Goal: Task Accomplishment & Management: Manage account settings

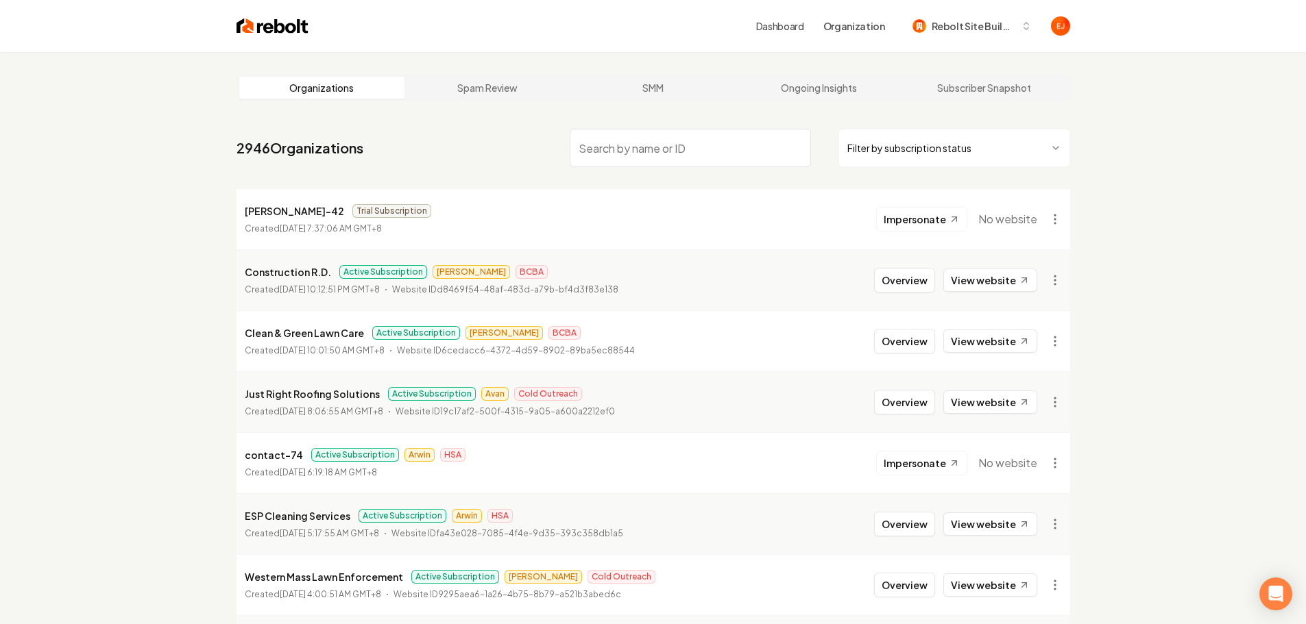
click at [664, 147] on input "search" at bounding box center [689, 148] width 241 height 38
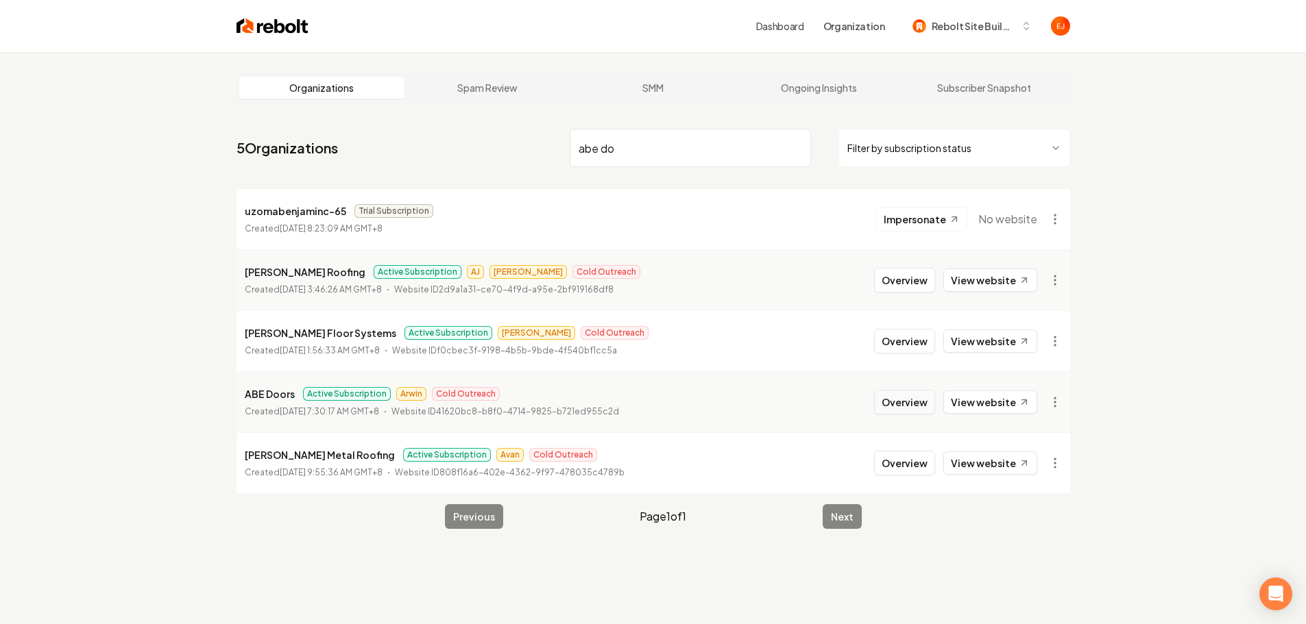
type input "abe do"
click at [901, 410] on button "Overview" at bounding box center [904, 402] width 61 height 25
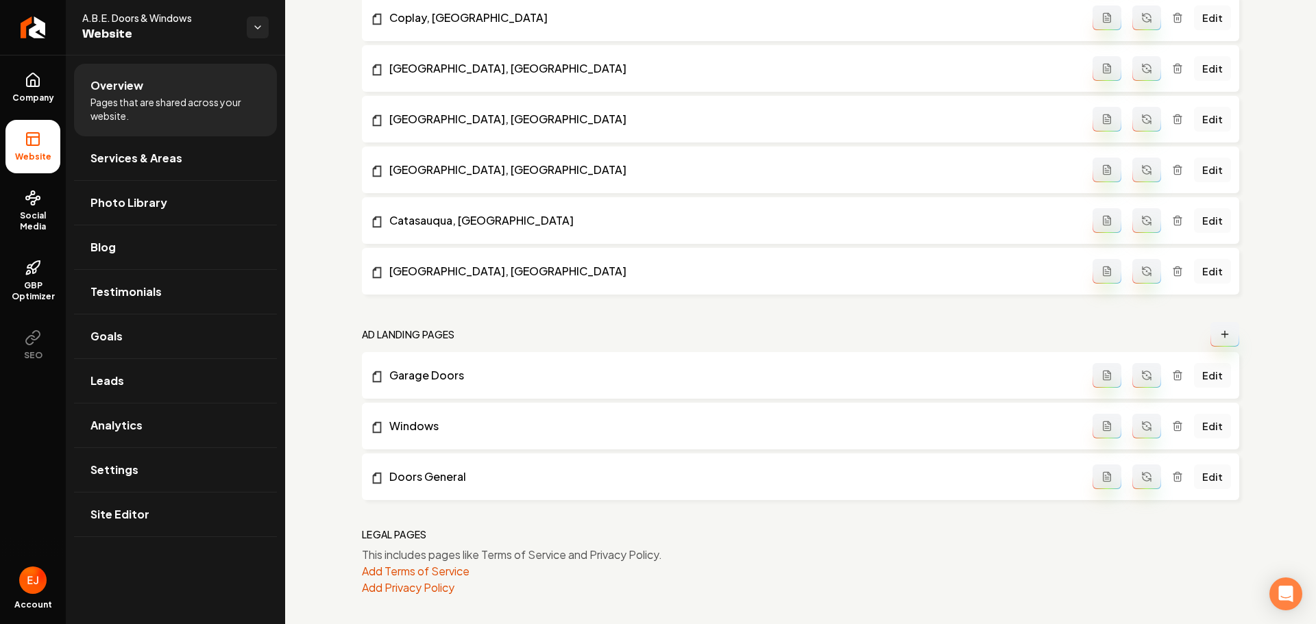
scroll to position [1835, 0]
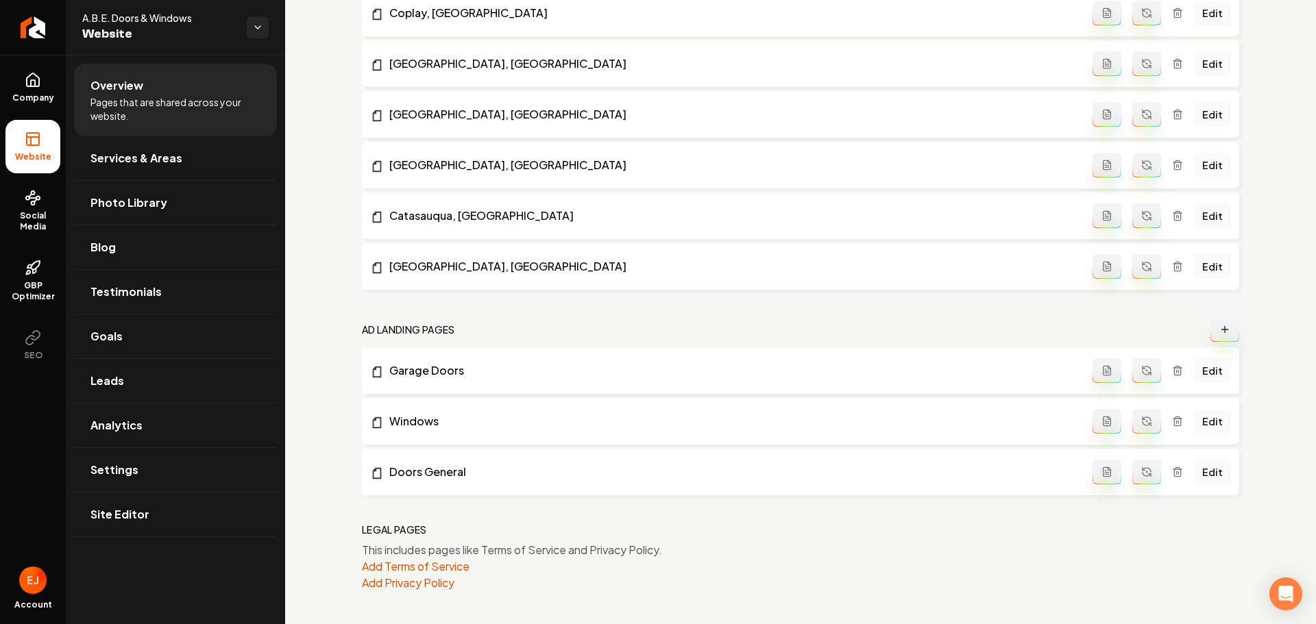
click at [1208, 376] on link "Edit" at bounding box center [1212, 370] width 37 height 25
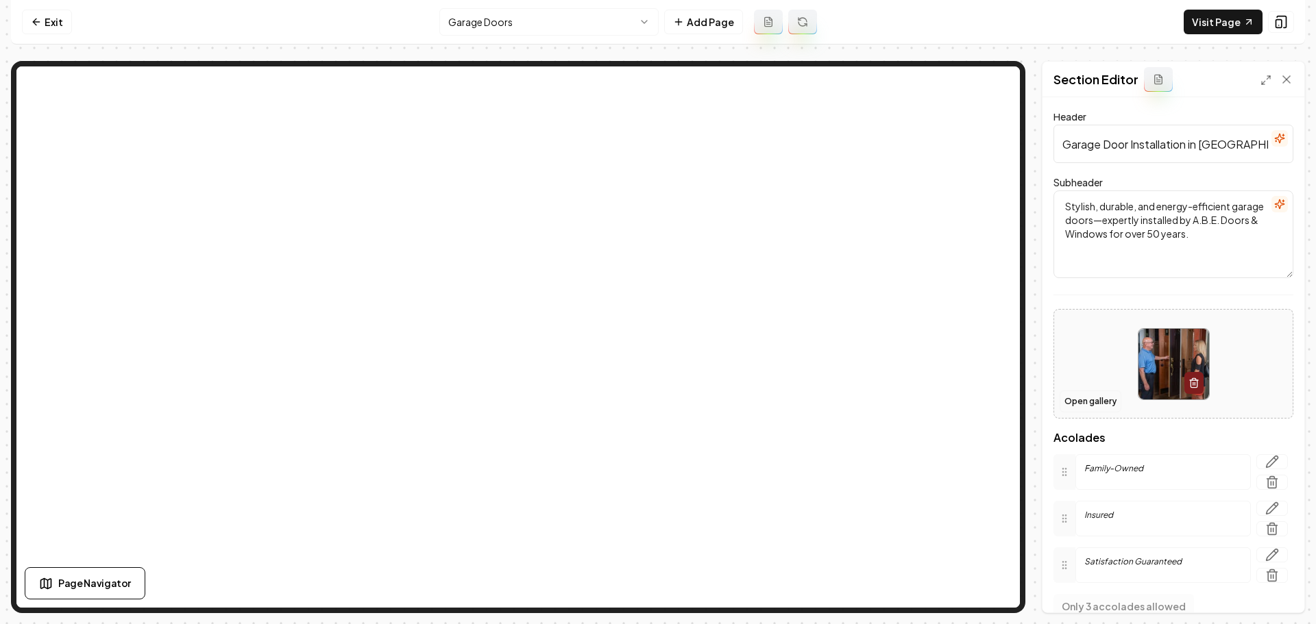
click at [1092, 402] on button "Open gallery" at bounding box center [1090, 402] width 62 height 22
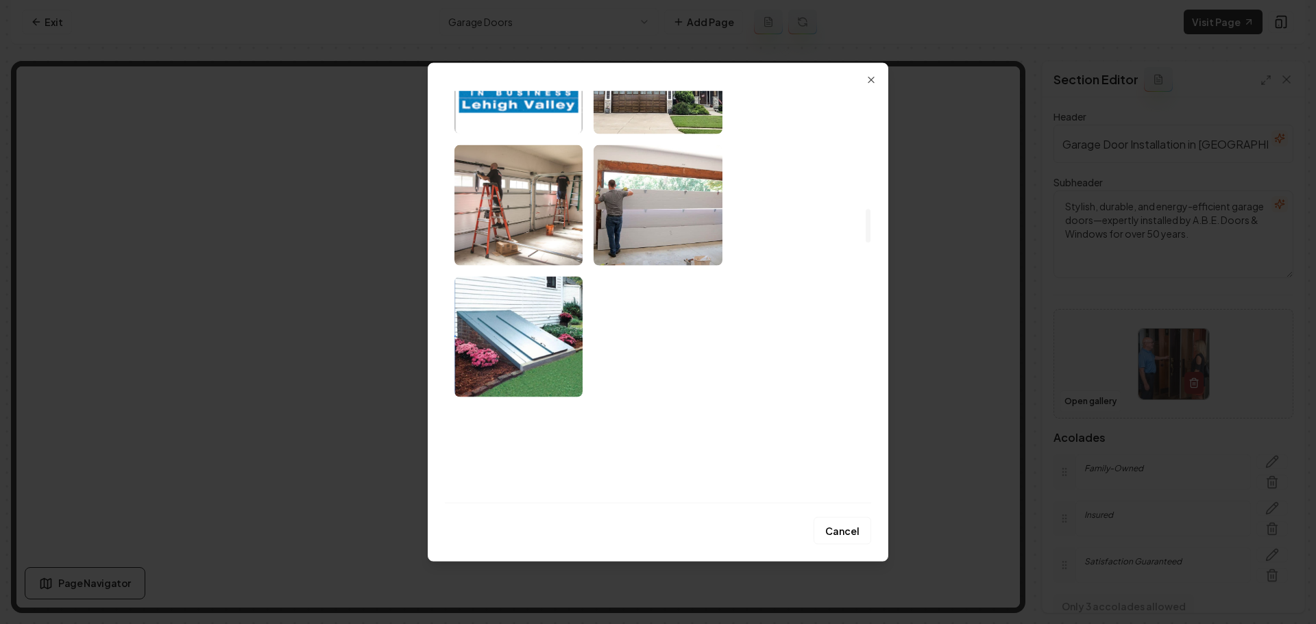
scroll to position [1439, 0]
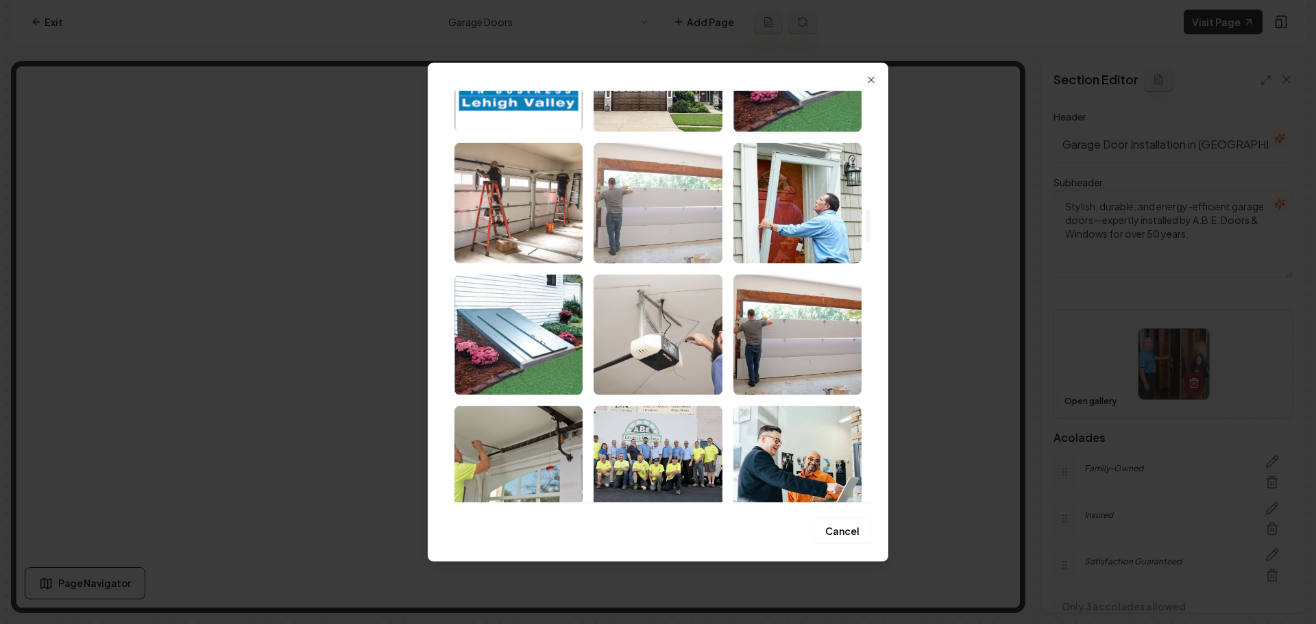
click at [691, 222] on img "Select image image_68371c1f432c476416bbb75a.webp" at bounding box center [657, 203] width 128 height 121
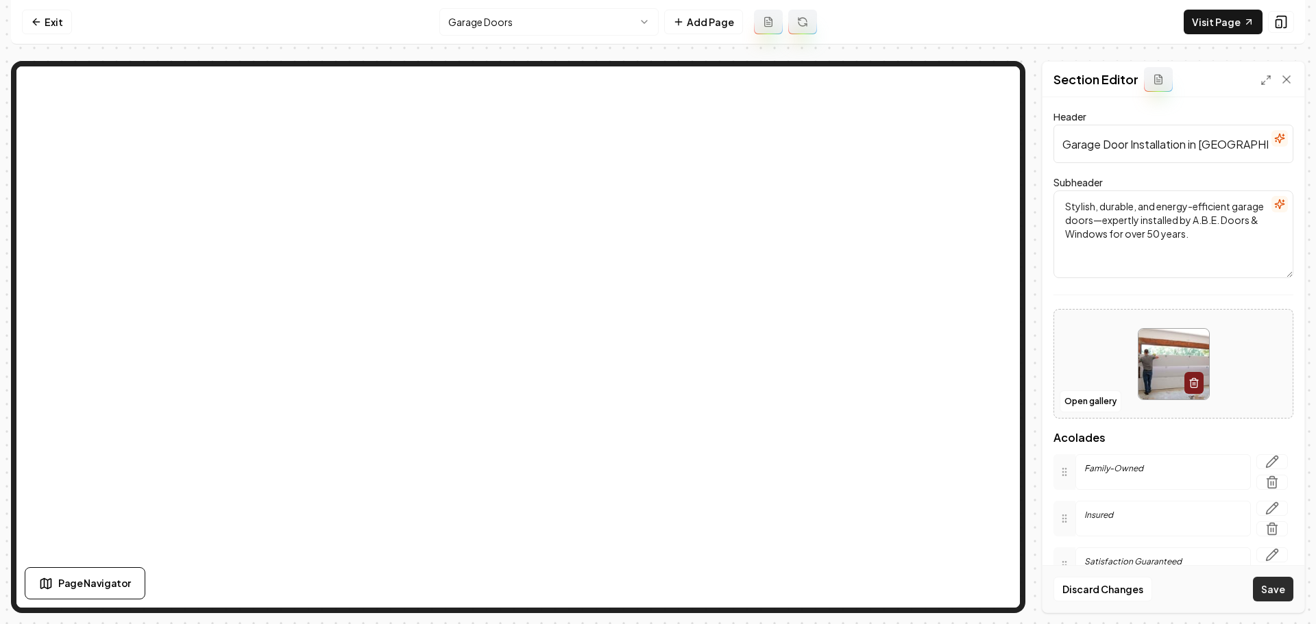
click at [1273, 594] on button "Save" at bounding box center [1273, 589] width 40 height 25
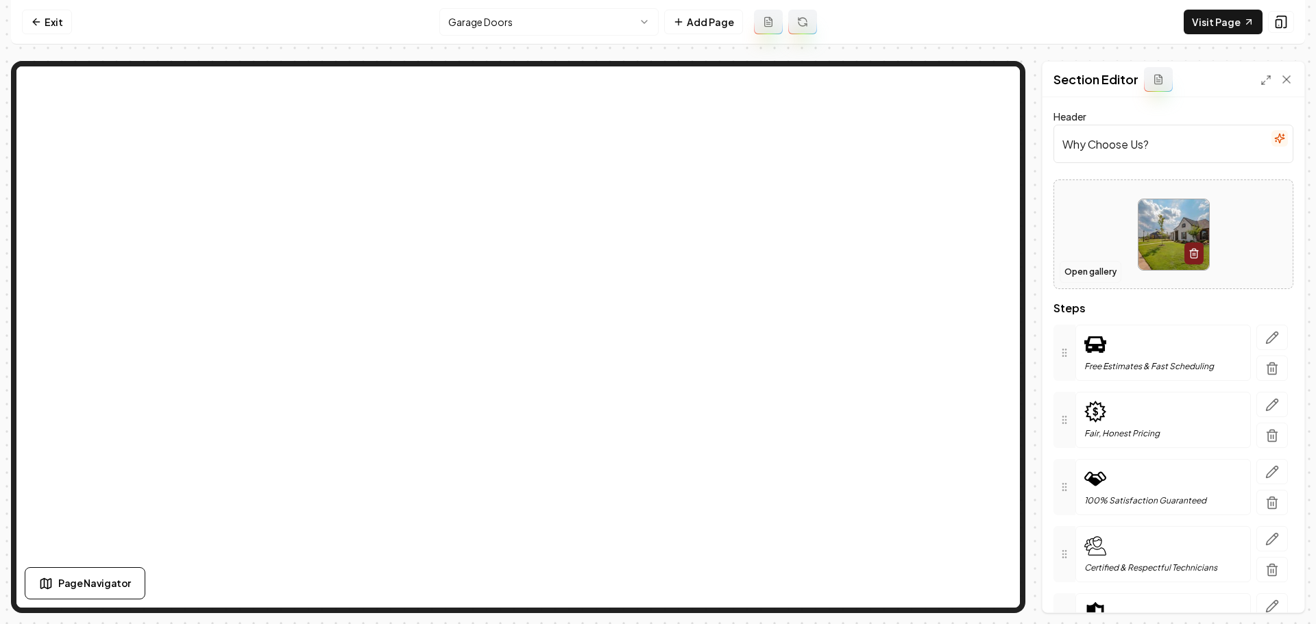
click at [1092, 271] on button "Open gallery" at bounding box center [1090, 272] width 62 height 22
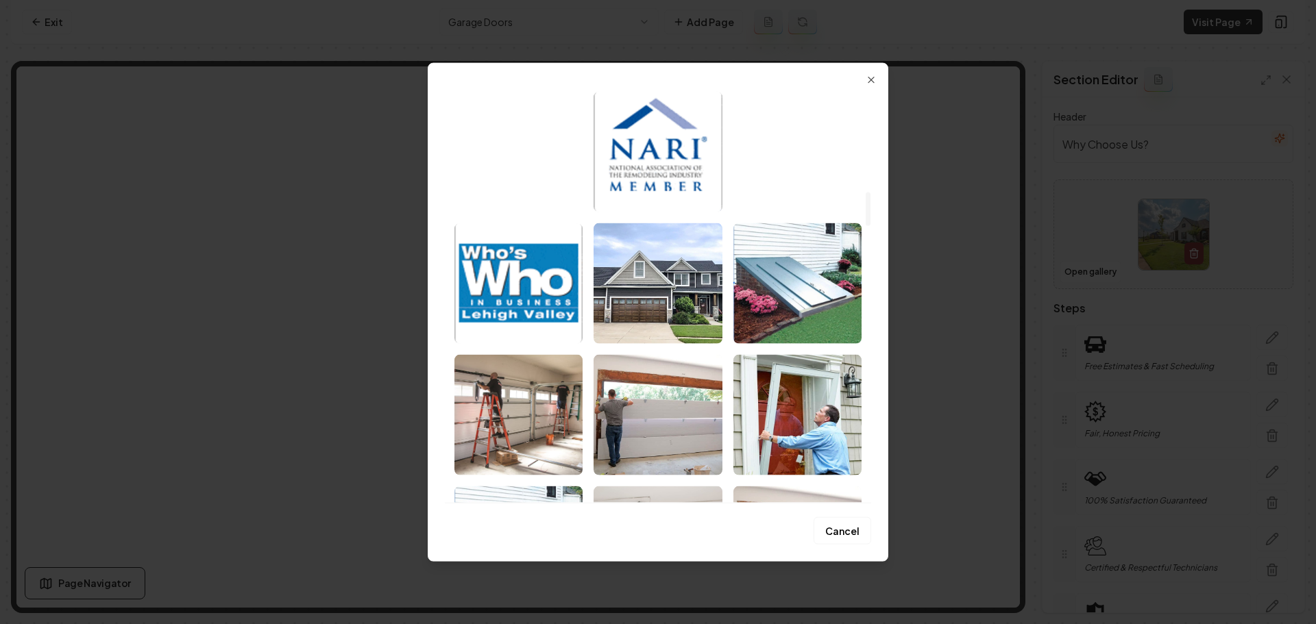
scroll to position [1234, 0]
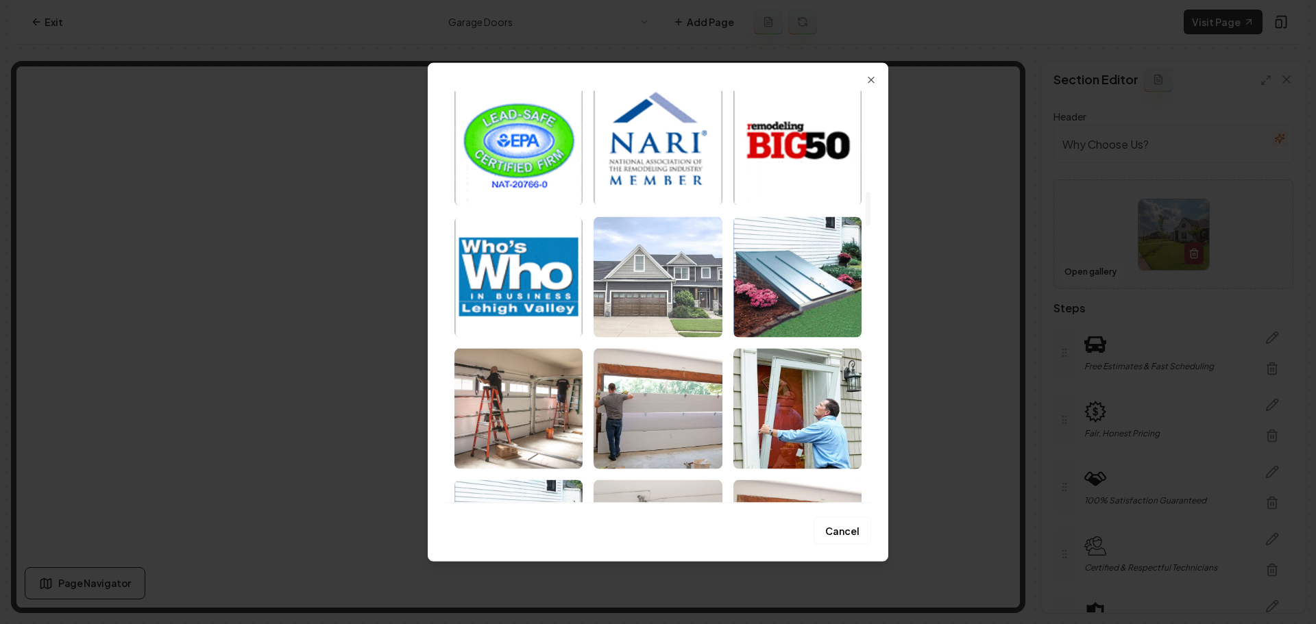
click at [681, 322] on img "Select image image_68374622432c4764161ef01e.jpg" at bounding box center [657, 277] width 128 height 121
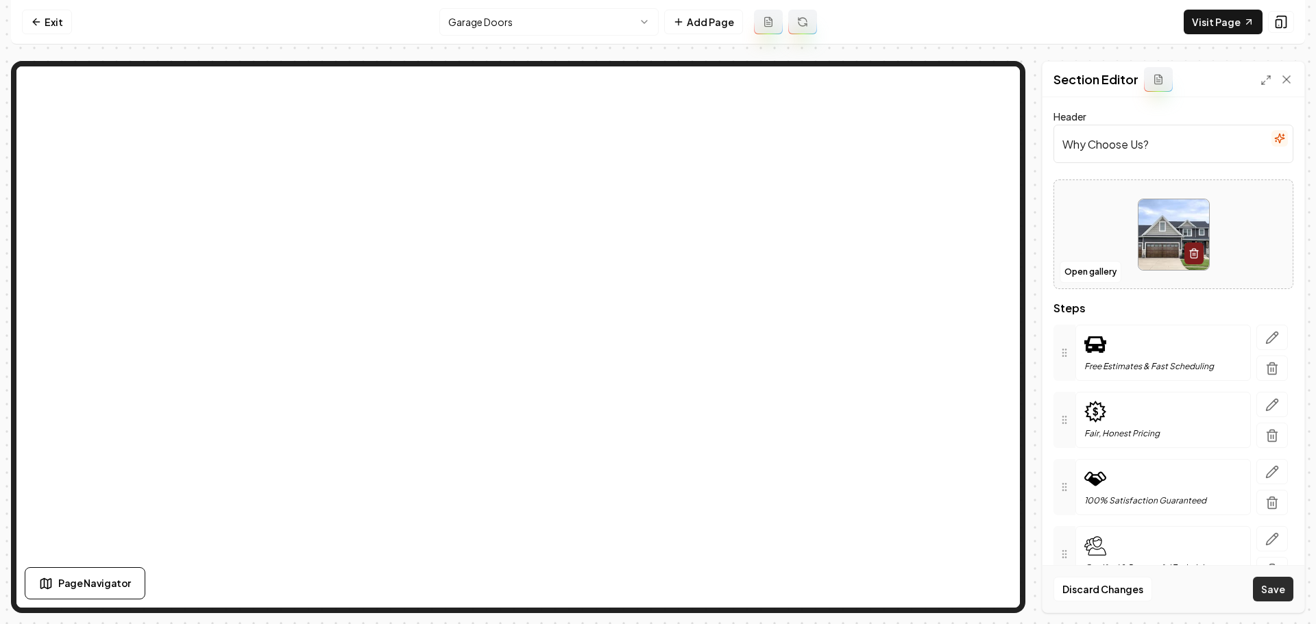
click at [1278, 587] on button "Save" at bounding box center [1273, 589] width 40 height 25
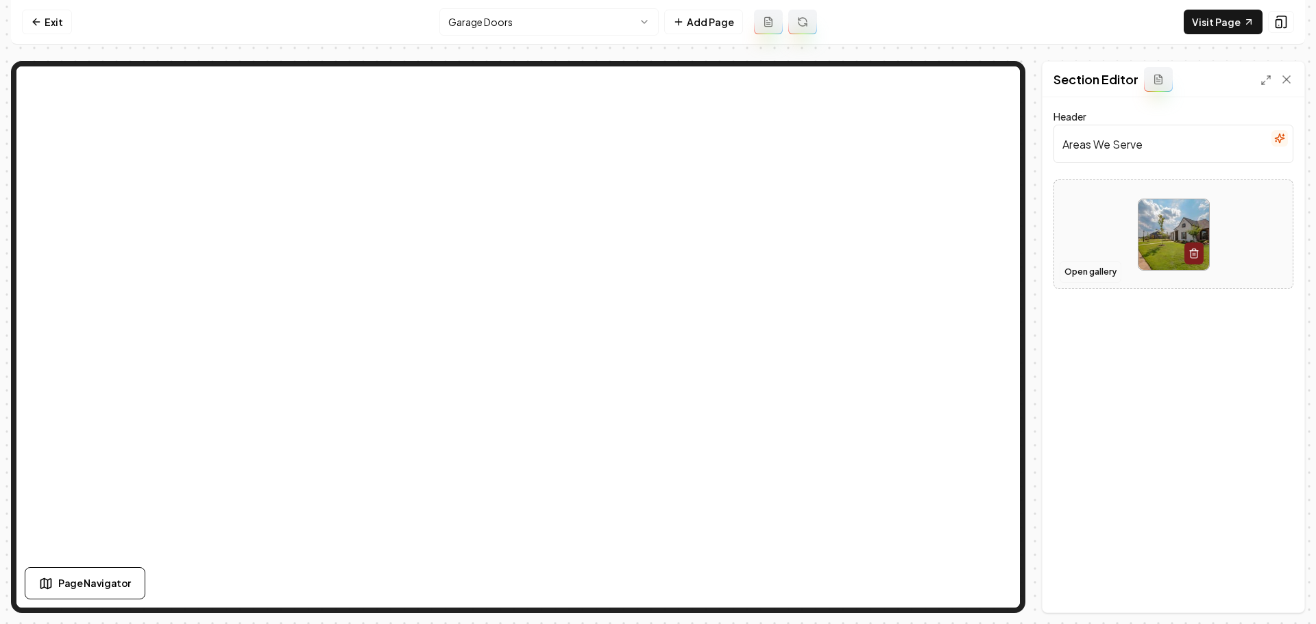
click at [1082, 276] on button "Open gallery" at bounding box center [1090, 272] width 62 height 22
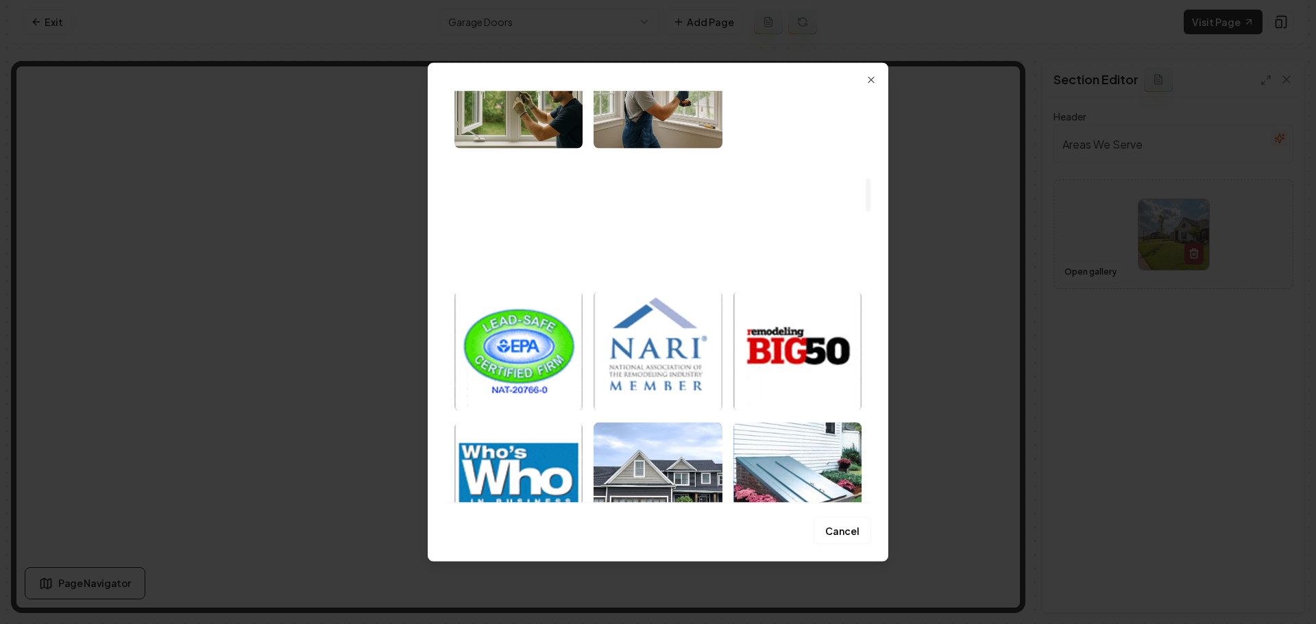
scroll to position [1302, 0]
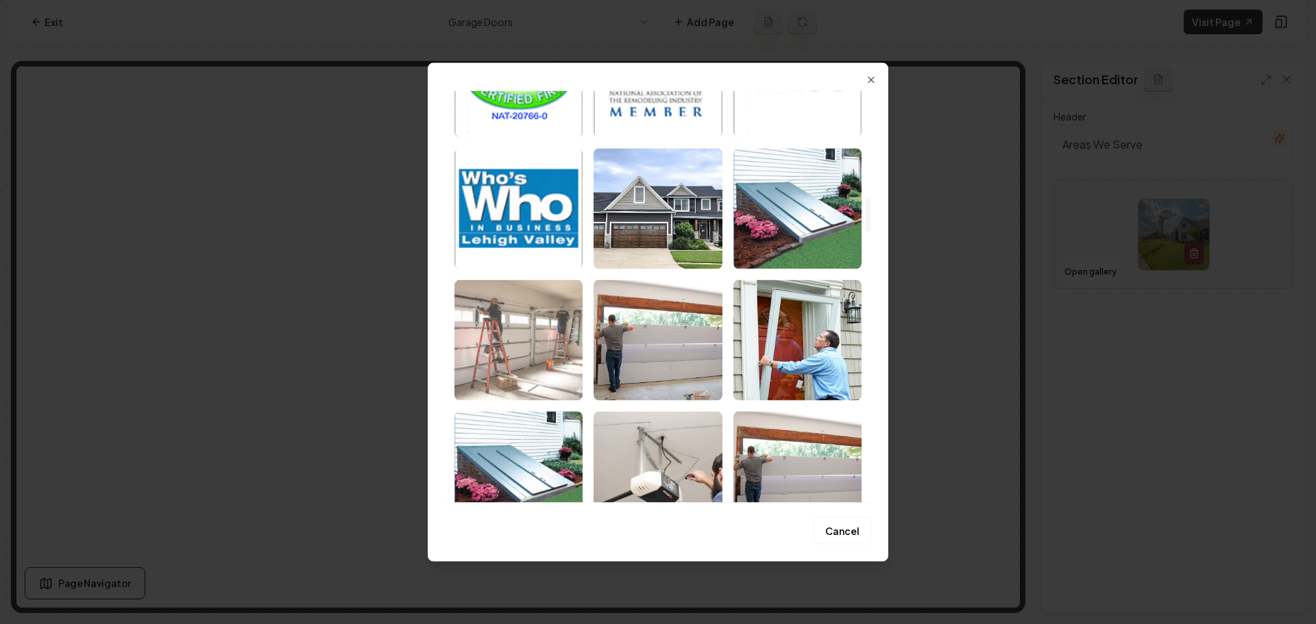
click at [537, 354] on img "Select image image_68371c6f432c476416be0e4e.jpg" at bounding box center [518, 340] width 128 height 121
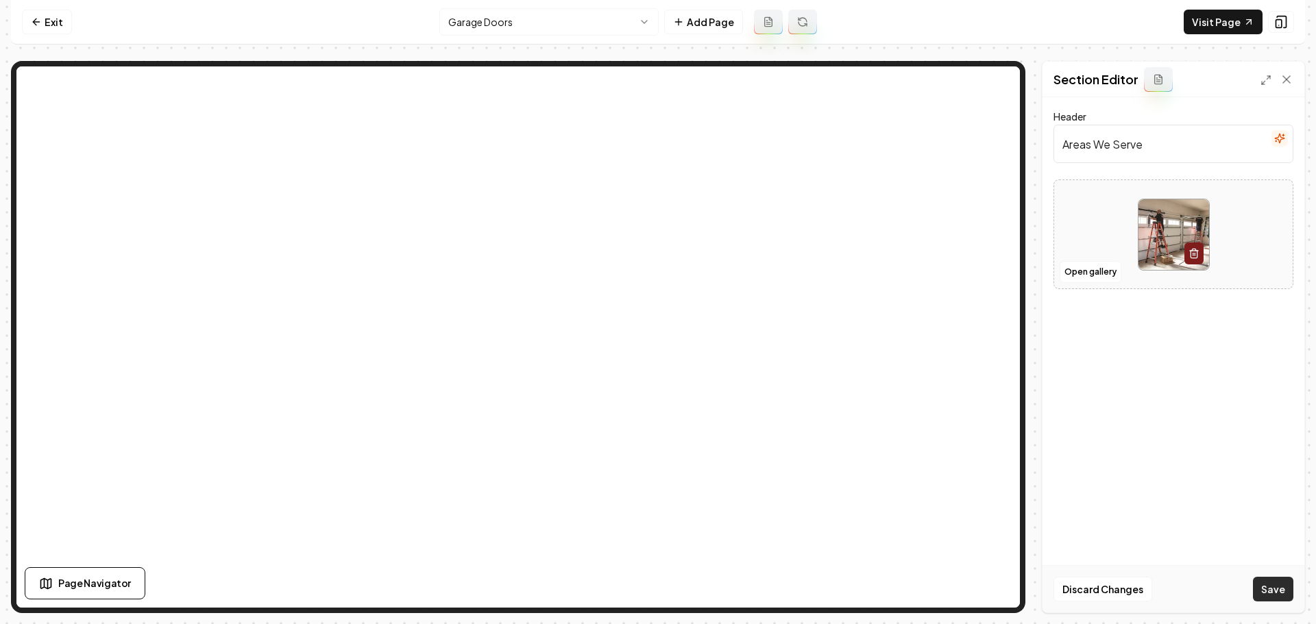
click at [1266, 591] on button "Save" at bounding box center [1273, 589] width 40 height 25
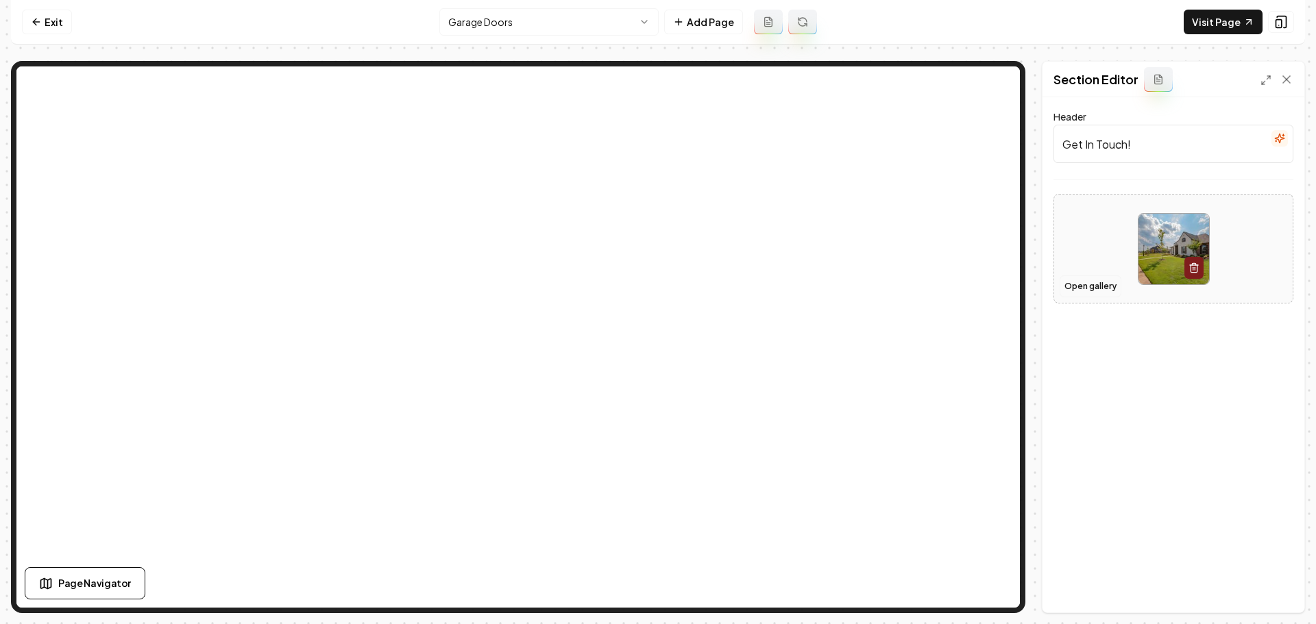
click at [1099, 291] on button "Open gallery" at bounding box center [1090, 286] width 62 height 22
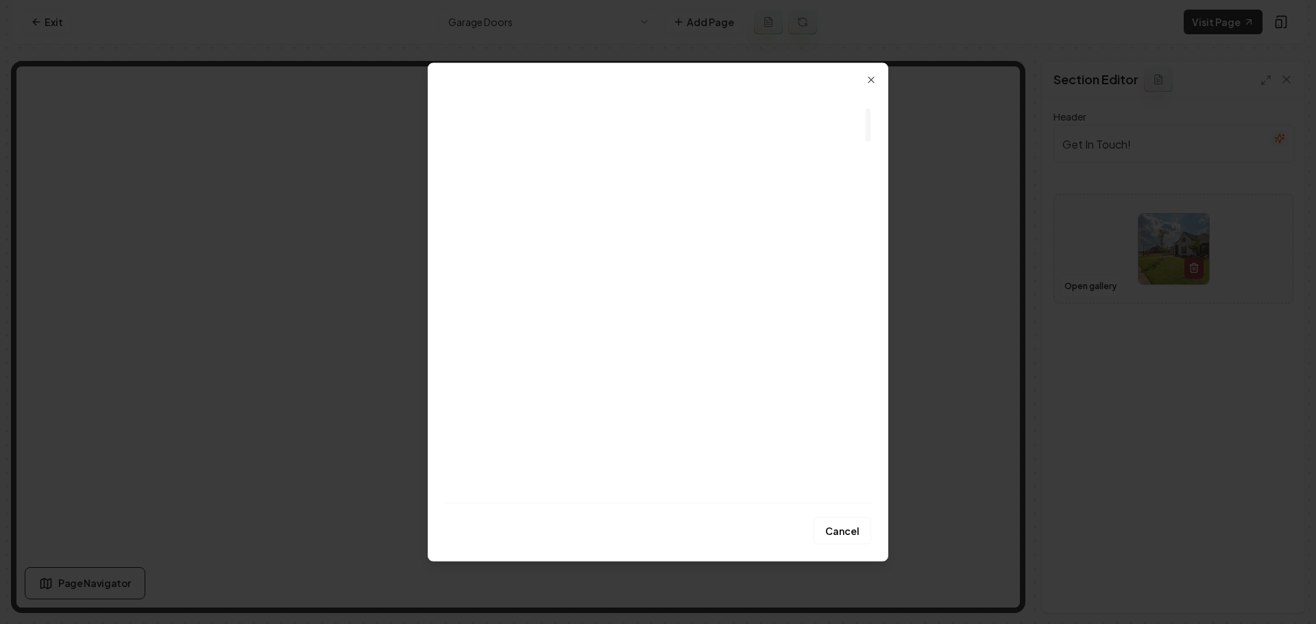
scroll to position [206, 0]
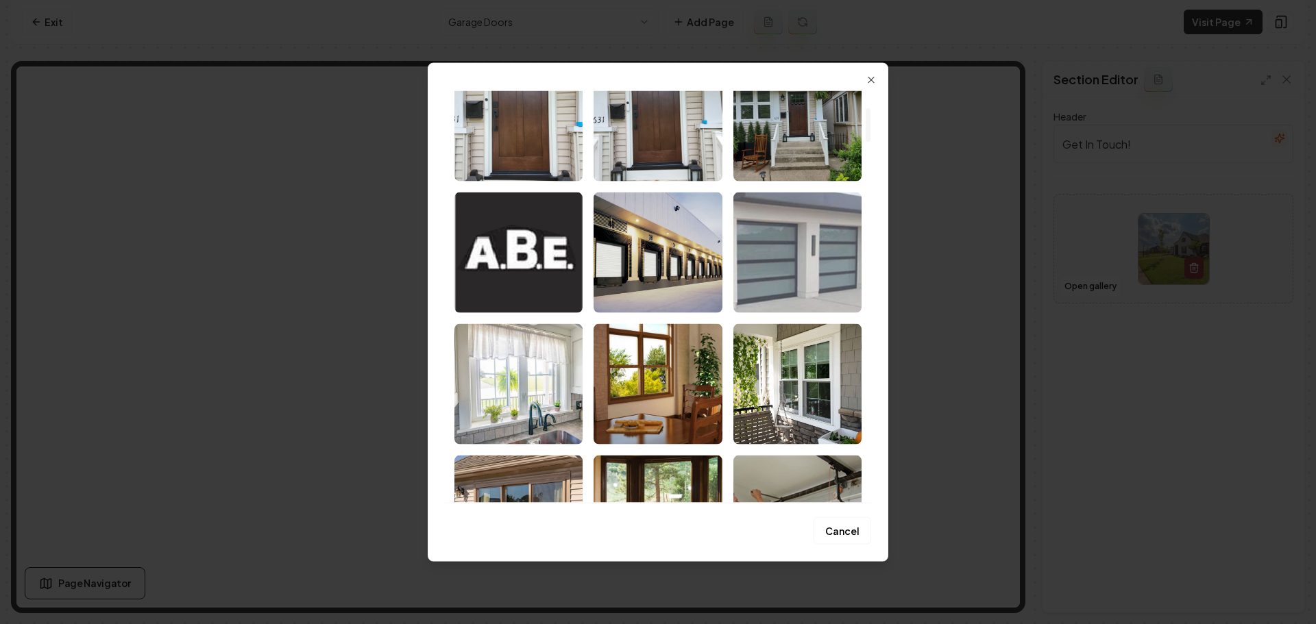
click at [787, 296] on img "Select image image_684a081cb13a102537ec411e.jpg" at bounding box center [797, 252] width 128 height 121
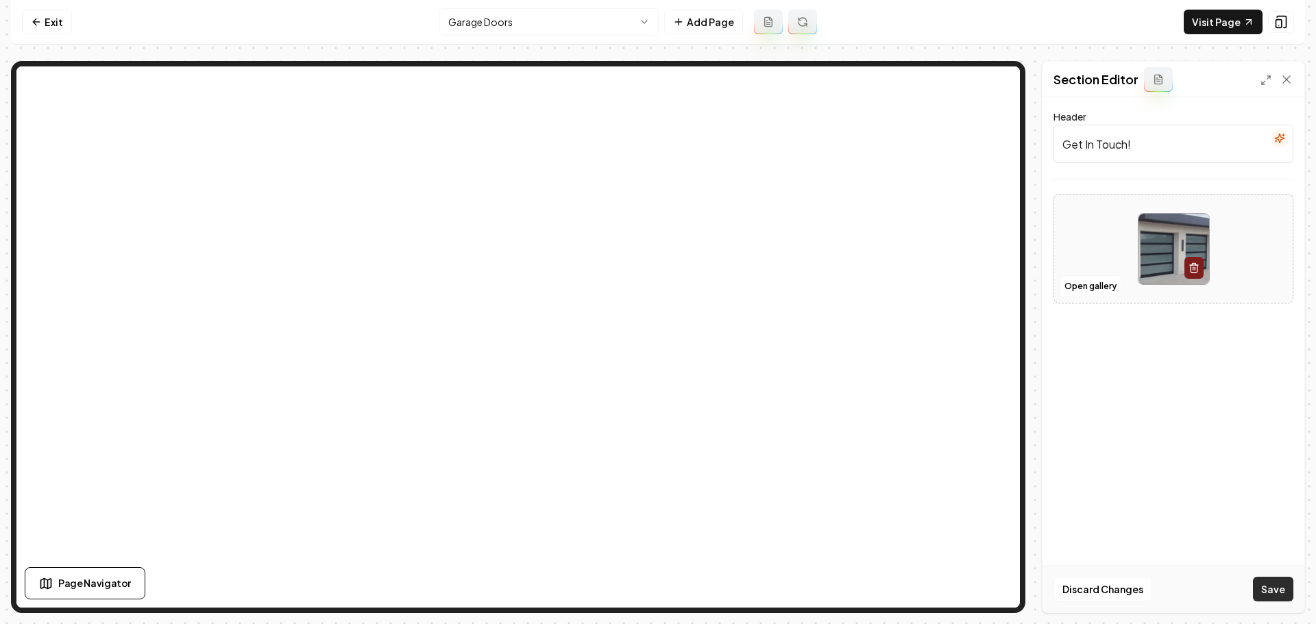
click at [1283, 593] on button "Save" at bounding box center [1273, 589] width 40 height 25
click at [55, 16] on link "Exit" at bounding box center [47, 22] width 50 height 25
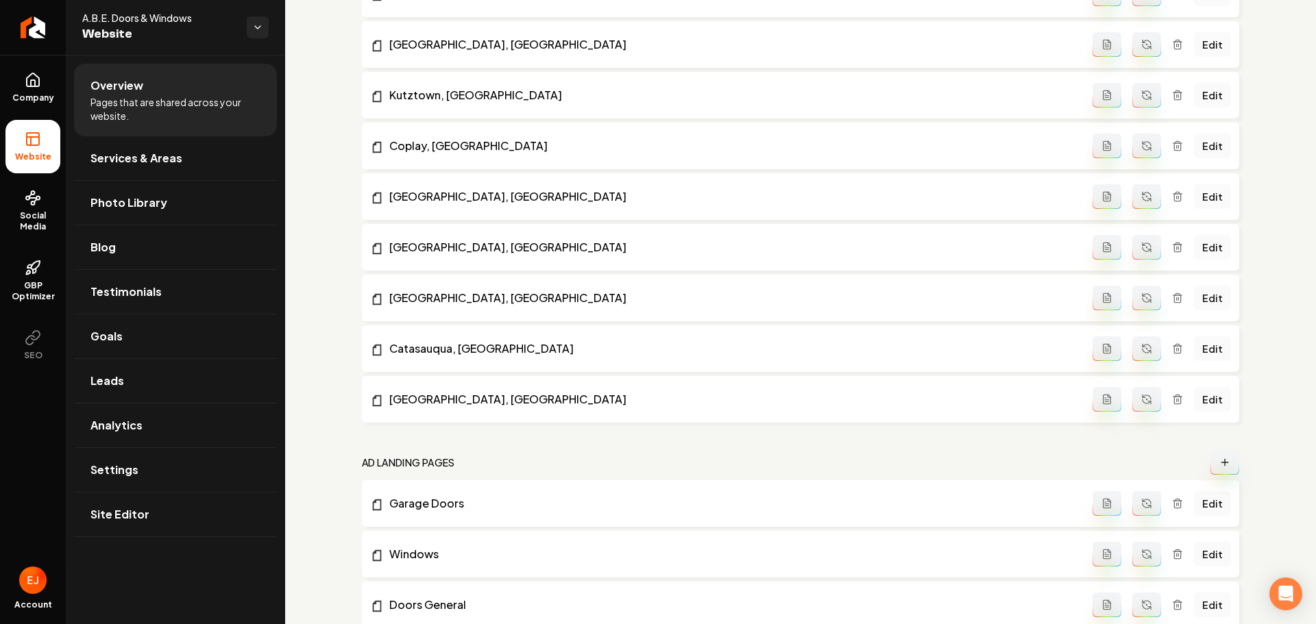
scroll to position [1835, 0]
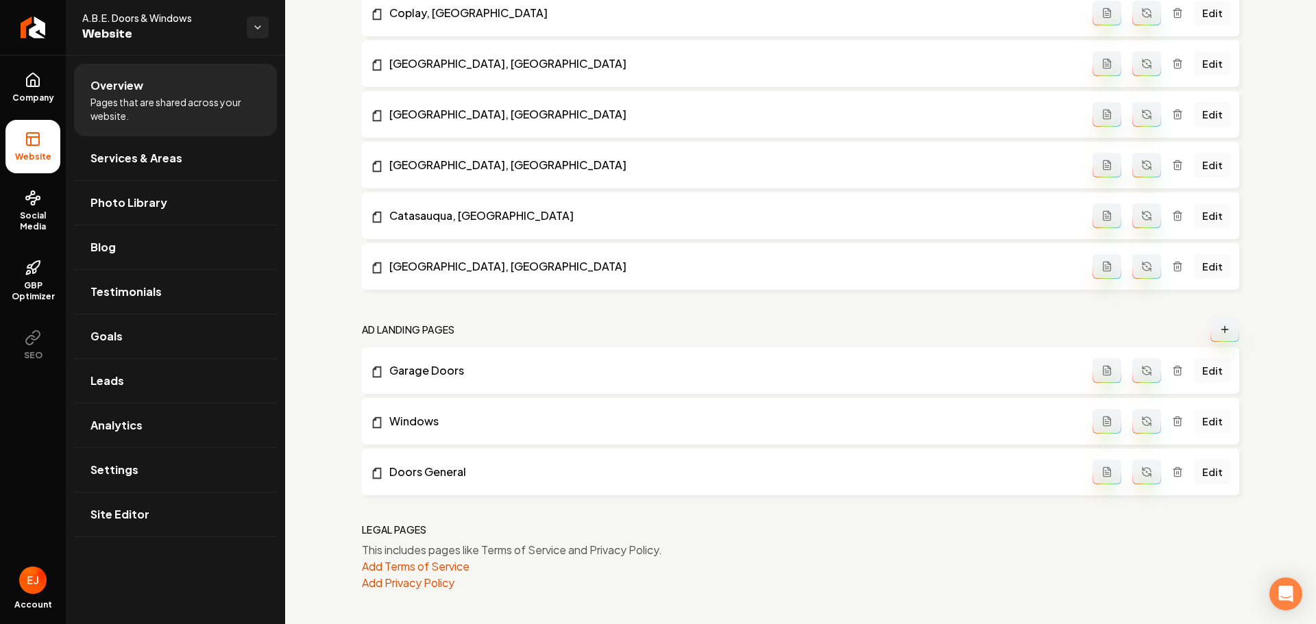
click at [1212, 428] on link "Edit" at bounding box center [1212, 421] width 37 height 25
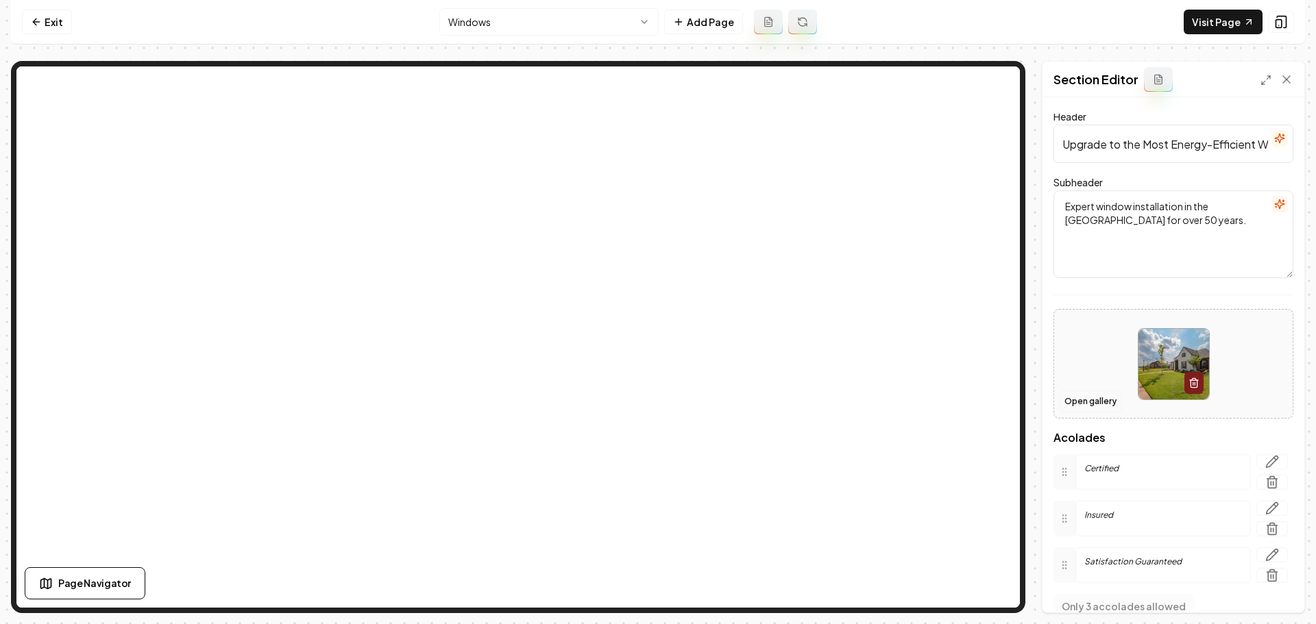
click at [1088, 404] on button "Open gallery" at bounding box center [1090, 402] width 62 height 22
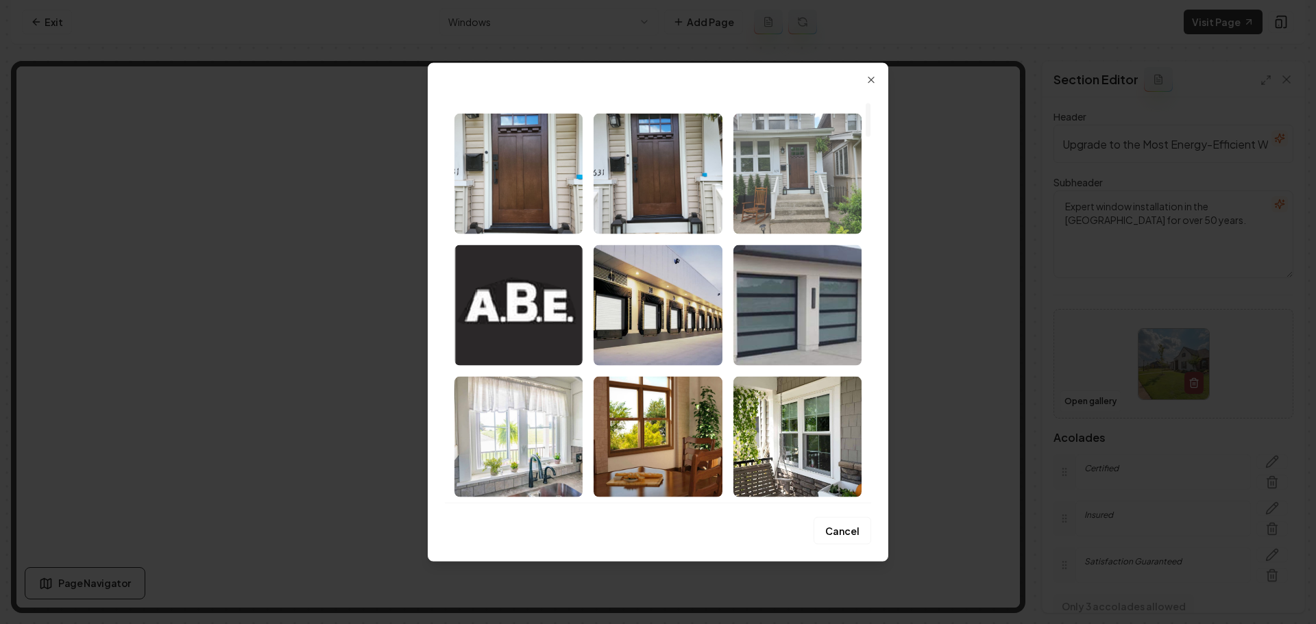
scroll to position [206, 0]
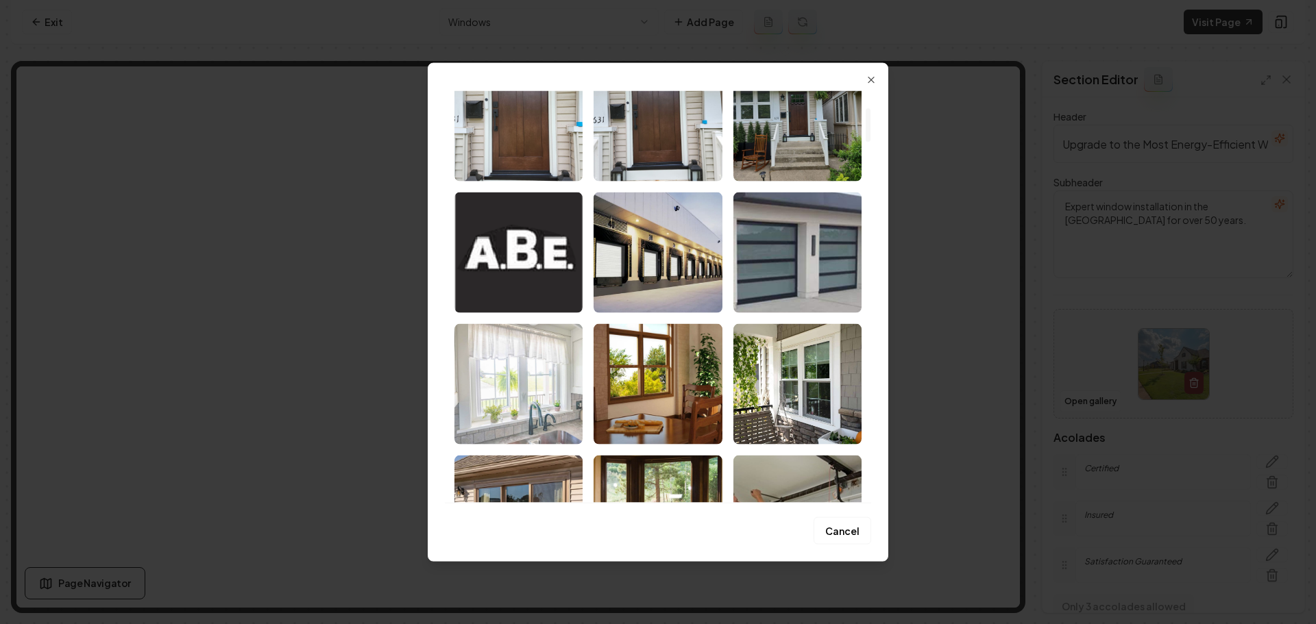
click at [556, 411] on img "Select image image_68483a1db13a102537879a90.jpg" at bounding box center [518, 383] width 128 height 121
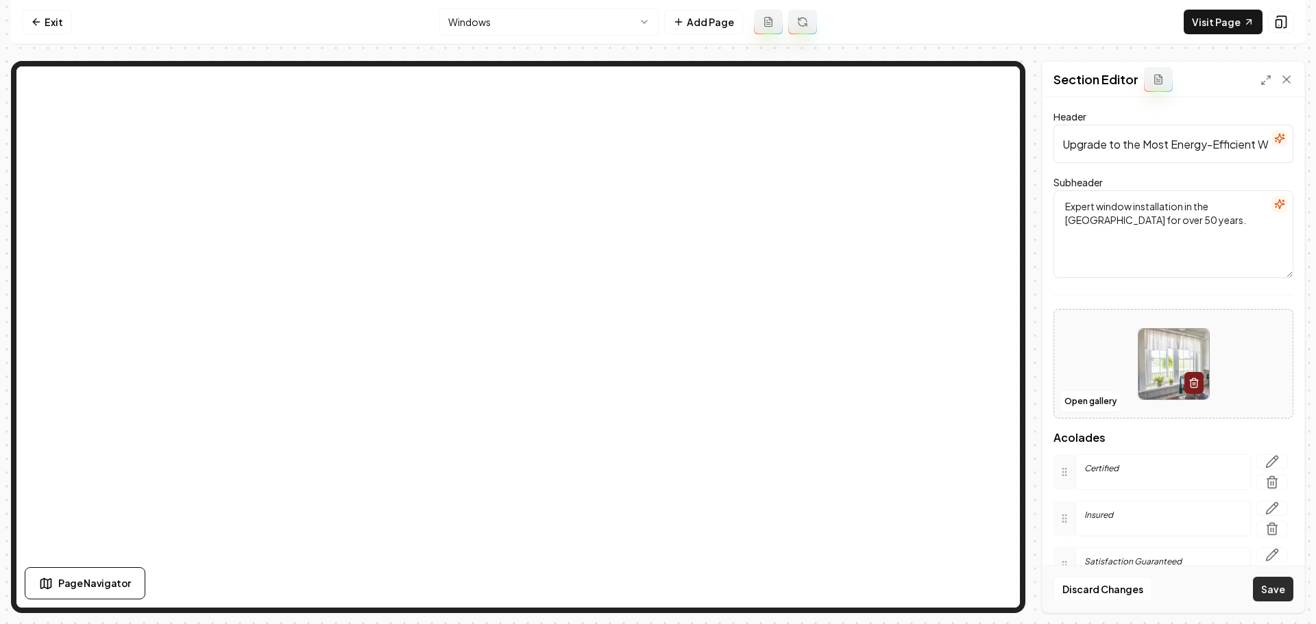
click at [1275, 585] on button "Save" at bounding box center [1273, 589] width 40 height 25
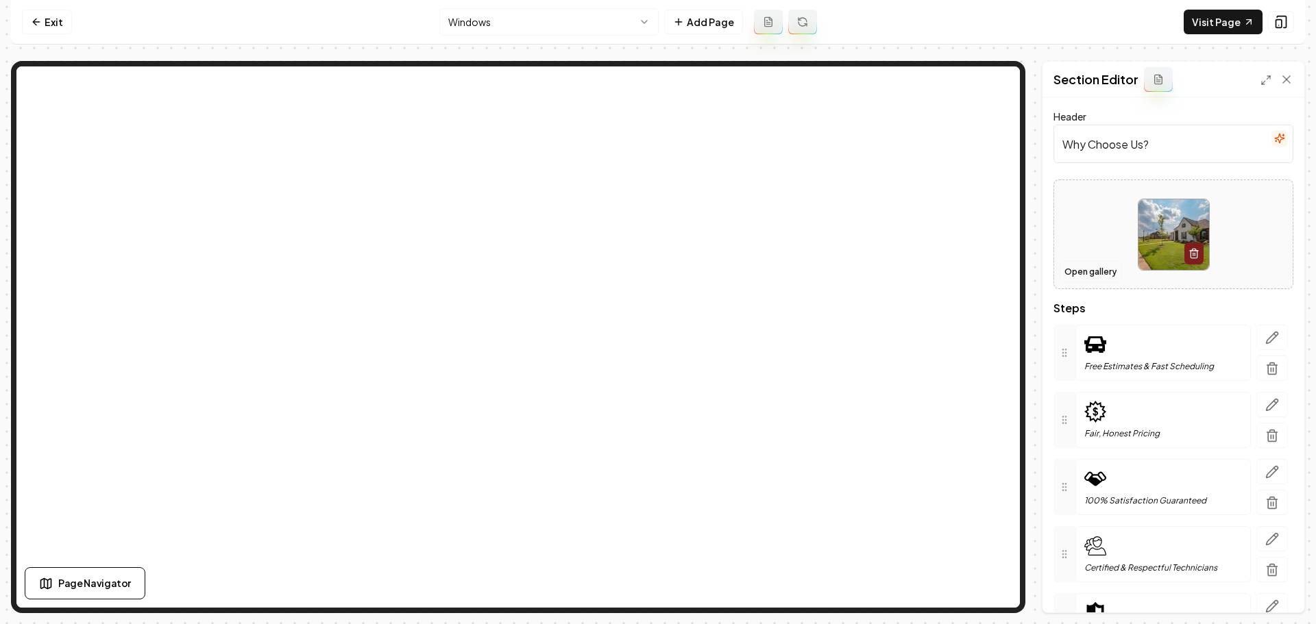
click at [1078, 267] on button "Open gallery" at bounding box center [1090, 272] width 62 height 22
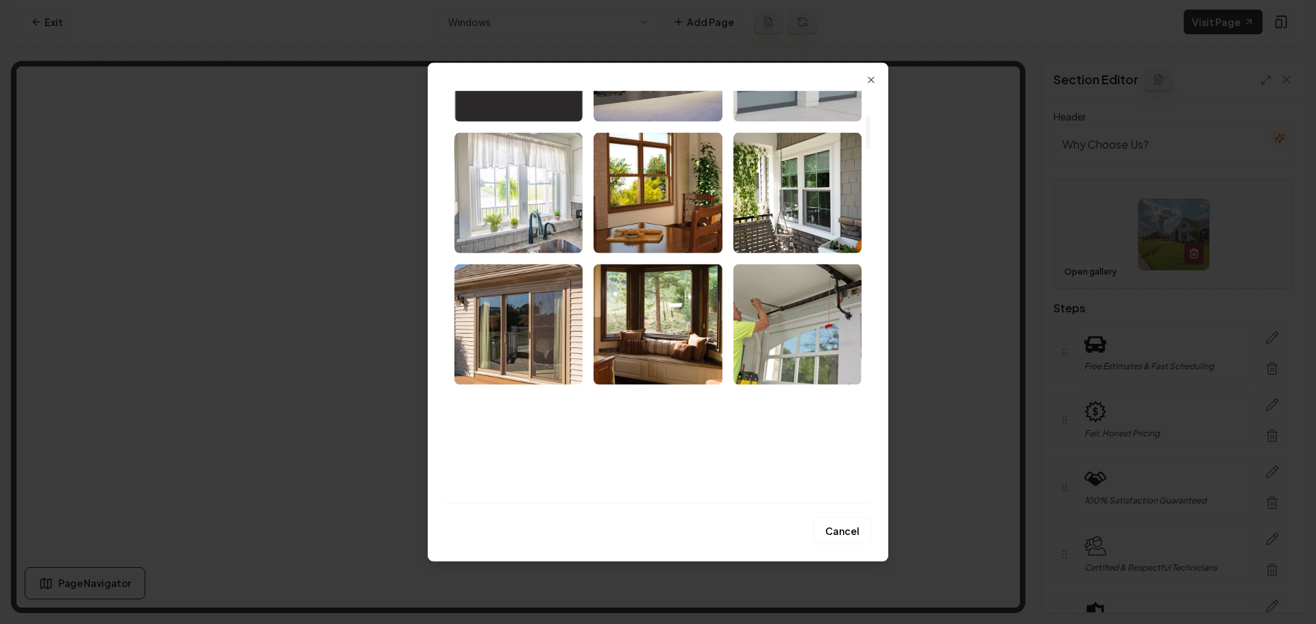
scroll to position [411, 0]
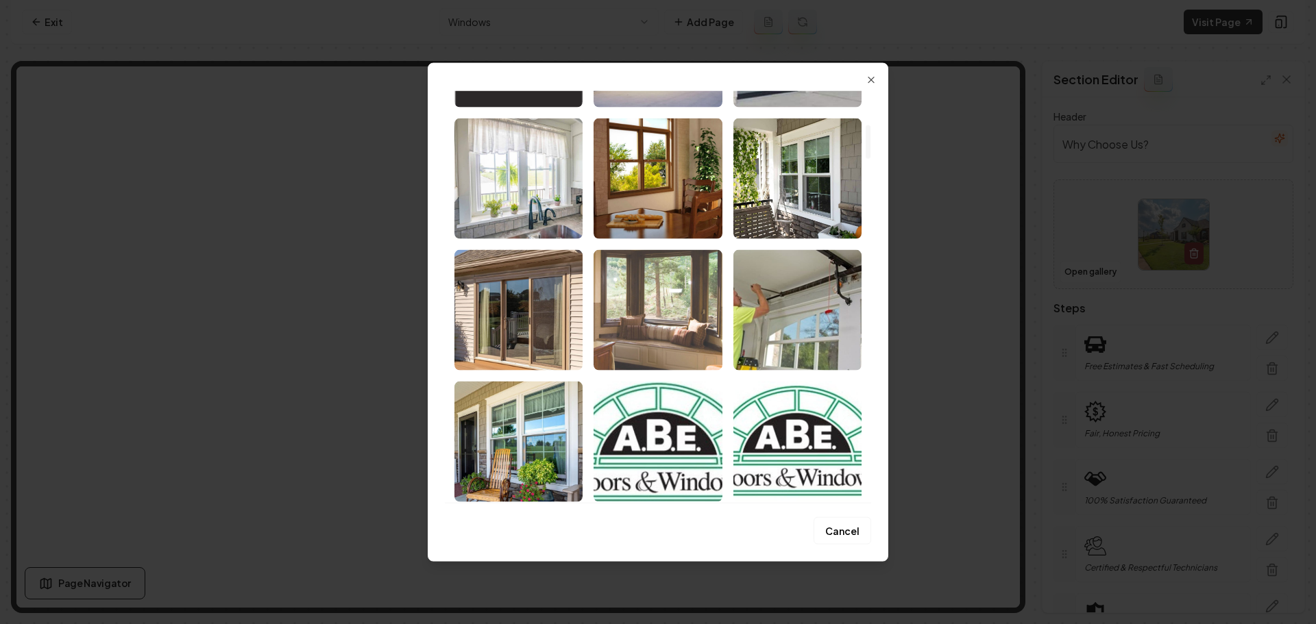
click at [664, 339] on img "Select image image_6848396ab13a102537835989.jpg" at bounding box center [657, 309] width 128 height 121
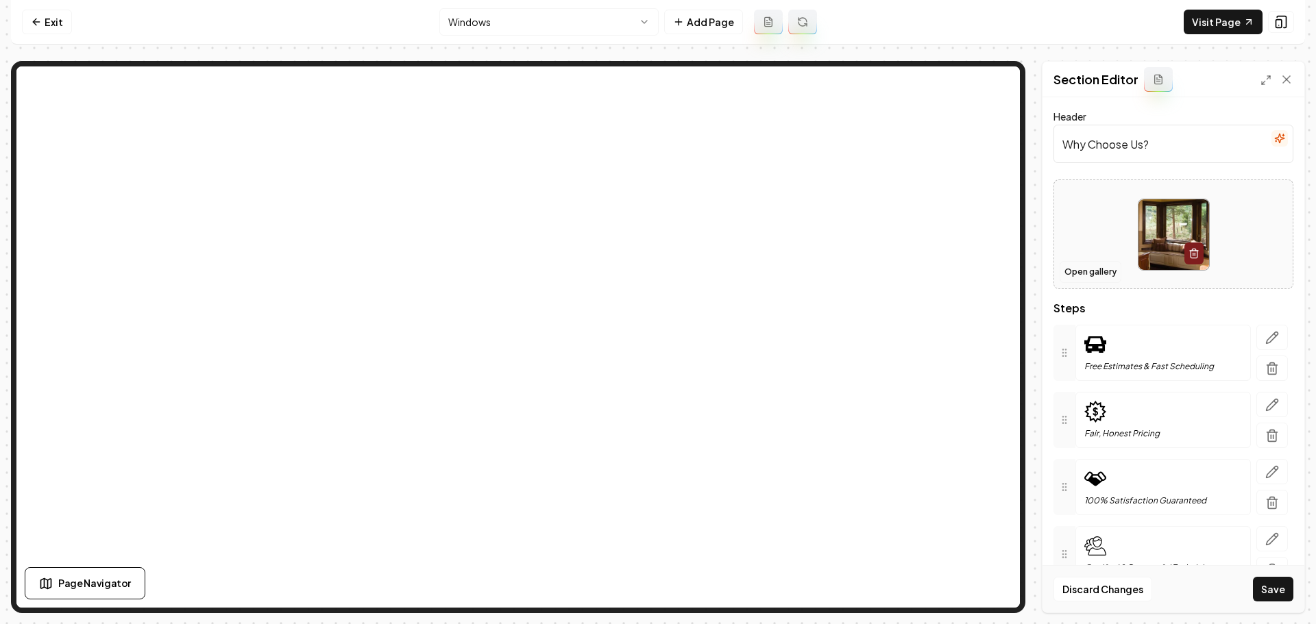
click at [1106, 273] on button "Open gallery" at bounding box center [1090, 272] width 62 height 22
click at [1288, 589] on button "Save" at bounding box center [1273, 589] width 40 height 25
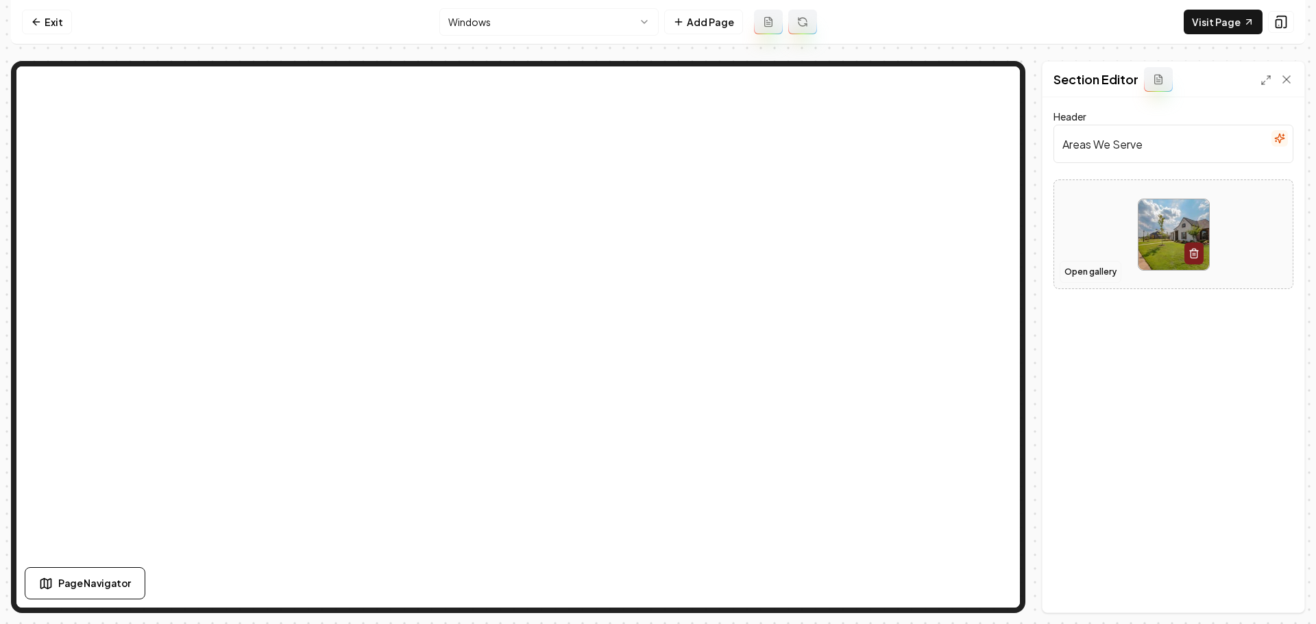
click at [1088, 272] on button "Open gallery" at bounding box center [1090, 272] width 62 height 22
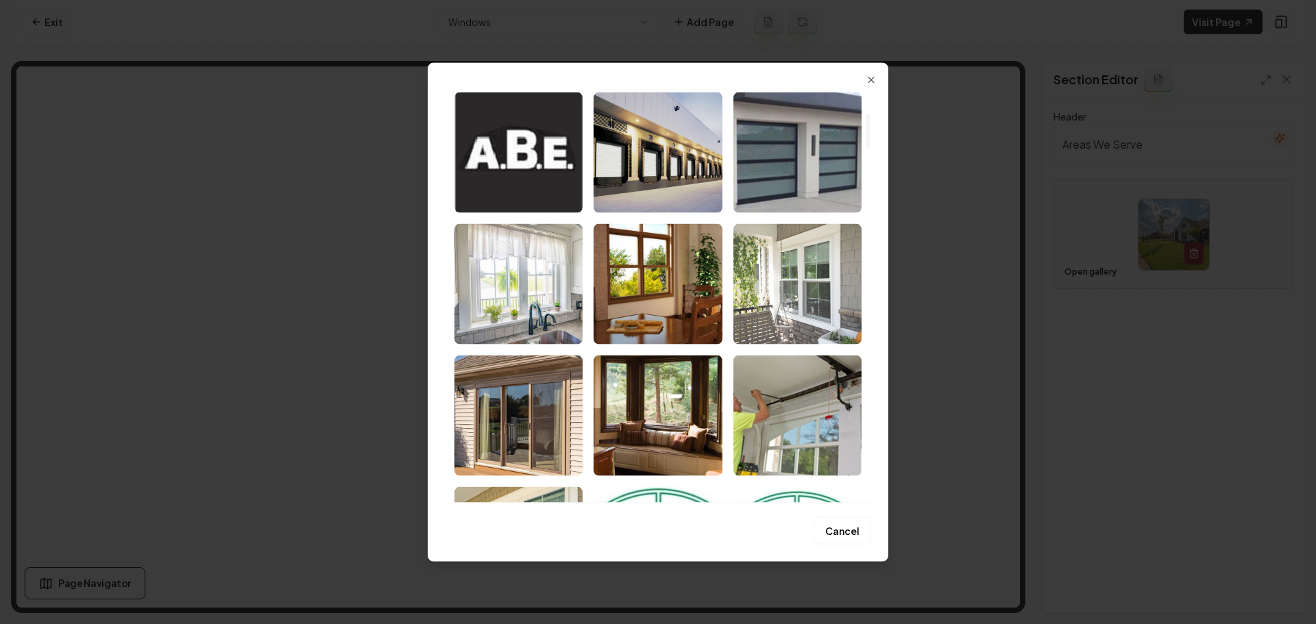
scroll to position [343, 0]
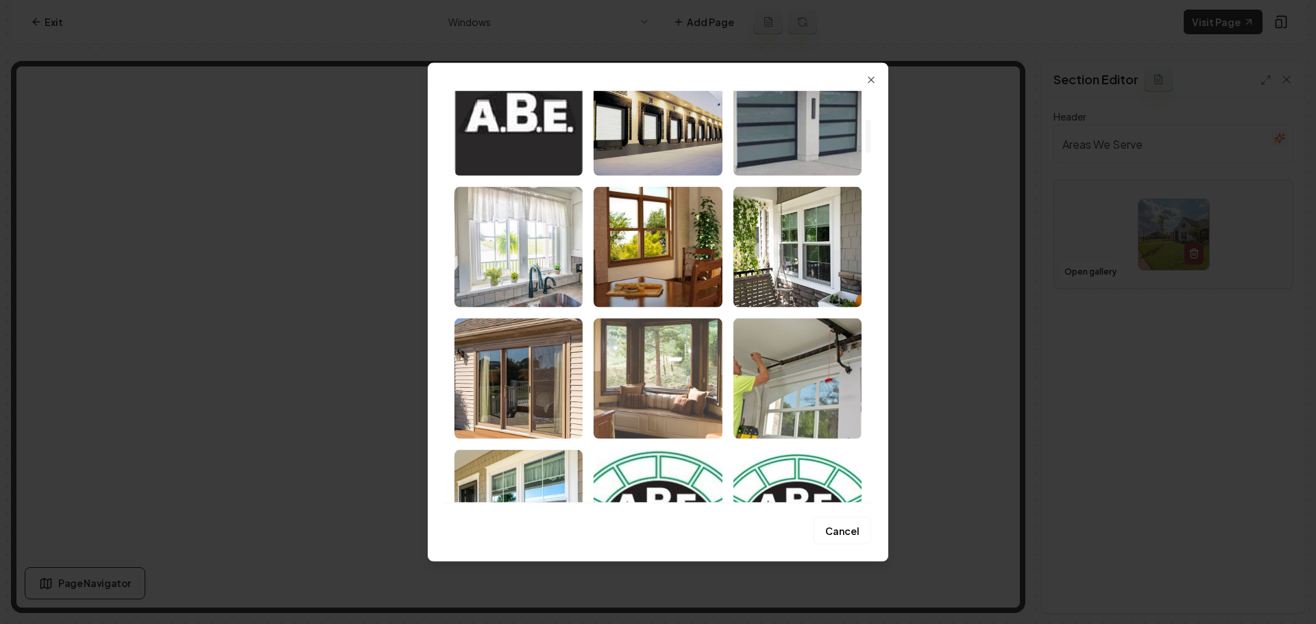
click at [626, 371] on img "Select image image_6848396ab13a102537835989.jpg" at bounding box center [657, 378] width 128 height 121
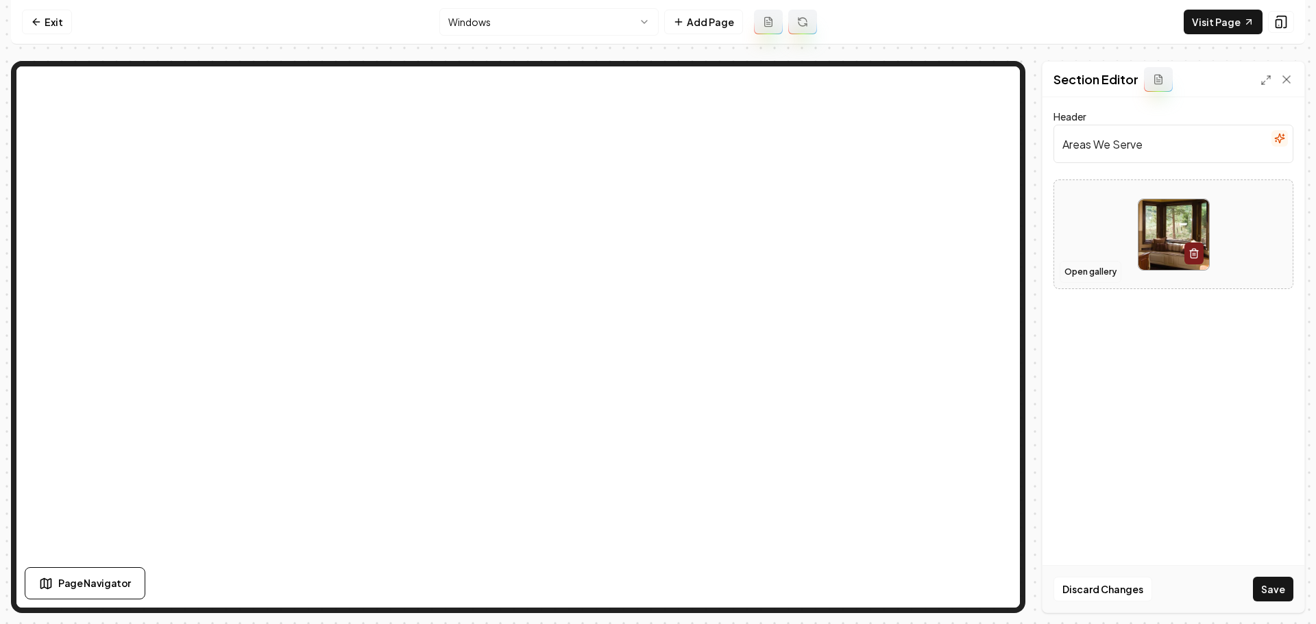
click at [1101, 269] on button "Open gallery" at bounding box center [1090, 272] width 62 height 22
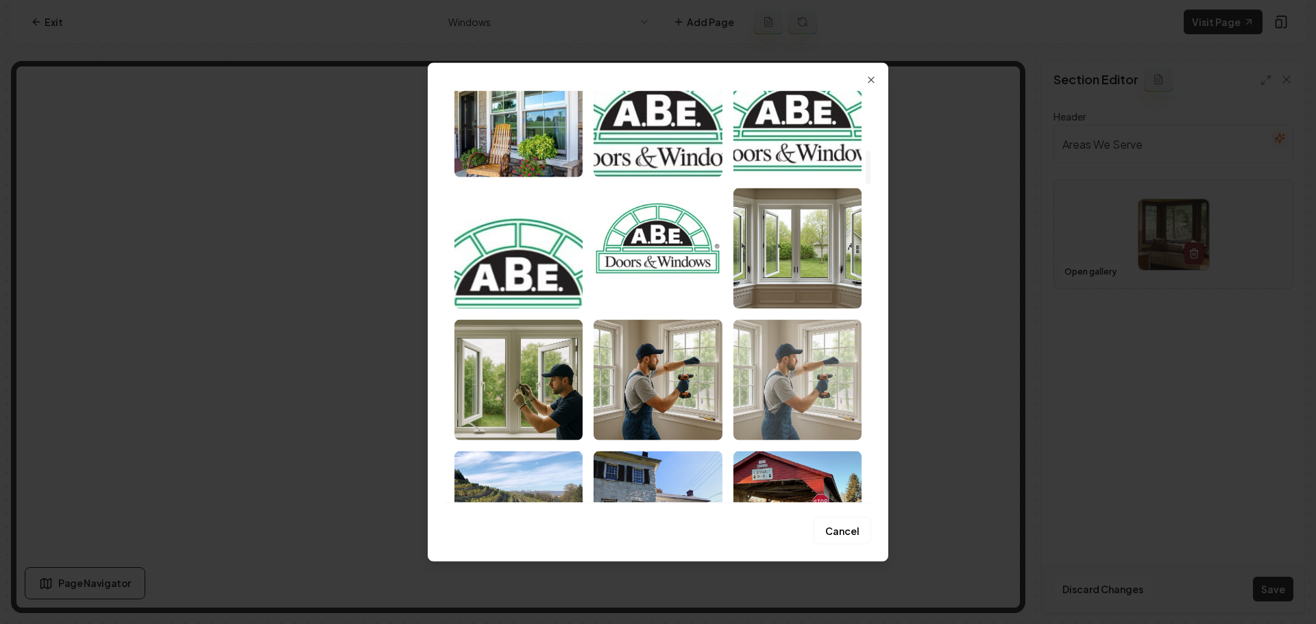
scroll to position [891, 0]
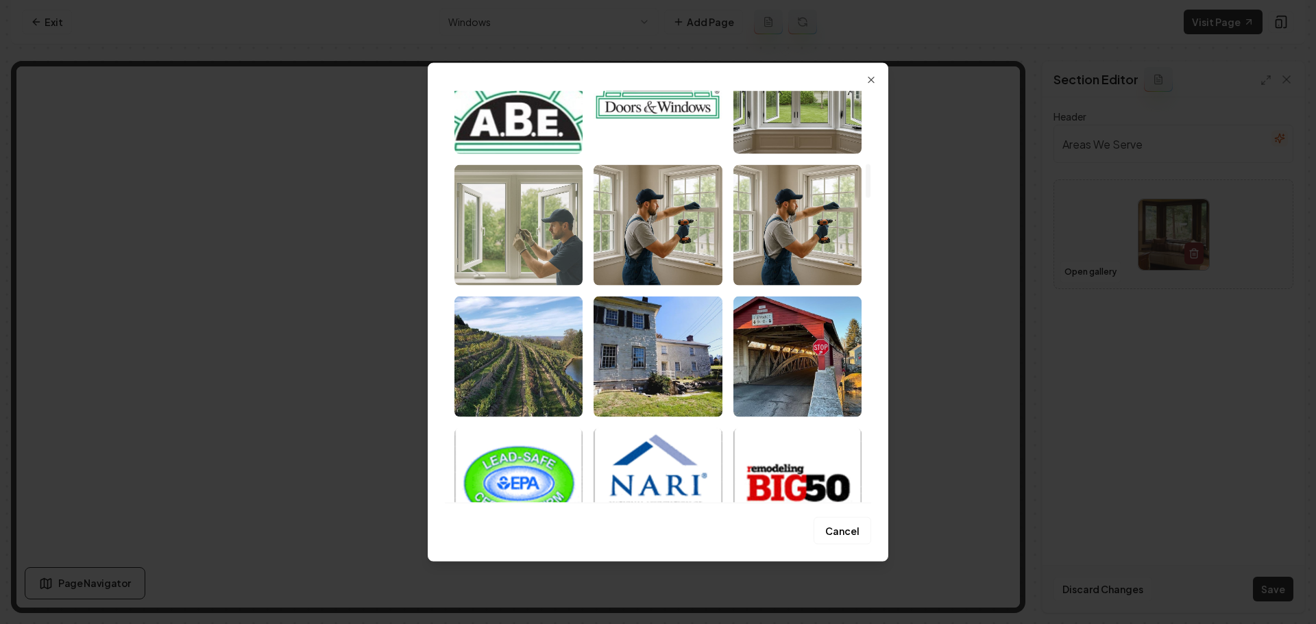
click at [556, 260] on img "Select image image_68405679b13a1025370c1c30.png" at bounding box center [518, 224] width 128 height 121
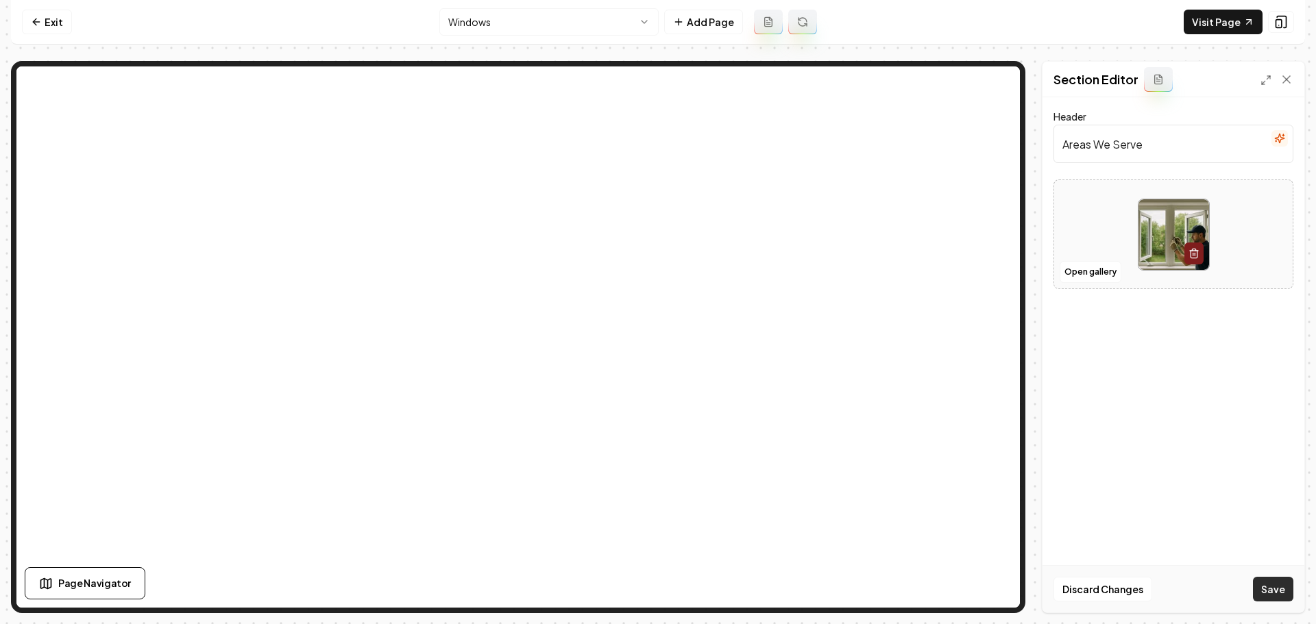
click at [1277, 591] on button "Save" at bounding box center [1273, 589] width 40 height 25
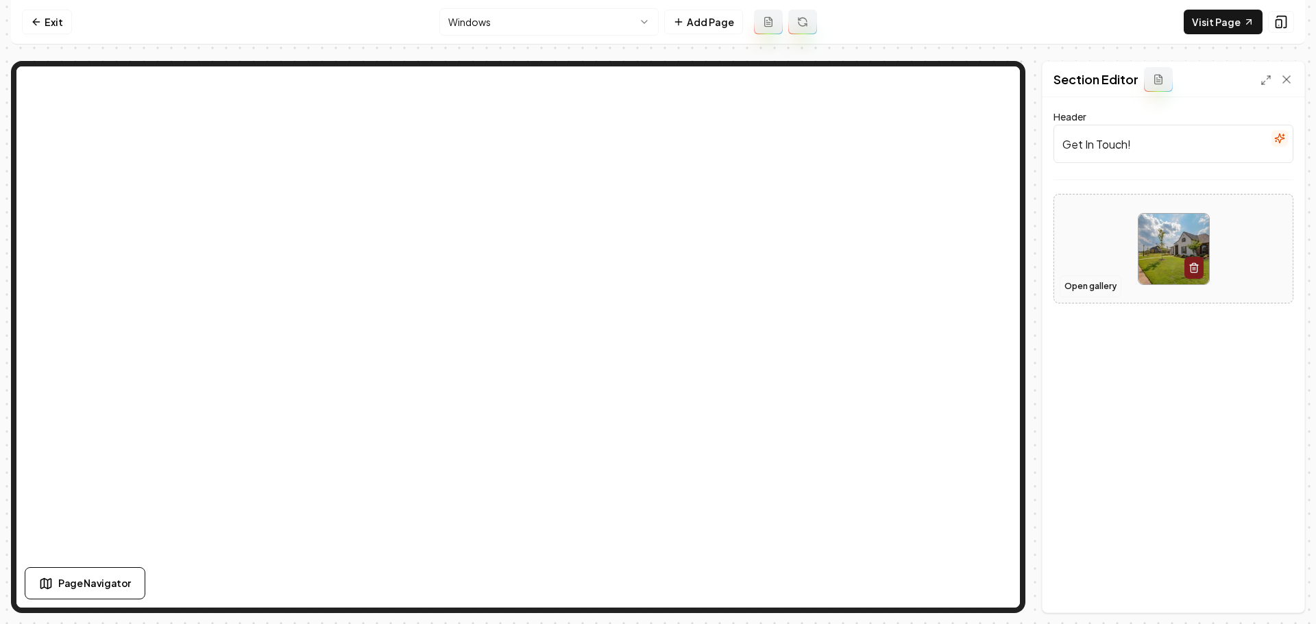
click at [1107, 286] on button "Open gallery" at bounding box center [1090, 286] width 62 height 22
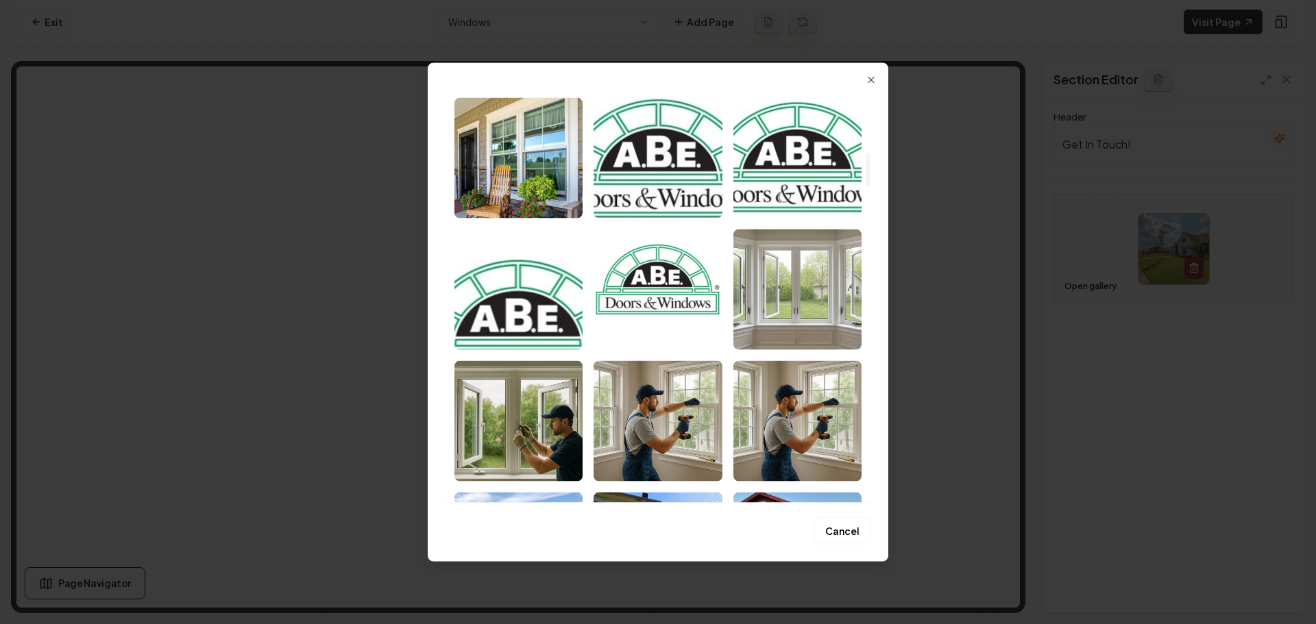
scroll to position [685, 0]
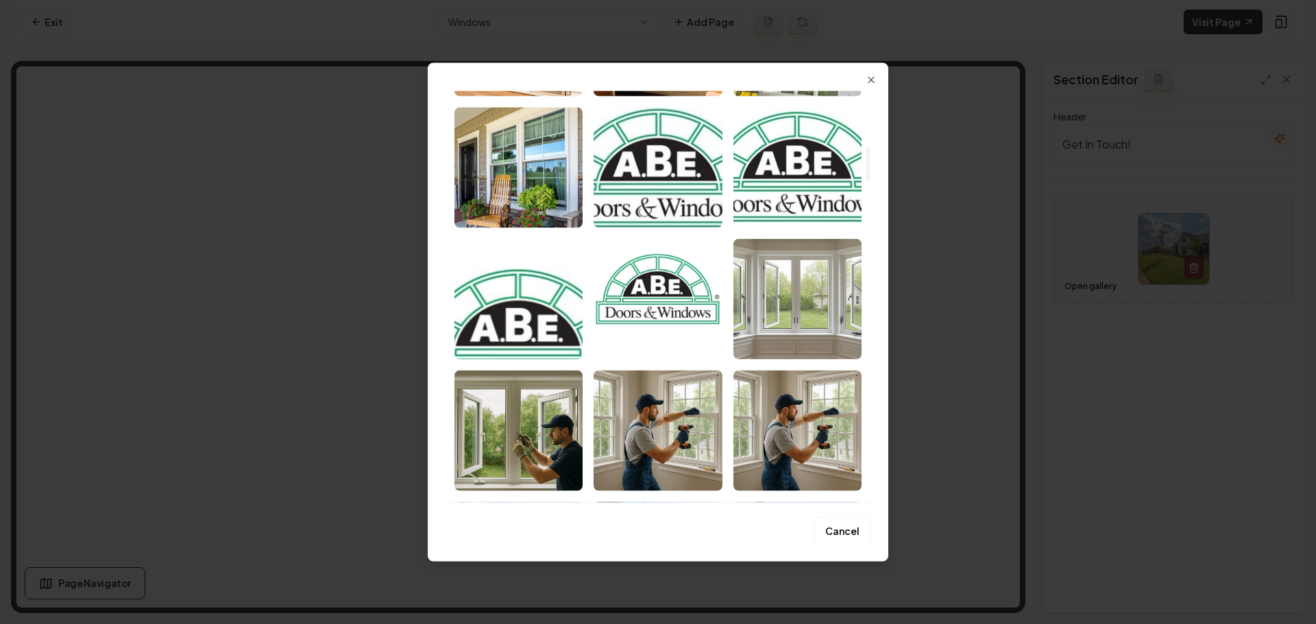
click at [783, 318] on img "Select image image_68405709b13a102537105449.png" at bounding box center [797, 298] width 128 height 121
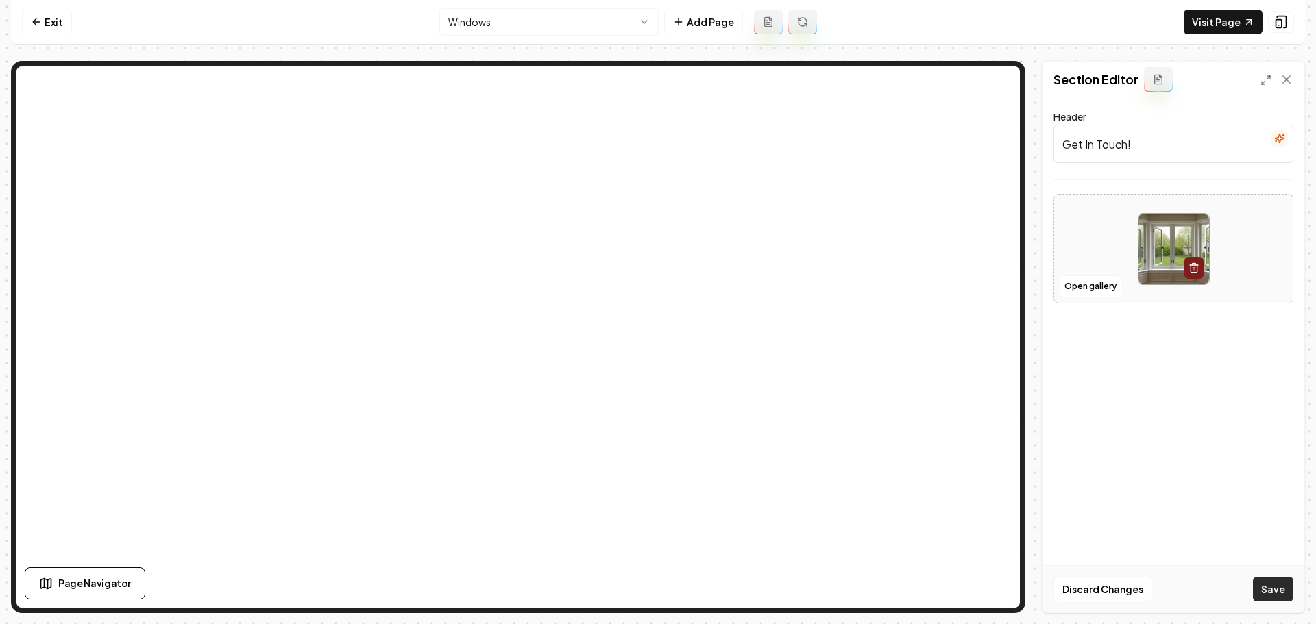
click at [1271, 591] on button "Save" at bounding box center [1273, 589] width 40 height 25
click at [48, 24] on link "Exit" at bounding box center [47, 22] width 50 height 25
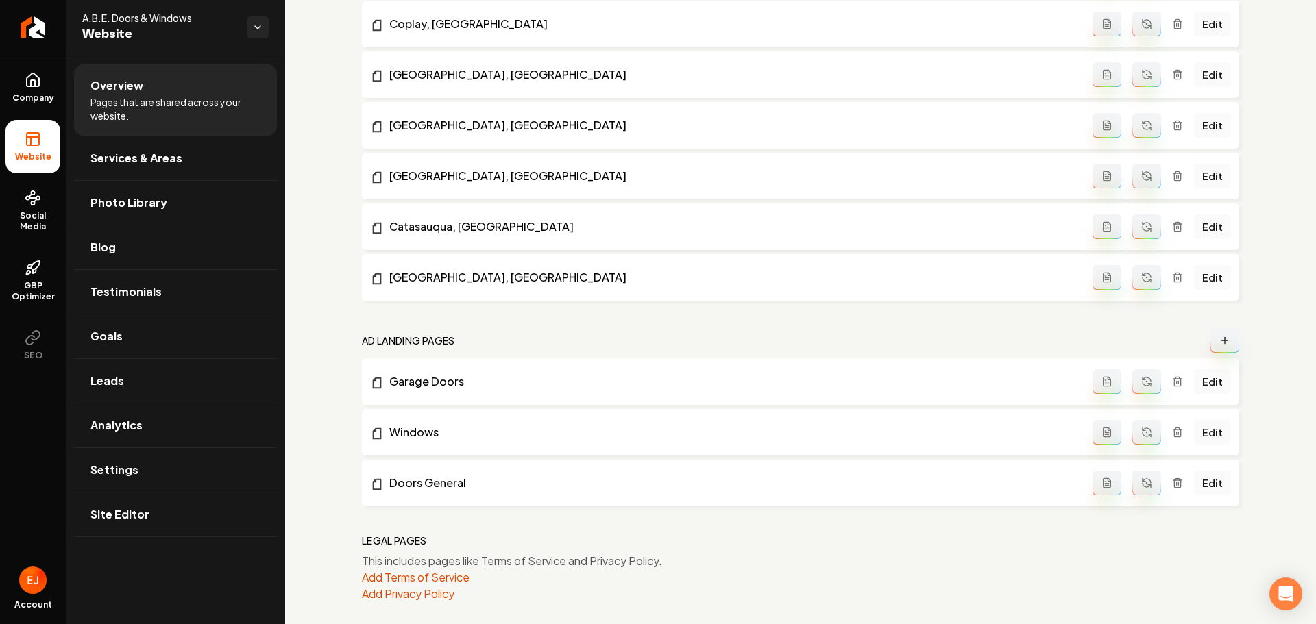
scroll to position [1835, 0]
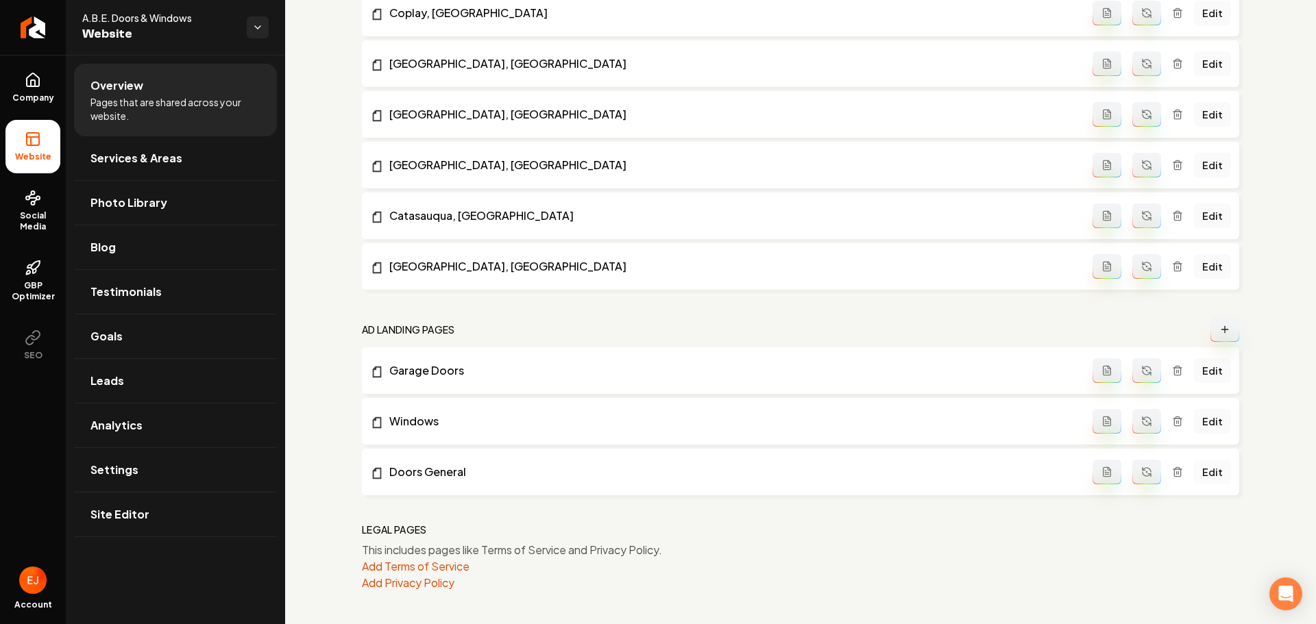
click at [1211, 476] on link "Edit" at bounding box center [1212, 472] width 37 height 25
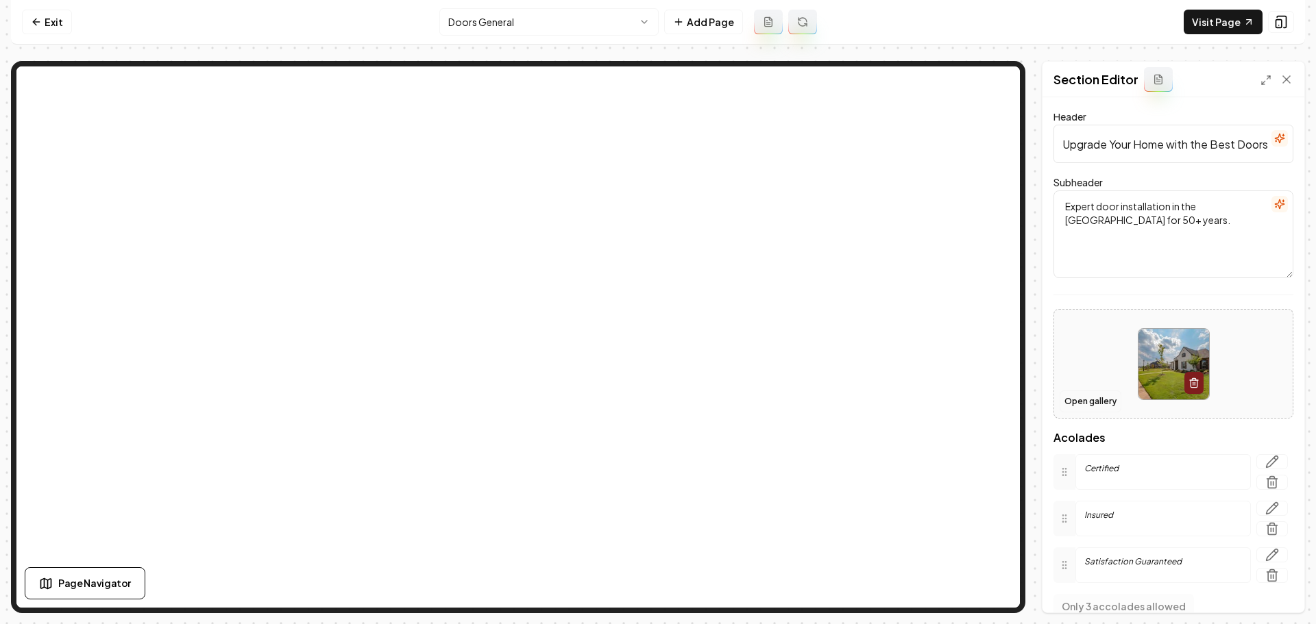
click at [1099, 405] on button "Open gallery" at bounding box center [1090, 402] width 62 height 22
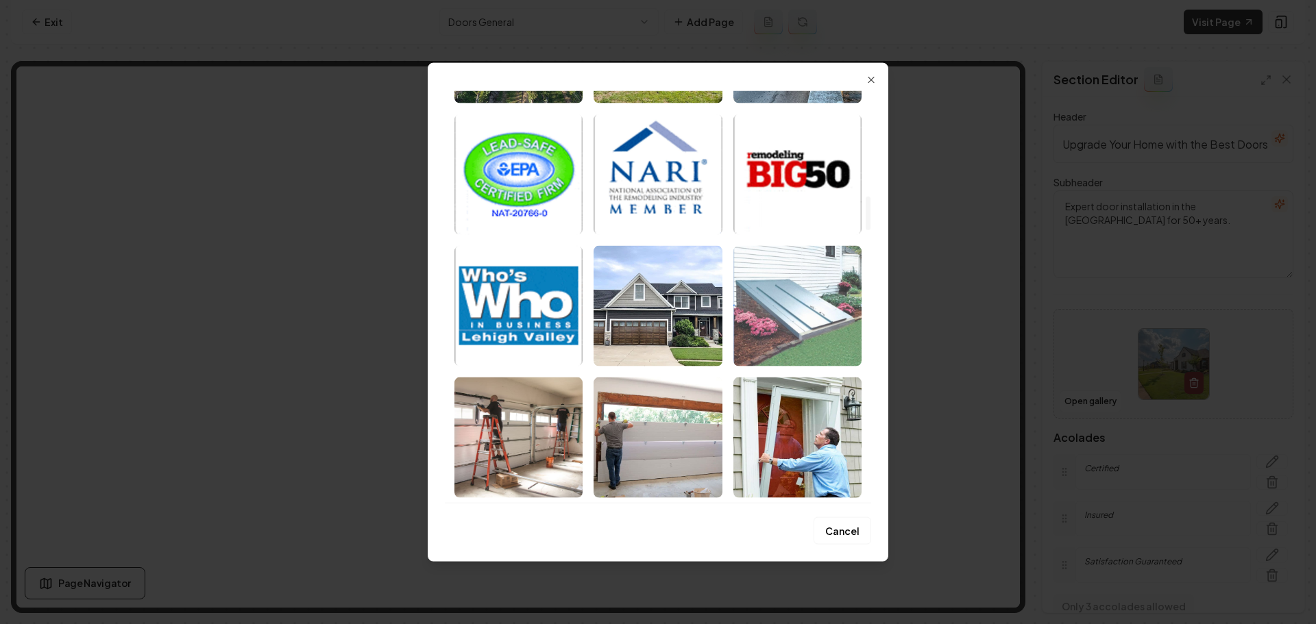
scroll to position [1302, 0]
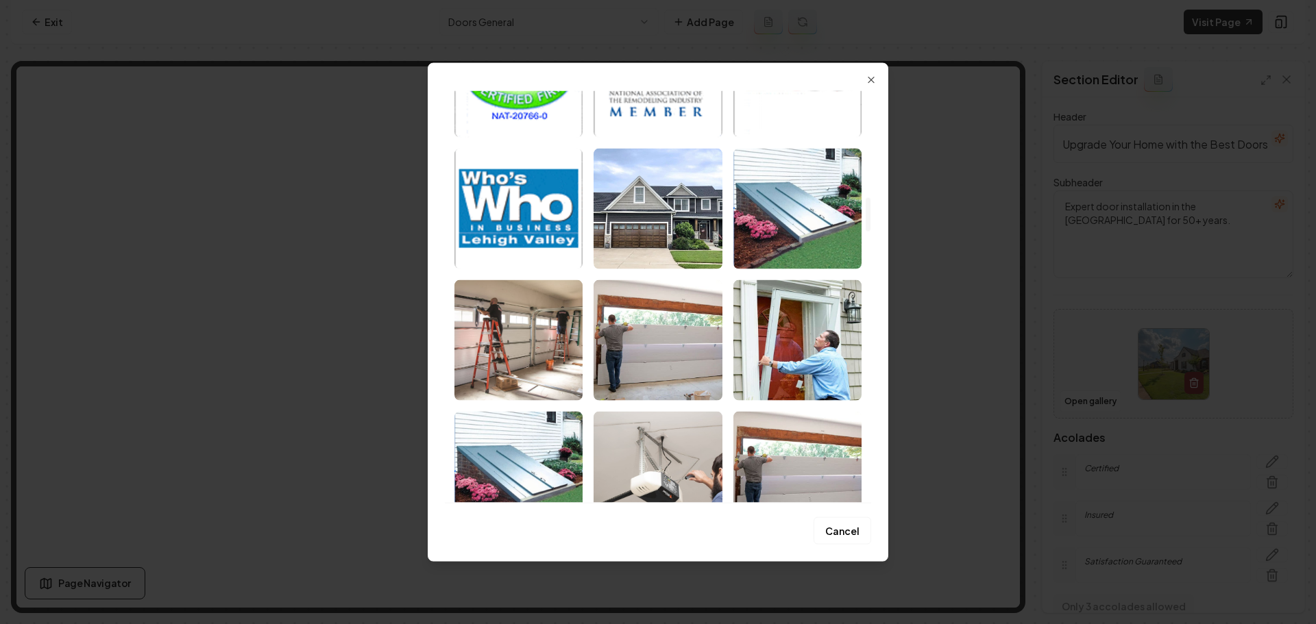
click at [811, 336] on img "Select image image_68371bc9432c476416b855e0.jpeg" at bounding box center [797, 340] width 128 height 121
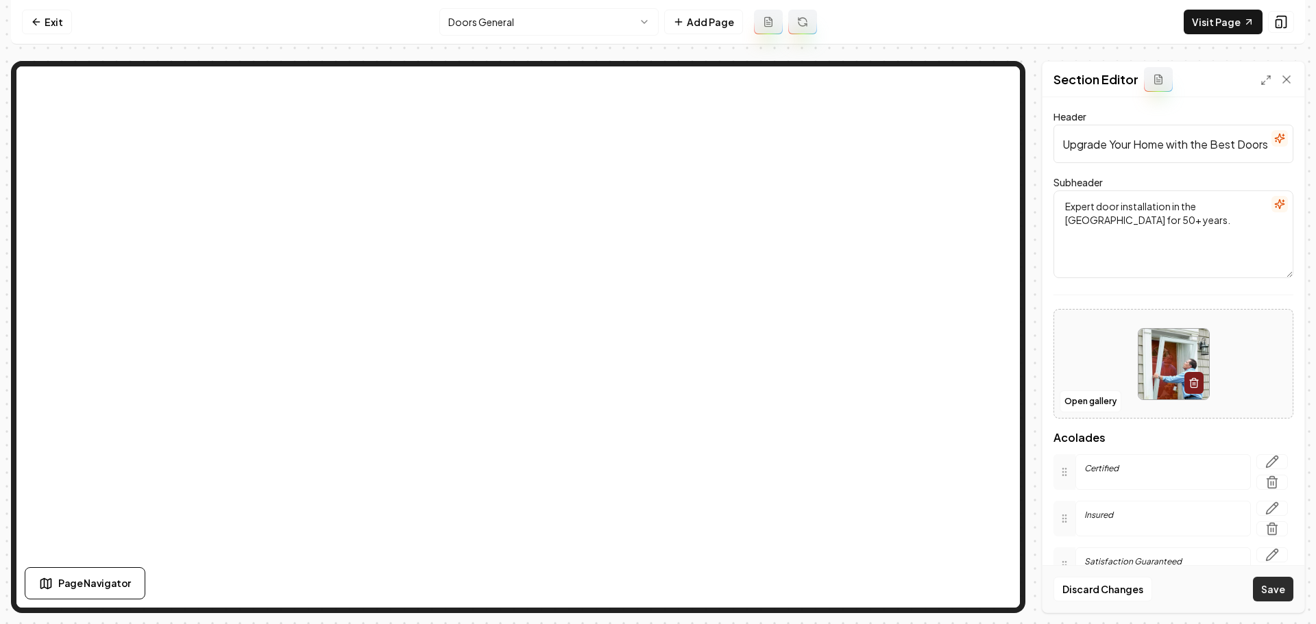
click at [1264, 589] on button "Save" at bounding box center [1273, 589] width 40 height 25
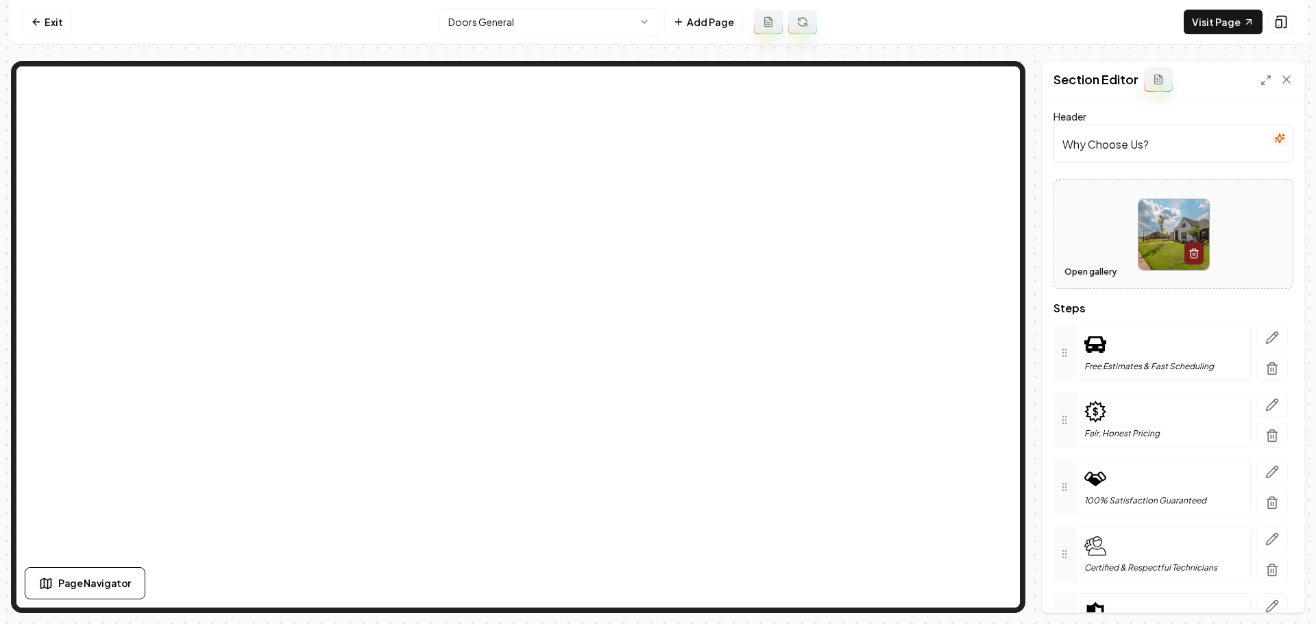
click at [1086, 277] on button "Open gallery" at bounding box center [1090, 272] width 62 height 22
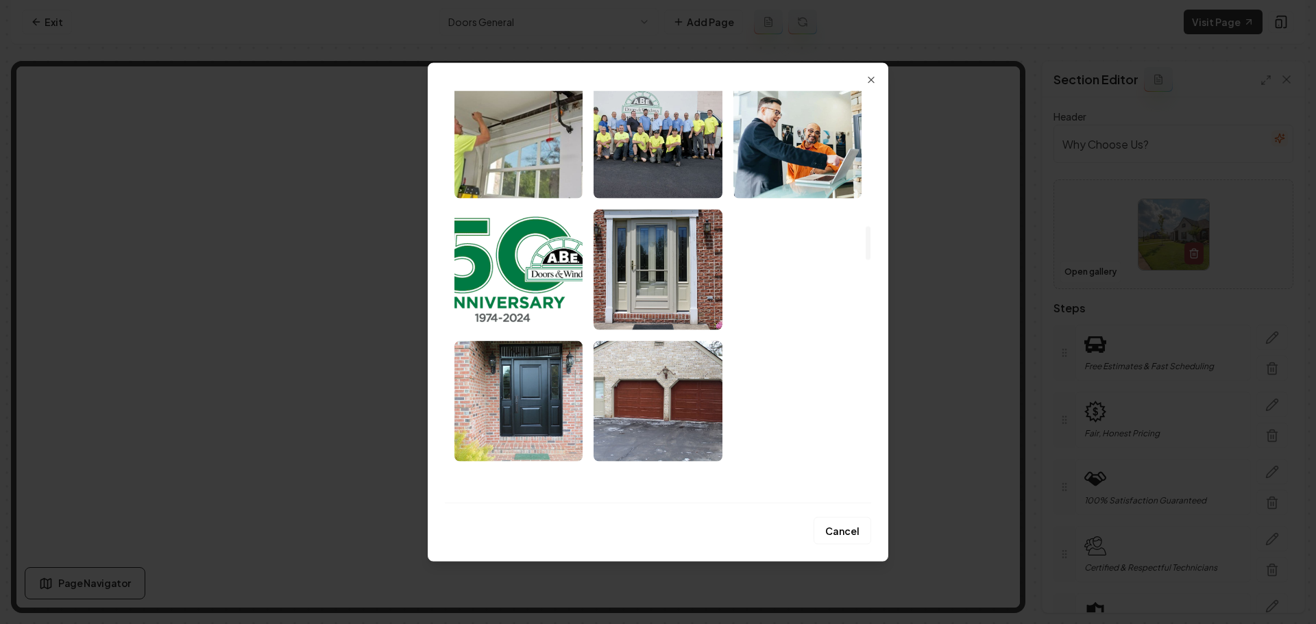
scroll to position [1782, 0]
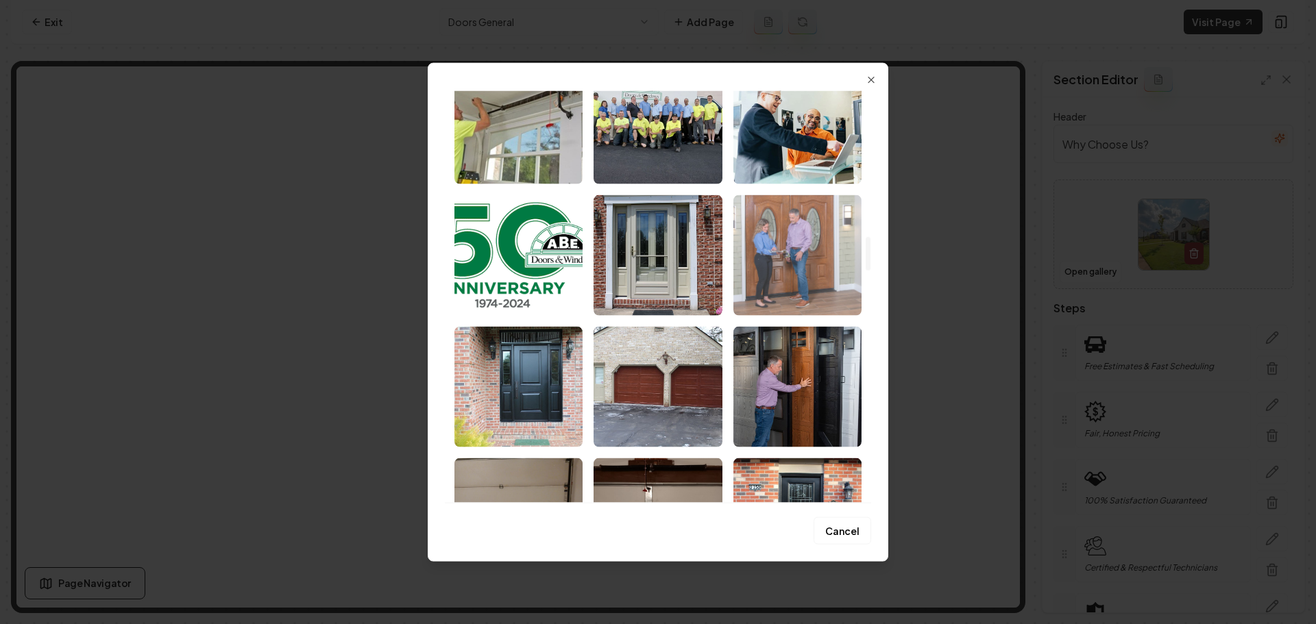
click at [807, 293] on img "Select image image_6836736f432c4764165f3361.jpeg" at bounding box center [797, 255] width 128 height 121
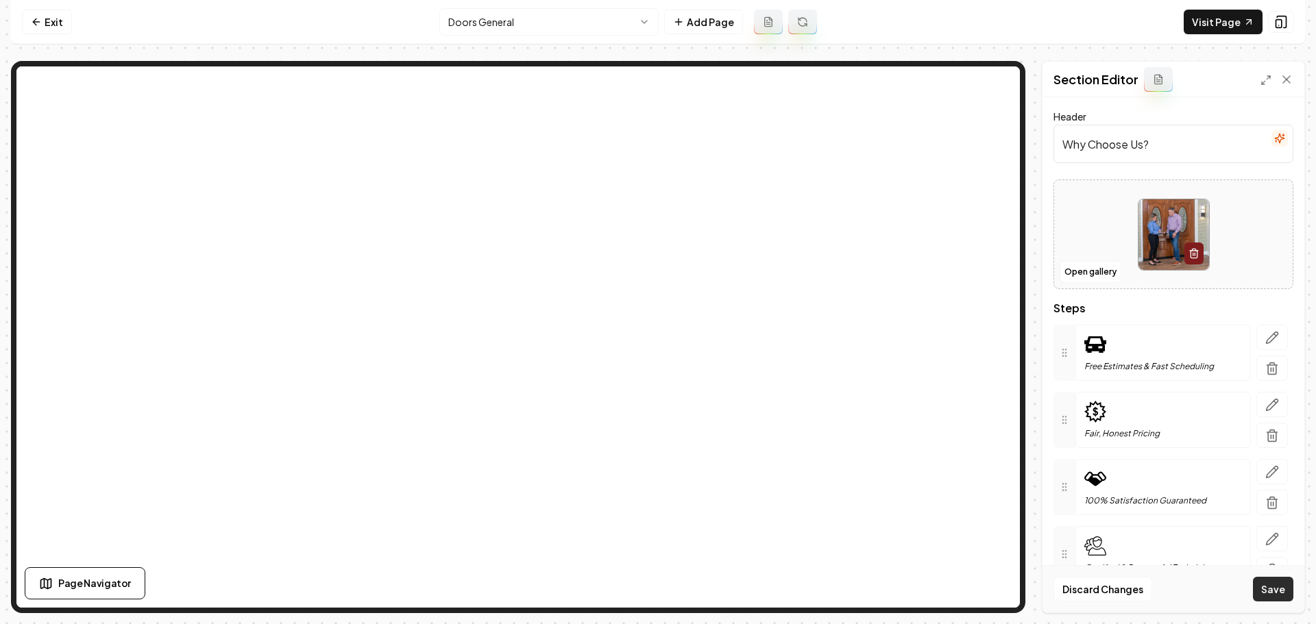
click at [1277, 593] on button "Save" at bounding box center [1273, 589] width 40 height 25
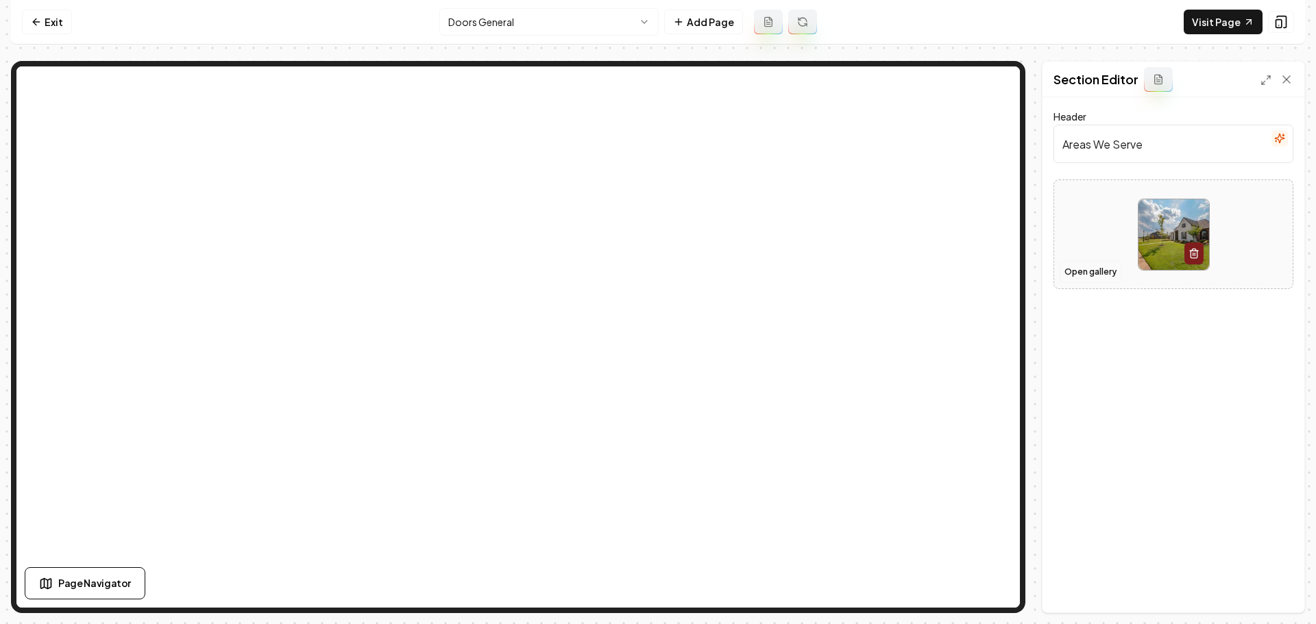
click at [1094, 267] on button "Open gallery" at bounding box center [1090, 272] width 62 height 22
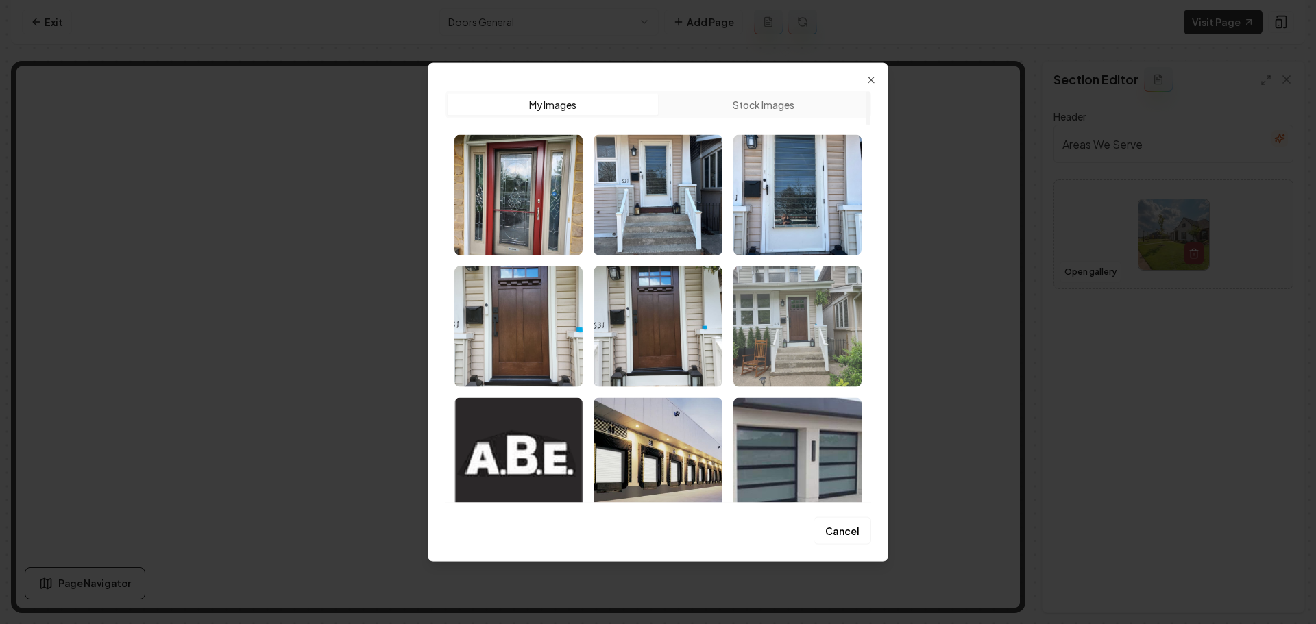
click at [798, 351] on img "Select image image_6870056c5c7cd75eb865e3bf.jpeg" at bounding box center [797, 326] width 128 height 121
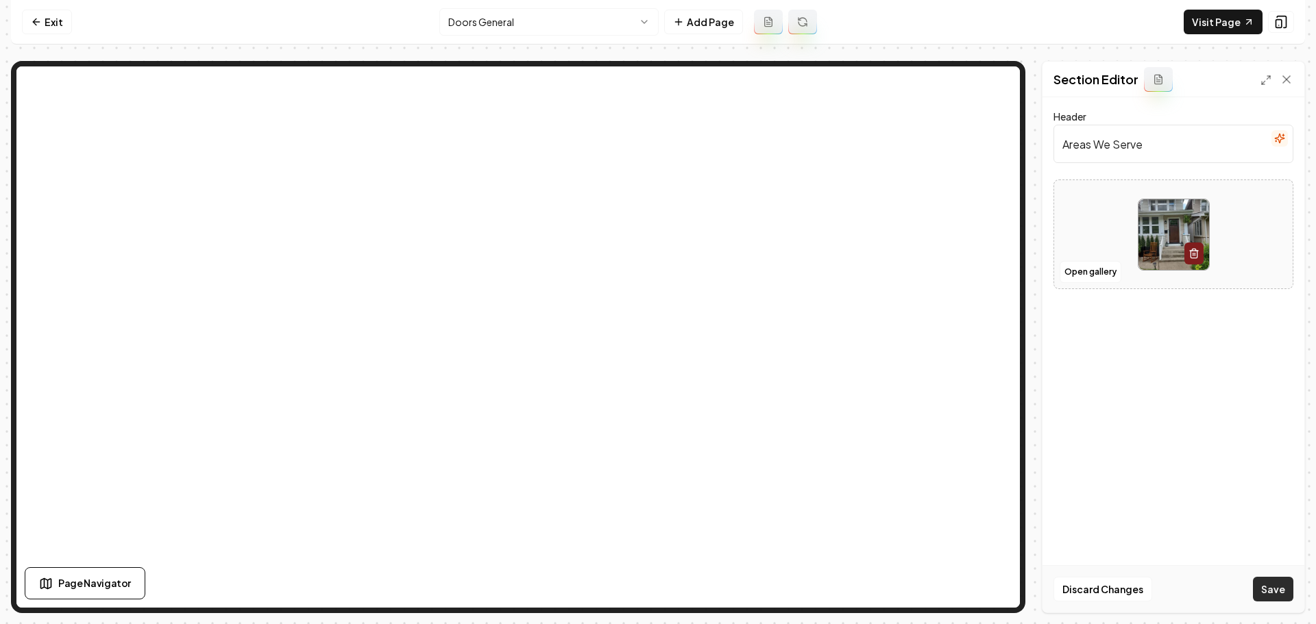
click at [1275, 588] on button "Save" at bounding box center [1273, 589] width 40 height 25
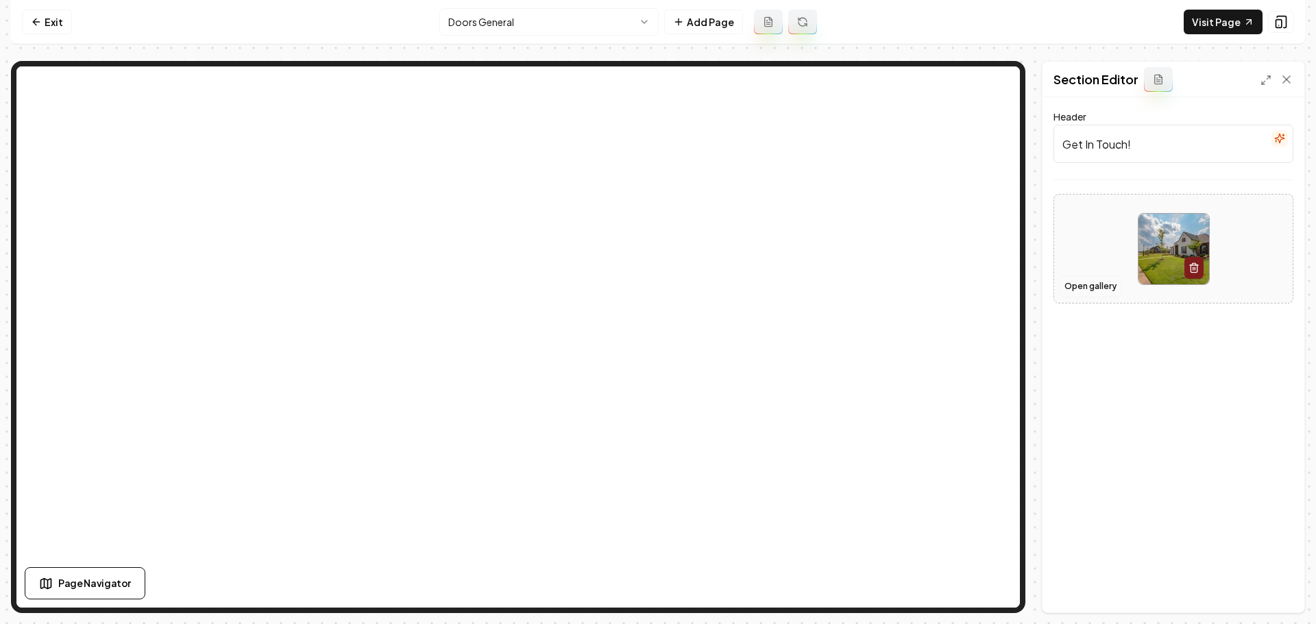
click at [1077, 286] on button "Open gallery" at bounding box center [1090, 286] width 62 height 22
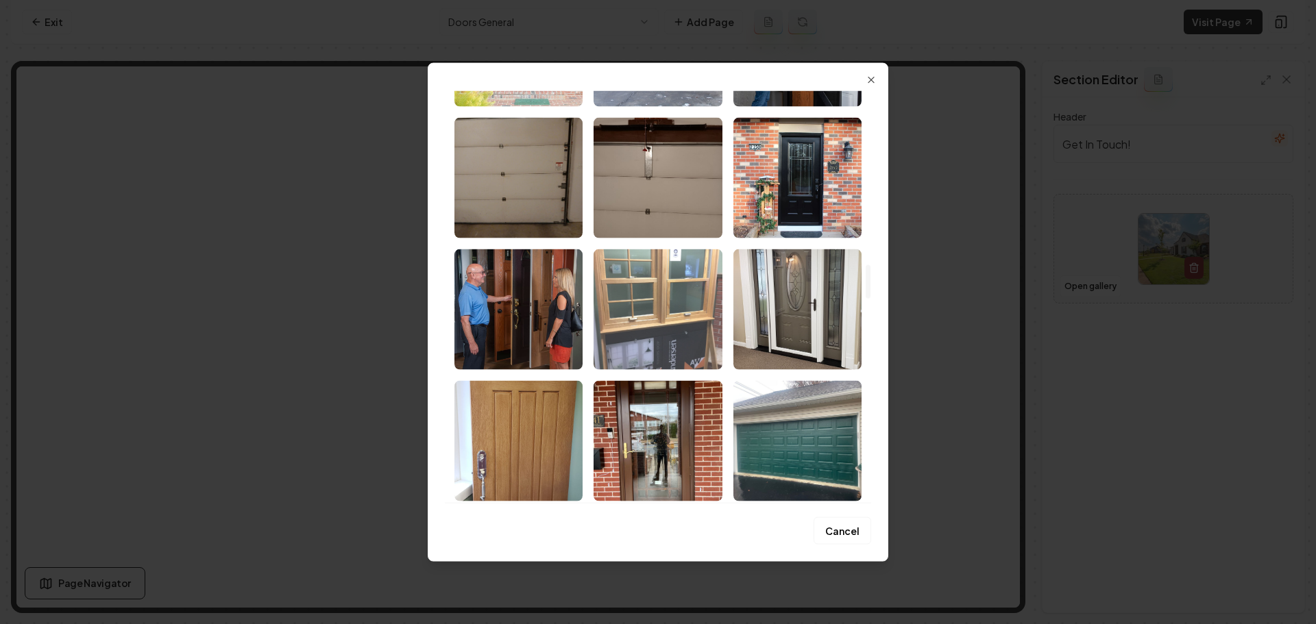
scroll to position [2124, 0]
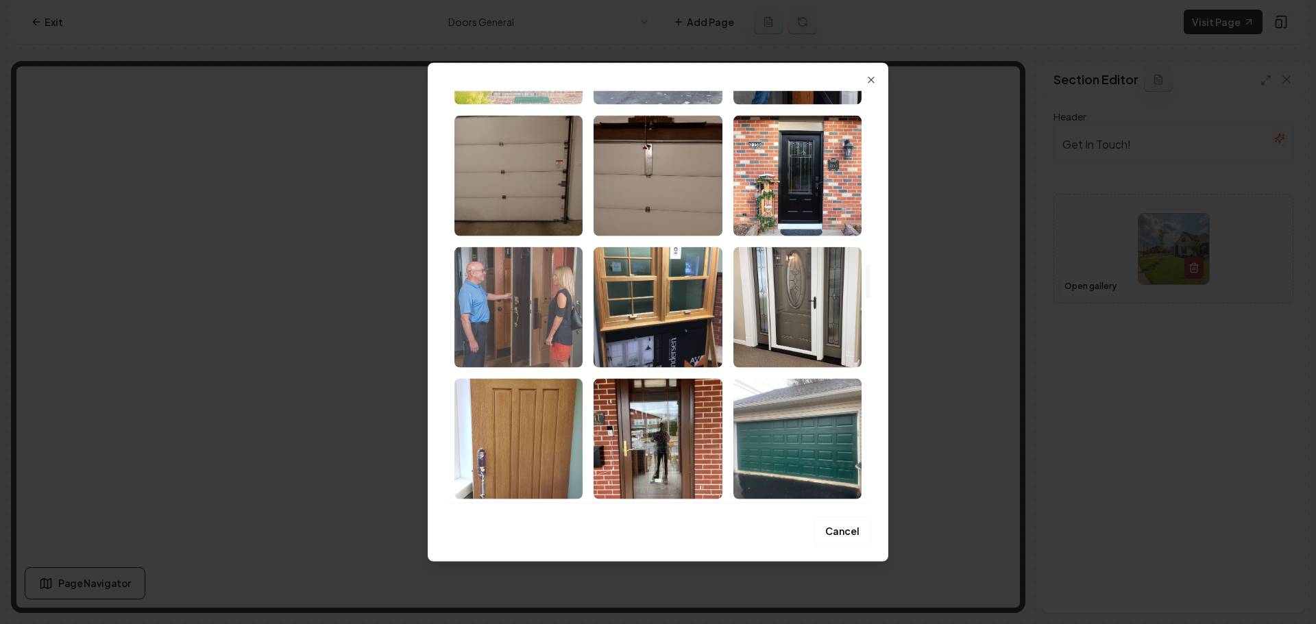
click at [514, 338] on img "Select image image_6836736e432c4764165f261c.jpeg" at bounding box center [518, 307] width 128 height 121
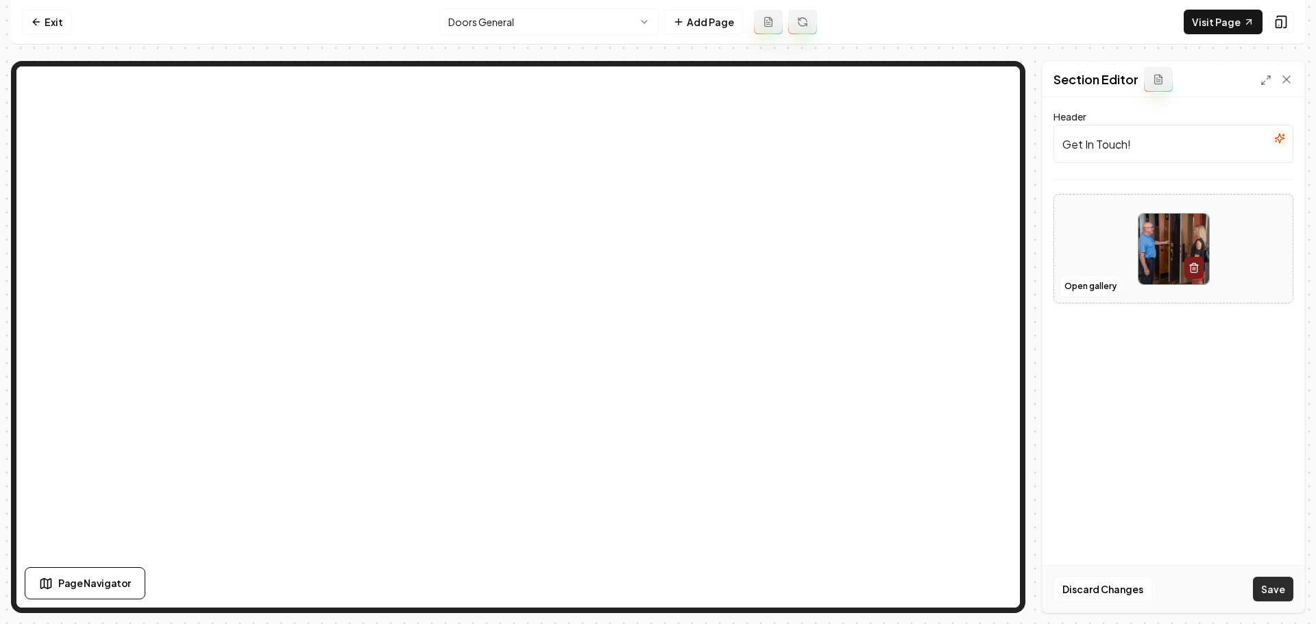
click at [1271, 591] on button "Save" at bounding box center [1273, 589] width 40 height 25
click at [61, 30] on link "Exit" at bounding box center [47, 22] width 50 height 25
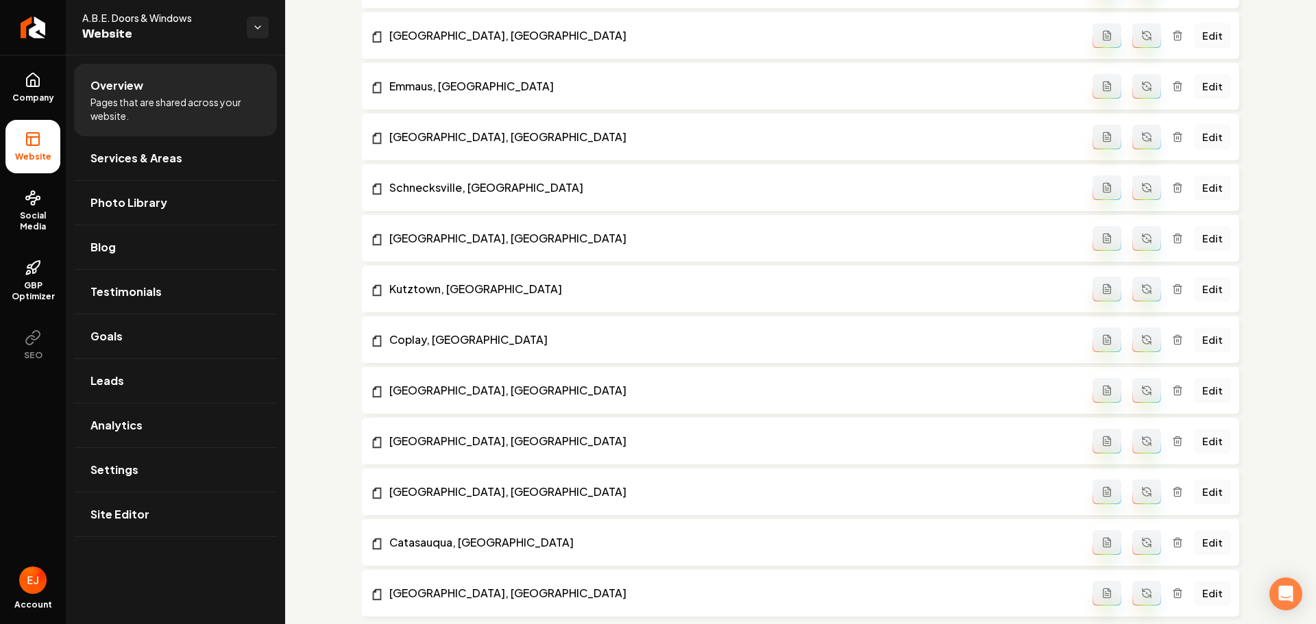
scroll to position [1835, 0]
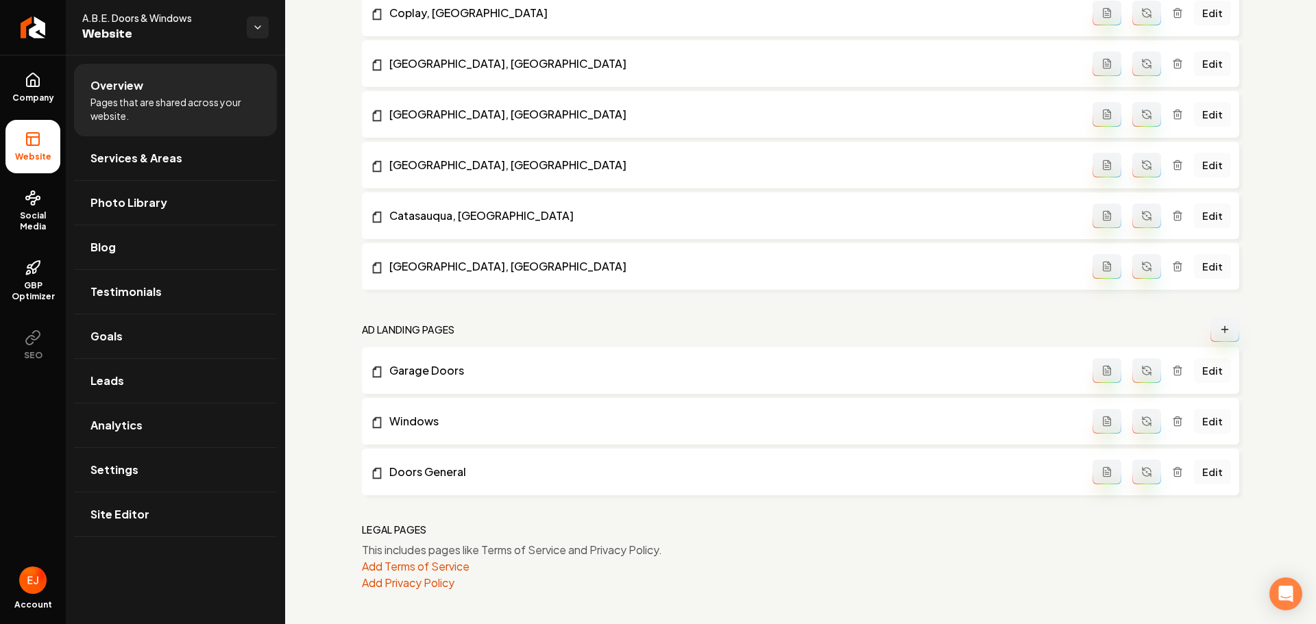
click at [1207, 371] on link "Edit" at bounding box center [1212, 370] width 37 height 25
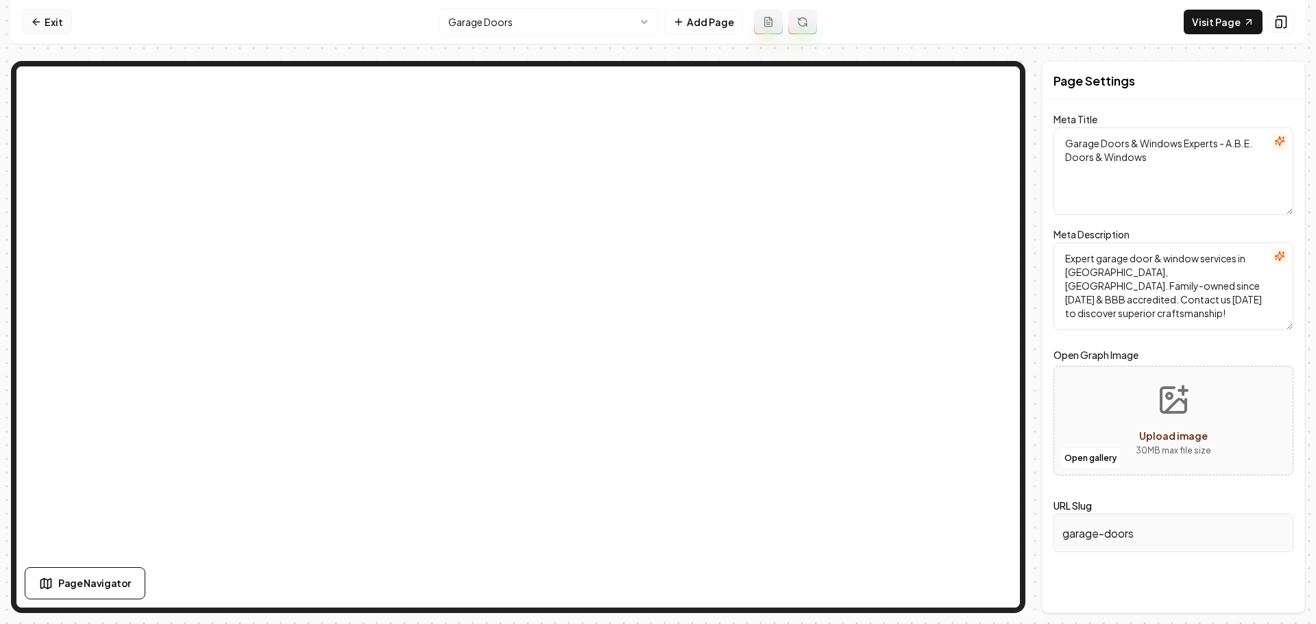
click at [27, 20] on link "Exit" at bounding box center [47, 22] width 50 height 25
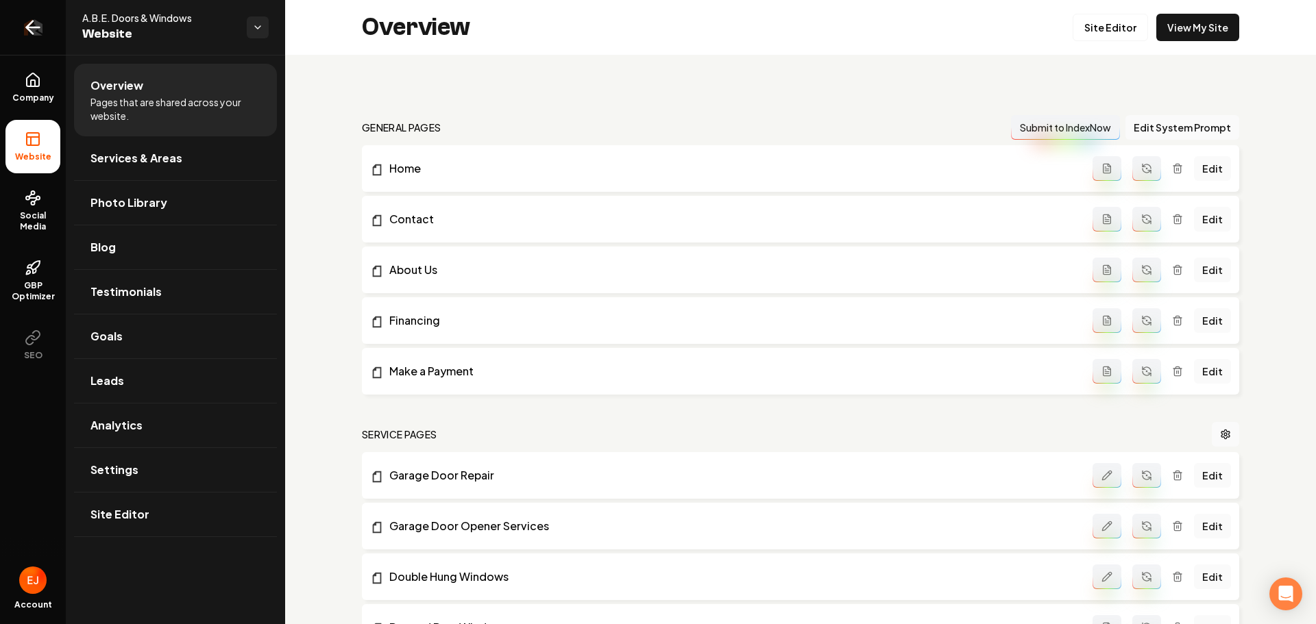
click at [42, 32] on icon "Return to dashboard" at bounding box center [33, 27] width 22 height 22
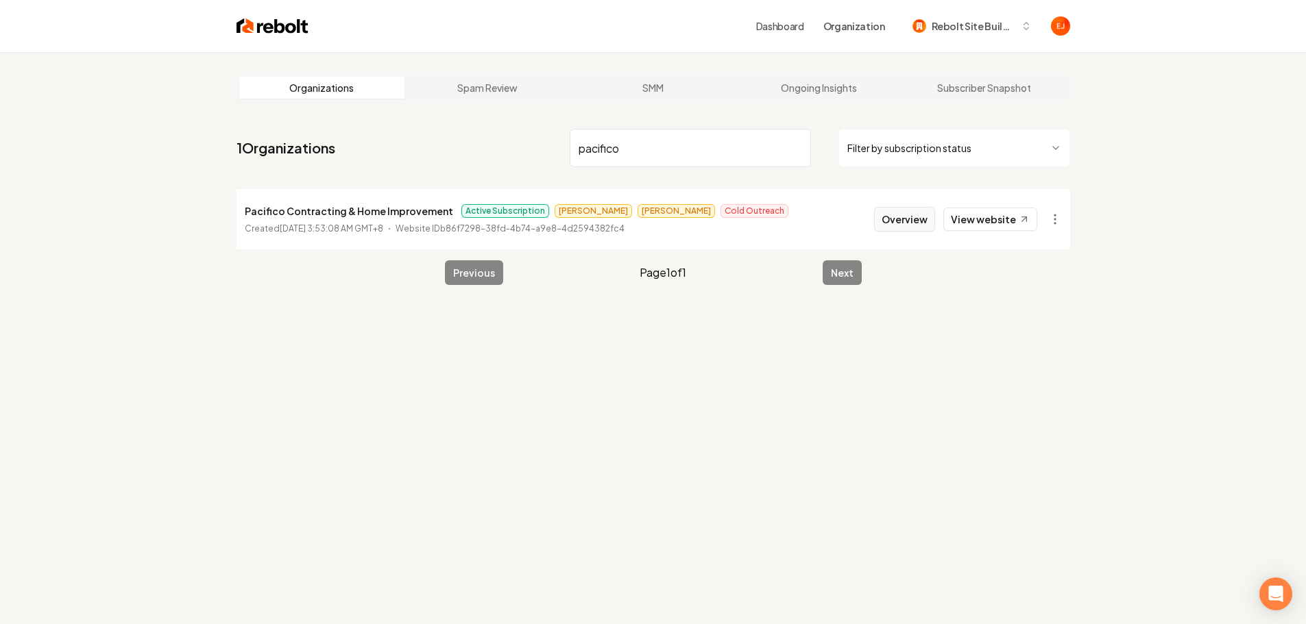
type input "pacifico"
click at [915, 215] on button "Overview" at bounding box center [904, 219] width 61 height 25
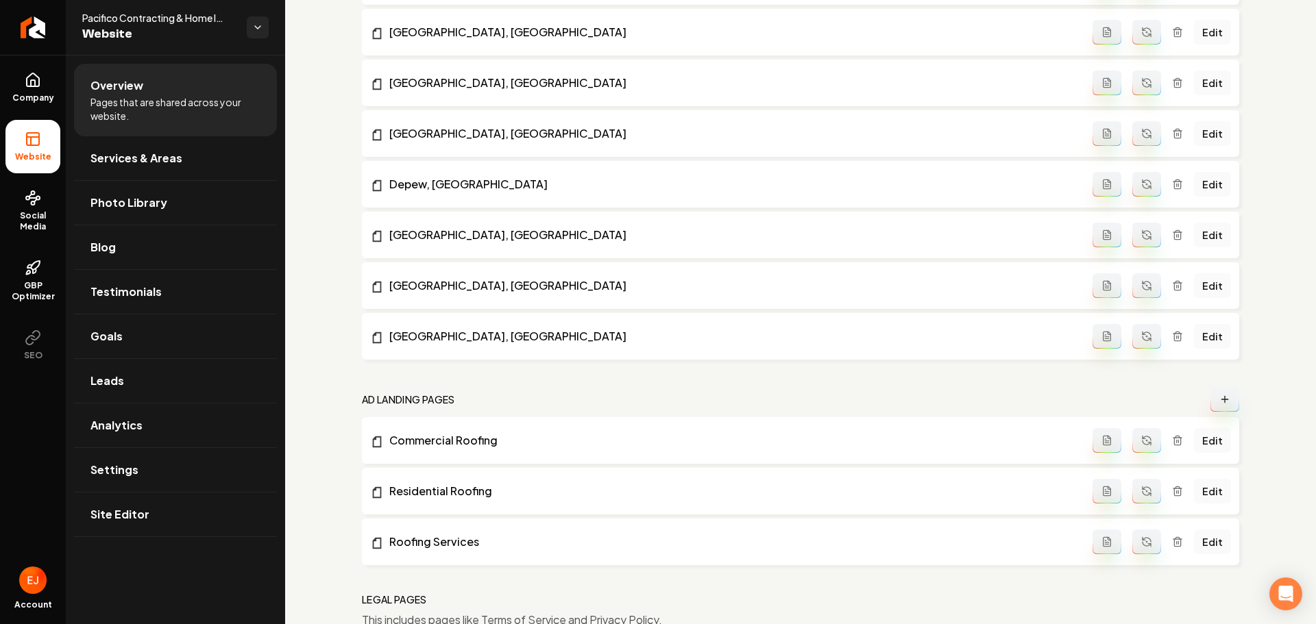
scroll to position [1489, 0]
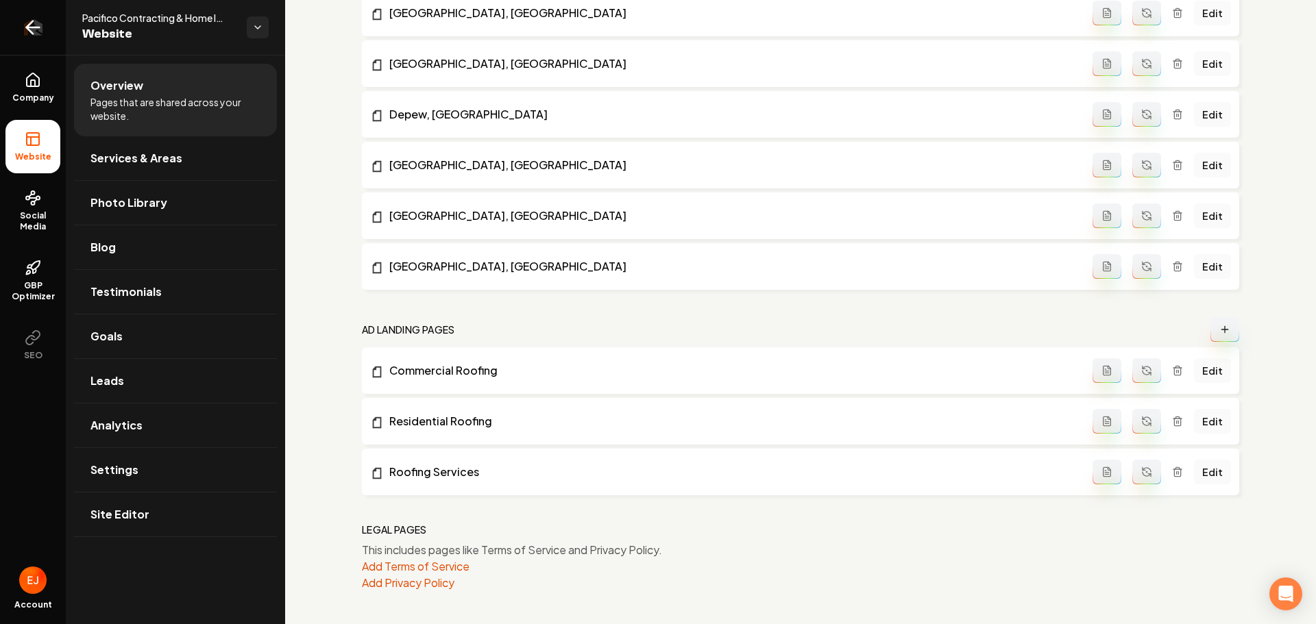
click at [34, 29] on icon "Return to dashboard" at bounding box center [33, 27] width 22 height 22
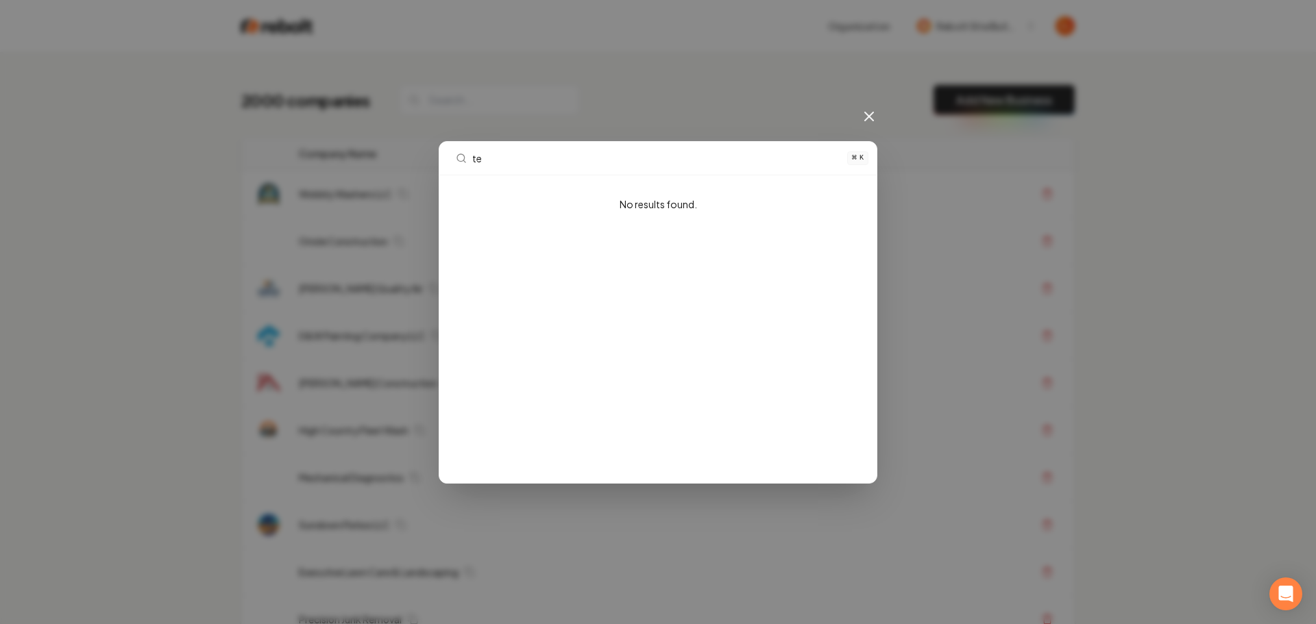
type input "t"
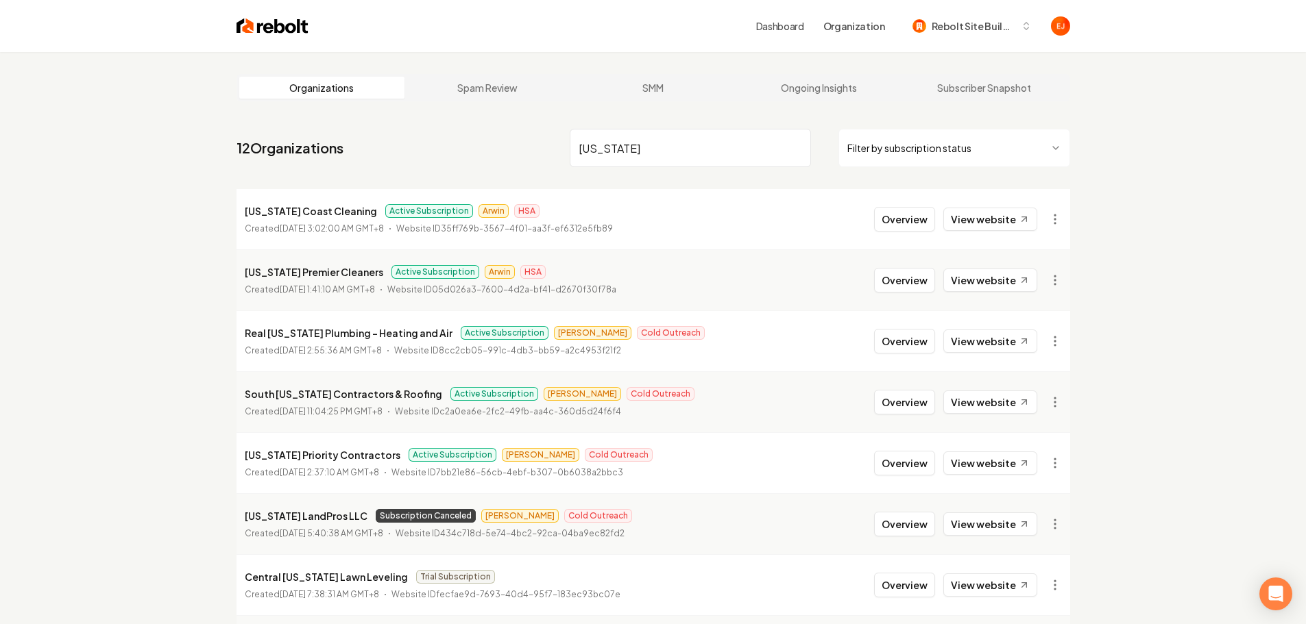
drag, startPoint x: 666, startPoint y: 151, endPoint x: 504, endPoint y: 143, distance: 162.6
click at [504, 143] on nav "12 Organizations texas Filter by subscription status" at bounding box center [652, 153] width 833 height 60
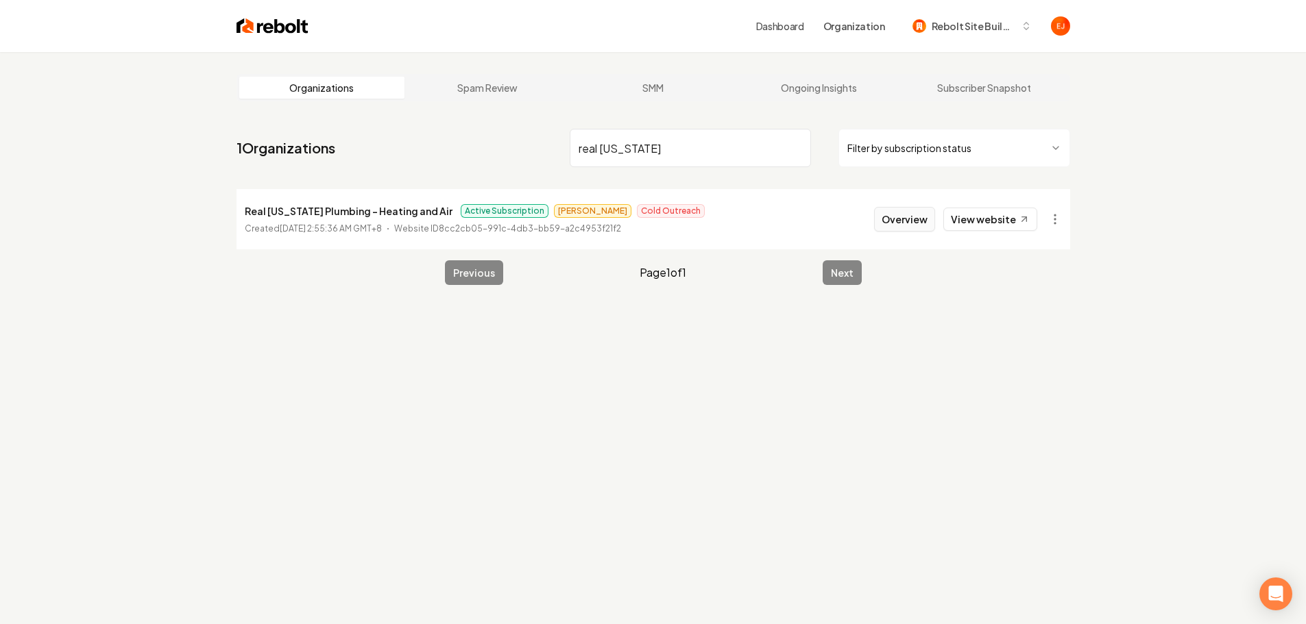
type input "real texas"
click at [913, 226] on button "Overview" at bounding box center [904, 219] width 61 height 25
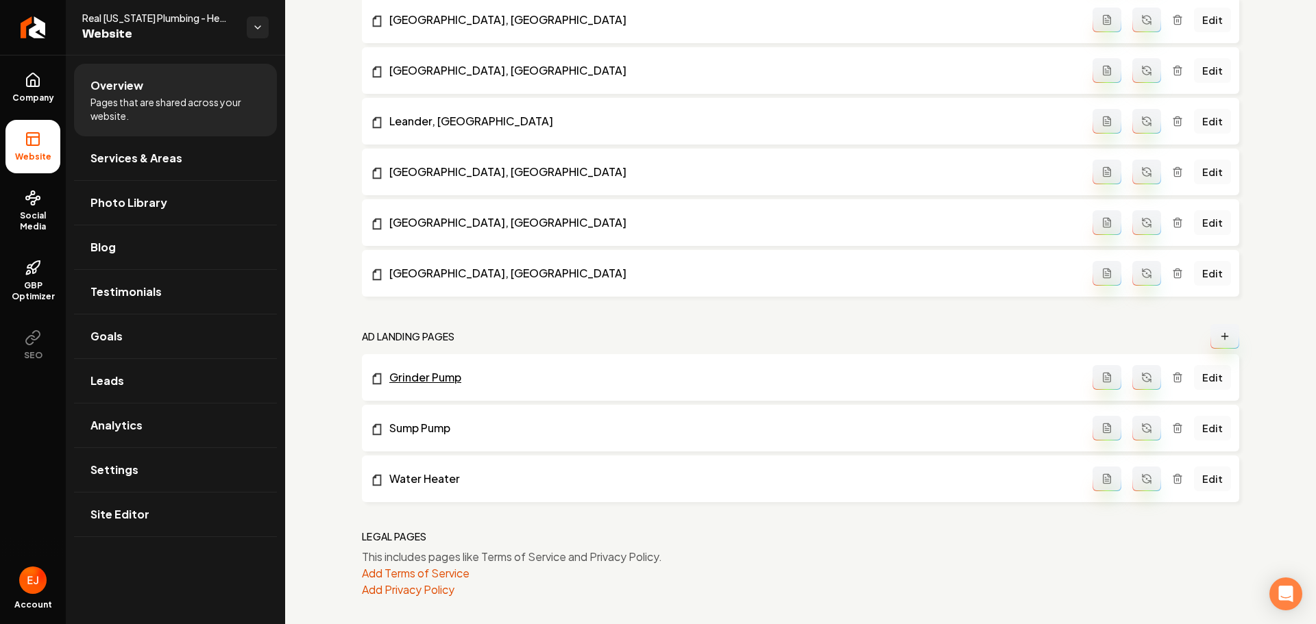
scroll to position [1074, 0]
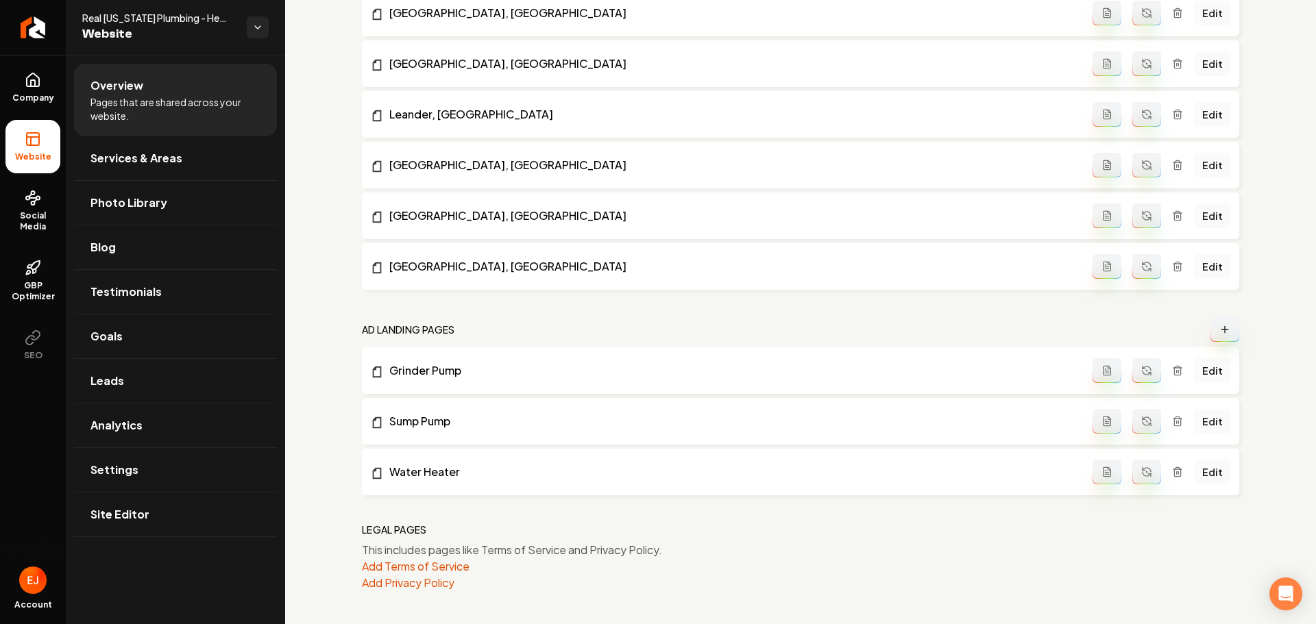
drag, startPoint x: 1203, startPoint y: 416, endPoint x: 1208, endPoint y: 449, distance: 33.2
click at [26, 24] on icon "Return to dashboard" at bounding box center [33, 27] width 22 height 22
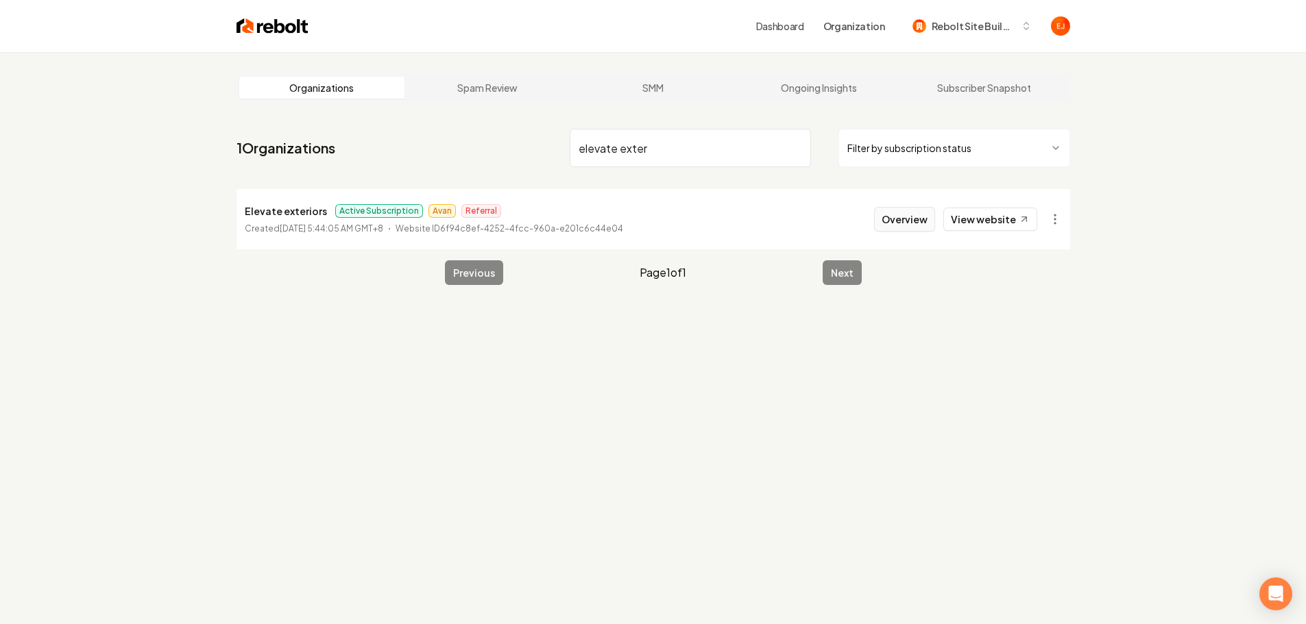
type input "elevate exter"
click at [917, 224] on button "Overview" at bounding box center [904, 219] width 61 height 25
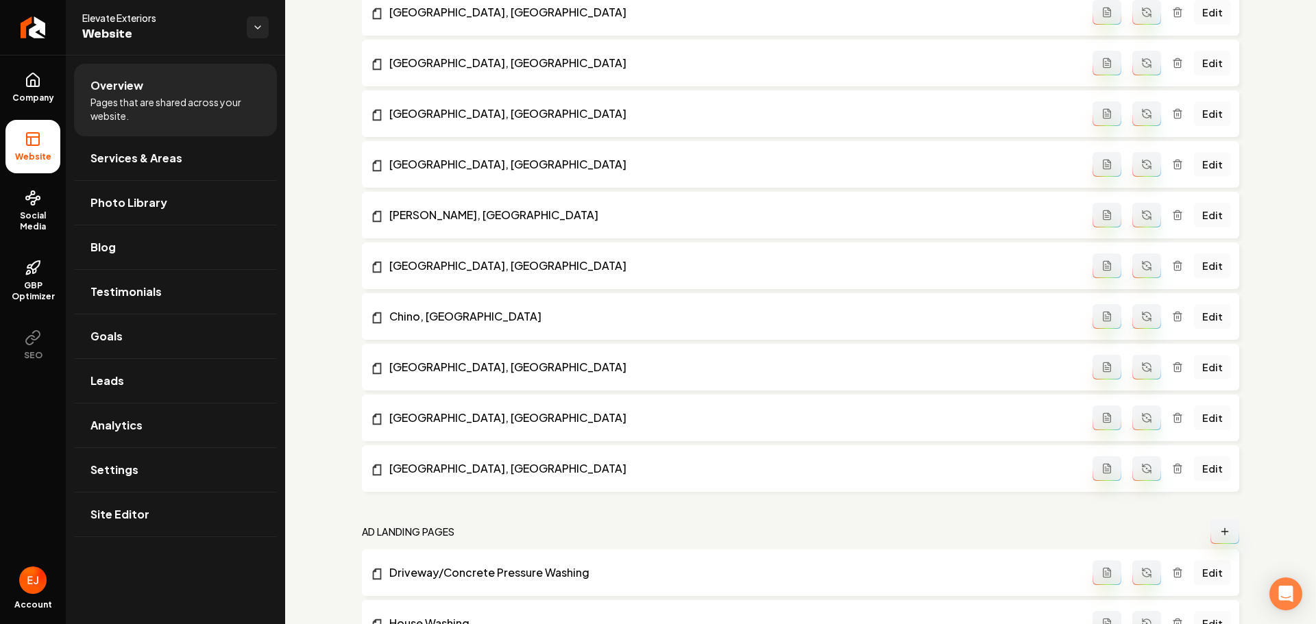
scroll to position [2193, 0]
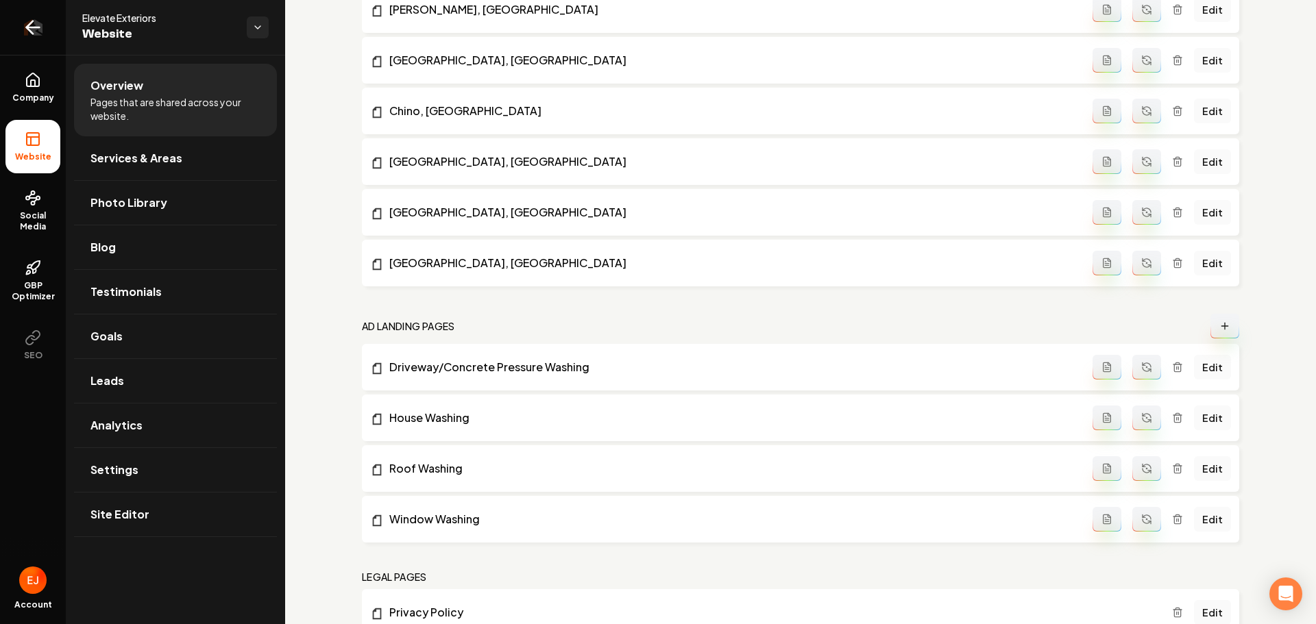
click at [33, 27] on icon "Return to dashboard" at bounding box center [33, 27] width 13 height 0
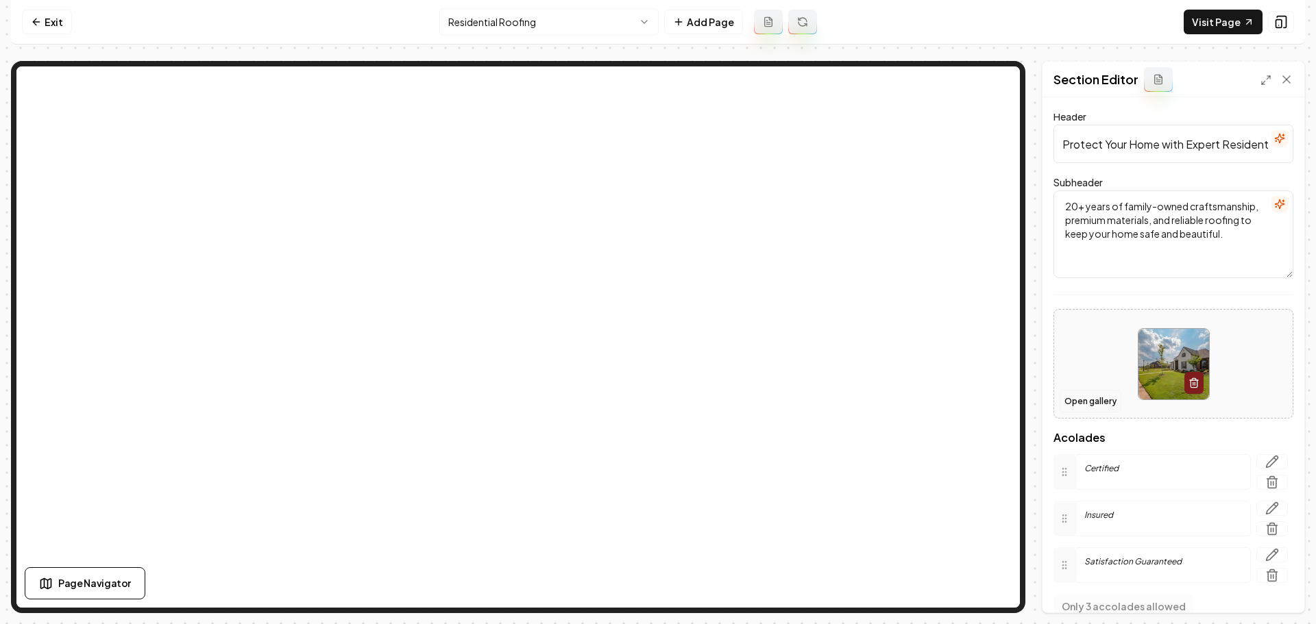
click at [1075, 398] on button "Open gallery" at bounding box center [1090, 402] width 62 height 22
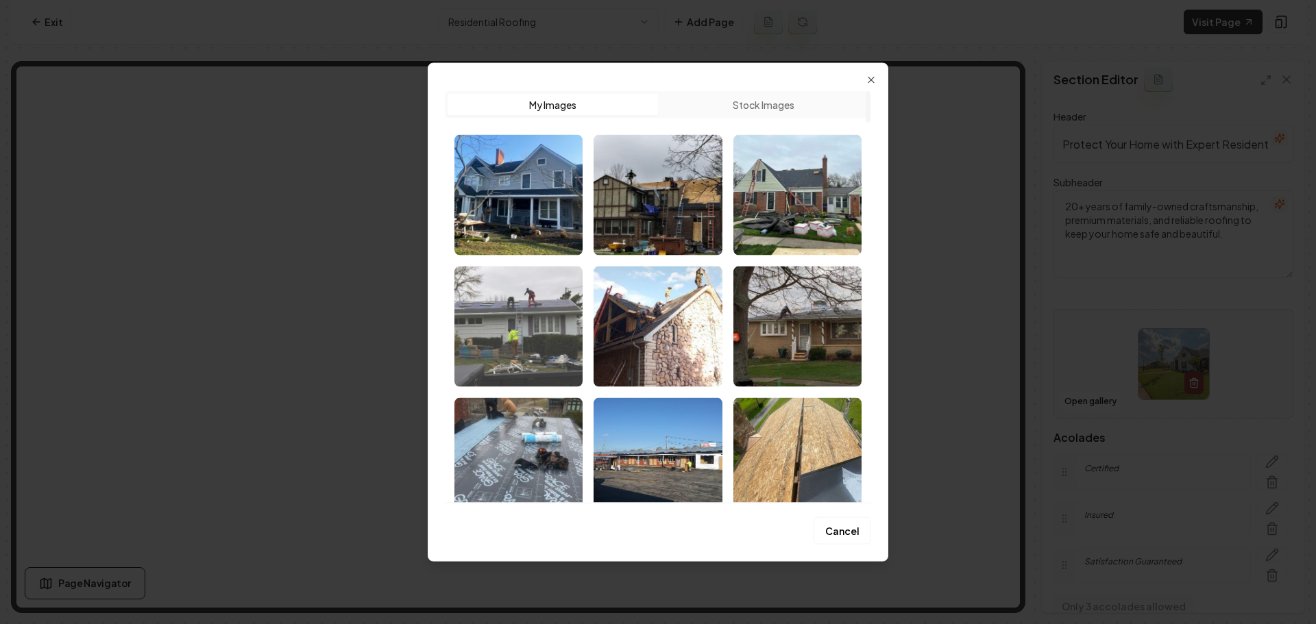
click at [536, 355] on img "Select image image_67f42840432c476416e3937c.jpg" at bounding box center [518, 326] width 128 height 121
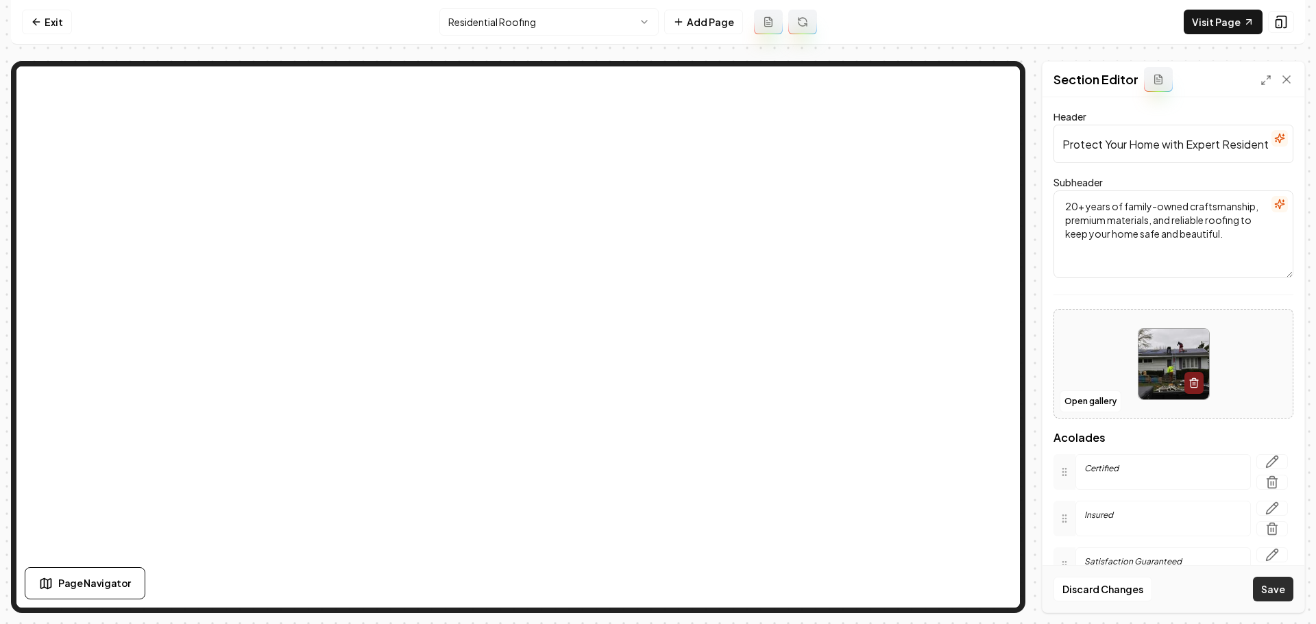
click at [1265, 593] on button "Save" at bounding box center [1273, 589] width 40 height 25
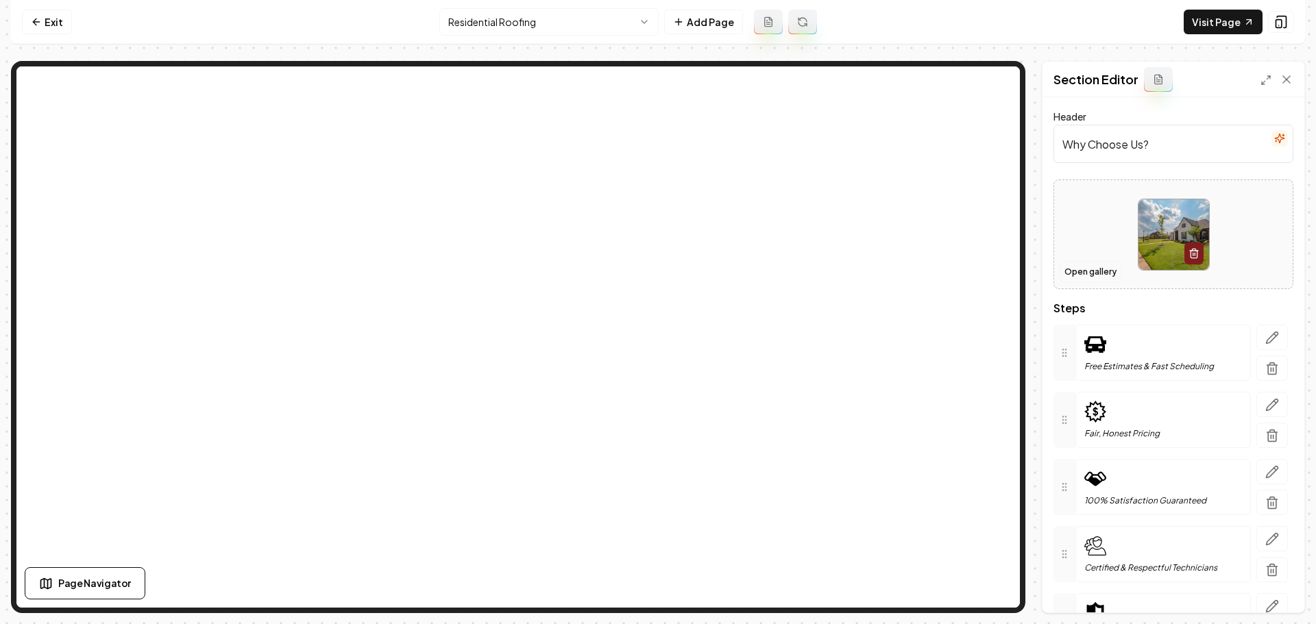
click at [1093, 273] on button "Open gallery" at bounding box center [1090, 272] width 62 height 22
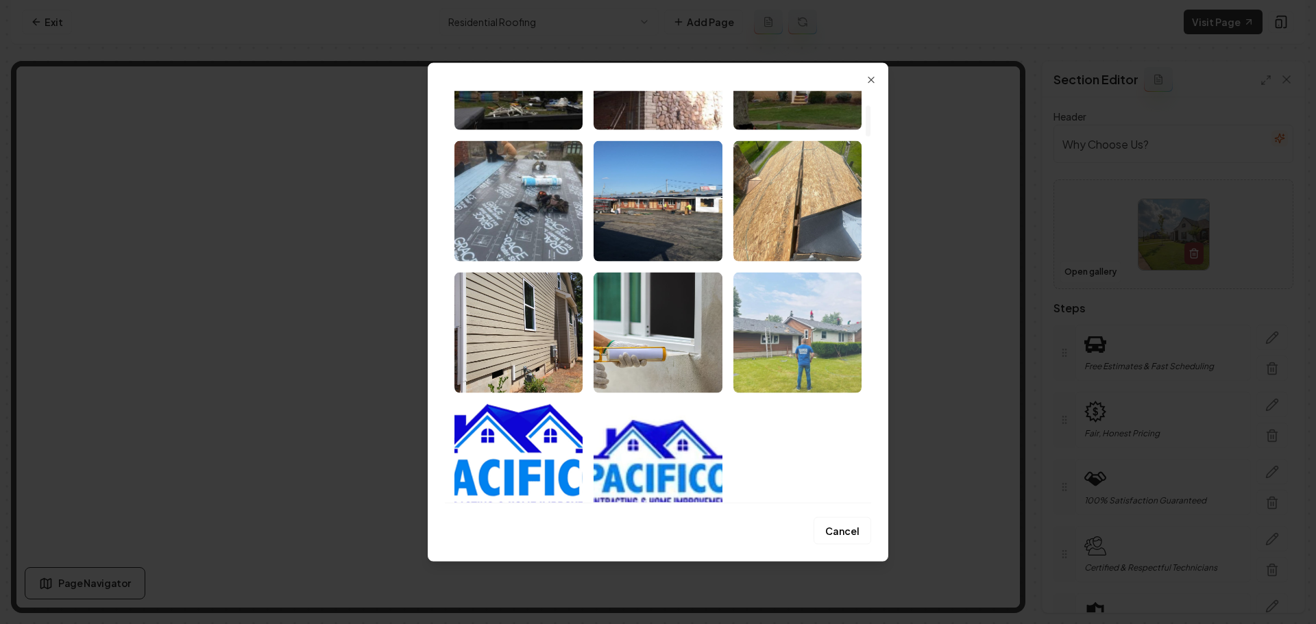
scroll to position [274, 0]
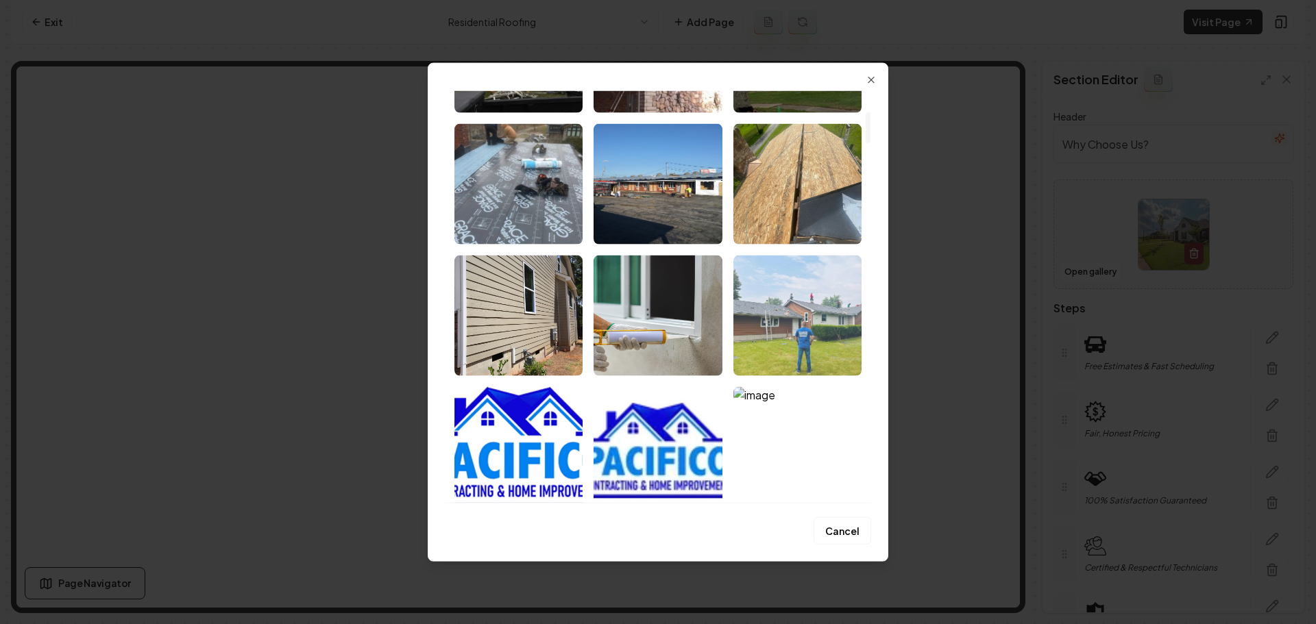
click at [822, 346] on img "Select image image_67d47b1b432c4764161e5554.jpg" at bounding box center [797, 315] width 128 height 121
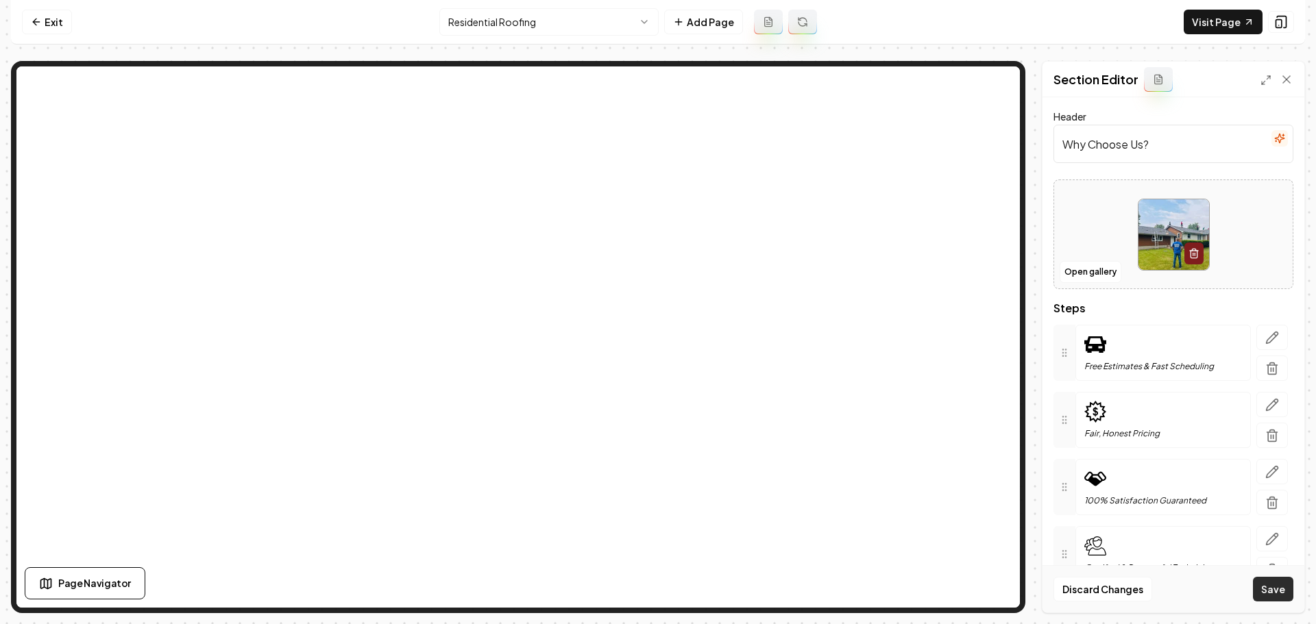
click at [1272, 593] on button "Save" at bounding box center [1273, 589] width 40 height 25
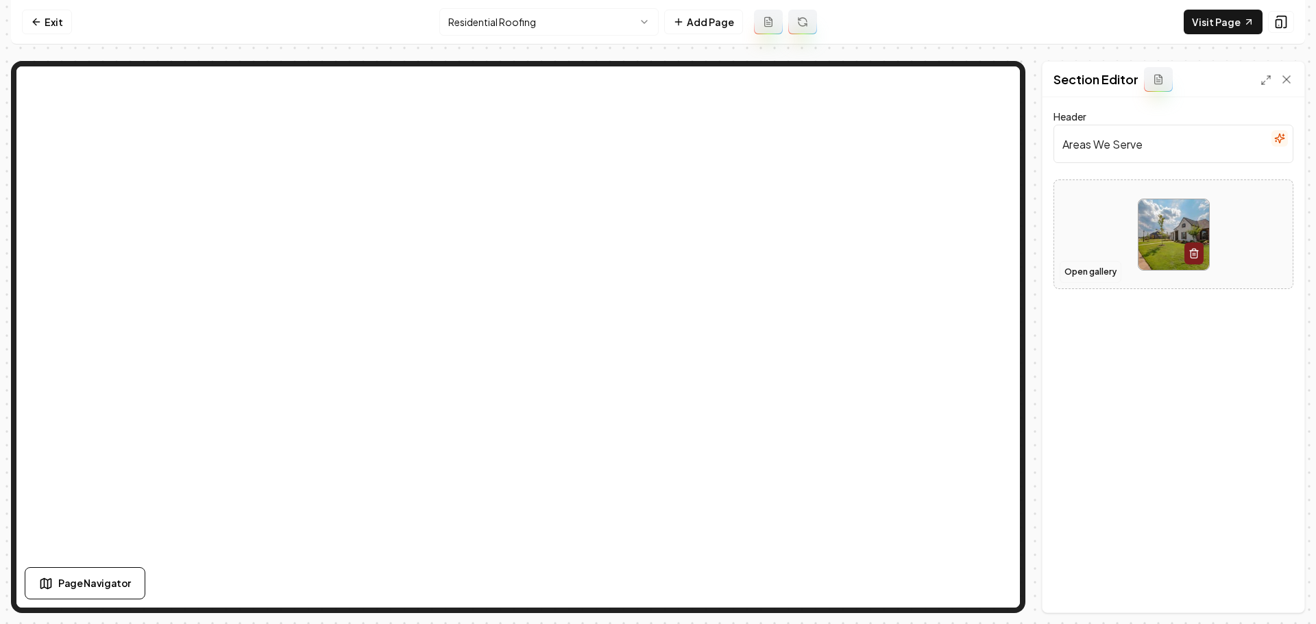
click at [1089, 279] on button "Open gallery" at bounding box center [1090, 272] width 62 height 22
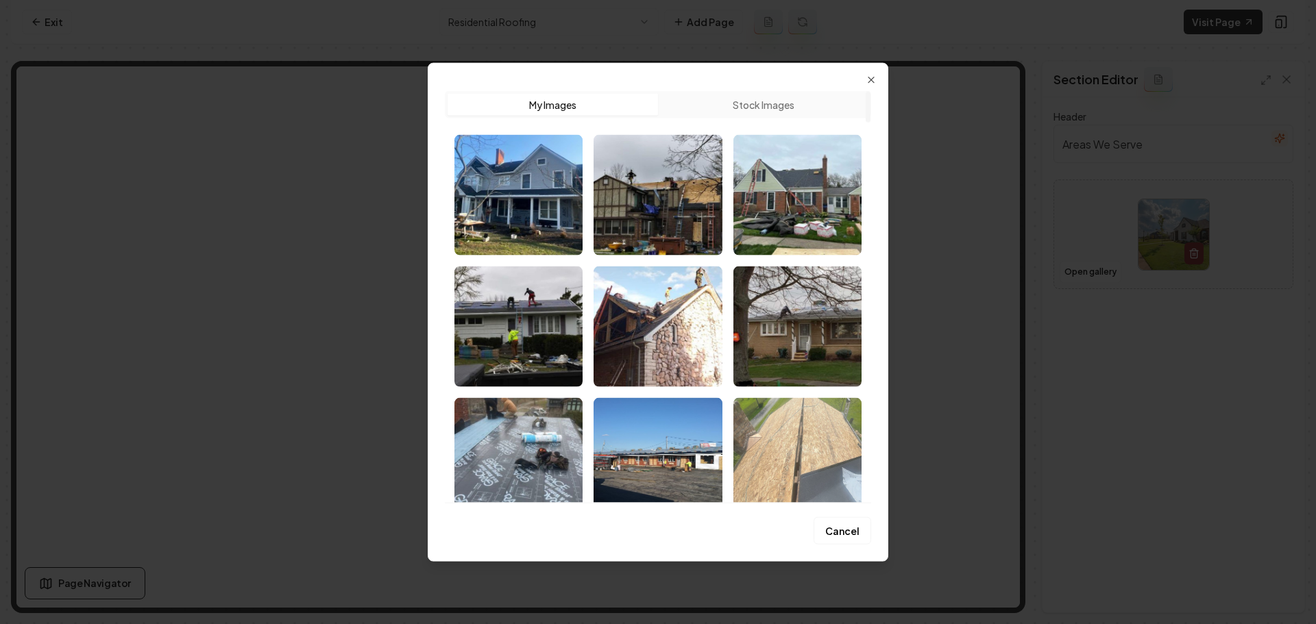
click at [835, 426] on img "Select image image_67d47b83432c4764161fbfd5.jpg" at bounding box center [797, 457] width 128 height 121
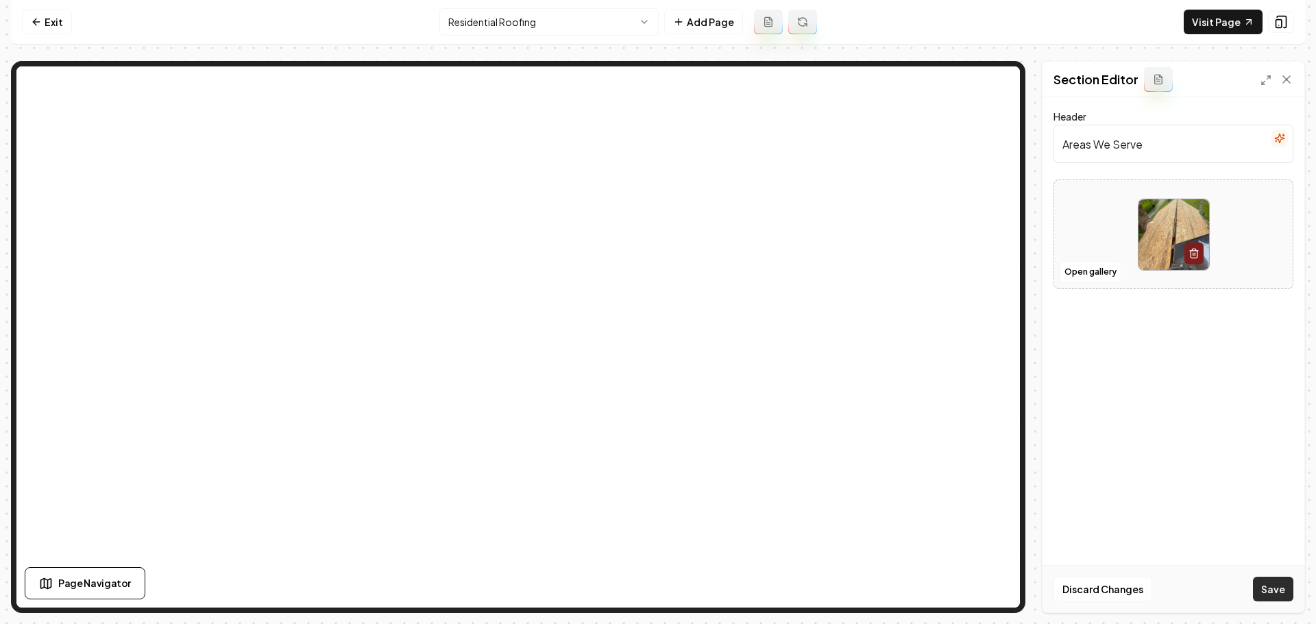
click at [1271, 584] on button "Save" at bounding box center [1273, 589] width 40 height 25
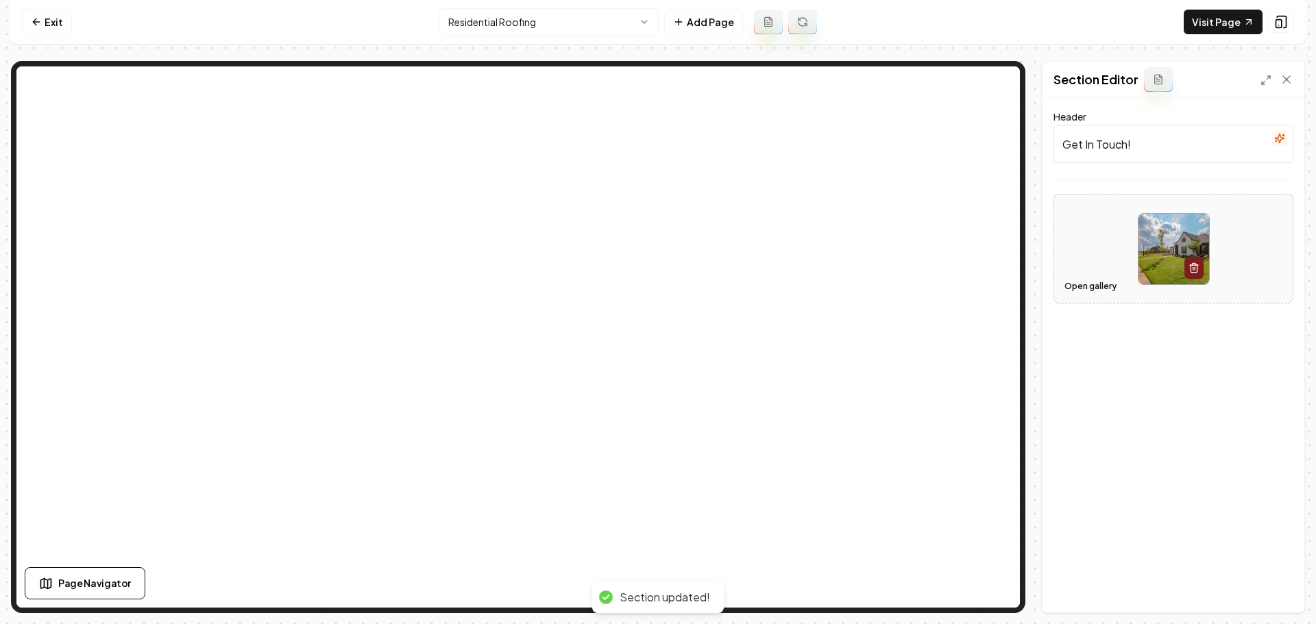
click at [1074, 285] on button "Open gallery" at bounding box center [1090, 286] width 62 height 22
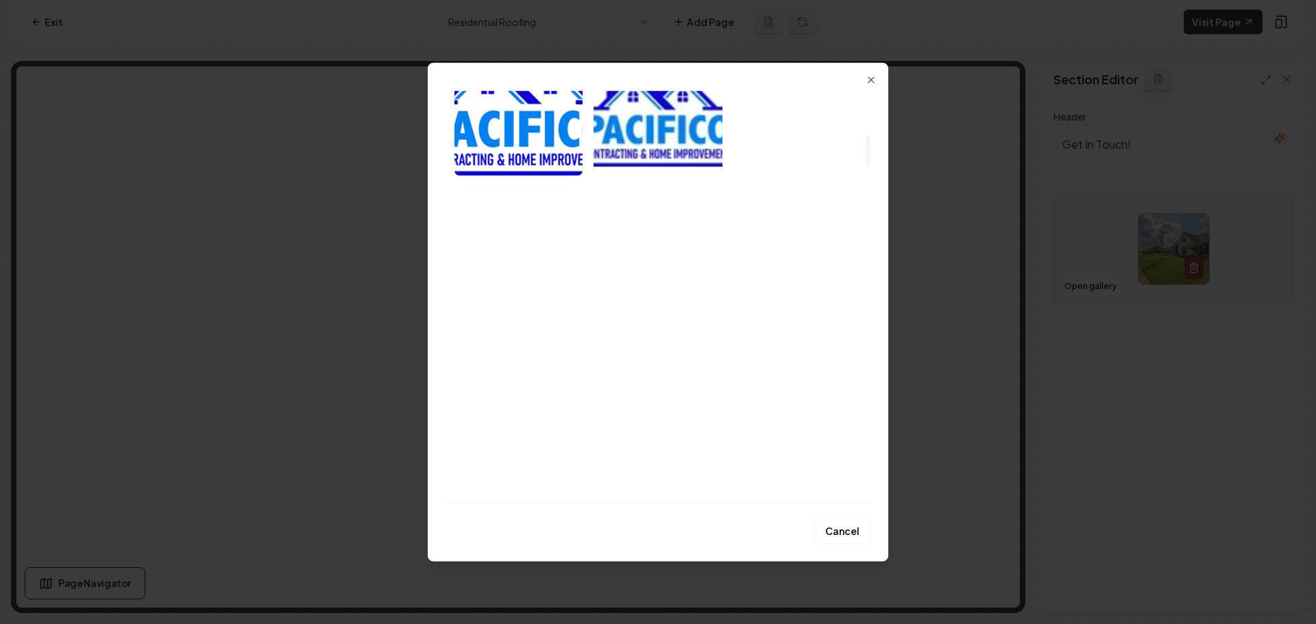
scroll to position [617, 0]
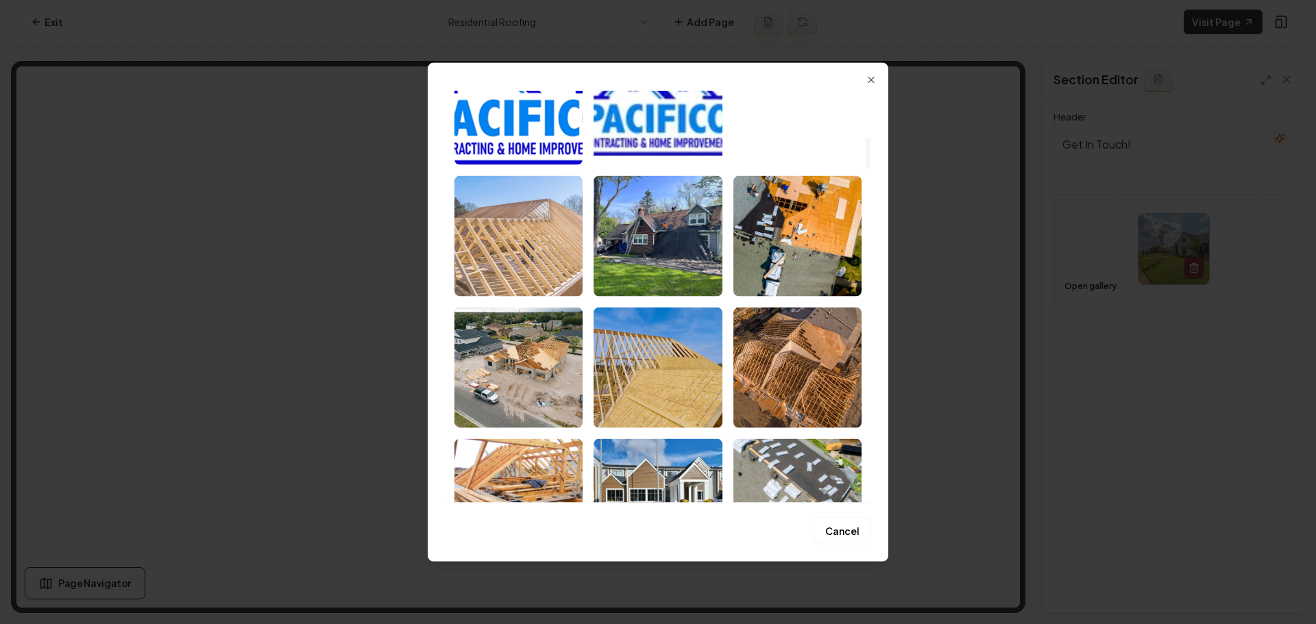
click at [546, 280] on img "Select image image_67d1e4cd432c47641635ec80.jpeg" at bounding box center [518, 235] width 128 height 121
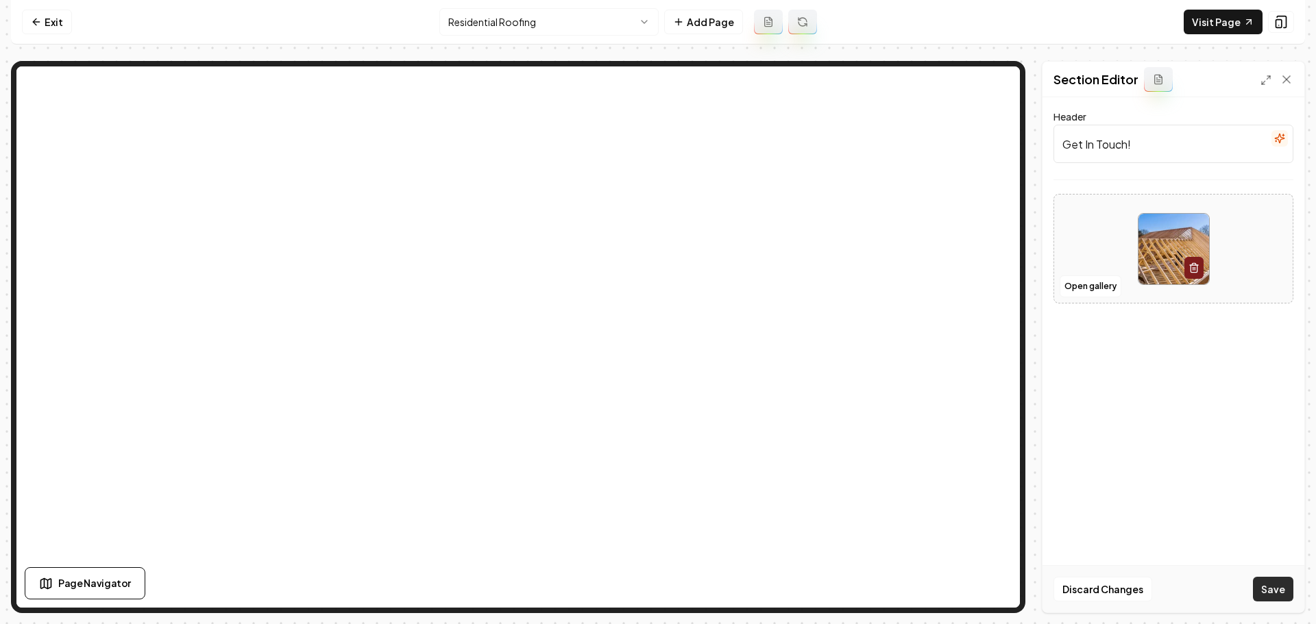
click at [1264, 588] on button "Save" at bounding box center [1273, 589] width 40 height 25
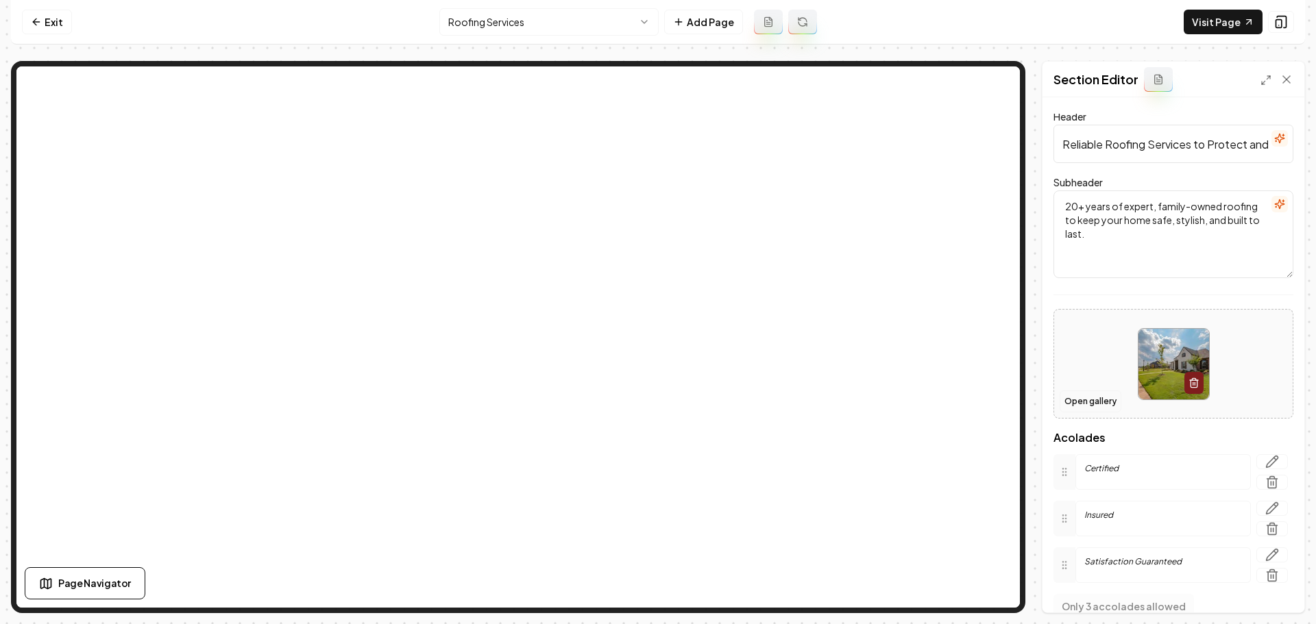
click at [1090, 402] on button "Open gallery" at bounding box center [1090, 402] width 62 height 22
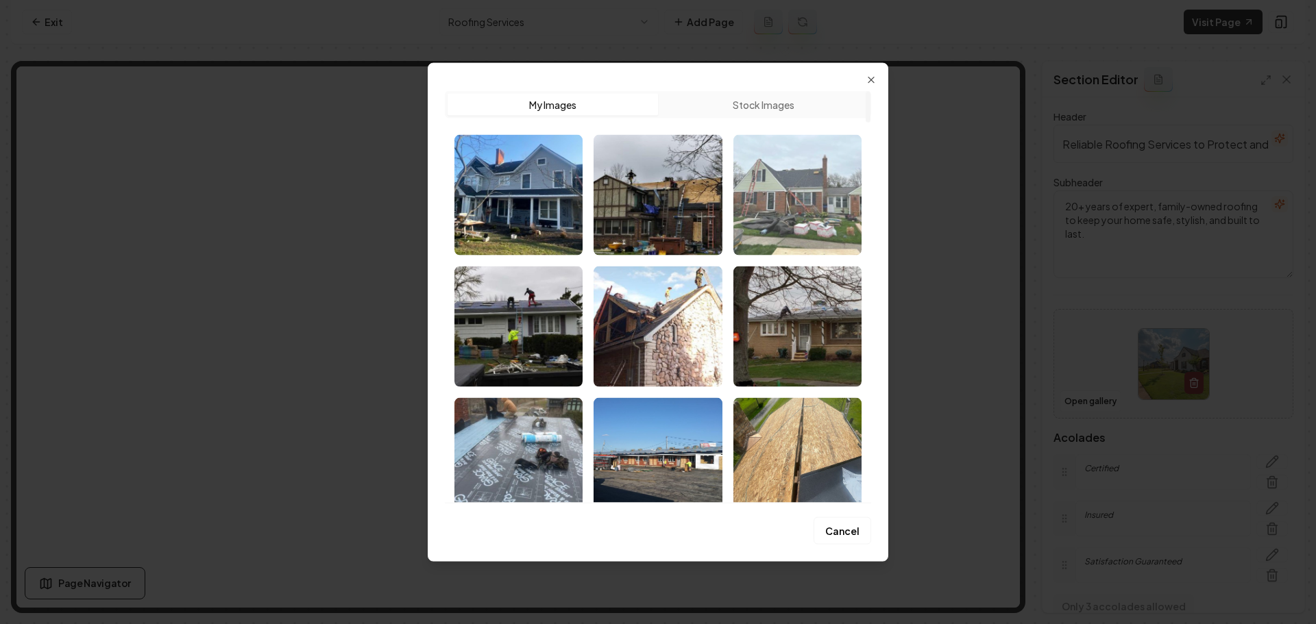
click at [818, 234] on img "Select image image_67f42840432c476416e394c0.jpg" at bounding box center [797, 194] width 128 height 121
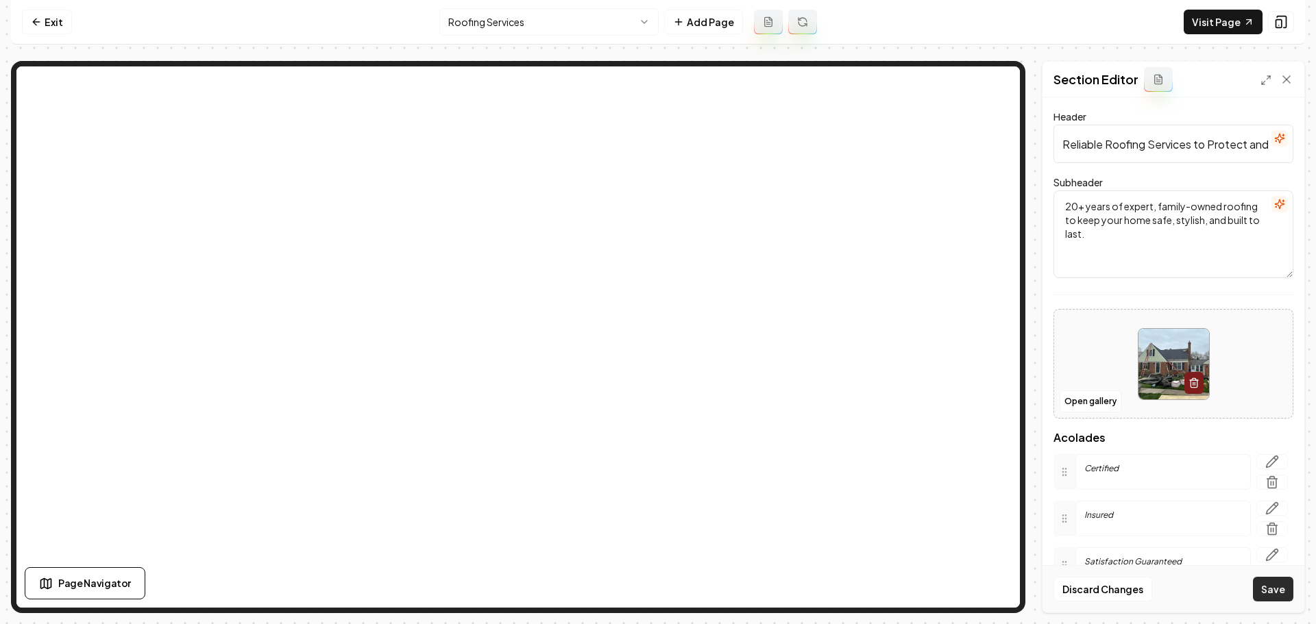
click at [1269, 585] on button "Save" at bounding box center [1273, 589] width 40 height 25
click at [1106, 403] on button "Open gallery" at bounding box center [1090, 402] width 62 height 22
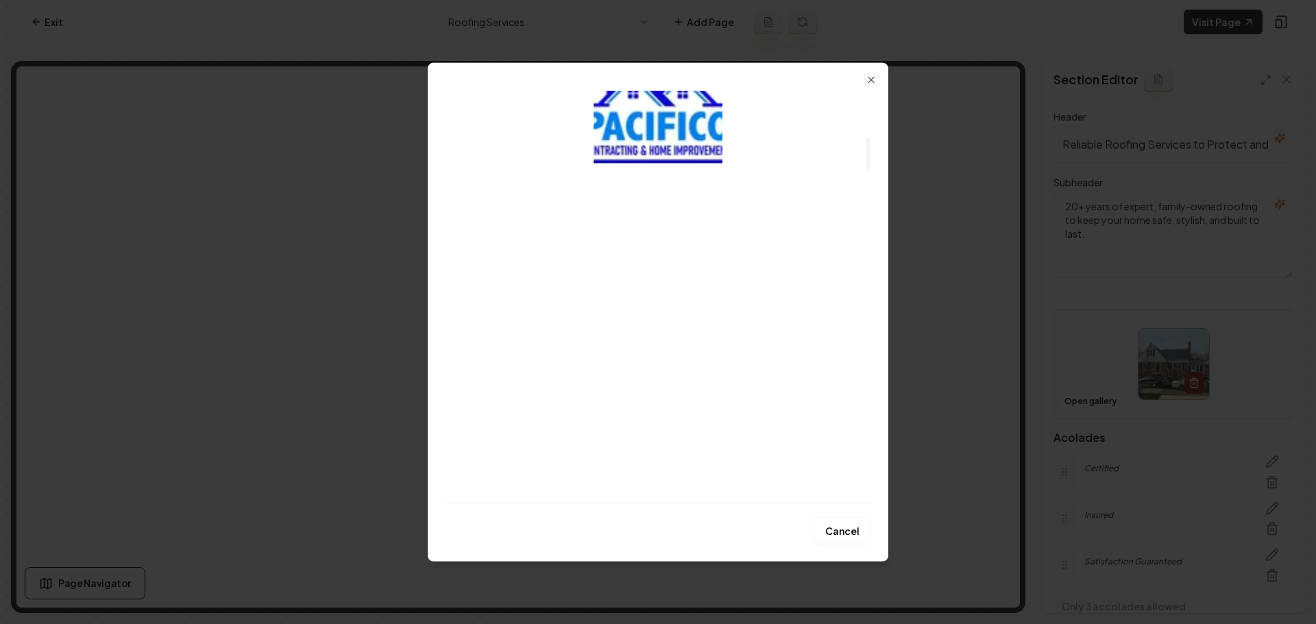
scroll to position [617, 0]
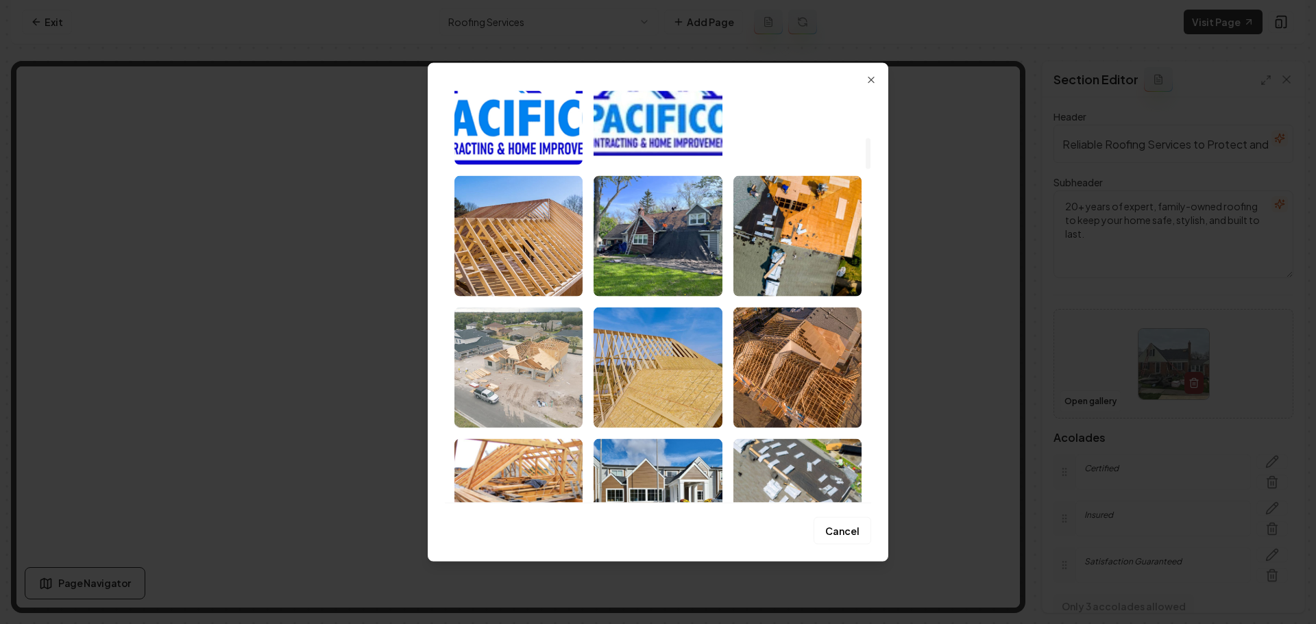
click at [522, 404] on img "Select image image_67d1e4cc432c47641635e5b8.jpeg" at bounding box center [518, 367] width 128 height 121
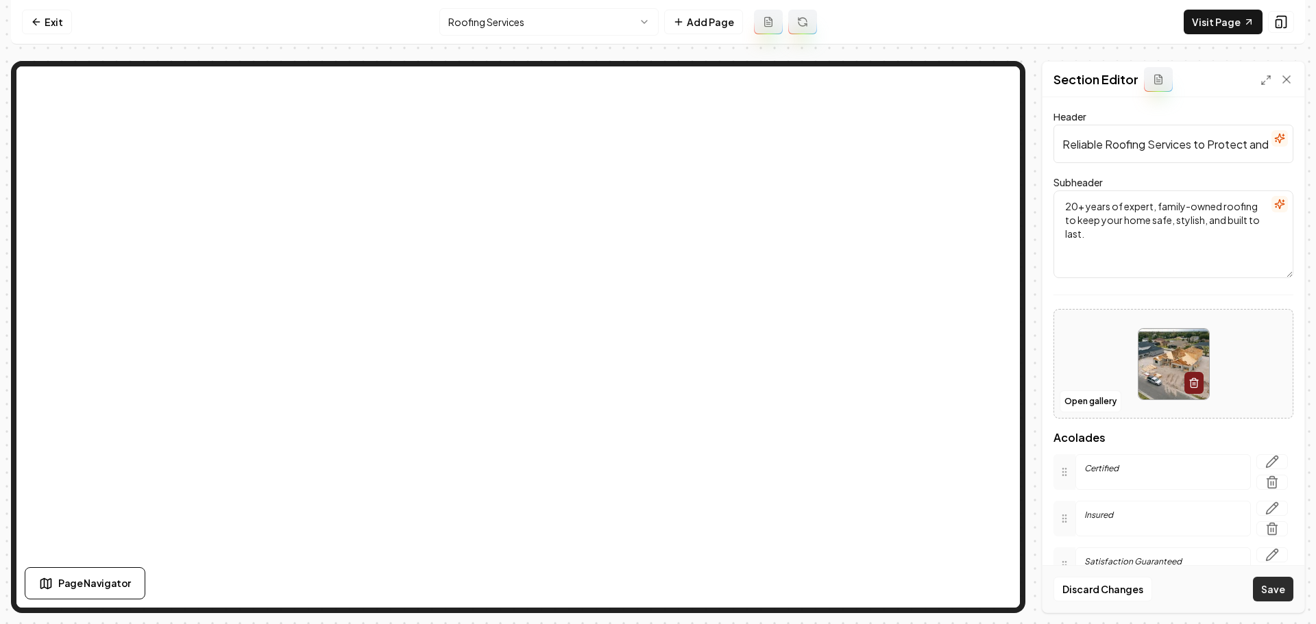
click at [1266, 601] on button "Save" at bounding box center [1273, 589] width 40 height 25
click at [1085, 398] on button "Open gallery" at bounding box center [1090, 402] width 62 height 22
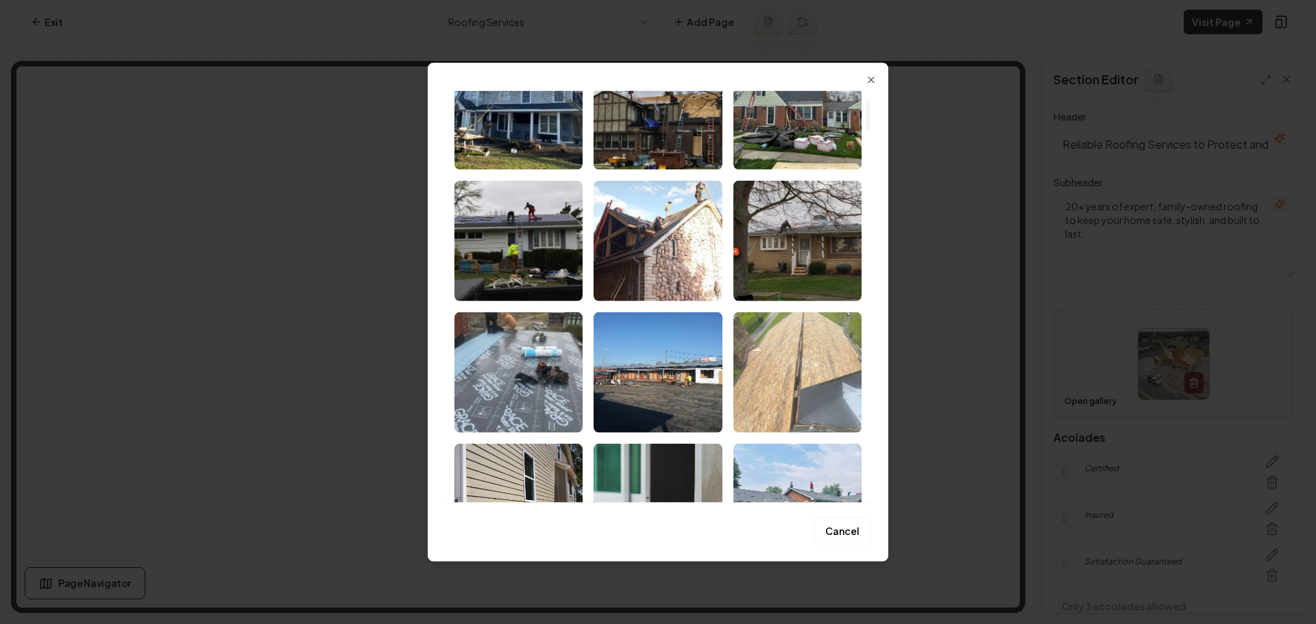
scroll to position [69, 0]
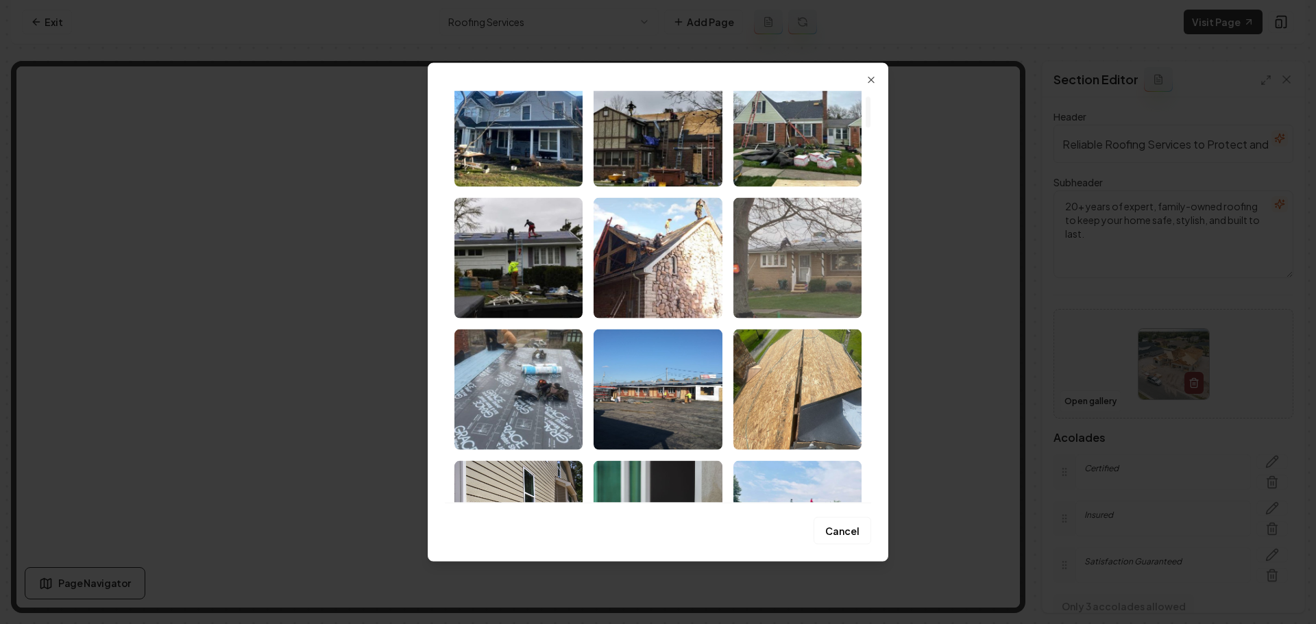
click at [804, 299] on img "Select image image_67f42840432c476416e392f5.jpg" at bounding box center [797, 257] width 128 height 121
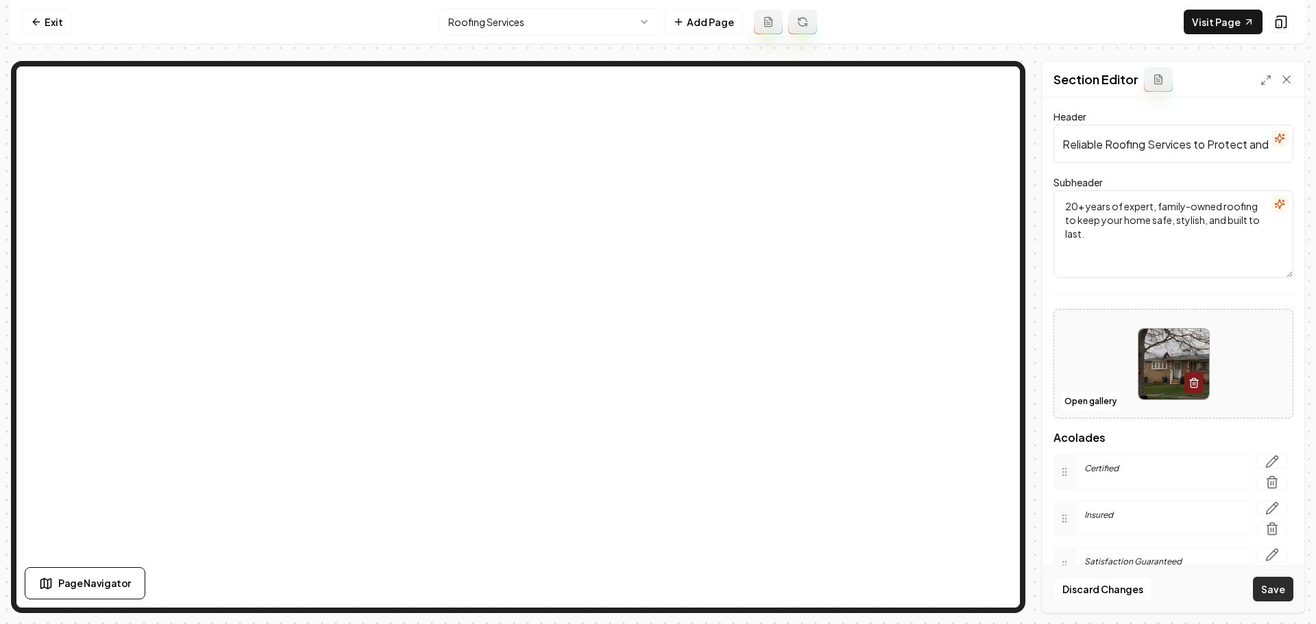
click at [1263, 598] on button "Save" at bounding box center [1273, 589] width 40 height 25
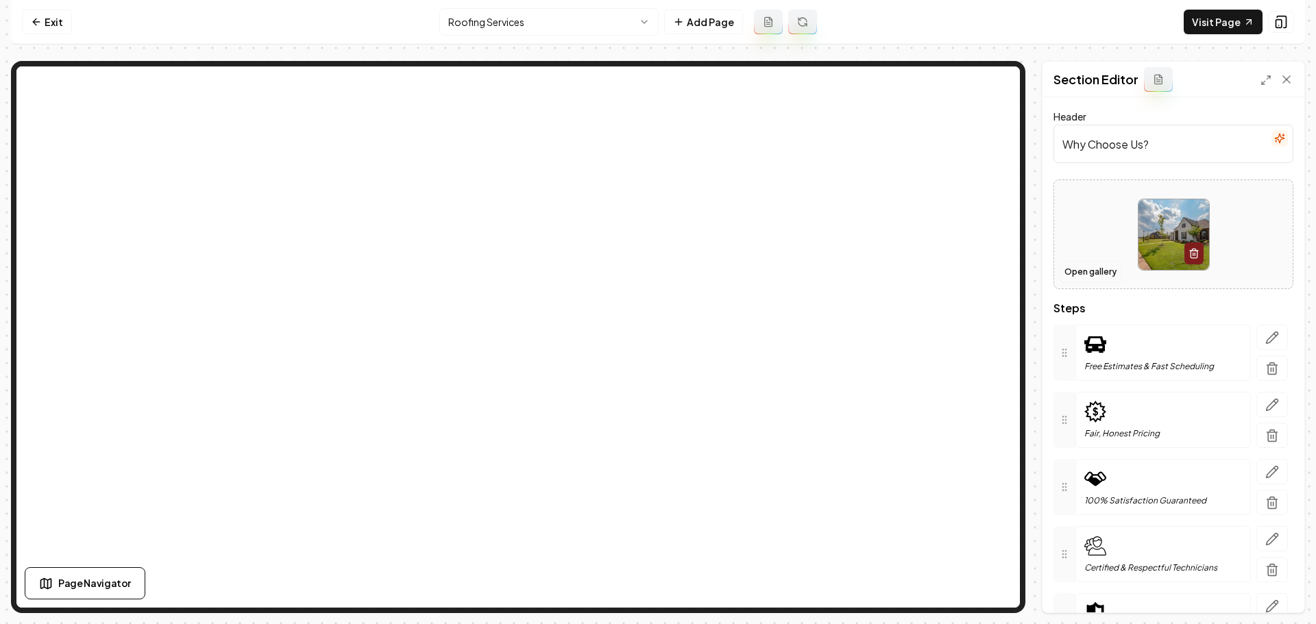
click at [1103, 267] on button "Open gallery" at bounding box center [1090, 272] width 62 height 22
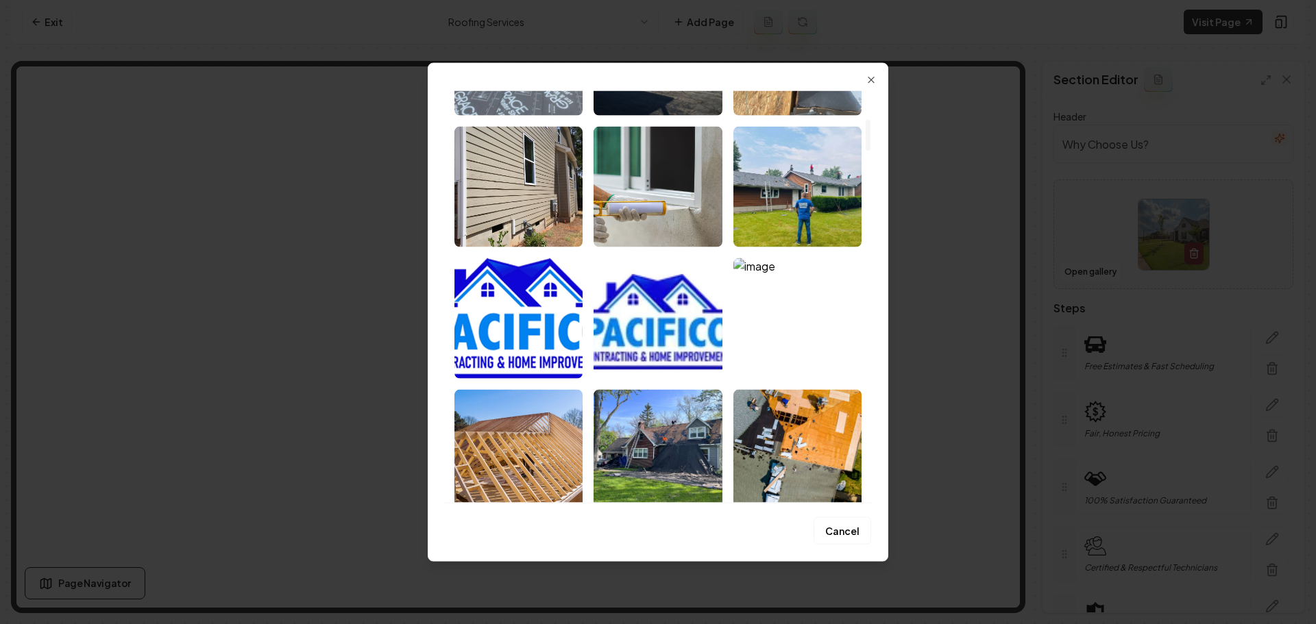
scroll to position [617, 0]
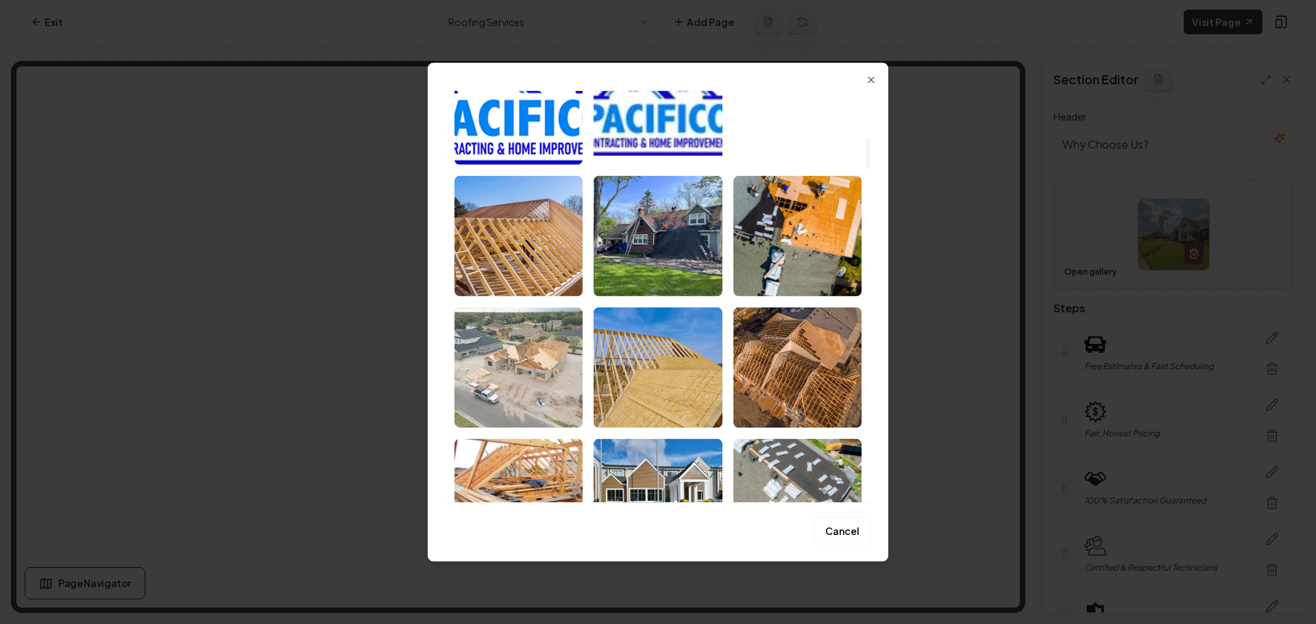
click at [560, 384] on img "Select image image_67d1e4cc432c47641635e5b8.jpeg" at bounding box center [518, 367] width 128 height 121
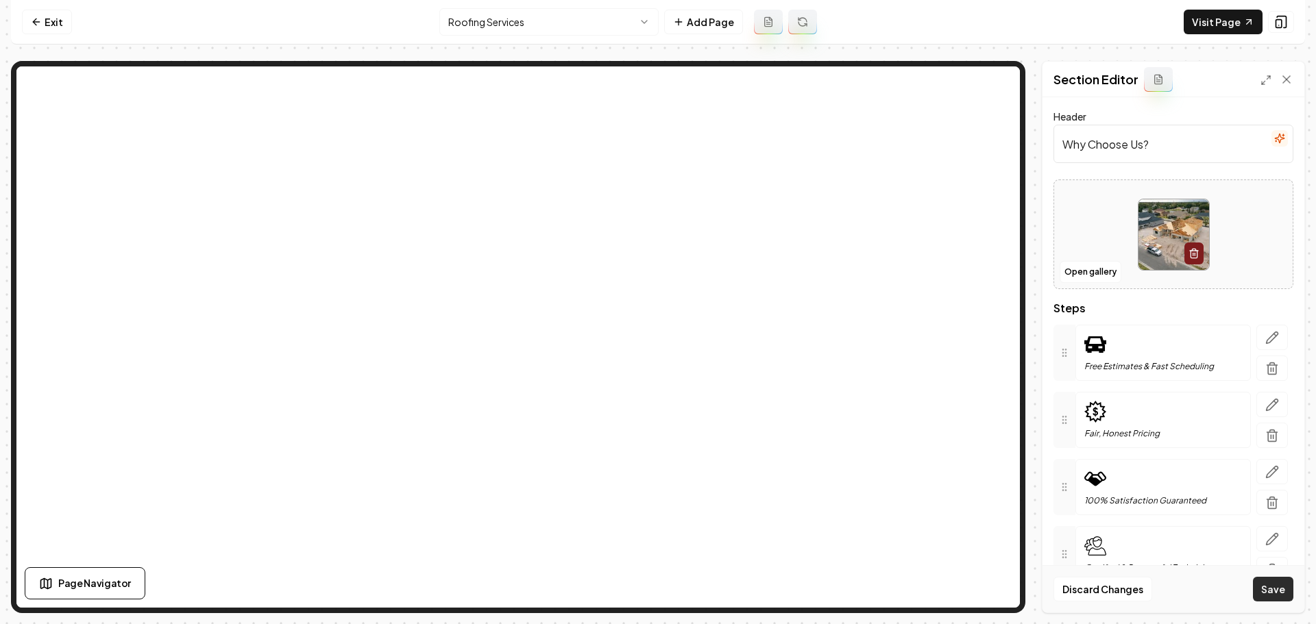
click at [1262, 588] on button "Save" at bounding box center [1273, 589] width 40 height 25
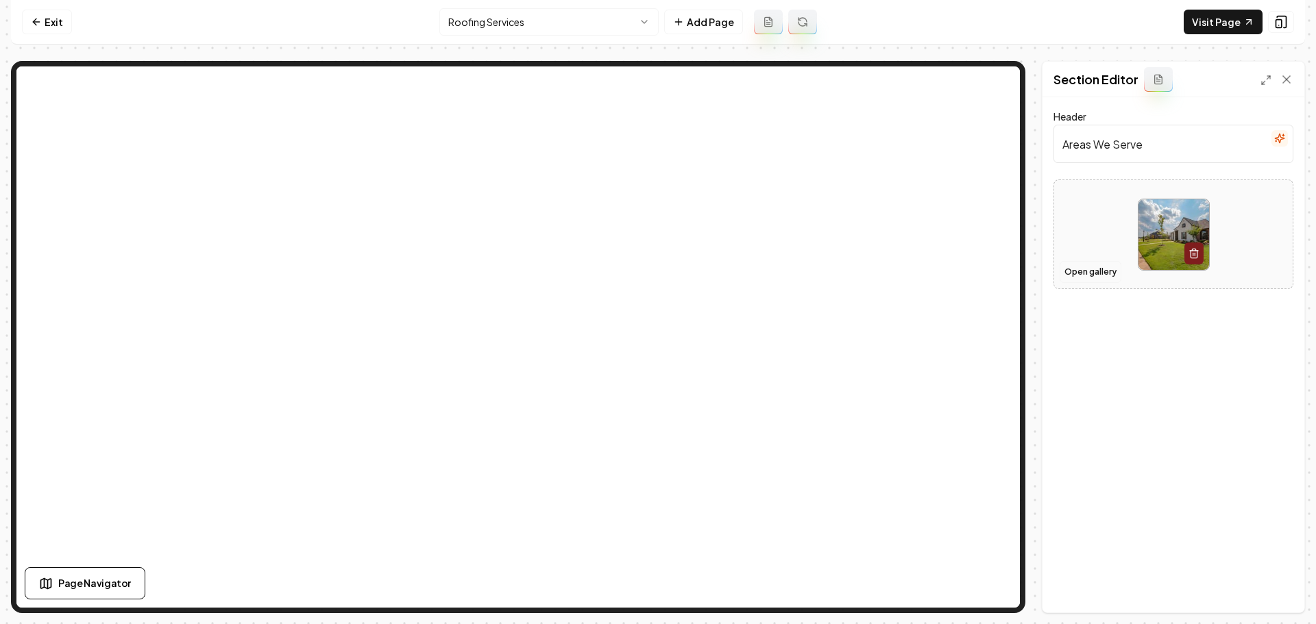
click at [1090, 274] on button "Open gallery" at bounding box center [1090, 272] width 62 height 22
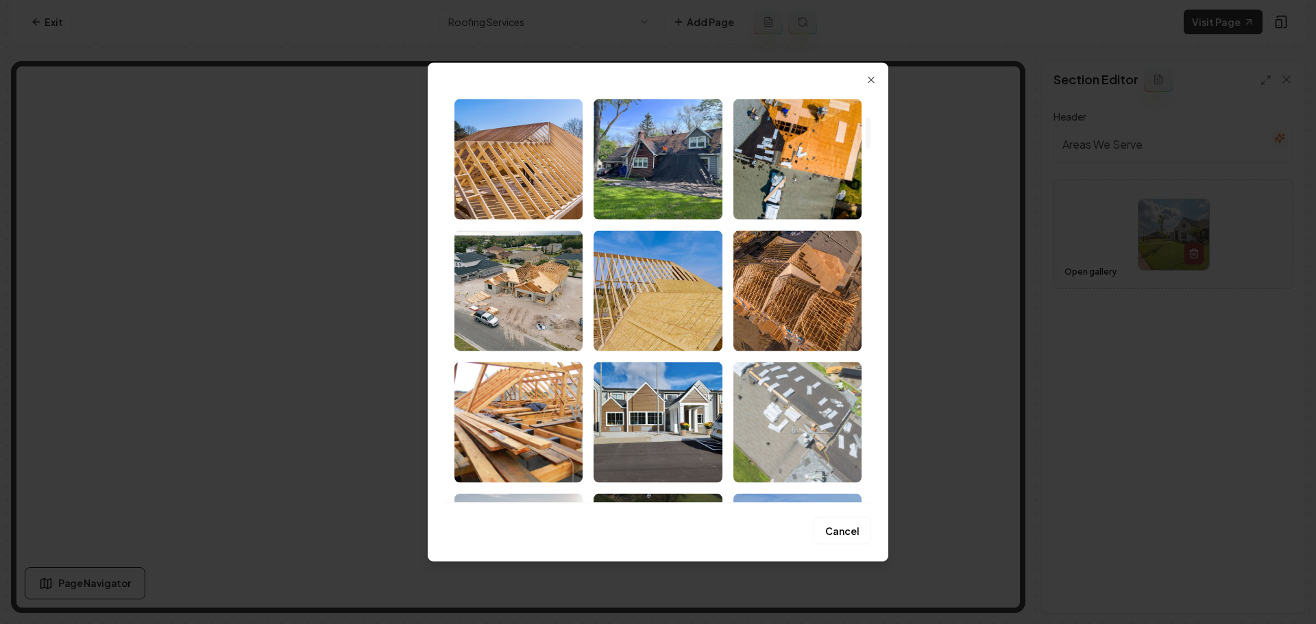
scroll to position [754, 0]
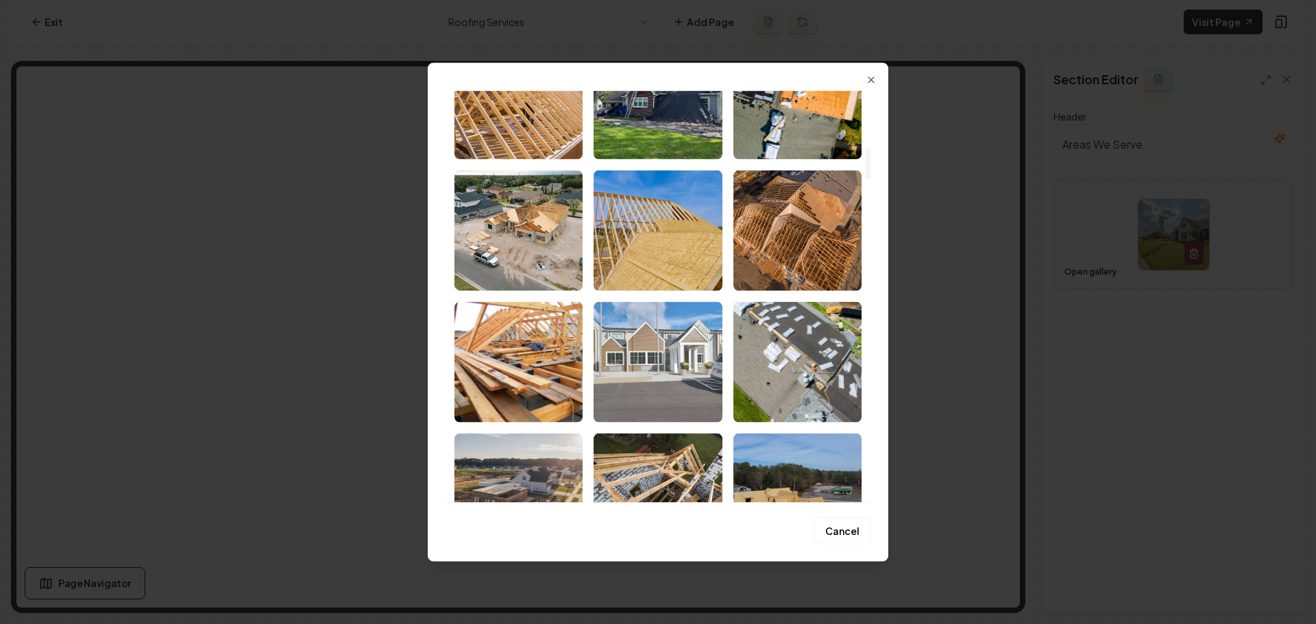
click at [709, 394] on img "Select image image_67d1e4ce432c47641635f289.jpeg" at bounding box center [657, 362] width 128 height 121
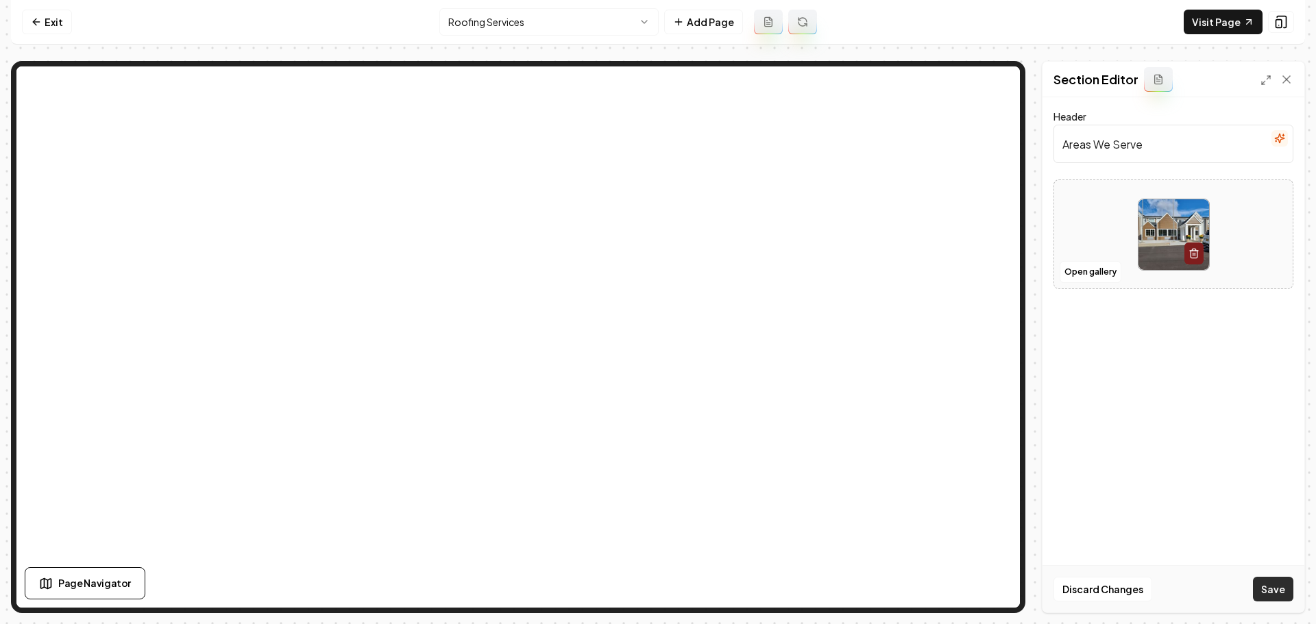
click at [1274, 589] on button "Save" at bounding box center [1273, 589] width 40 height 25
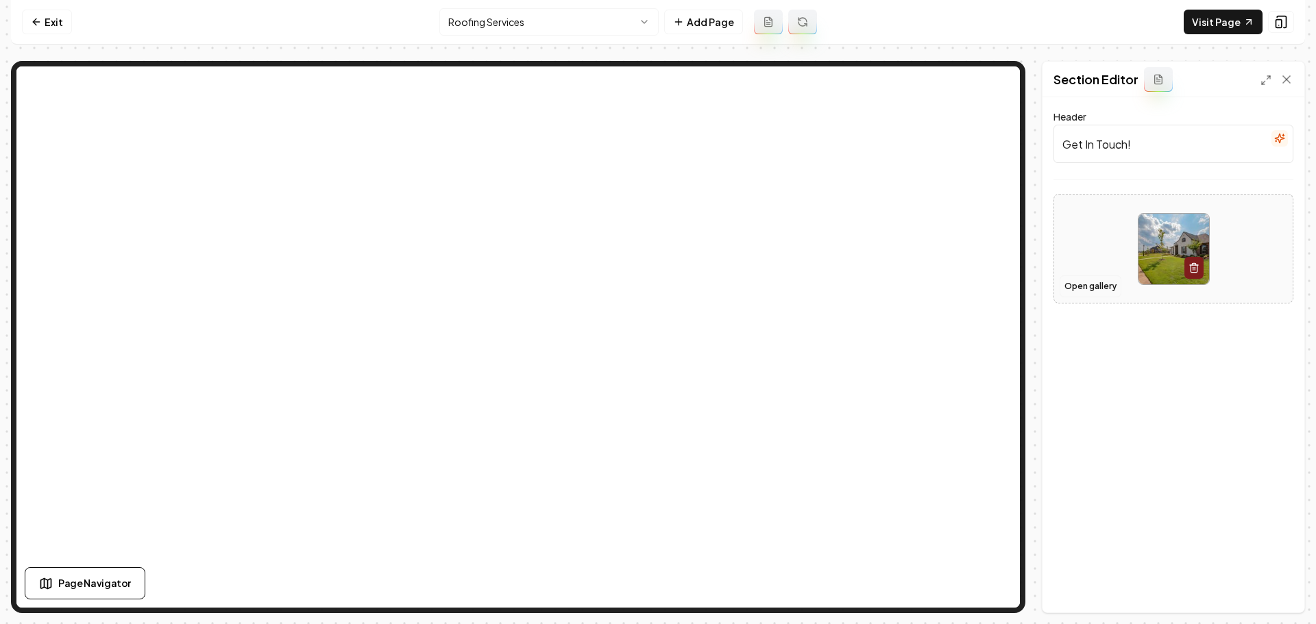
click at [1093, 287] on button "Open gallery" at bounding box center [1090, 286] width 62 height 22
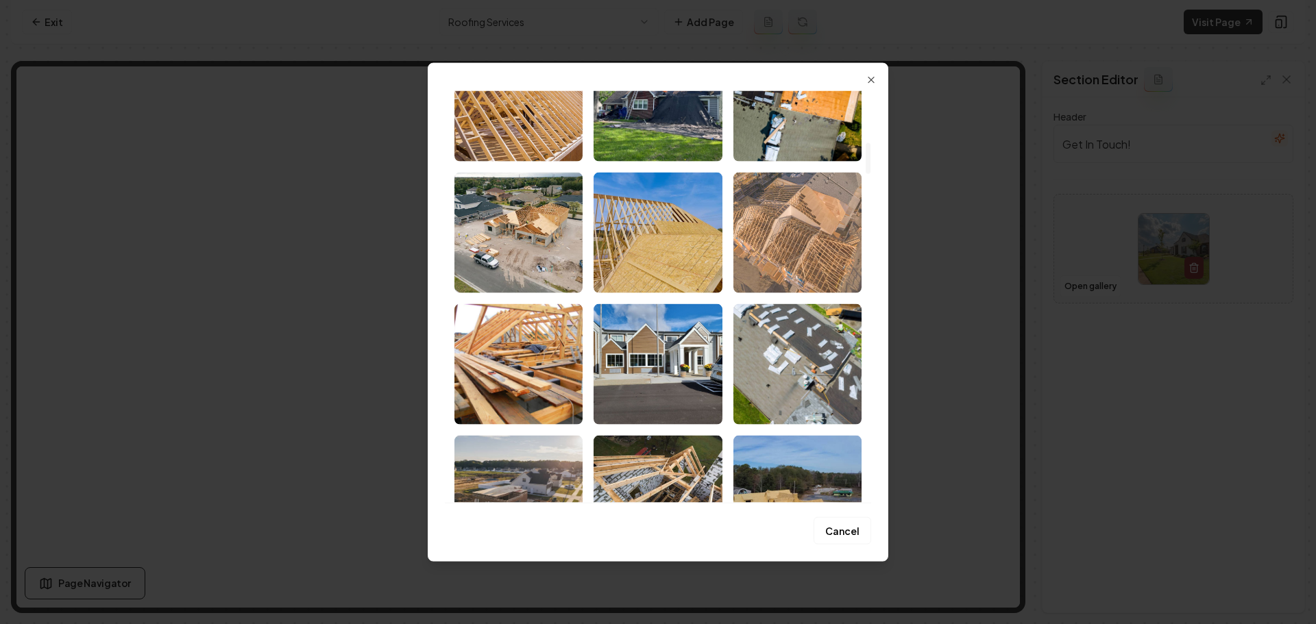
scroll to position [822, 0]
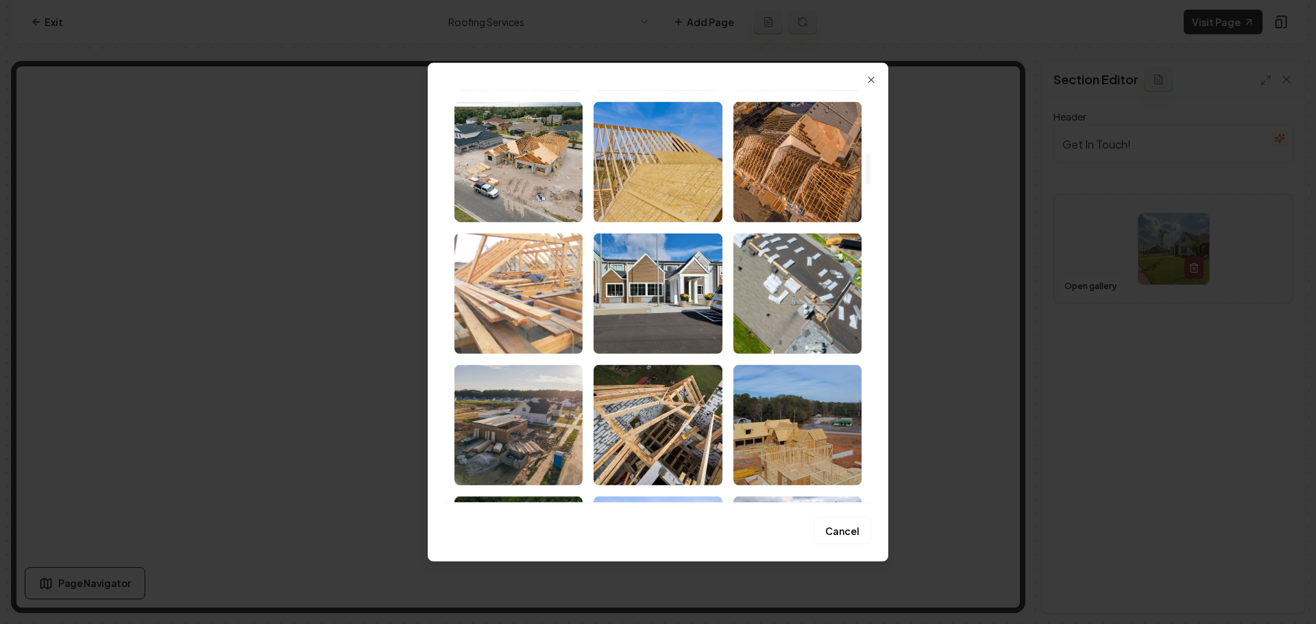
click at [504, 313] on img "Select image image_67d1e4cb432c47641635e486.jpeg" at bounding box center [518, 293] width 128 height 121
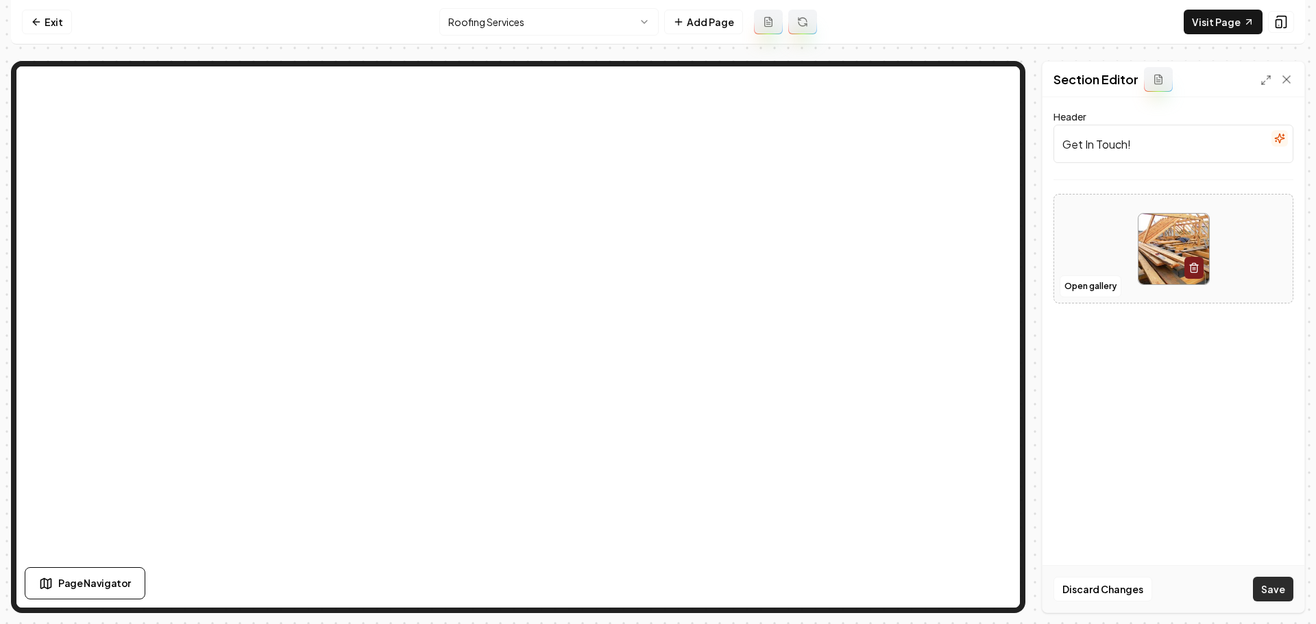
click at [1258, 587] on button "Save" at bounding box center [1273, 589] width 40 height 25
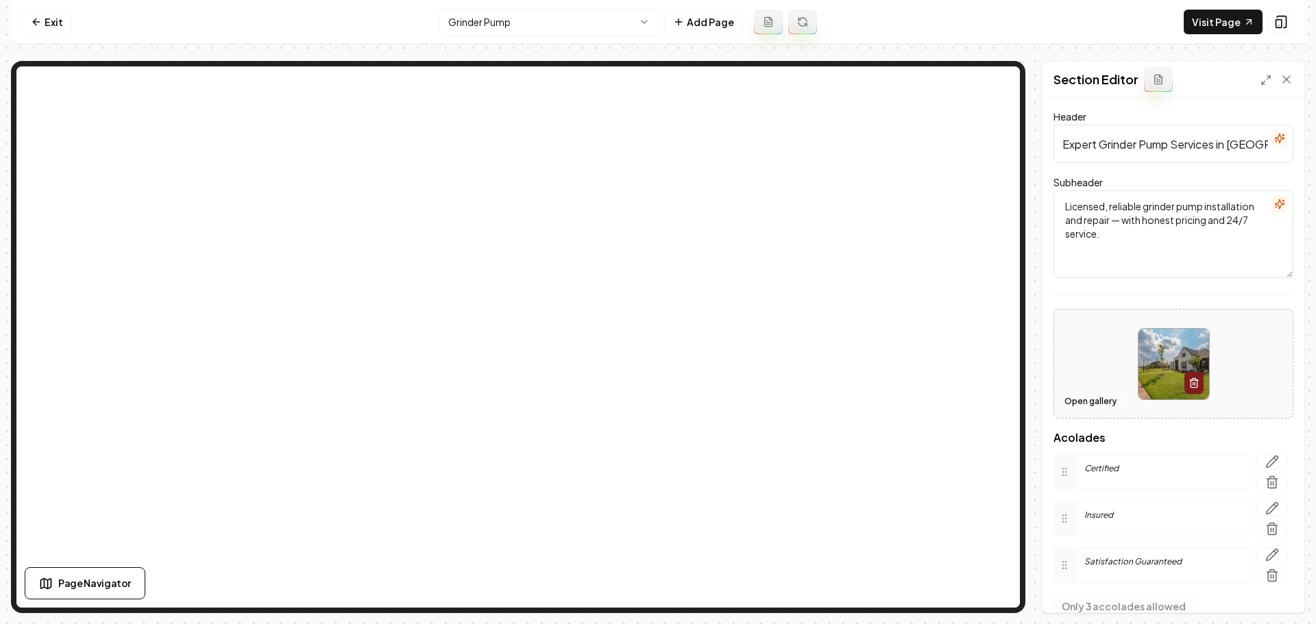
click at [1097, 404] on button "Open gallery" at bounding box center [1090, 402] width 62 height 22
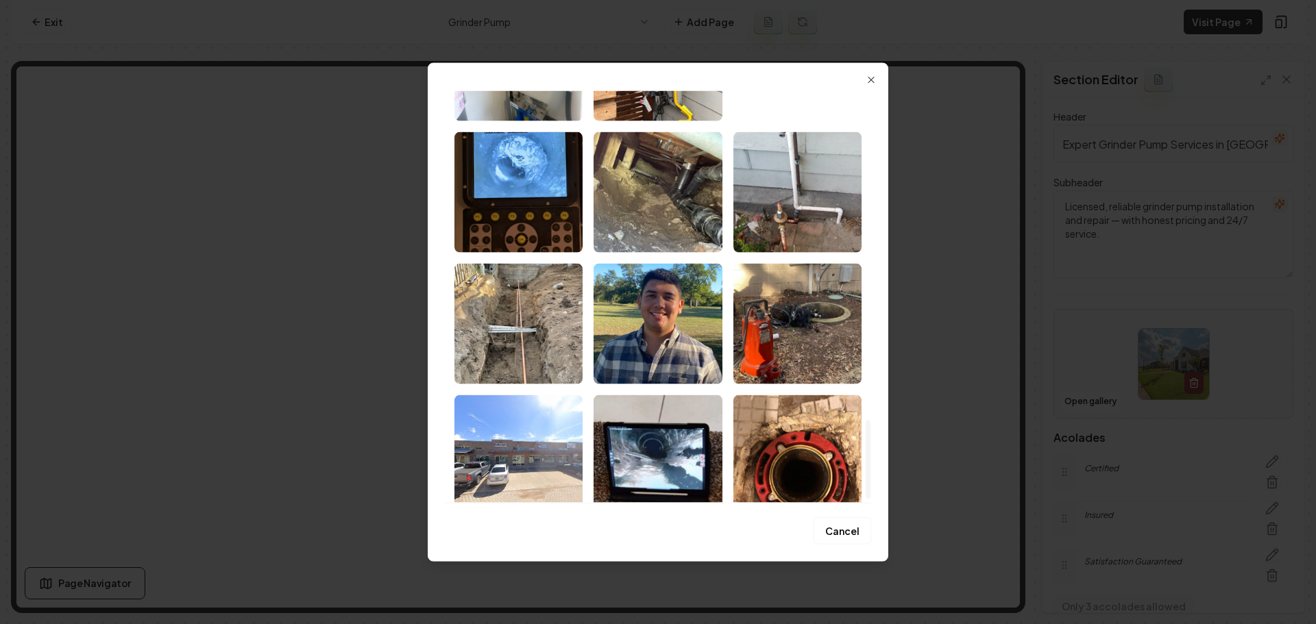
scroll to position [1731, 0]
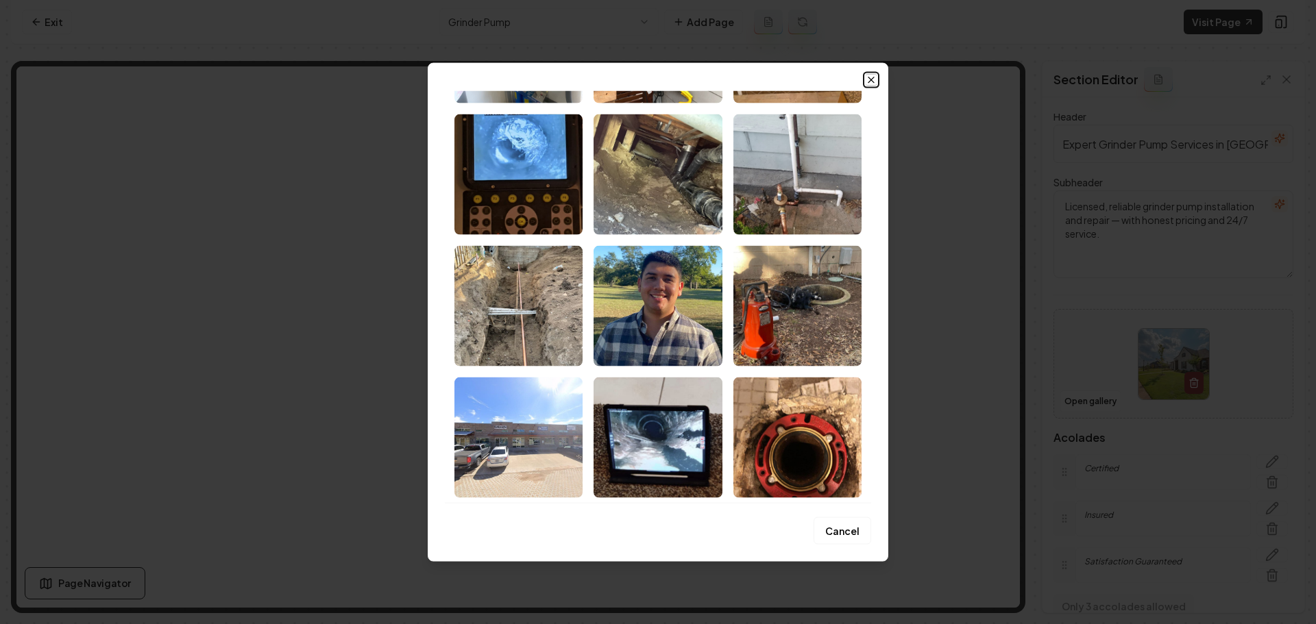
click at [875, 82] on icon "button" at bounding box center [871, 79] width 11 height 11
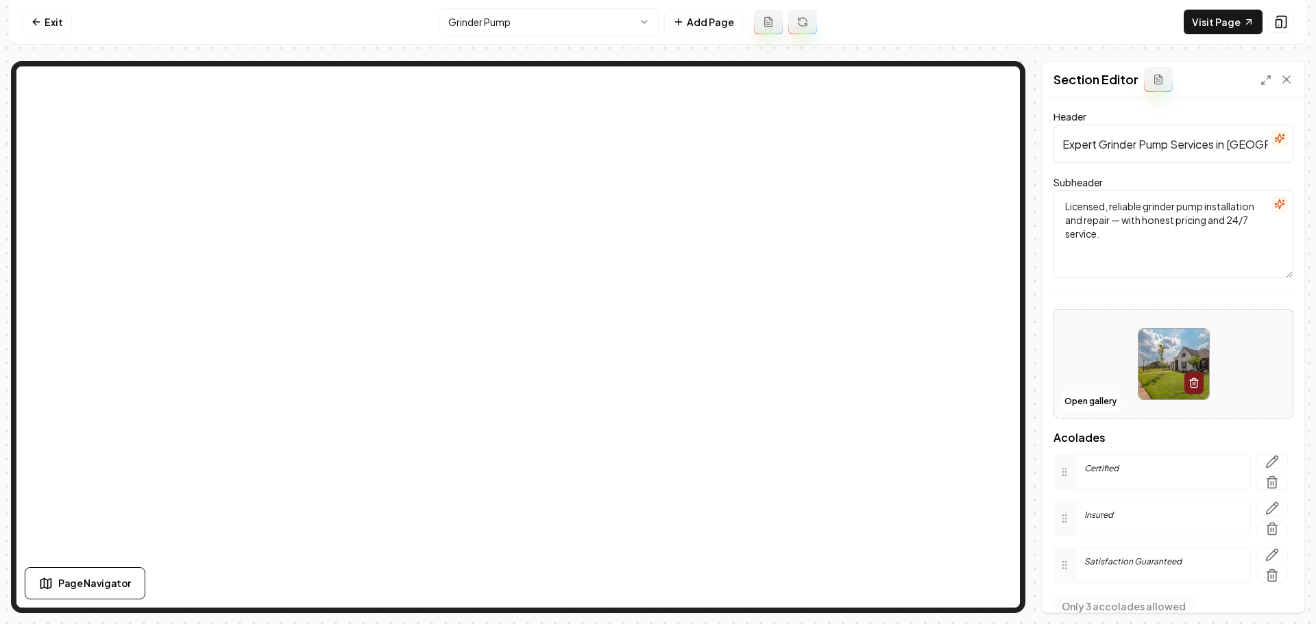
click at [1156, 349] on img at bounding box center [1173, 364] width 71 height 71
type input "**********"
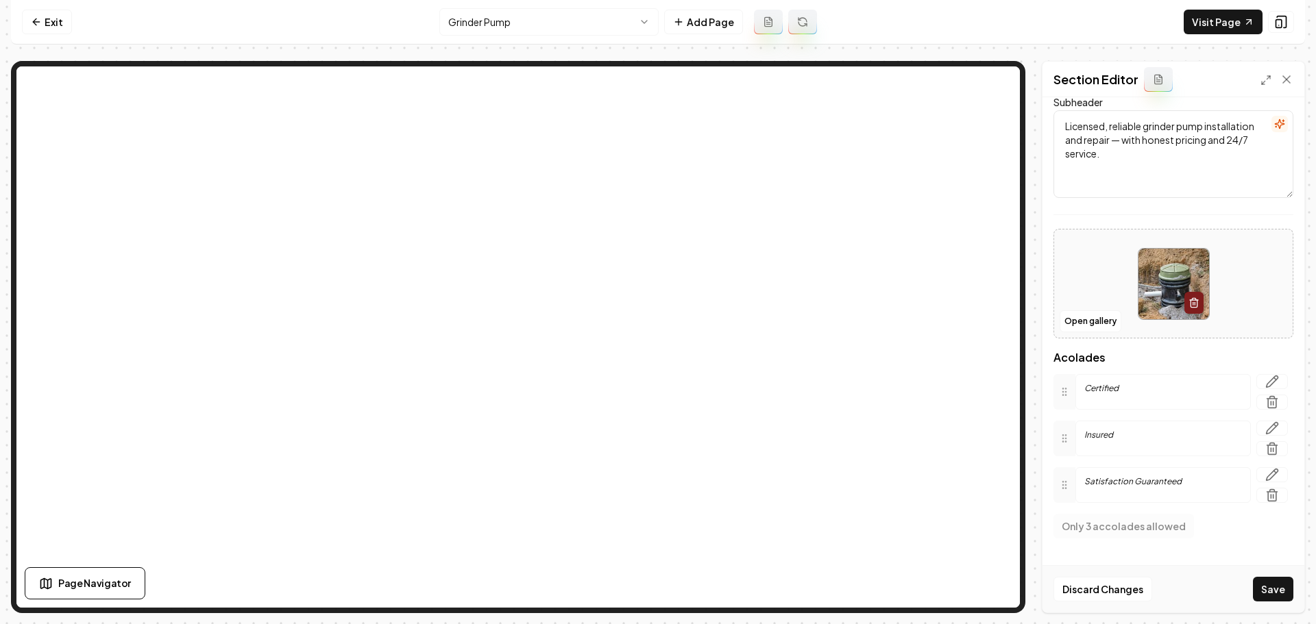
scroll to position [103, 0]
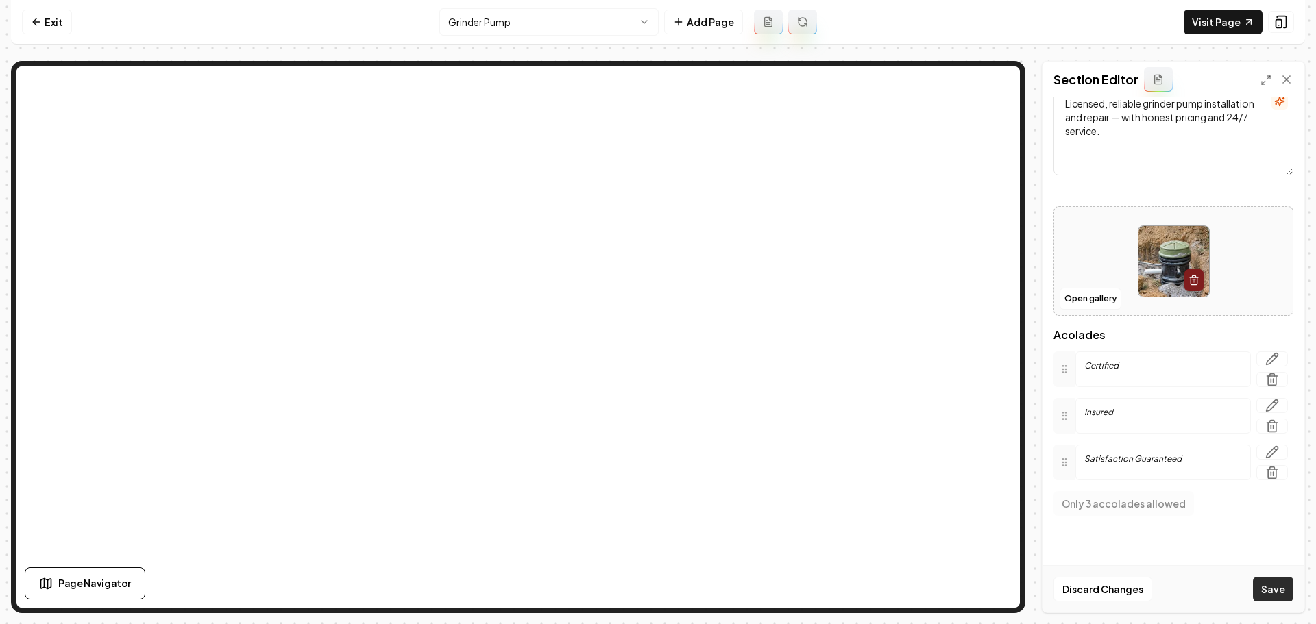
click at [1273, 586] on button "Save" at bounding box center [1273, 589] width 40 height 25
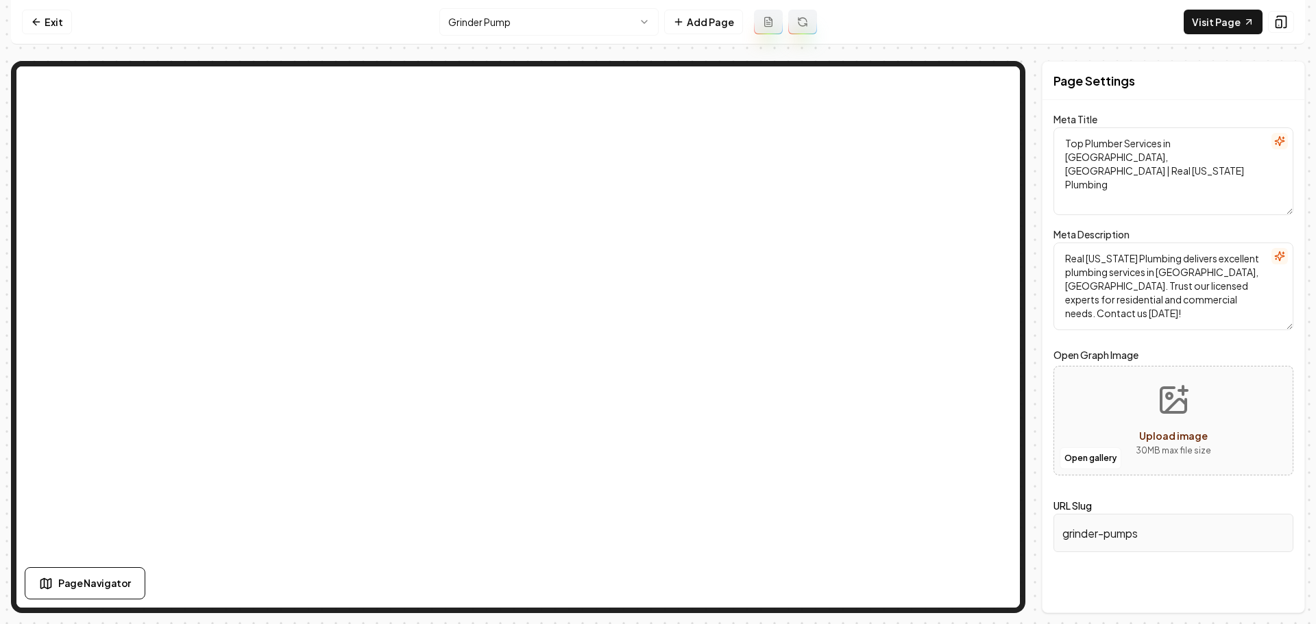
scroll to position [0, 0]
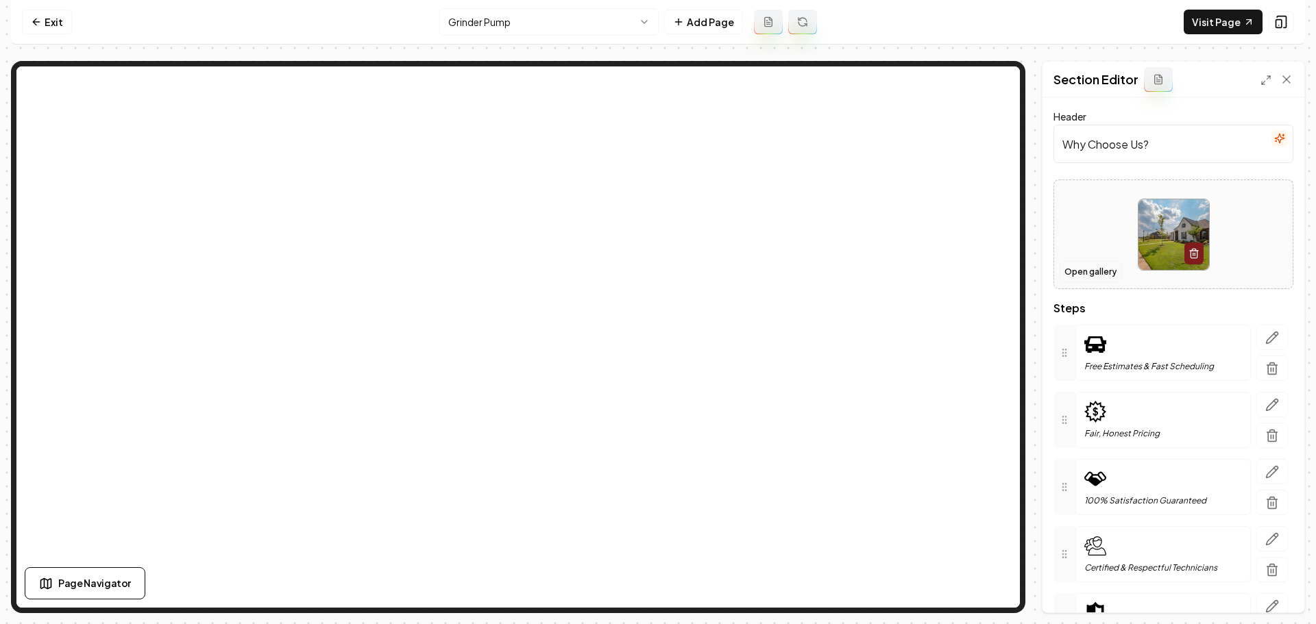
click at [1092, 272] on button "Open gallery" at bounding box center [1090, 272] width 62 height 22
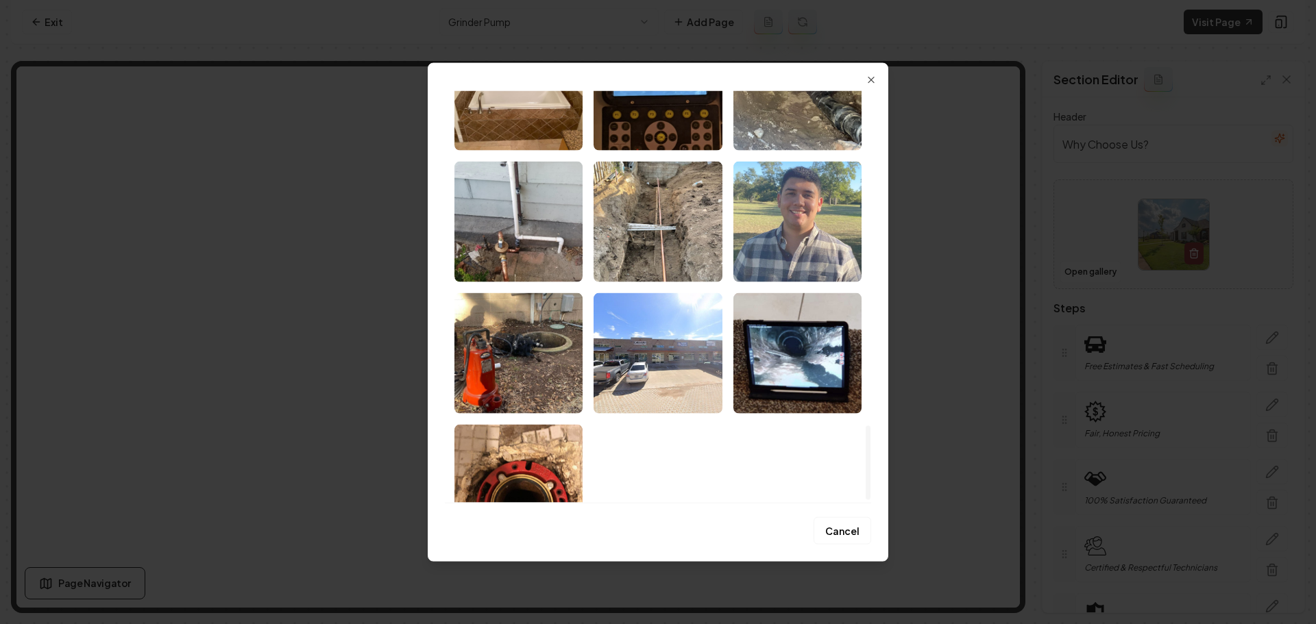
scroll to position [1850, 0]
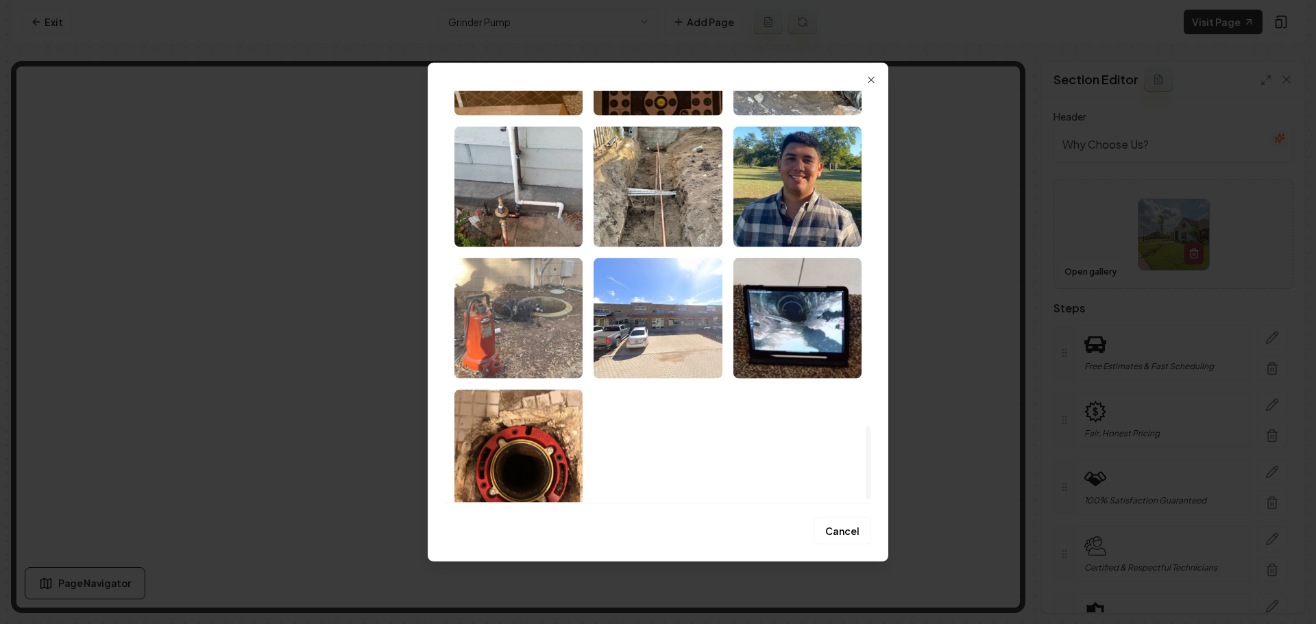
click at [530, 352] on img "Select image image_67efce87432c476416afe58e.jpeg" at bounding box center [518, 318] width 128 height 121
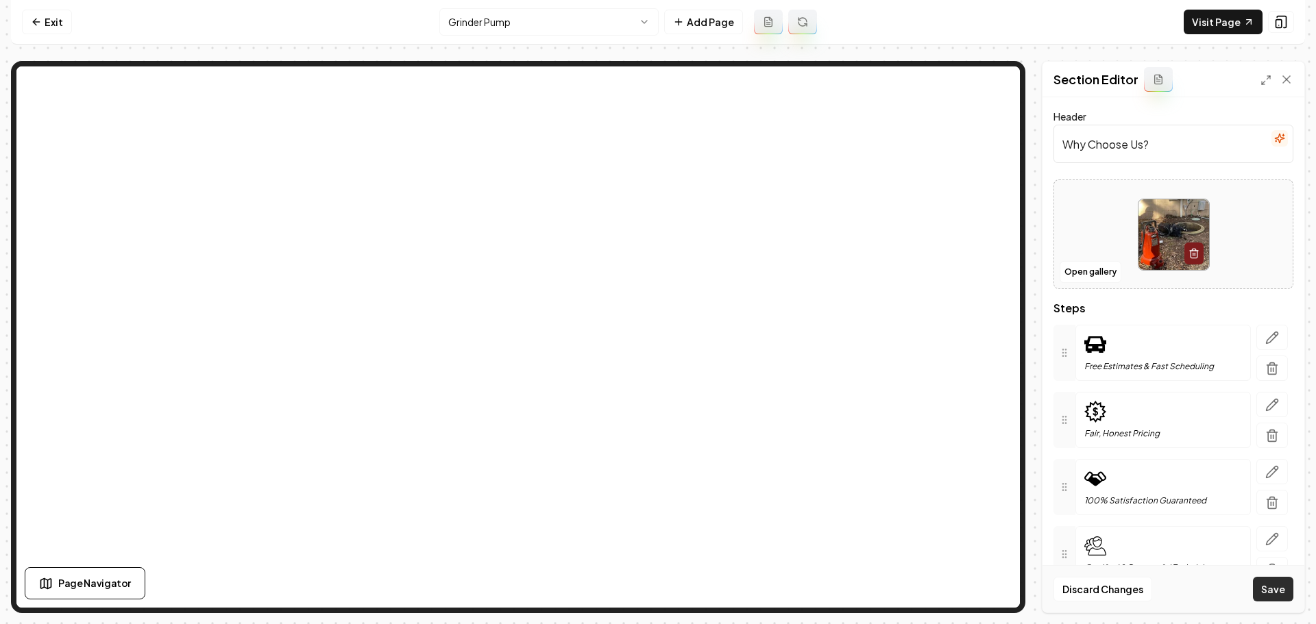
click at [1271, 596] on button "Save" at bounding box center [1273, 589] width 40 height 25
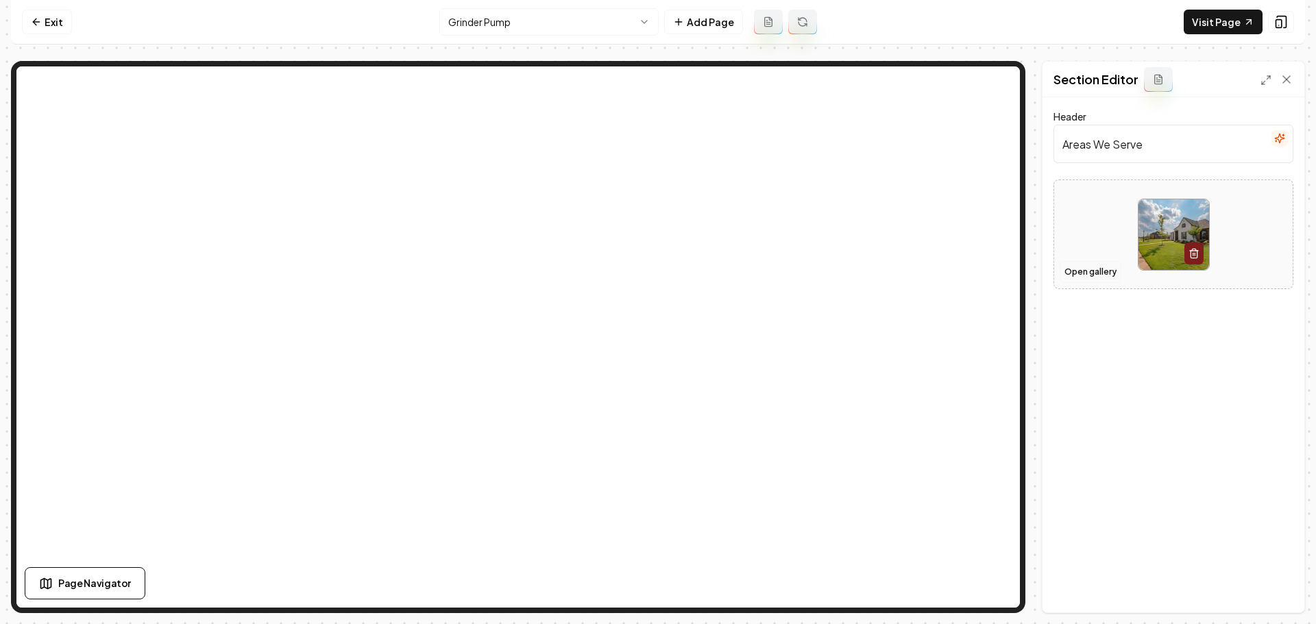
click at [1080, 271] on button "Open gallery" at bounding box center [1090, 272] width 62 height 22
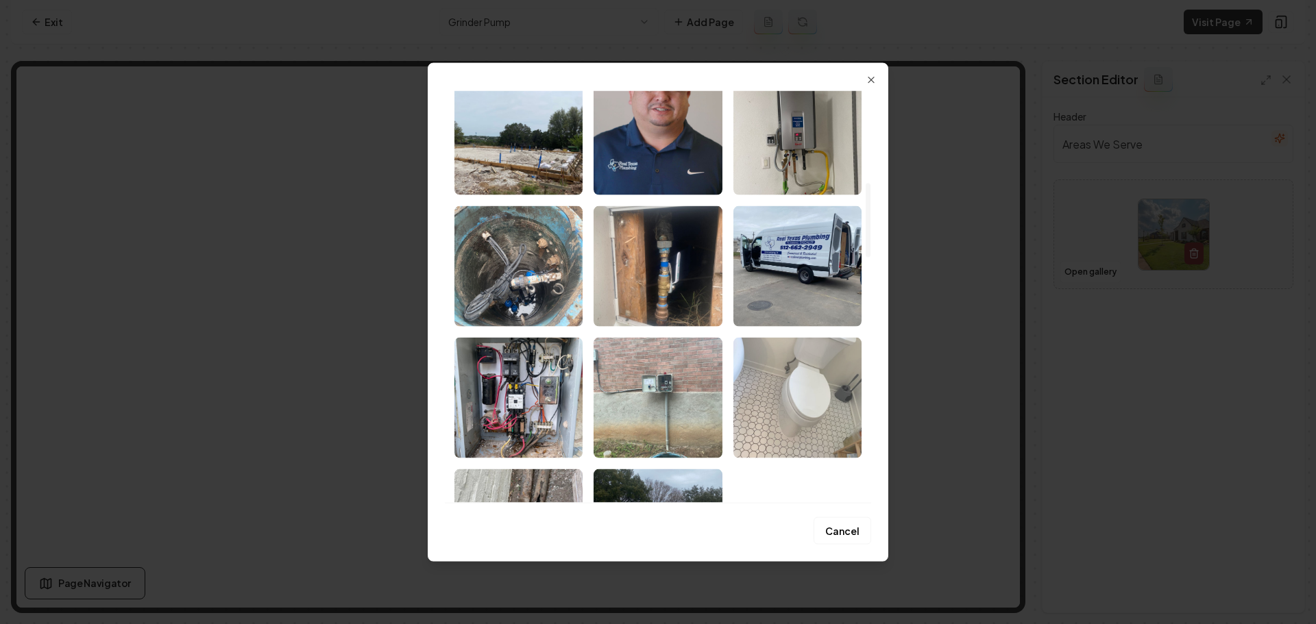
scroll to position [617, 0]
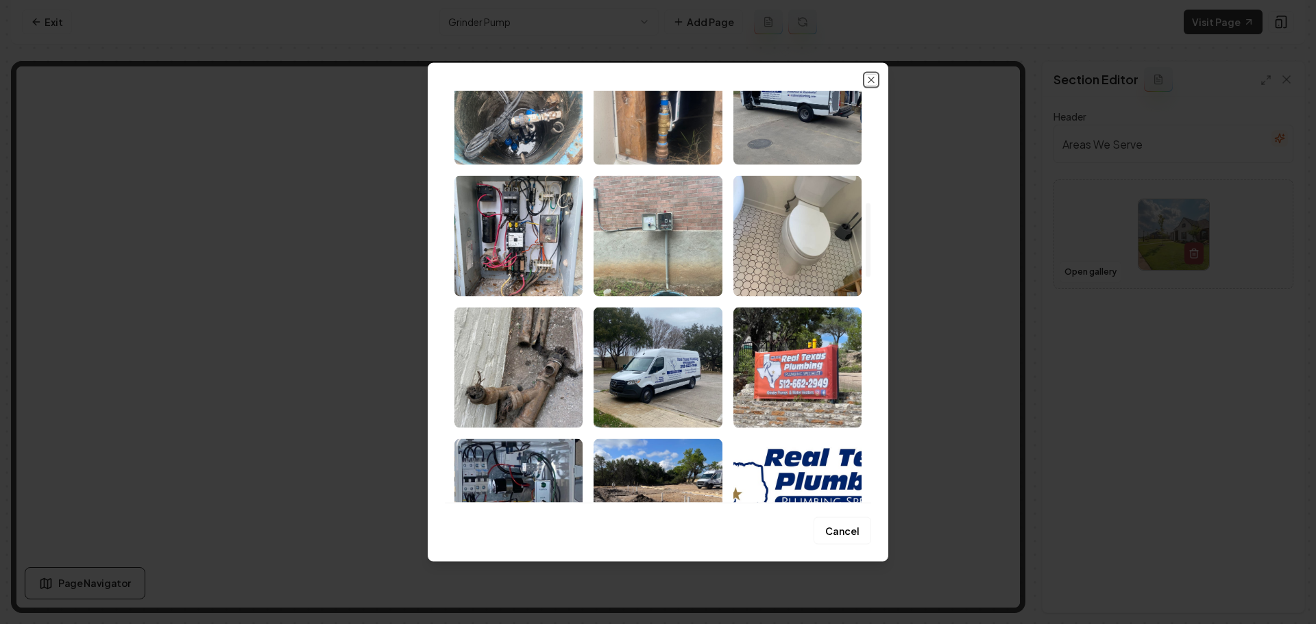
drag, startPoint x: 874, startPoint y: 80, endPoint x: 944, endPoint y: 41, distance: 80.7
click at [874, 80] on icon "button" at bounding box center [871, 79] width 11 height 11
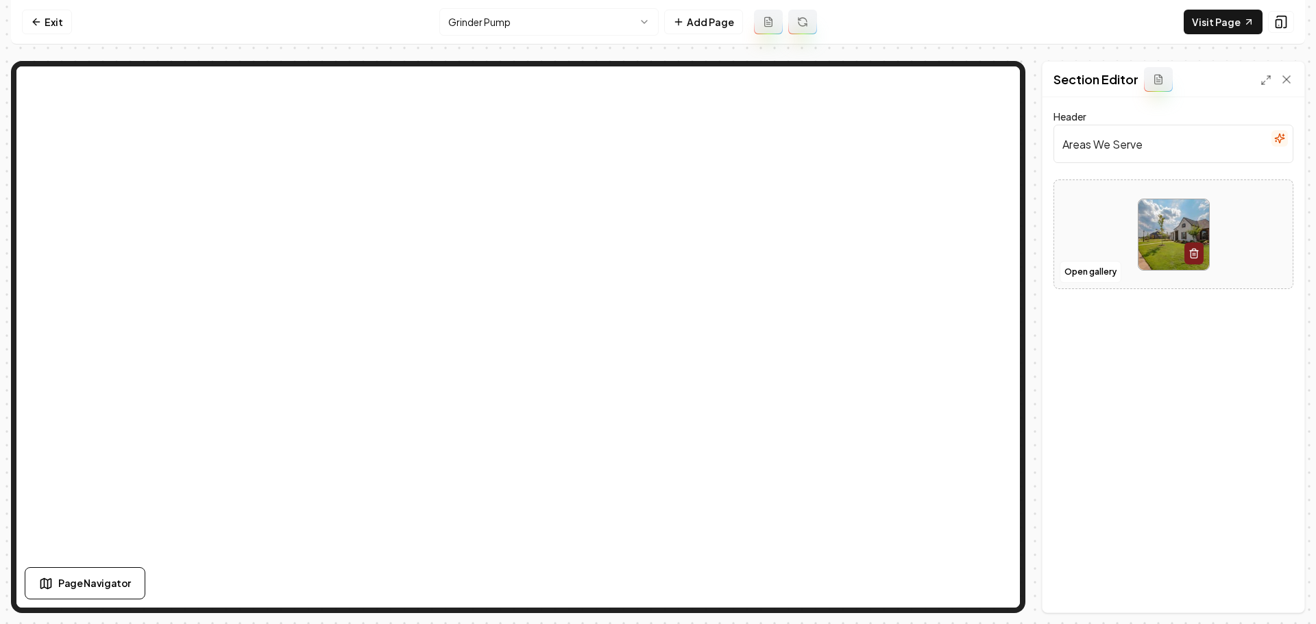
click at [1150, 241] on img at bounding box center [1173, 234] width 71 height 71
type input "**********"
click at [1279, 587] on button "Save" at bounding box center [1273, 589] width 40 height 25
click at [1107, 289] on button "Open gallery" at bounding box center [1090, 286] width 62 height 22
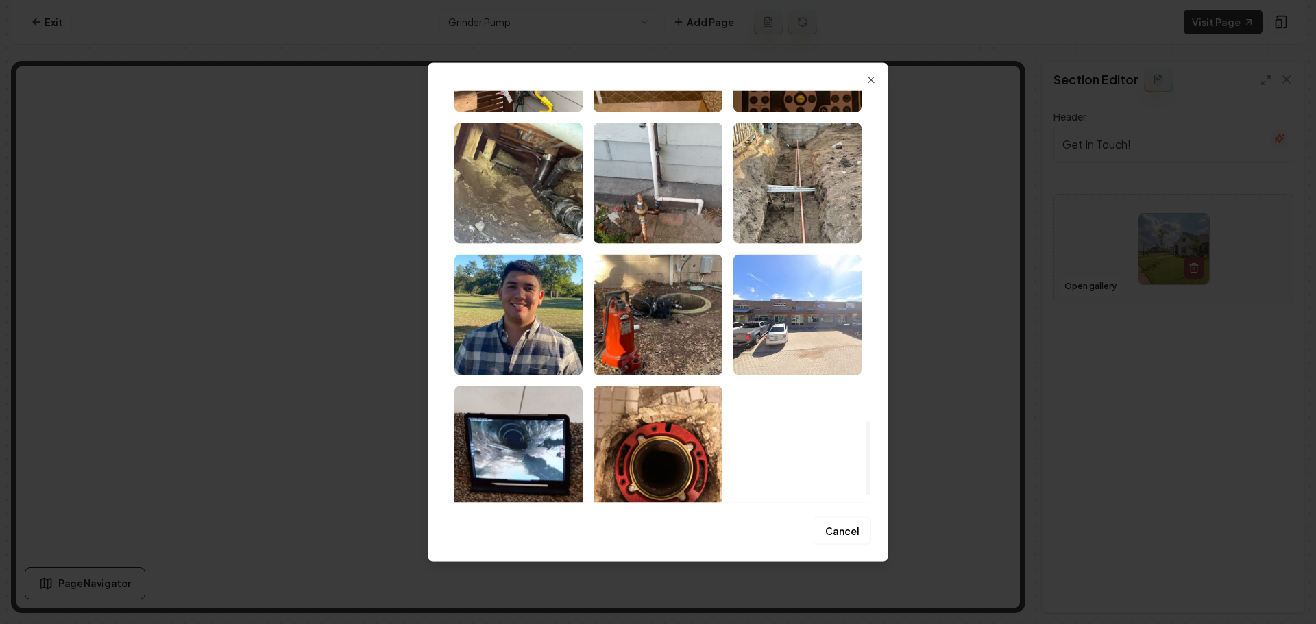
scroll to position [1863, 0]
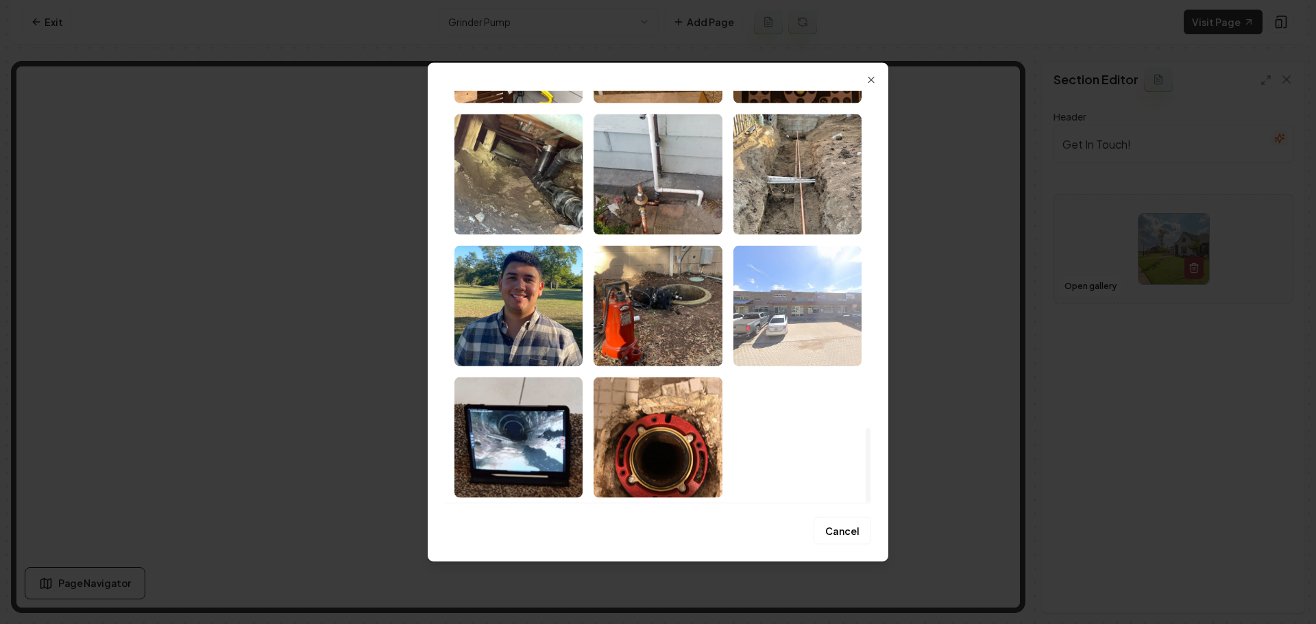
click at [806, 333] on img "Select image image_67efce86432c476416afe36f.jpeg" at bounding box center [797, 305] width 128 height 121
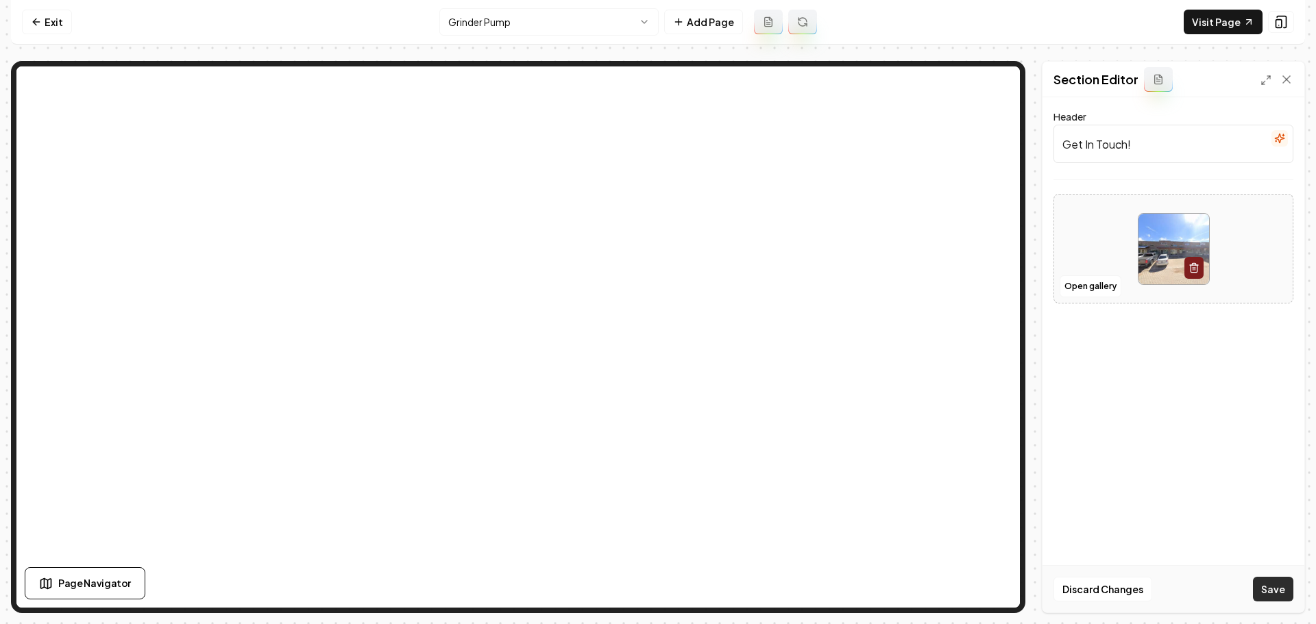
click at [1275, 591] on button "Save" at bounding box center [1273, 589] width 40 height 25
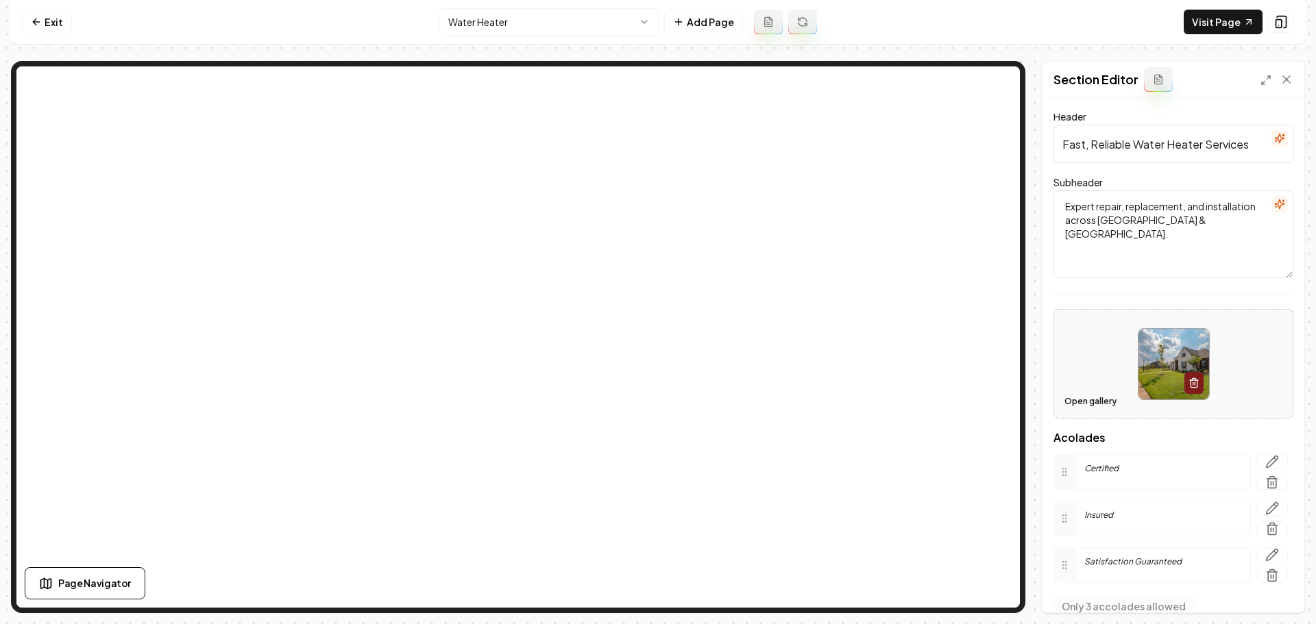
click at [1100, 393] on button "Open gallery" at bounding box center [1090, 402] width 62 height 22
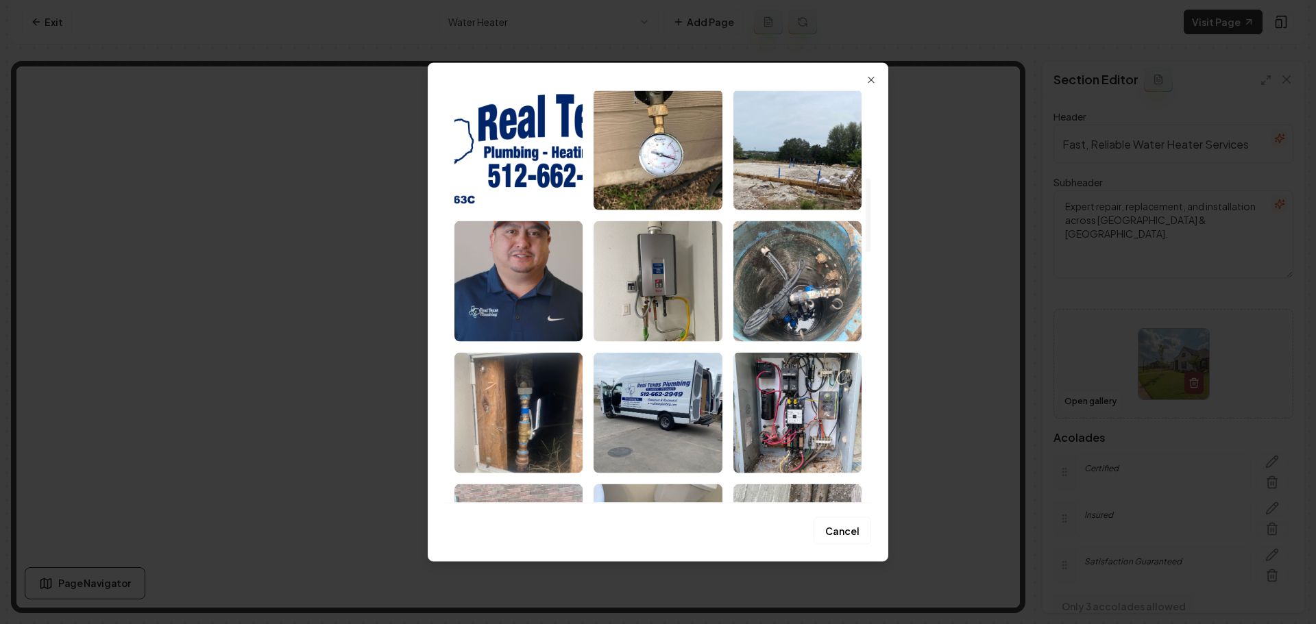
scroll to position [480, 0]
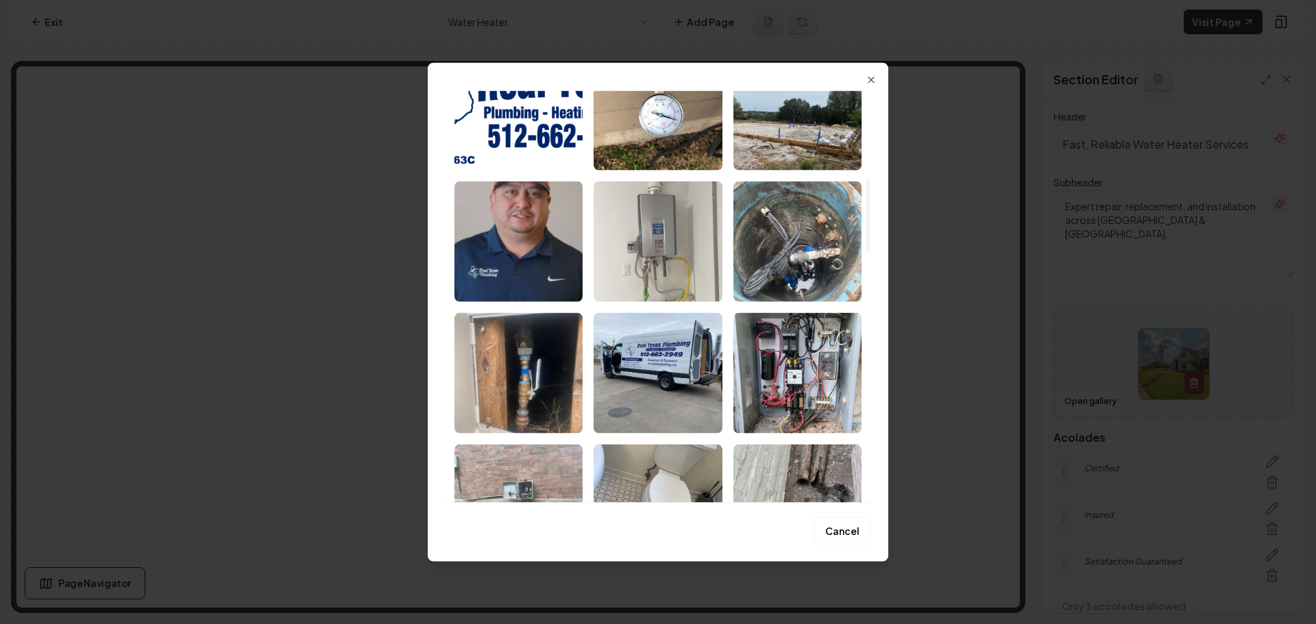
click at [683, 245] on img "Select image image_67efce8a432c476416affe36.jpeg" at bounding box center [657, 241] width 128 height 121
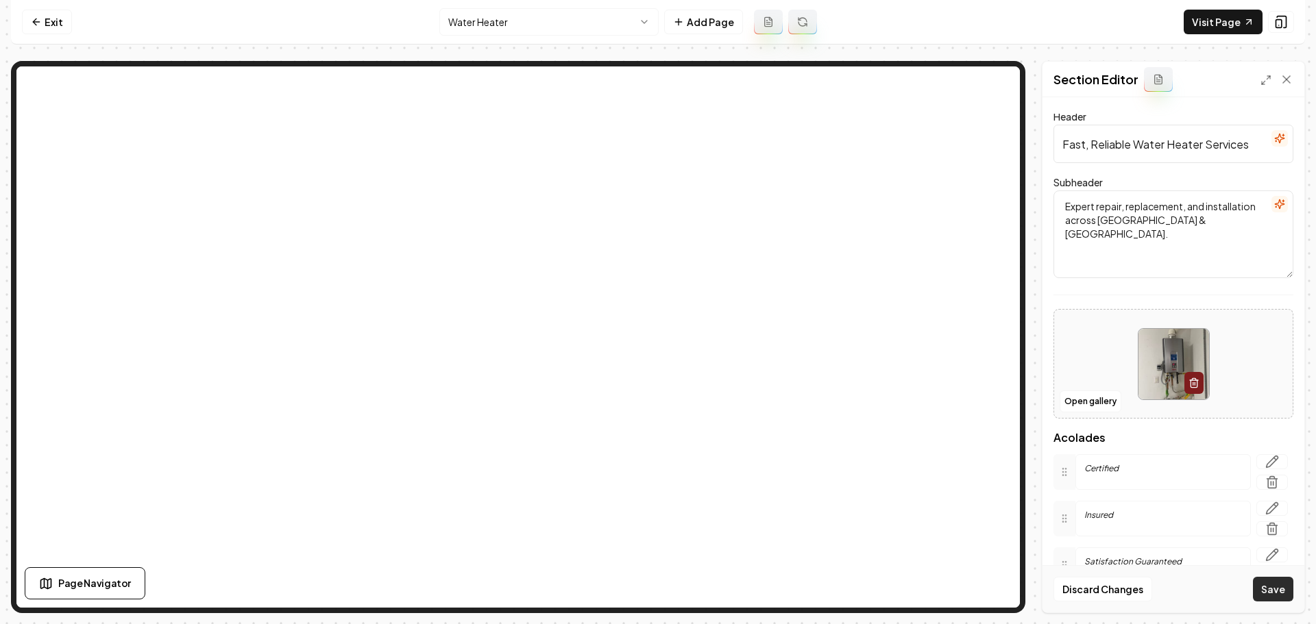
click at [1264, 594] on button "Save" at bounding box center [1273, 589] width 40 height 25
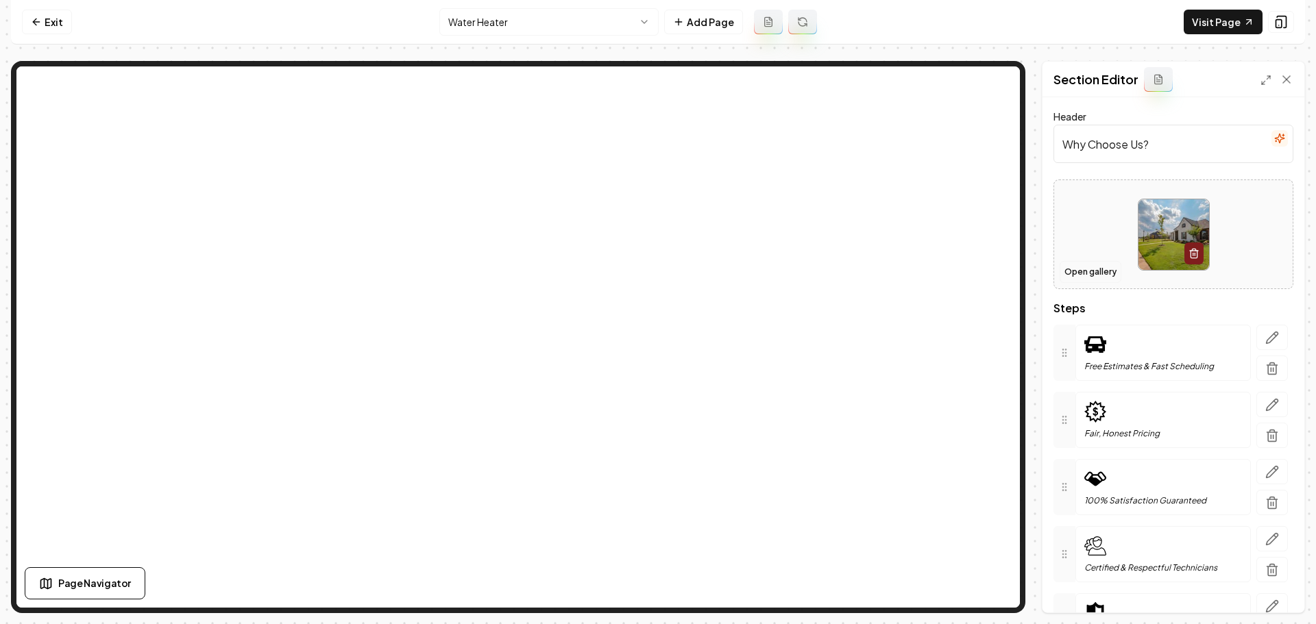
click at [1080, 274] on button "Open gallery" at bounding box center [1090, 272] width 62 height 22
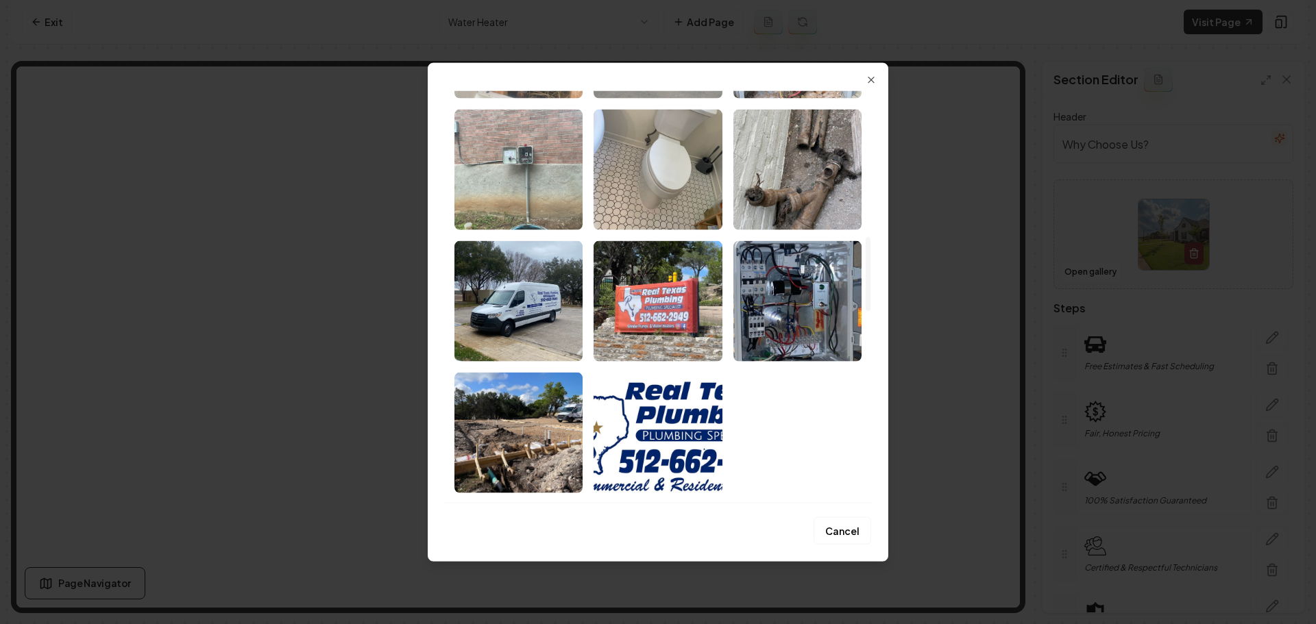
scroll to position [822, 0]
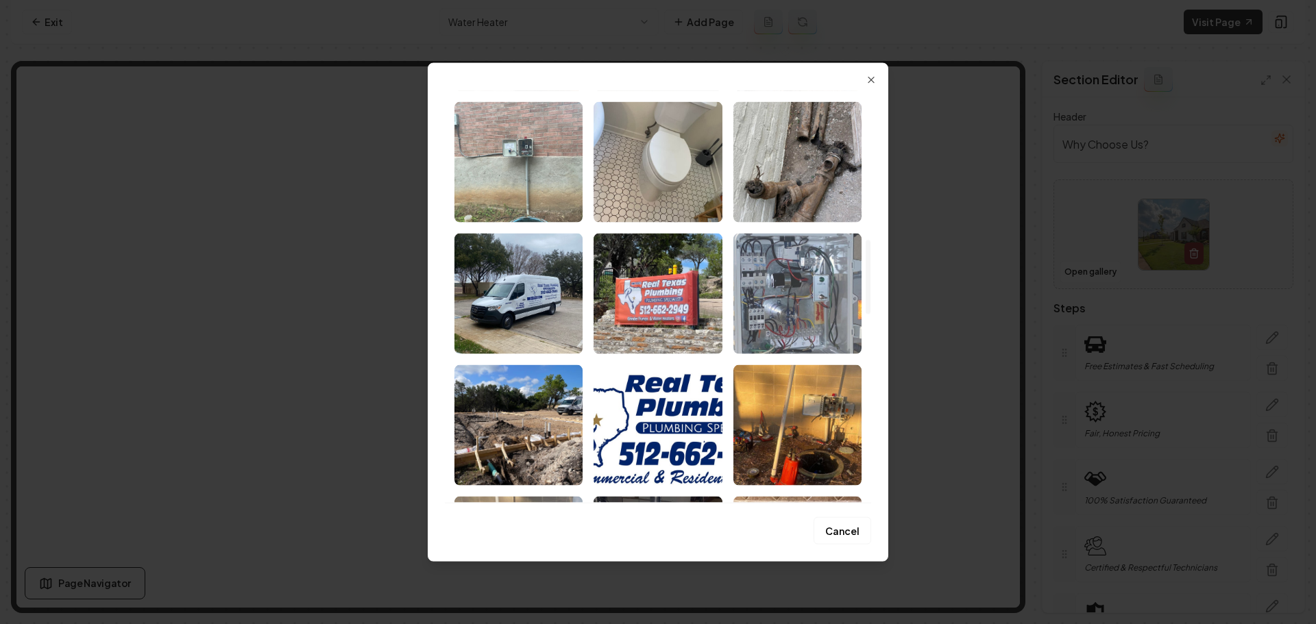
click at [815, 314] on img "Select image image_67efce88432c476416afee5e.jpeg" at bounding box center [797, 293] width 128 height 121
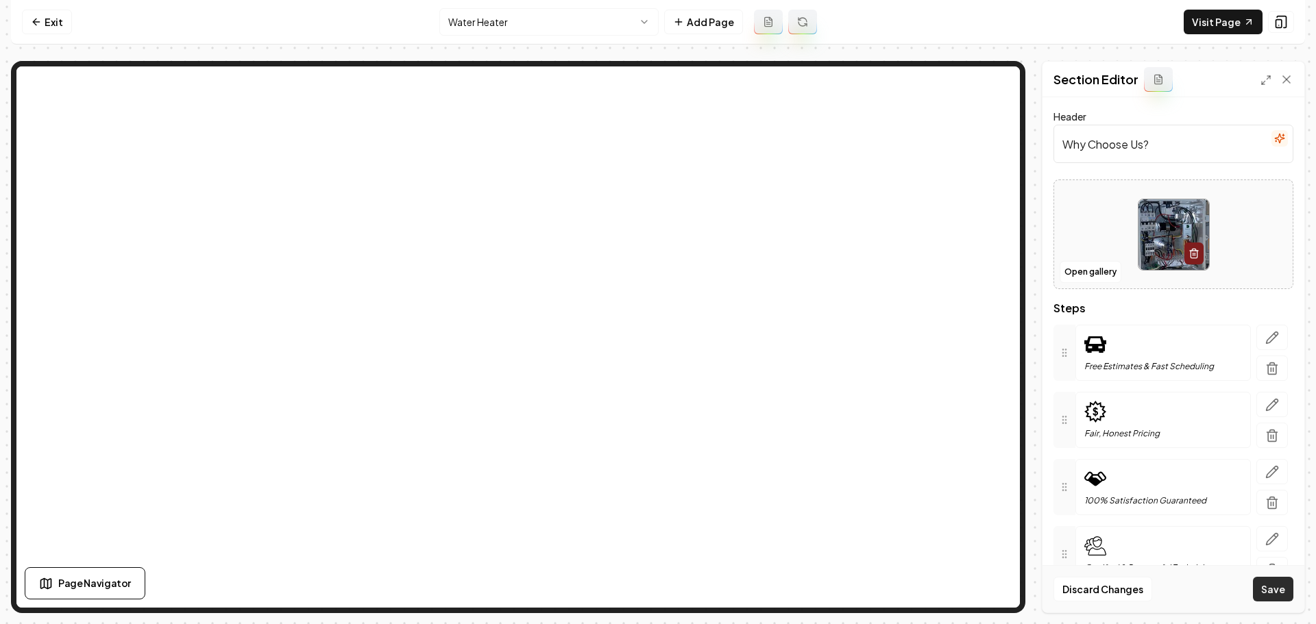
click at [1269, 589] on button "Save" at bounding box center [1273, 589] width 40 height 25
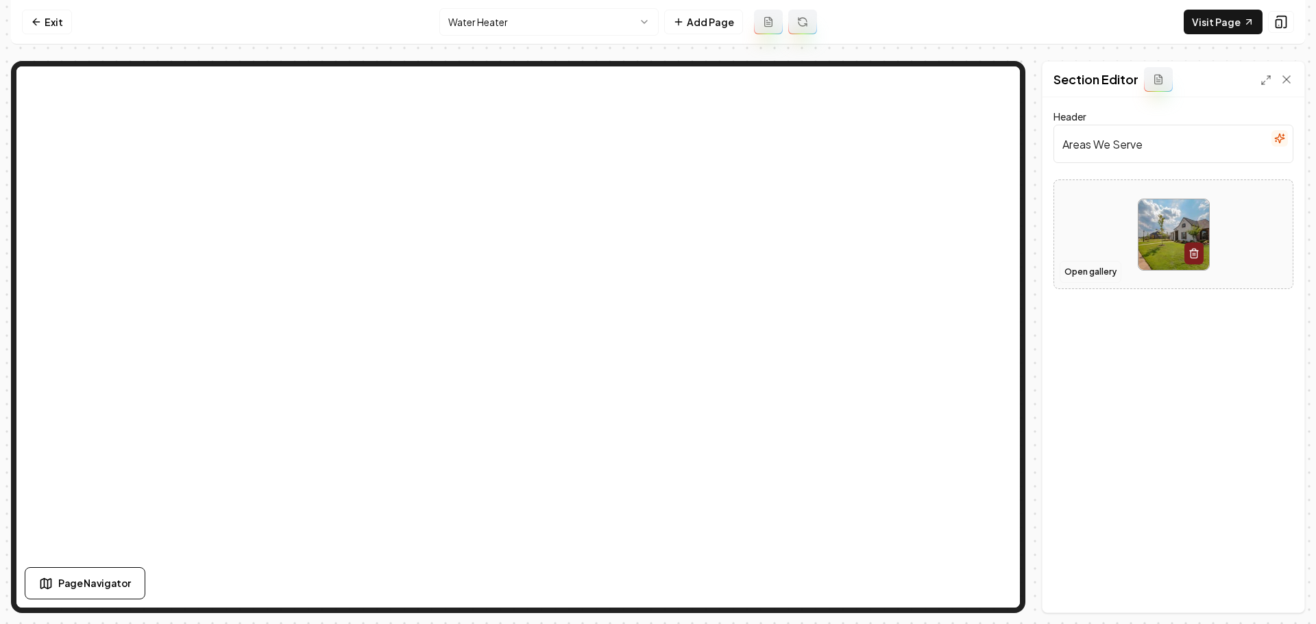
click at [1102, 273] on button "Open gallery" at bounding box center [1090, 272] width 62 height 22
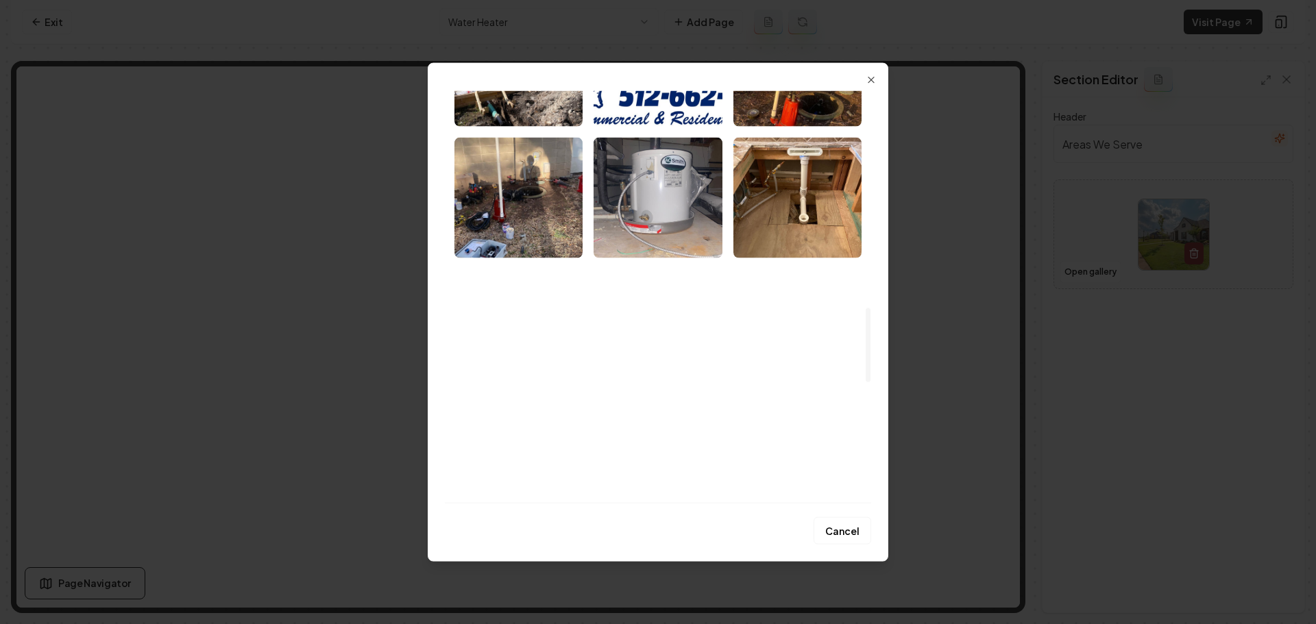
scroll to position [1177, 0]
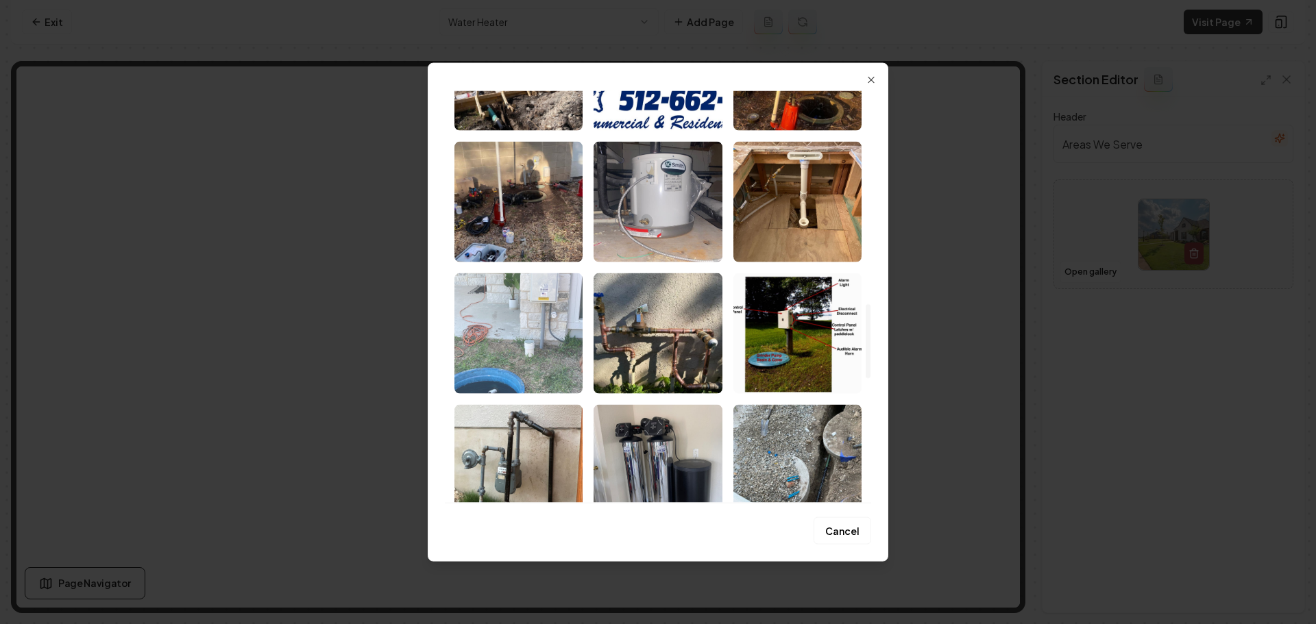
click at [535, 341] on img "Select image image_67efce88432c476416aff0ec.jpeg" at bounding box center [518, 333] width 128 height 121
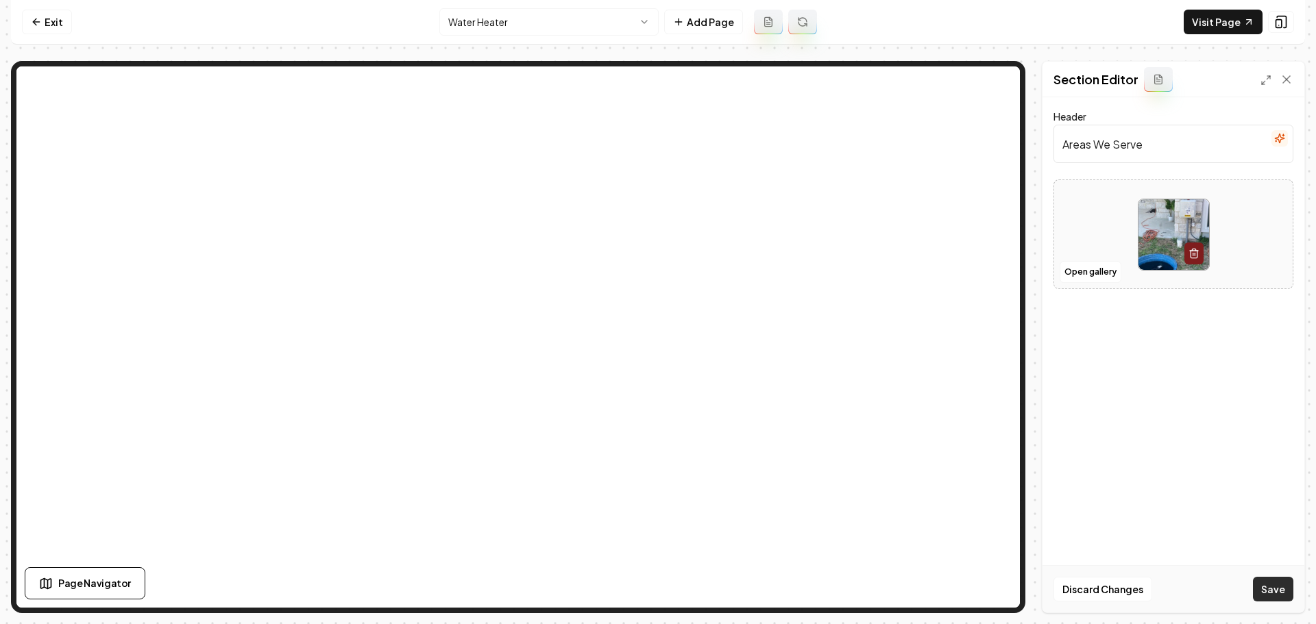
click at [1279, 586] on button "Save" at bounding box center [1273, 589] width 40 height 25
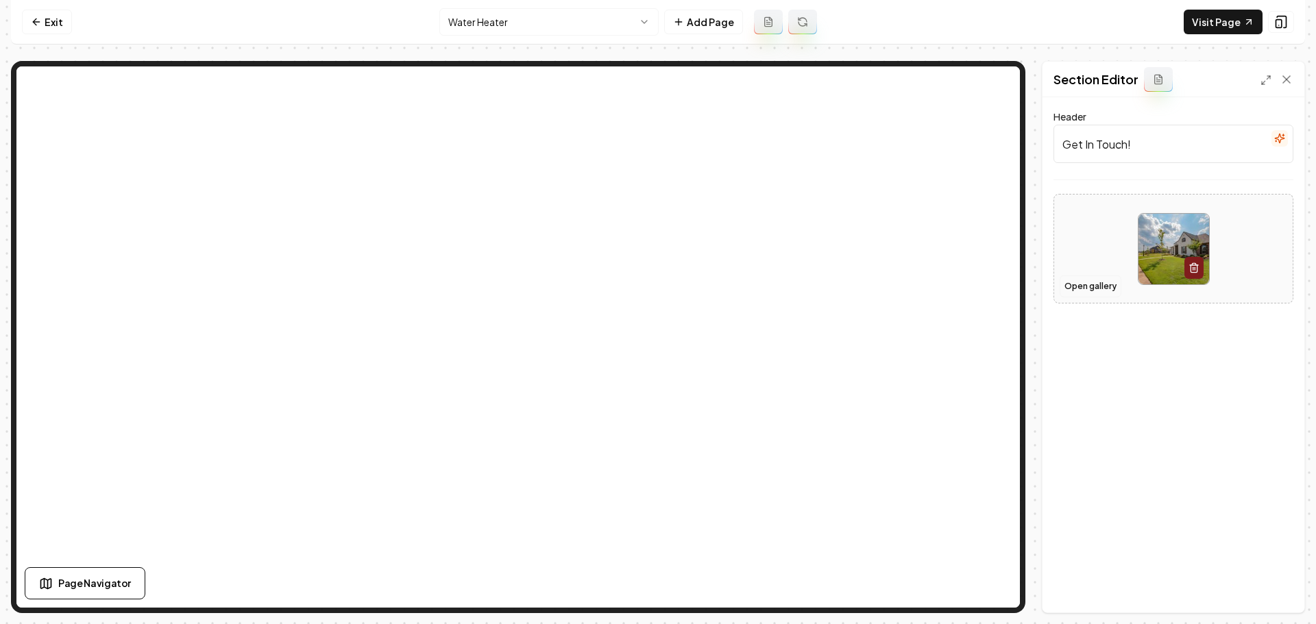
click at [1112, 282] on button "Open gallery" at bounding box center [1090, 286] width 62 height 22
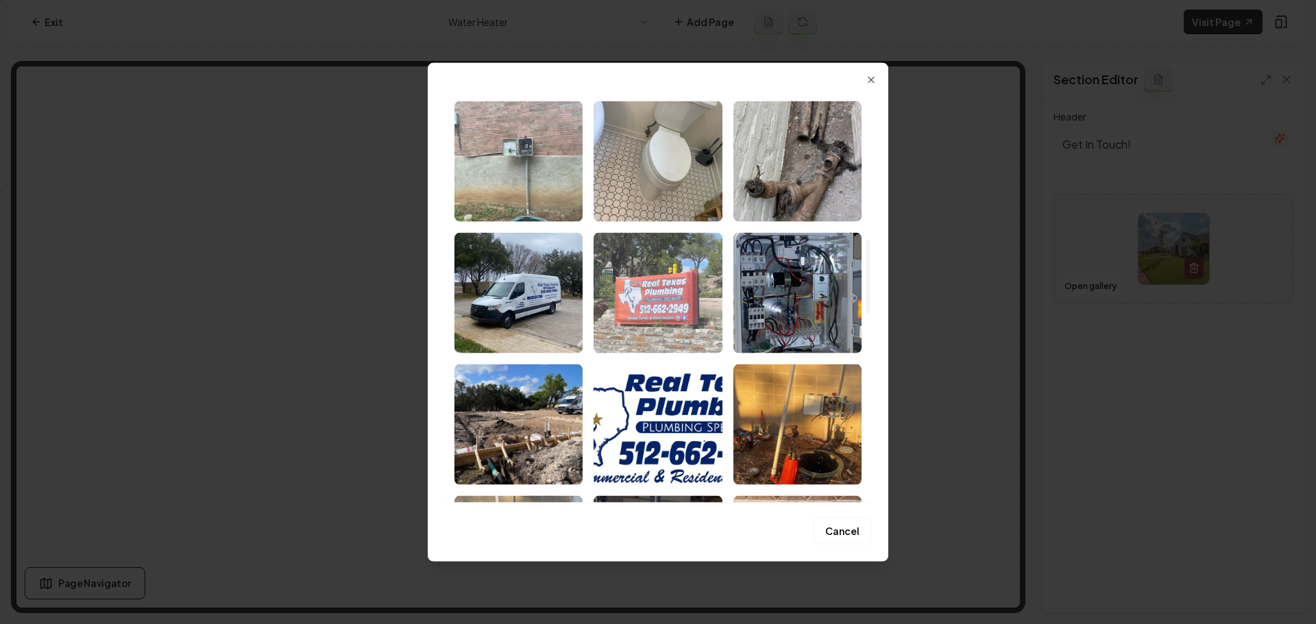
scroll to position [822, 0]
click at [662, 314] on img "Select image image_67efce88432c476416aff005.jpeg" at bounding box center [657, 293] width 128 height 121
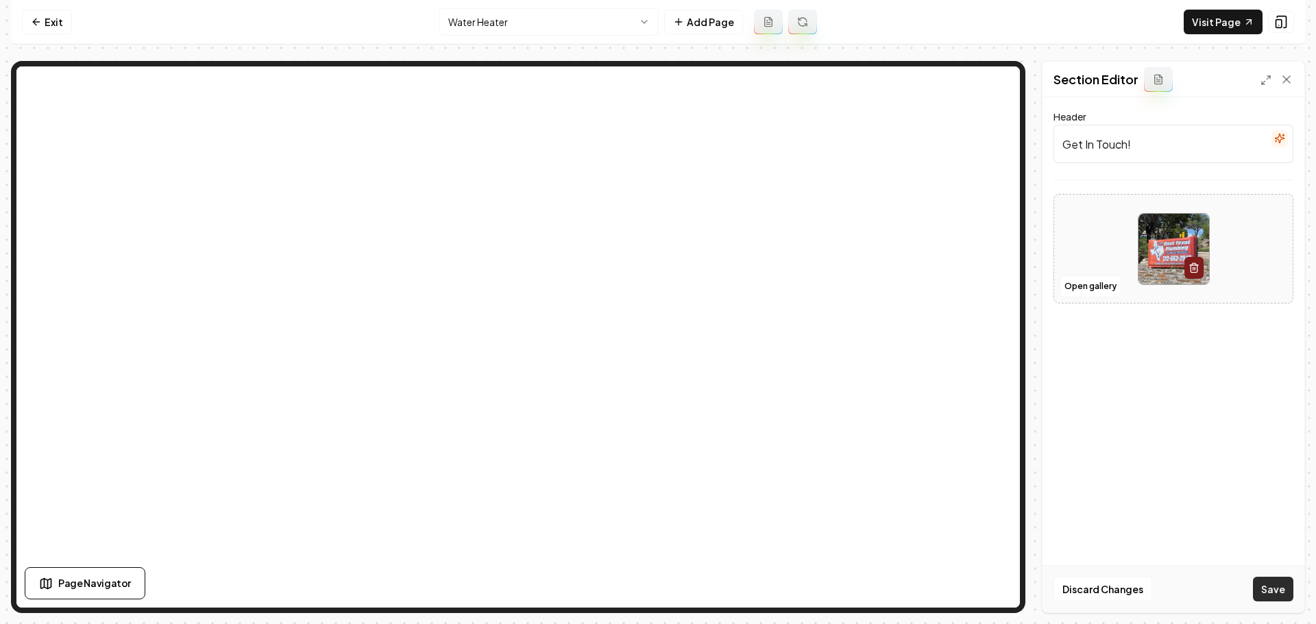
click at [1268, 583] on button "Save" at bounding box center [1273, 589] width 40 height 25
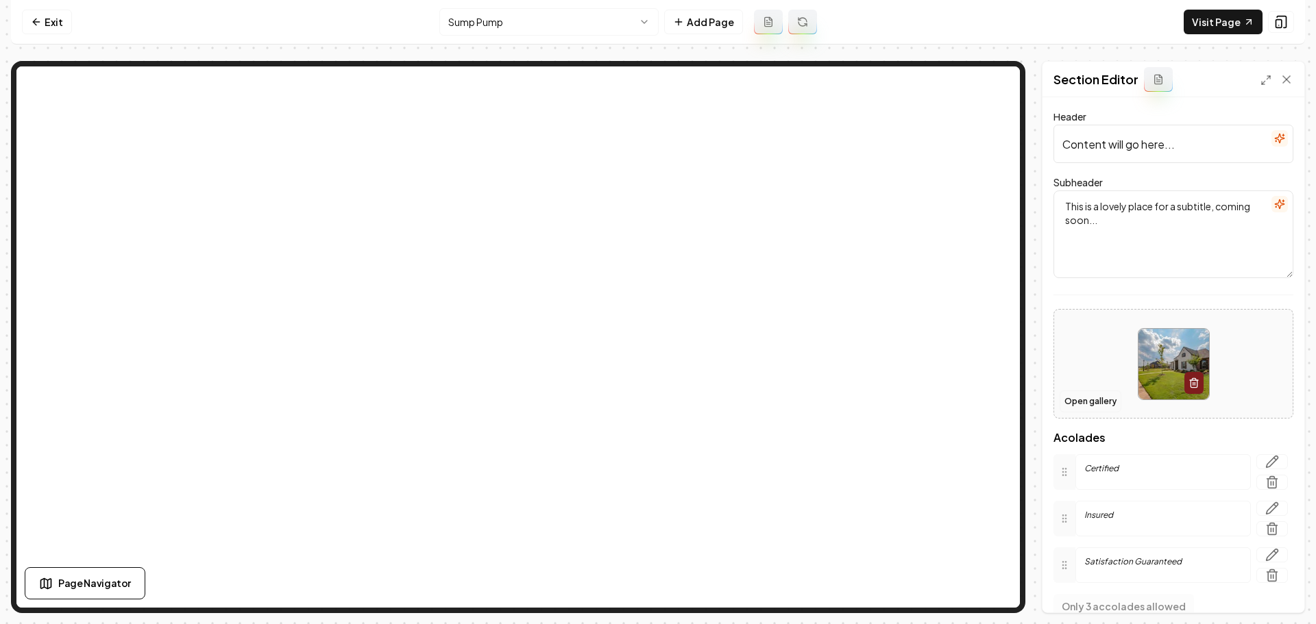
click at [1106, 404] on button "Open gallery" at bounding box center [1090, 402] width 62 height 22
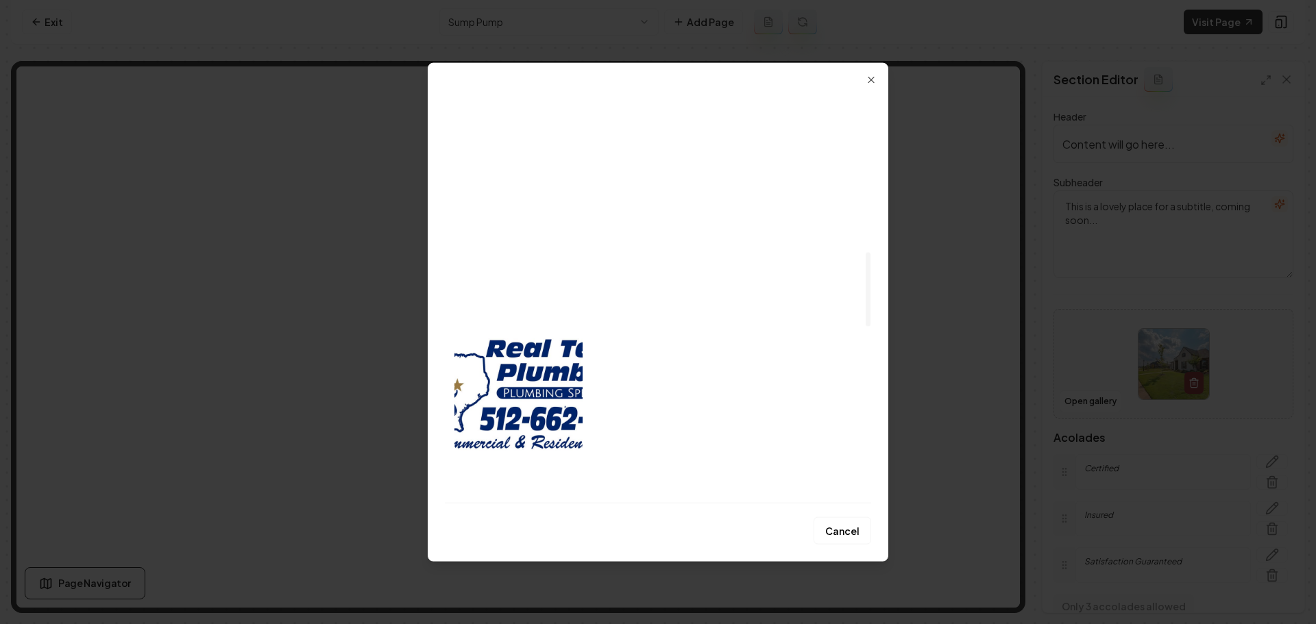
scroll to position [891, 0]
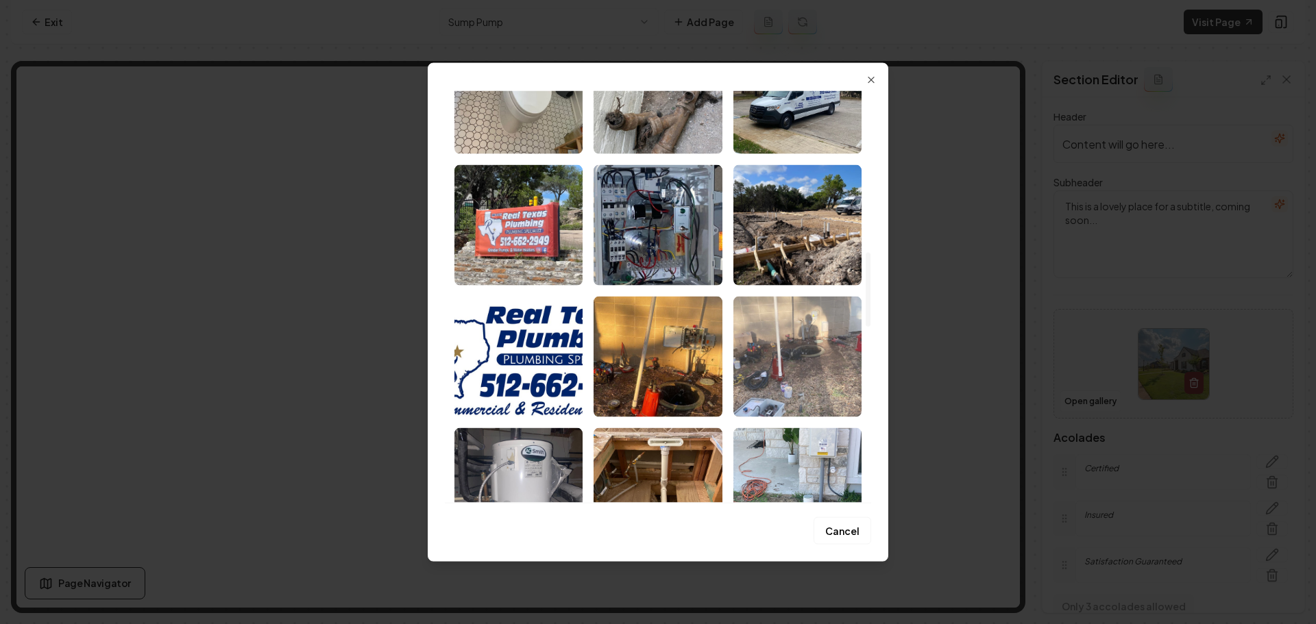
click at [812, 369] on img "Select image image_67efce88432c476416afeea8.jpeg" at bounding box center [797, 356] width 128 height 121
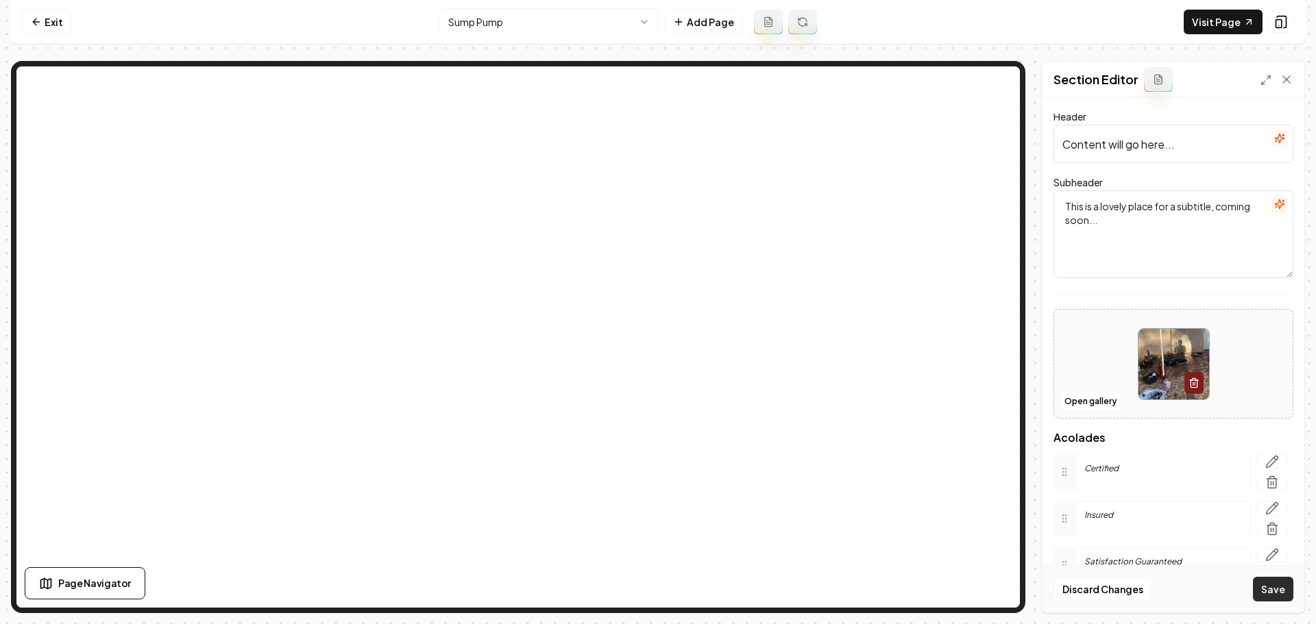
click at [1280, 594] on button "Save" at bounding box center [1273, 589] width 40 height 25
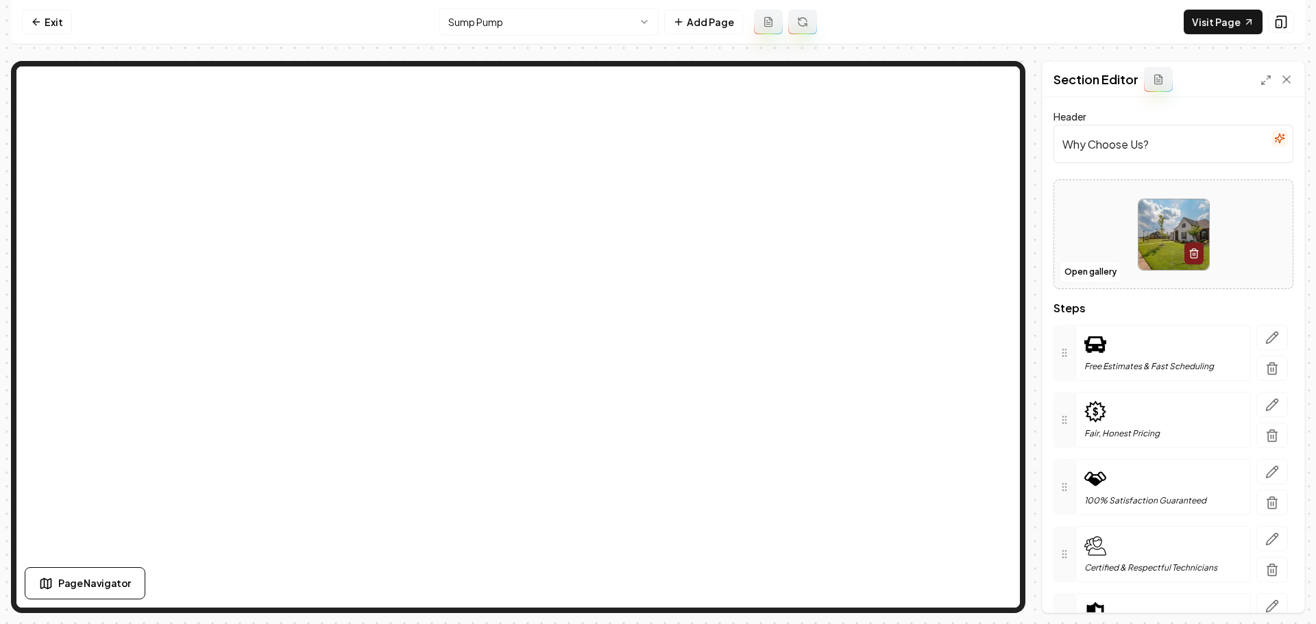
click at [1153, 238] on img at bounding box center [1173, 234] width 71 height 71
type input "**********"
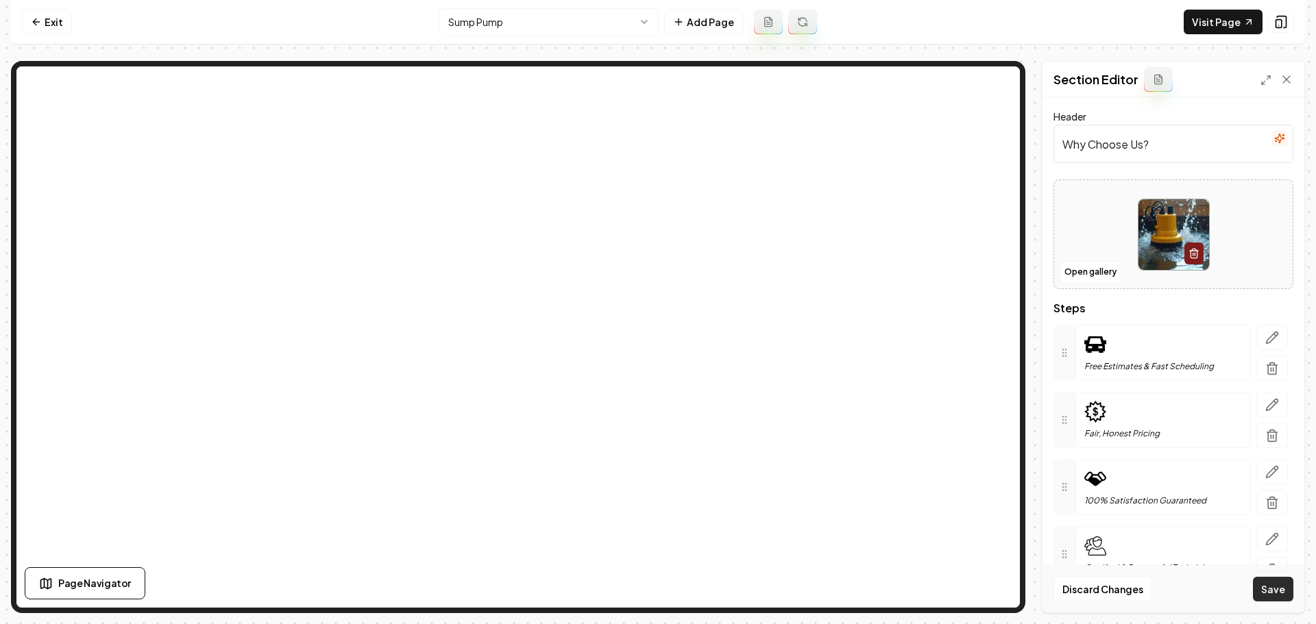
click at [1276, 585] on button "Save" at bounding box center [1273, 589] width 40 height 25
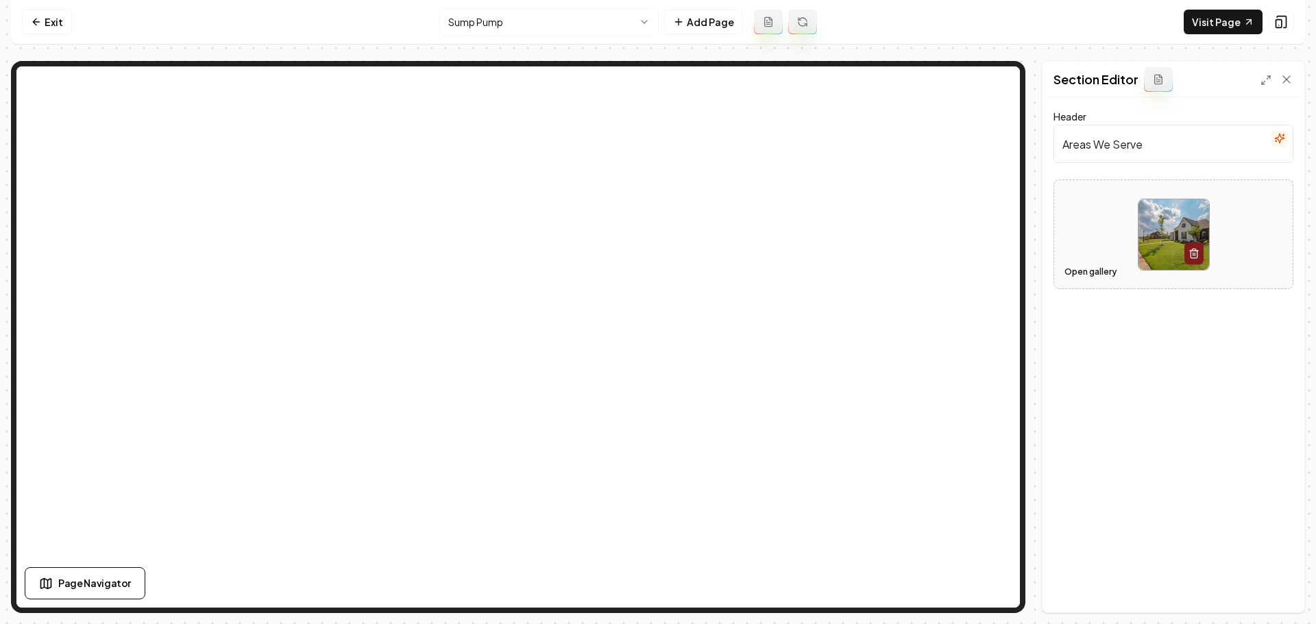
click at [1105, 271] on button "Open gallery" at bounding box center [1090, 272] width 62 height 22
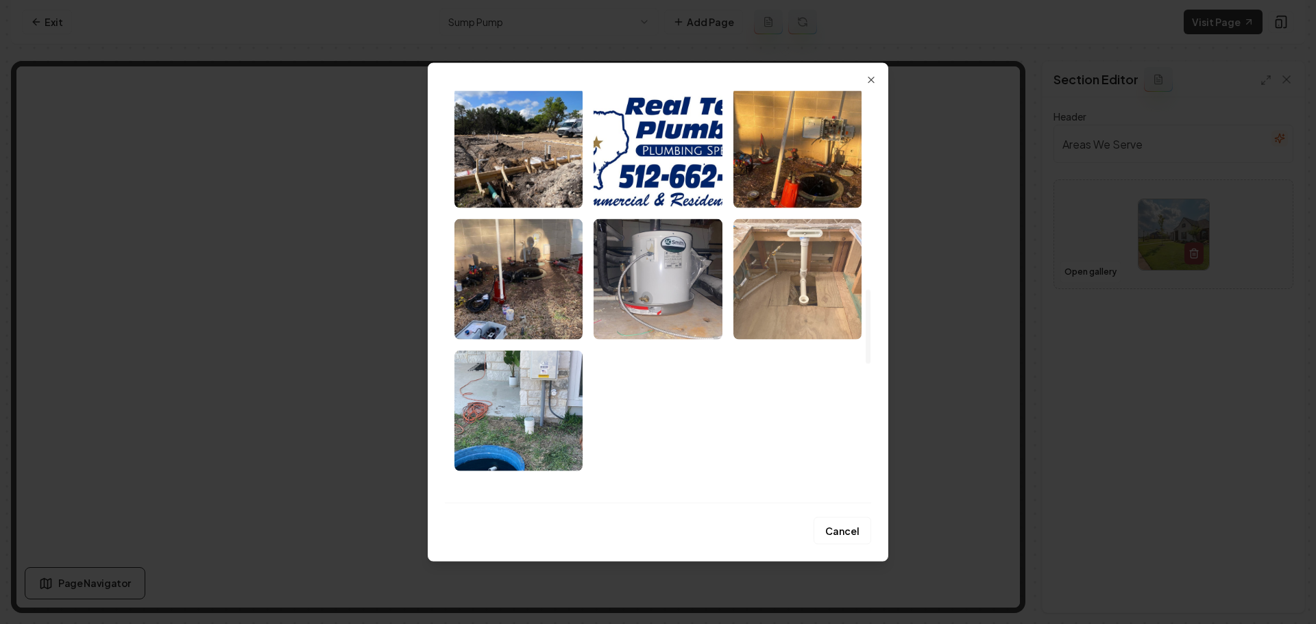
scroll to position [1097, 0]
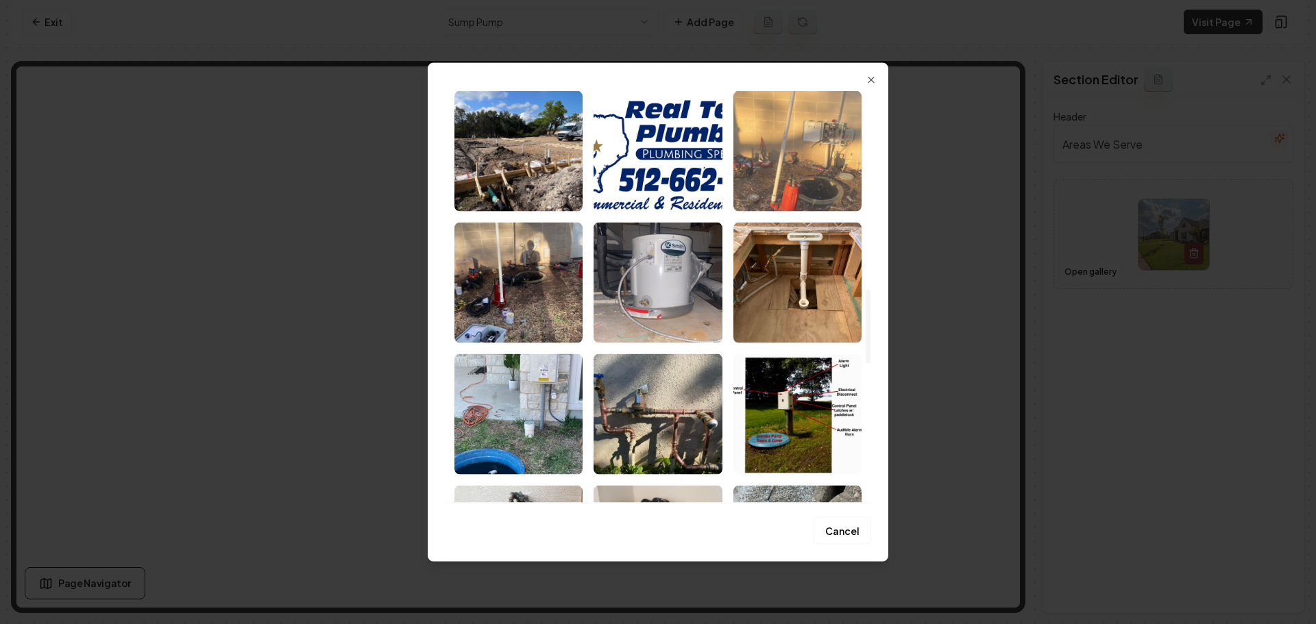
click at [823, 193] on img "Select image image_67efce88432c476416afedfb.jpeg" at bounding box center [797, 150] width 128 height 121
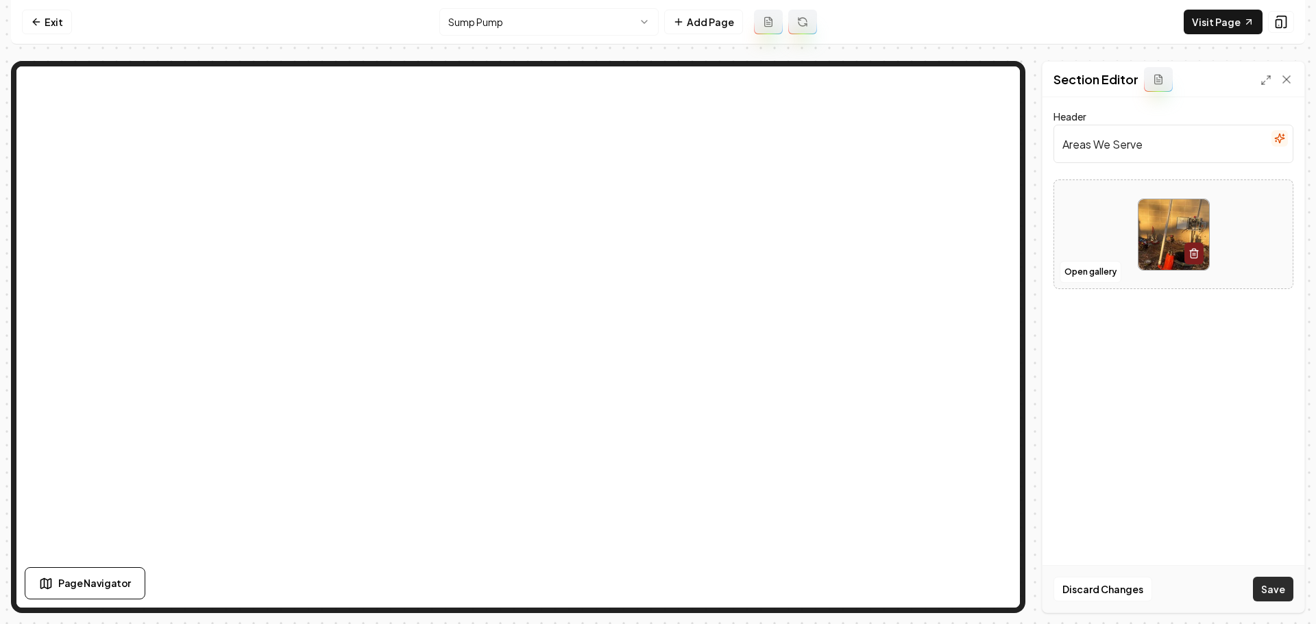
click at [1262, 591] on button "Save" at bounding box center [1273, 589] width 40 height 25
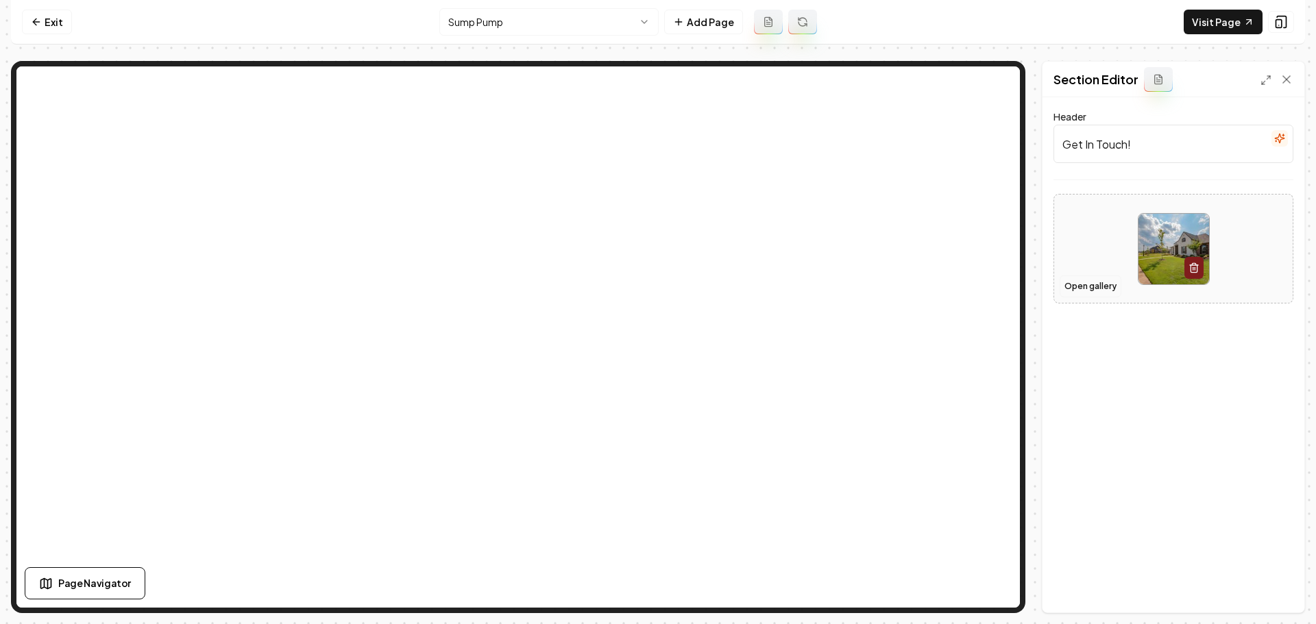
click at [1095, 291] on button "Open gallery" at bounding box center [1090, 286] width 62 height 22
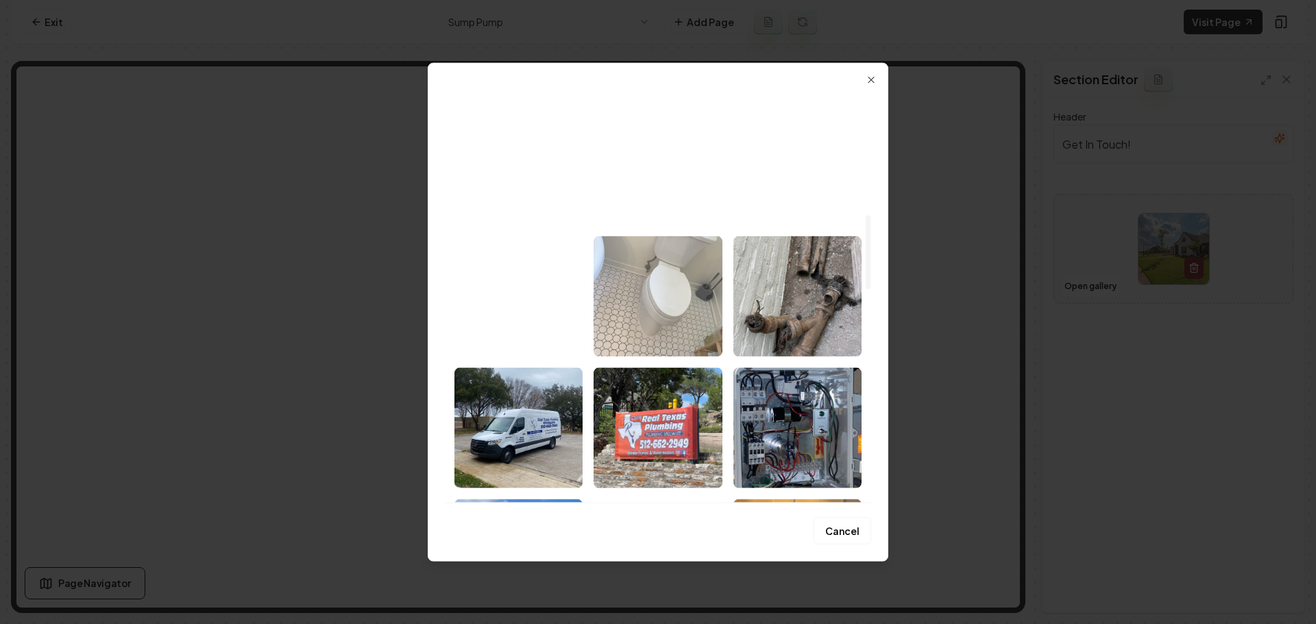
scroll to position [685, 0]
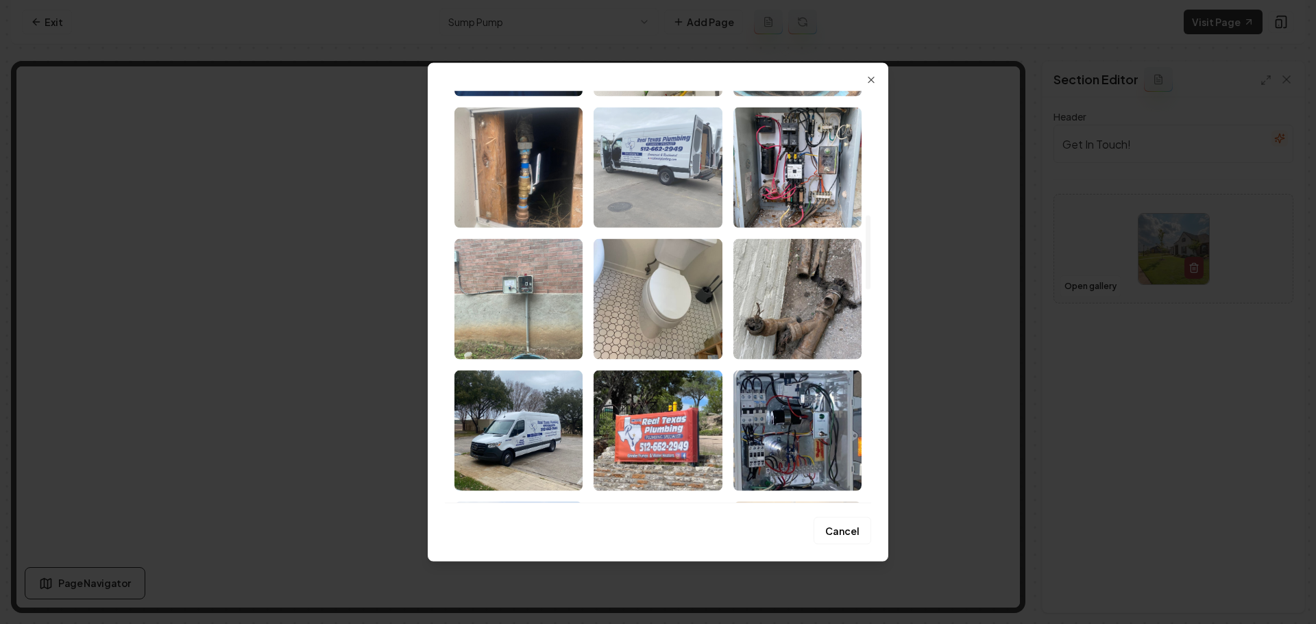
click at [685, 189] on img "Select image image_67efce8a432c476416affe35.jpeg" at bounding box center [657, 167] width 128 height 121
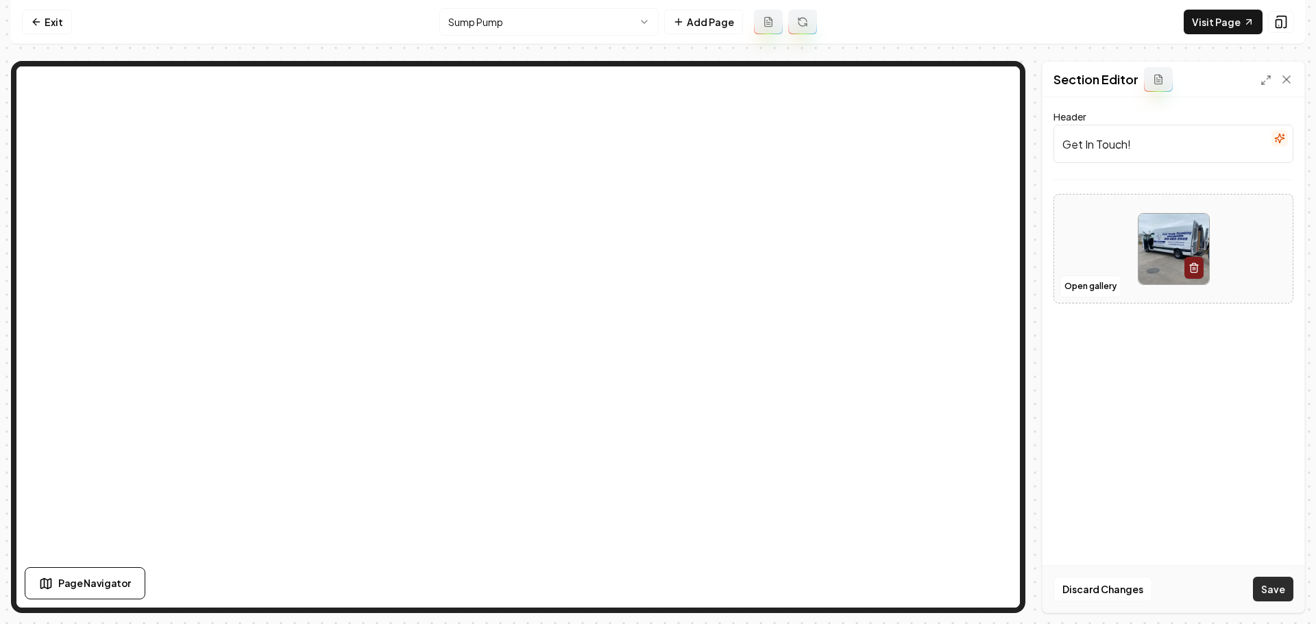
click at [1269, 589] on button "Save" at bounding box center [1273, 589] width 40 height 25
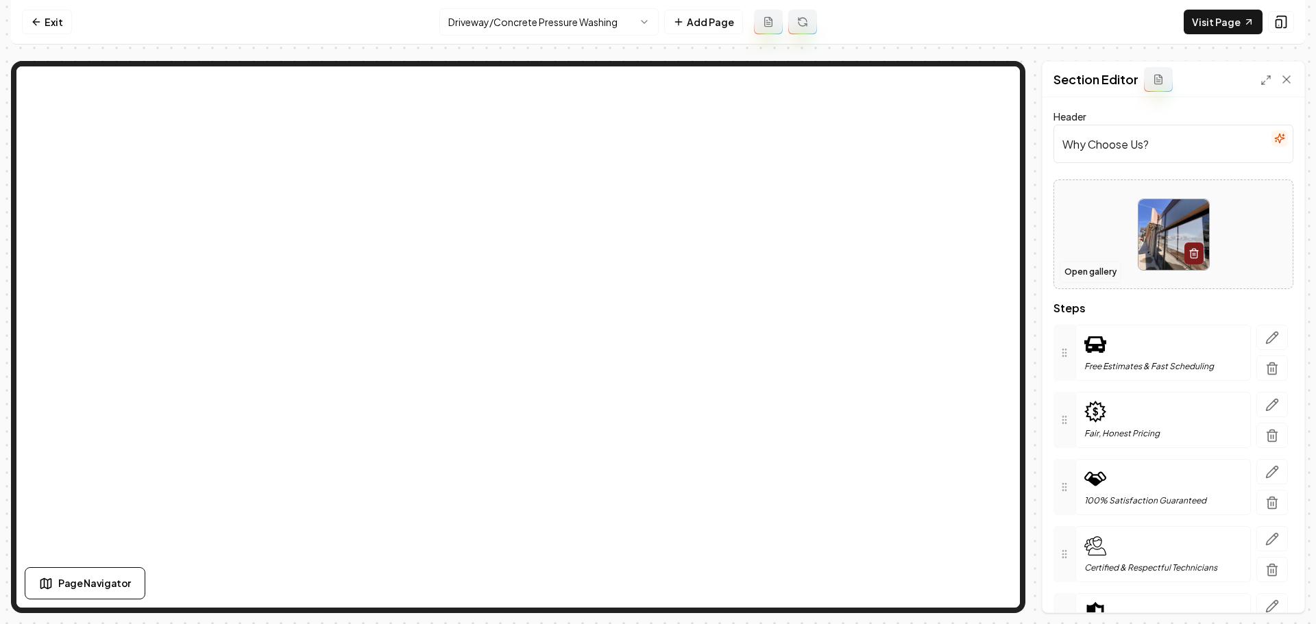
click at [1086, 275] on button "Open gallery" at bounding box center [1090, 272] width 62 height 22
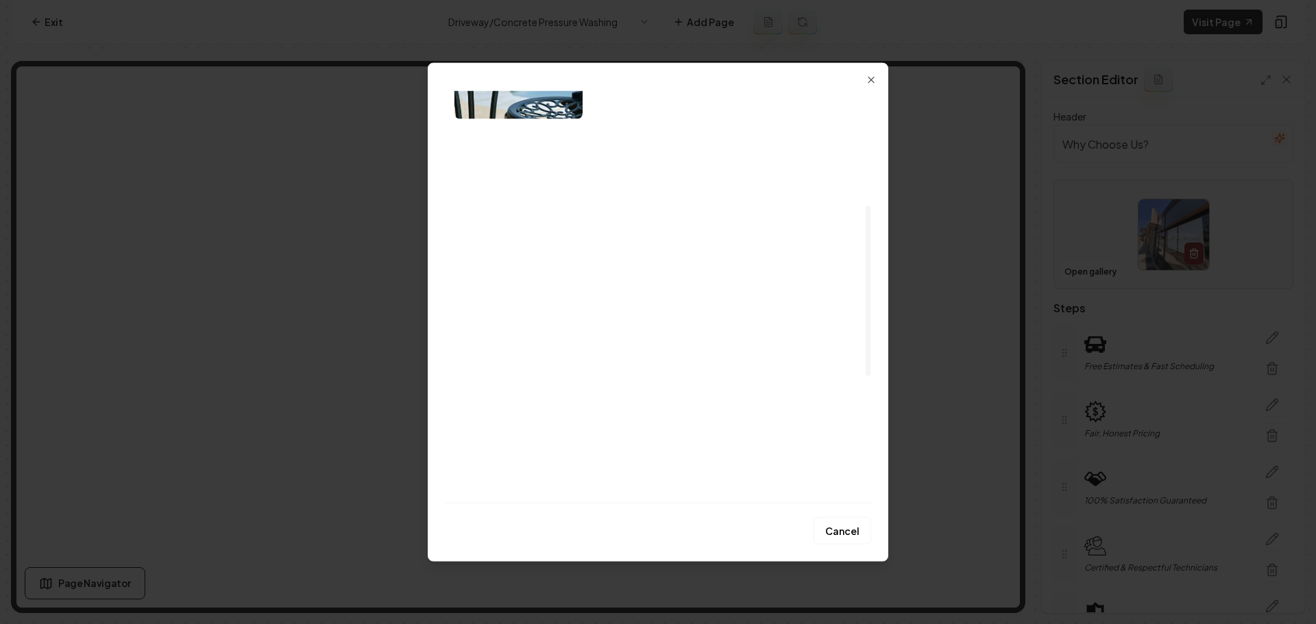
scroll to position [411, 0]
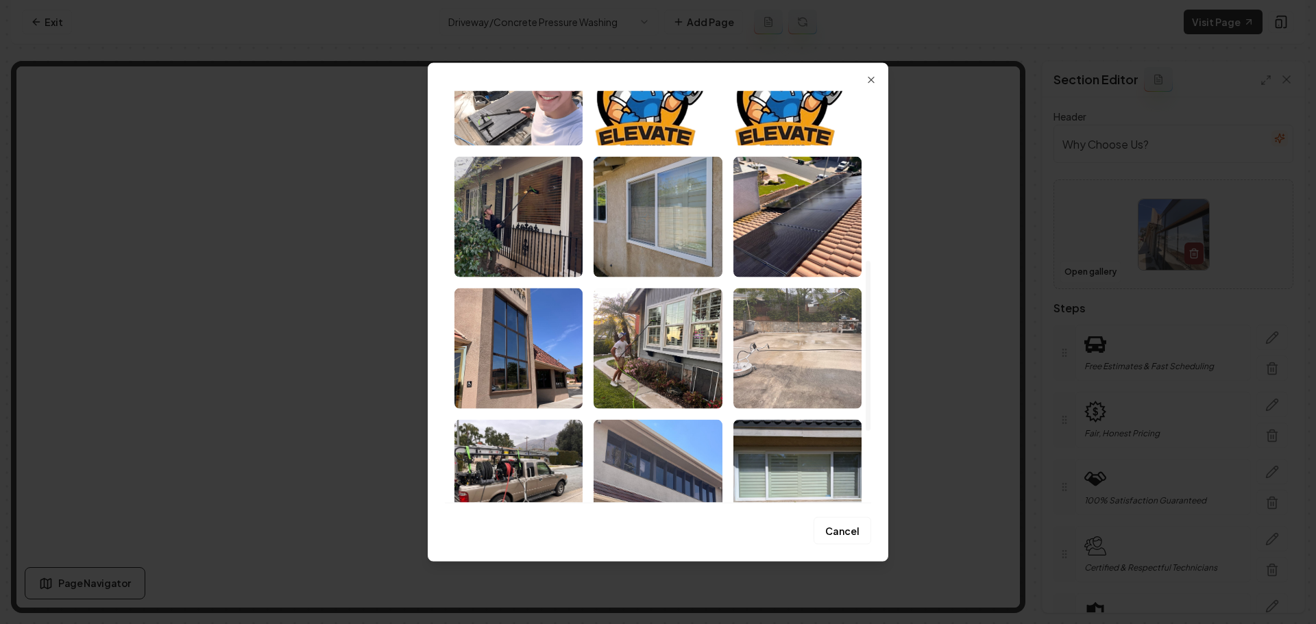
click at [808, 367] on img "Select image image_685db7bfb13a1025371e5a51.jpeg" at bounding box center [797, 348] width 128 height 121
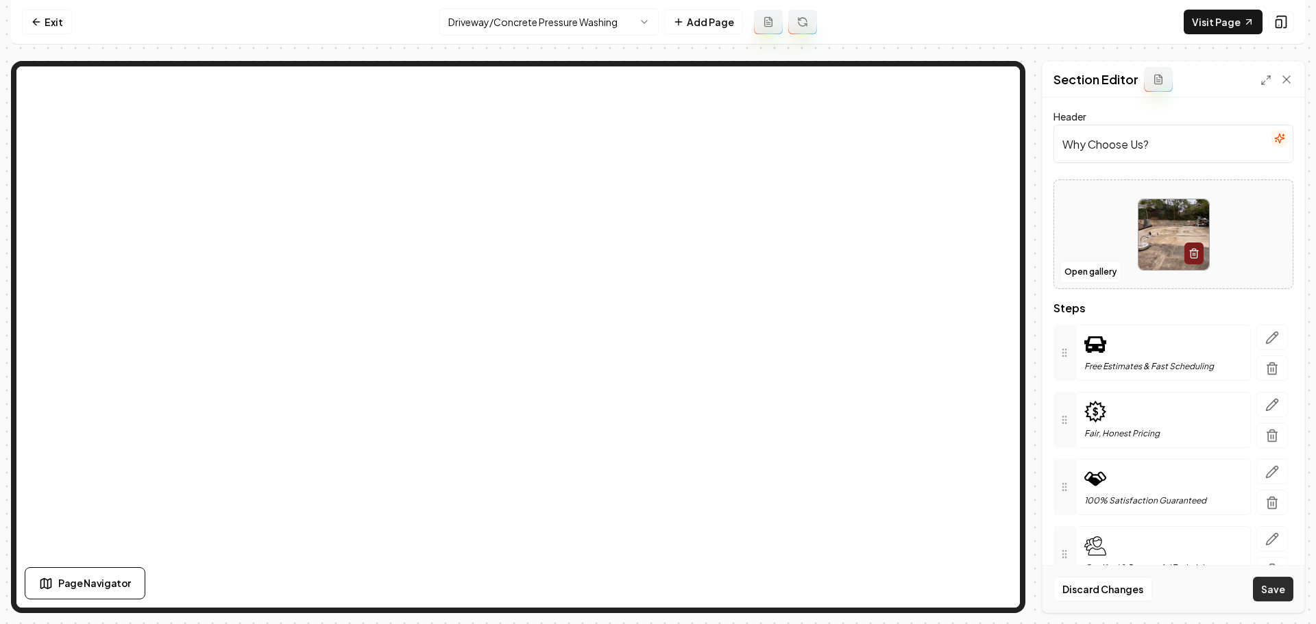
click at [1279, 597] on button "Save" at bounding box center [1273, 589] width 40 height 25
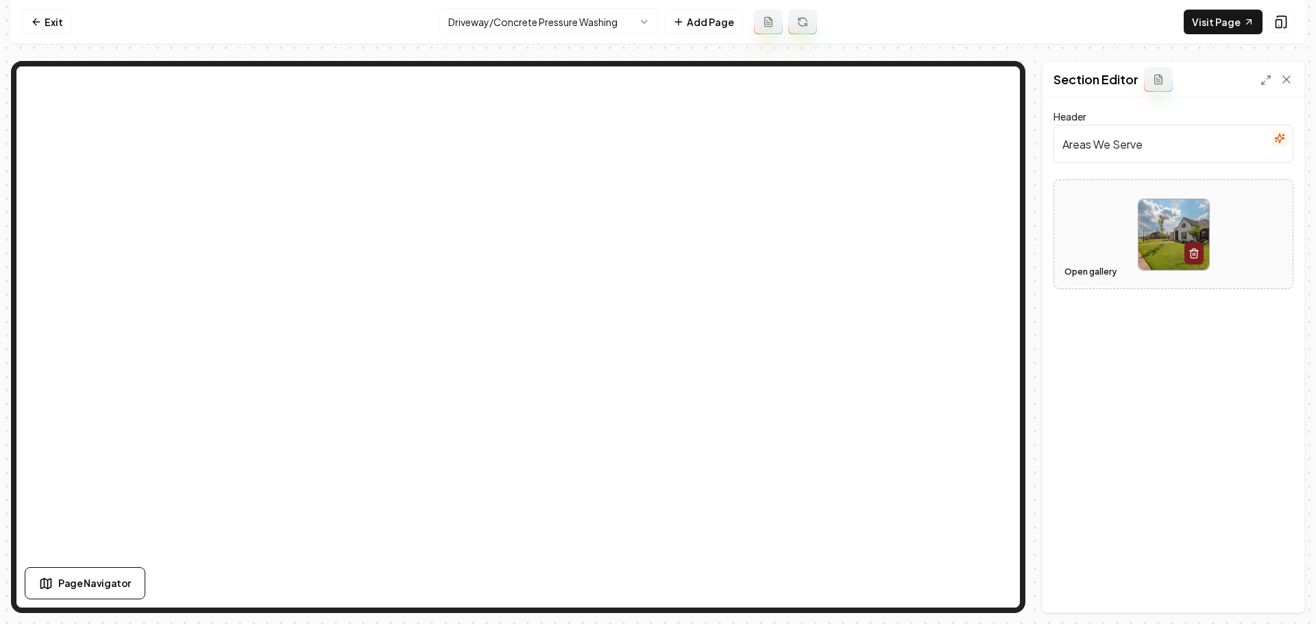
click at [1092, 276] on button "Open gallery" at bounding box center [1090, 272] width 62 height 22
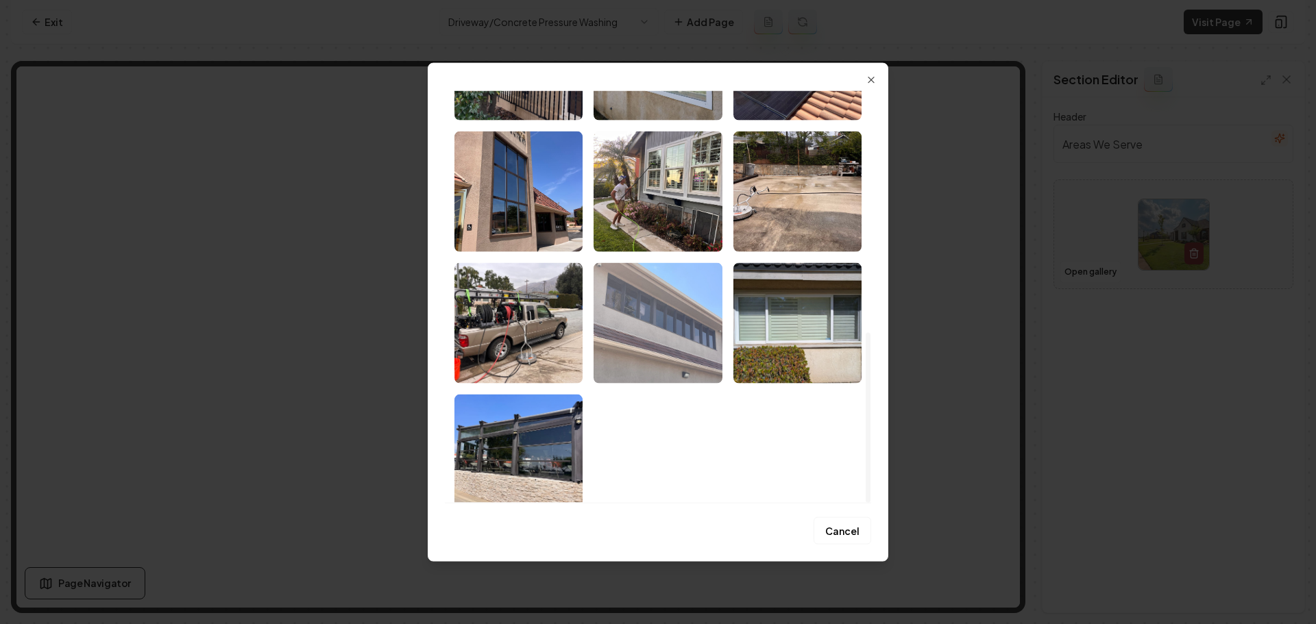
scroll to position [585, 0]
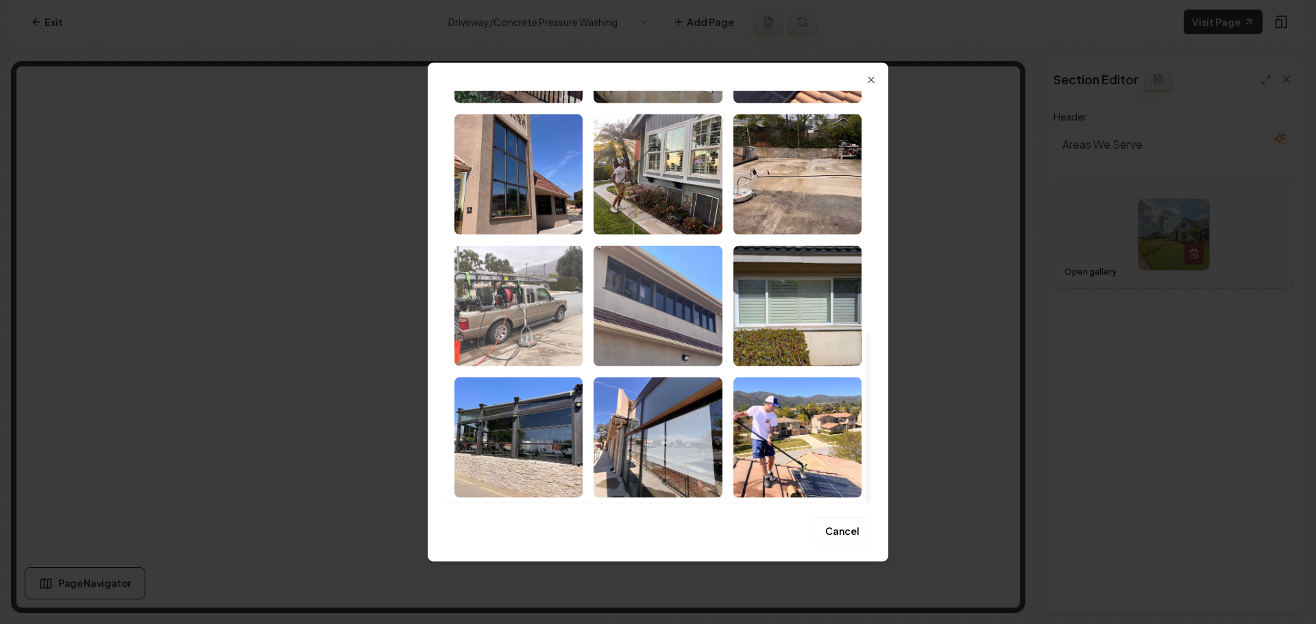
click at [561, 310] on img "Select image image_685db7beb13a1025371e59d3.jpeg" at bounding box center [518, 305] width 128 height 121
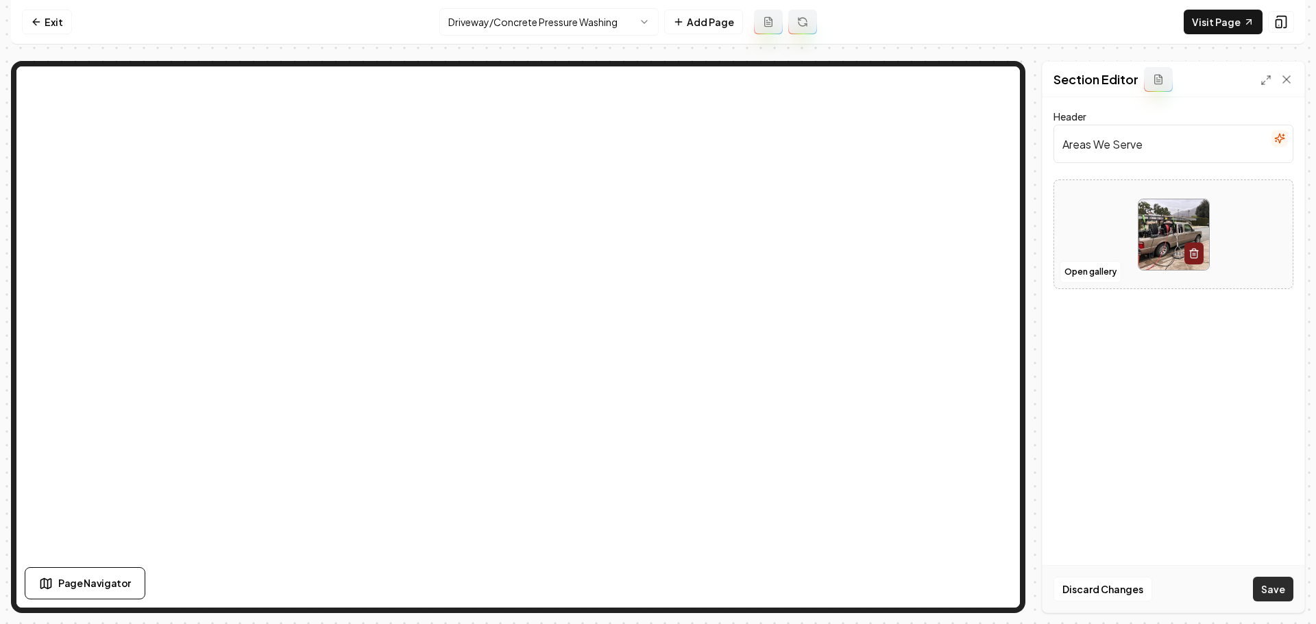
click at [1271, 593] on button "Save" at bounding box center [1273, 589] width 40 height 25
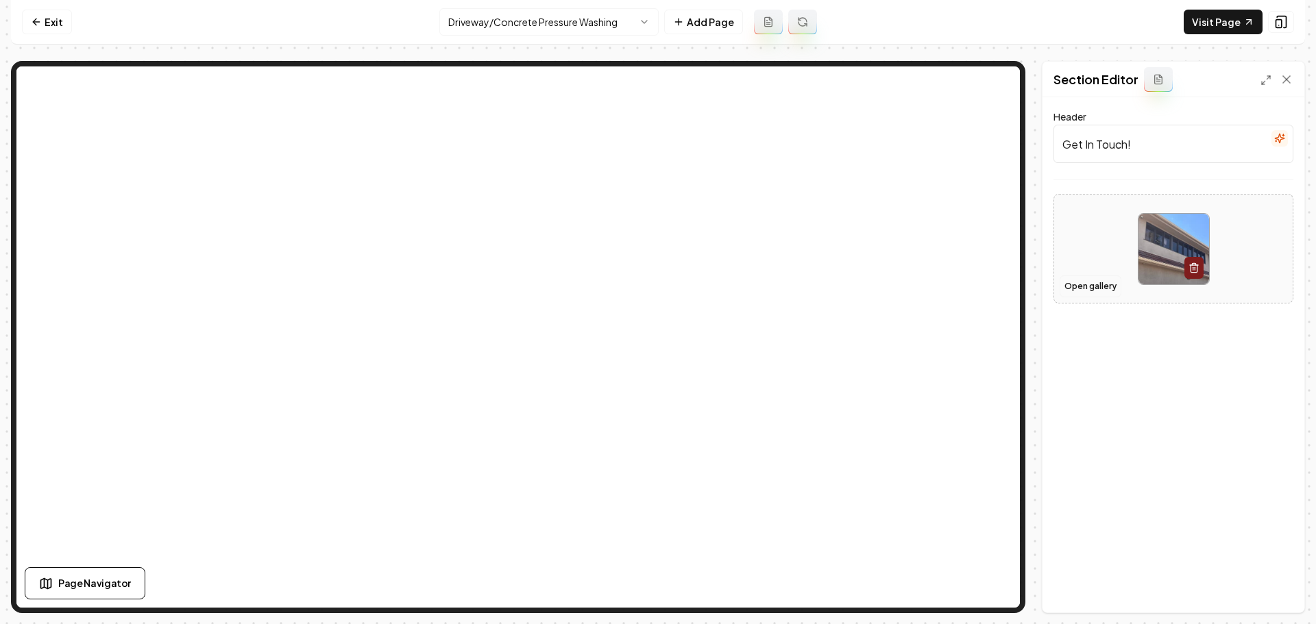
click at [1101, 282] on button "Open gallery" at bounding box center [1090, 286] width 62 height 22
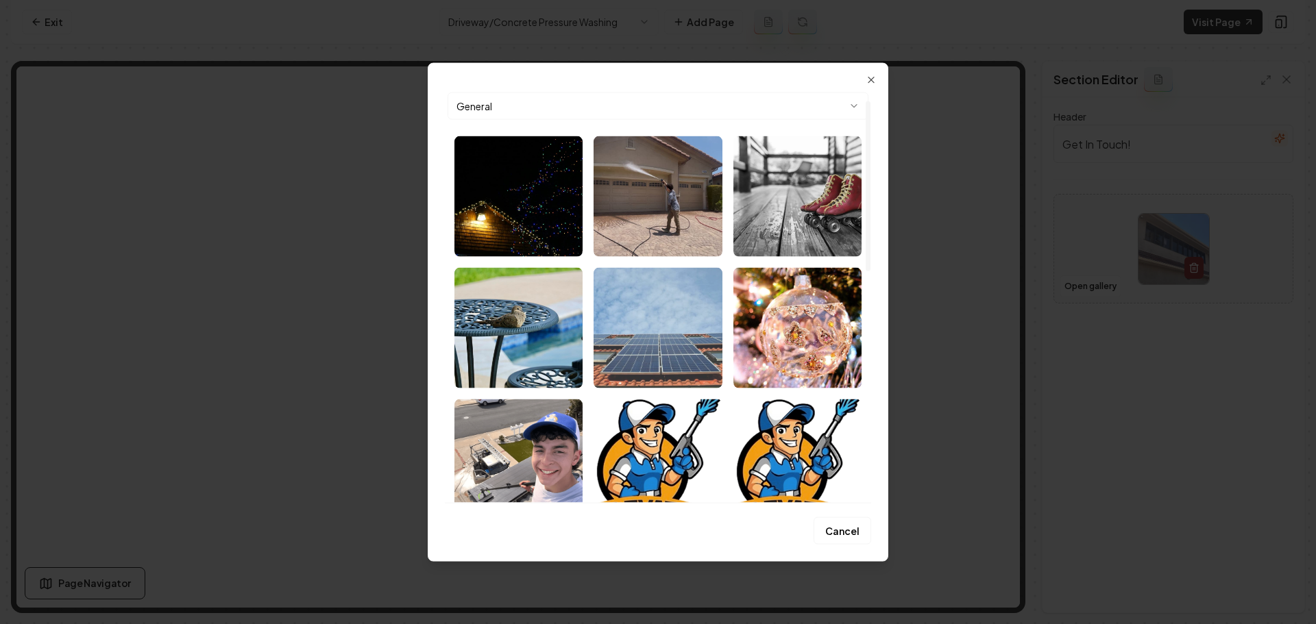
scroll to position [0, 0]
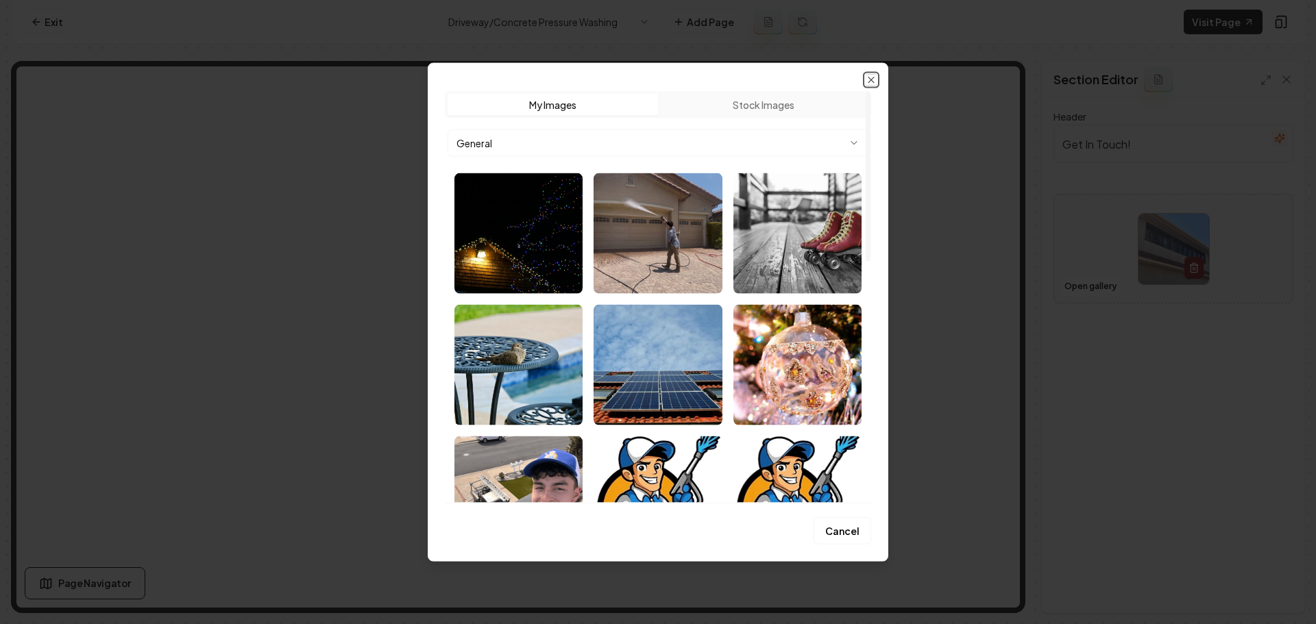
click at [874, 82] on icon "button" at bounding box center [871, 79] width 11 height 11
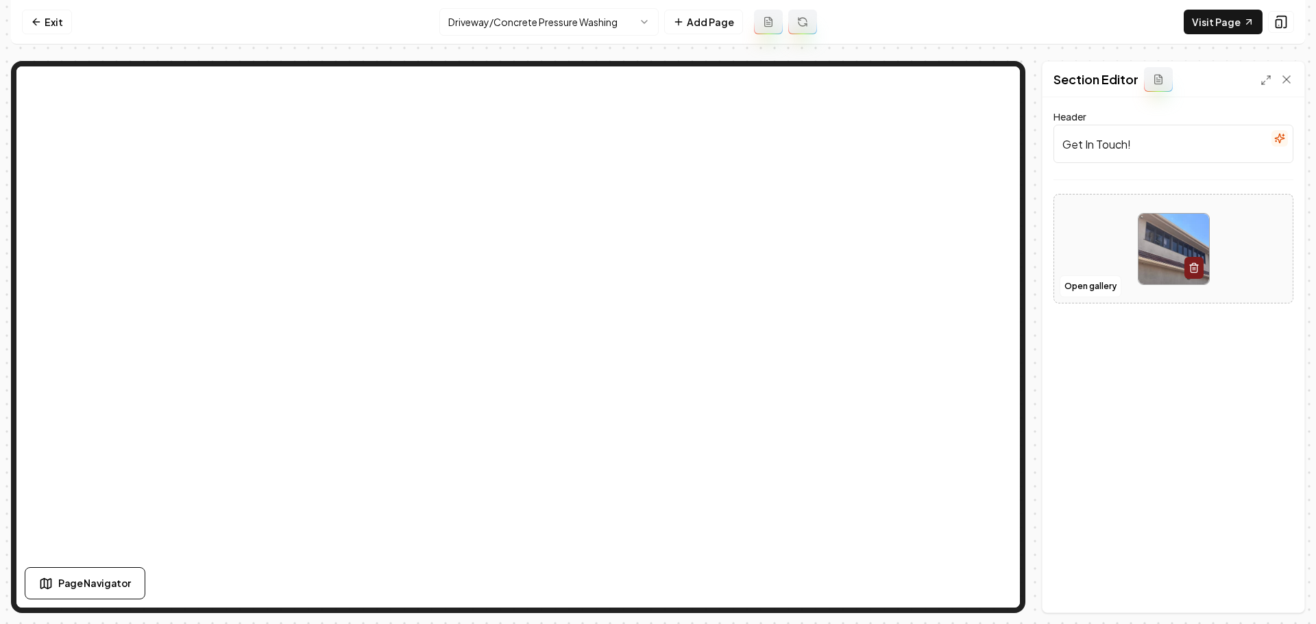
click at [1171, 271] on img at bounding box center [1173, 249] width 71 height 71
type input "**********"
click at [1277, 598] on button "Save" at bounding box center [1273, 589] width 40 height 25
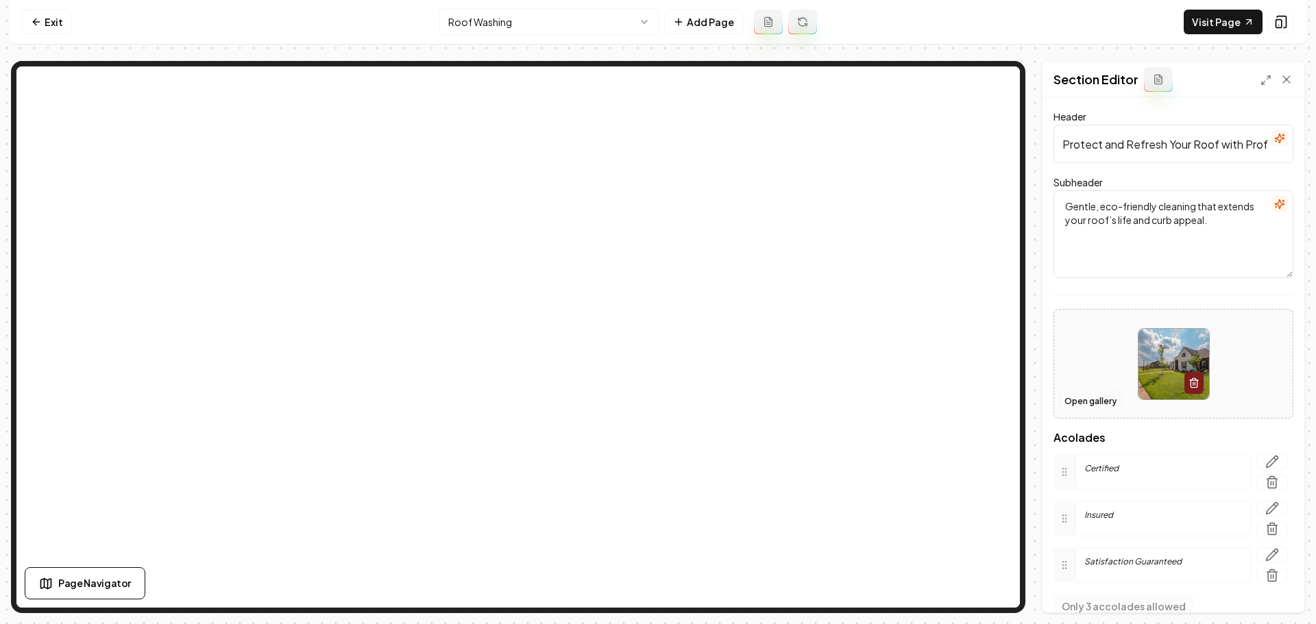
click at [1099, 395] on button "Open gallery" at bounding box center [1090, 402] width 62 height 22
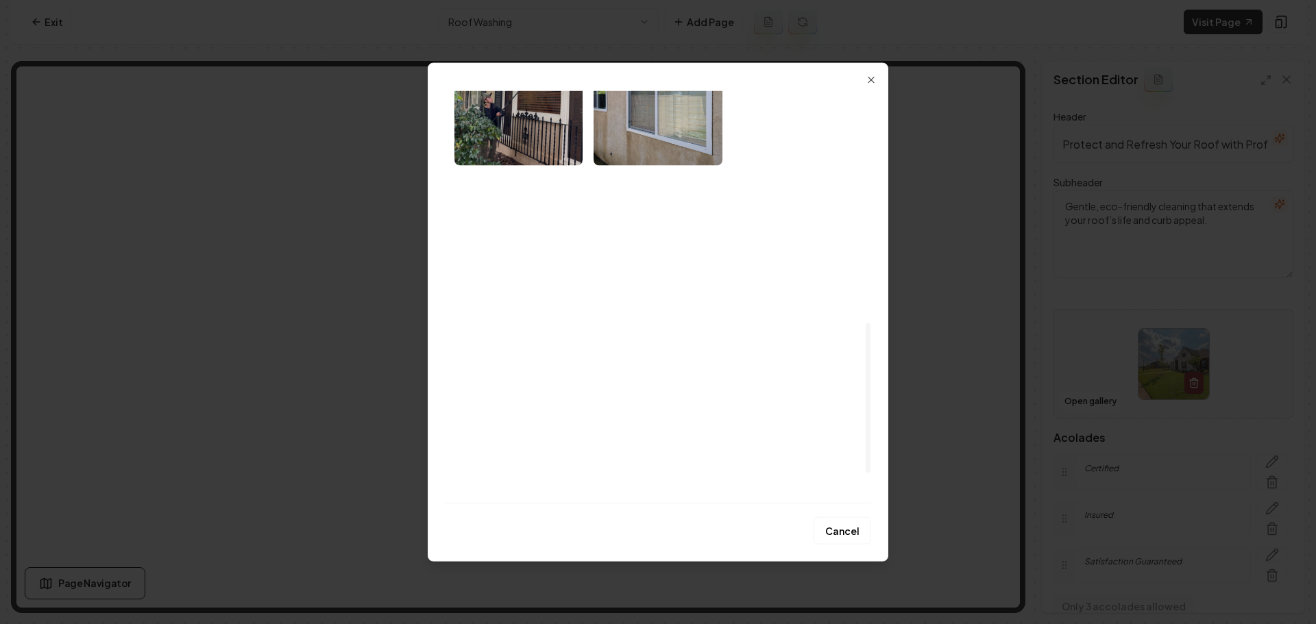
scroll to position [717, 0]
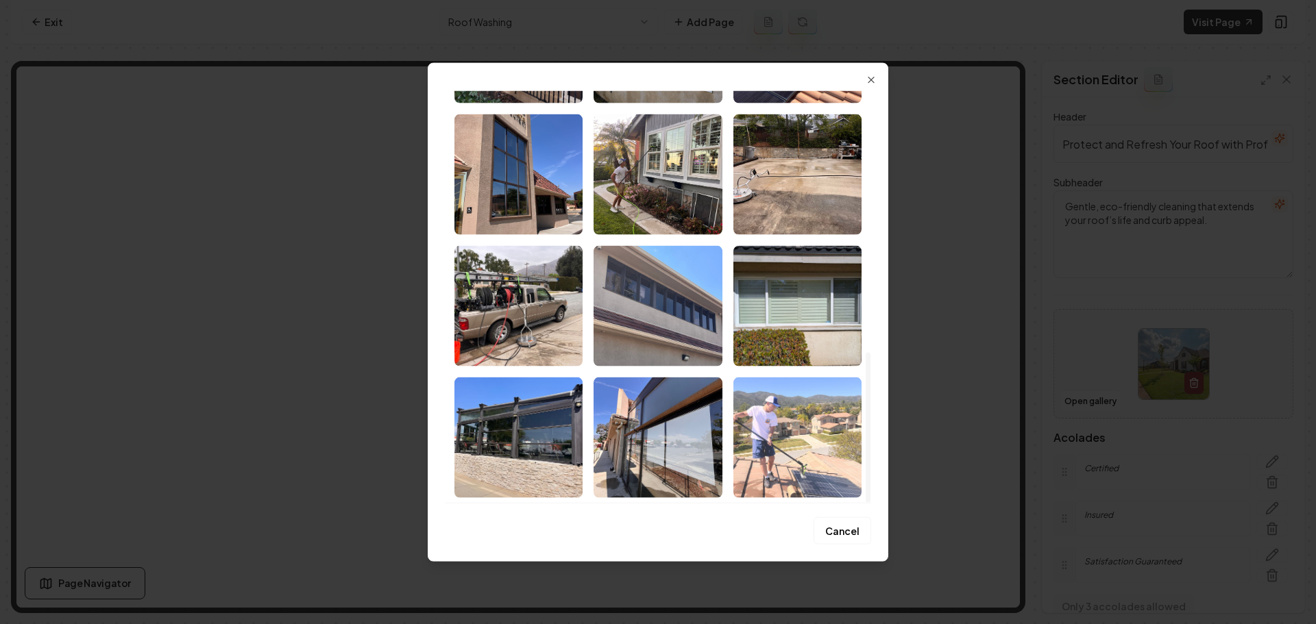
click at [763, 417] on img "Select image image_685db7beb13a1025371e58ba.jpeg" at bounding box center [797, 437] width 128 height 121
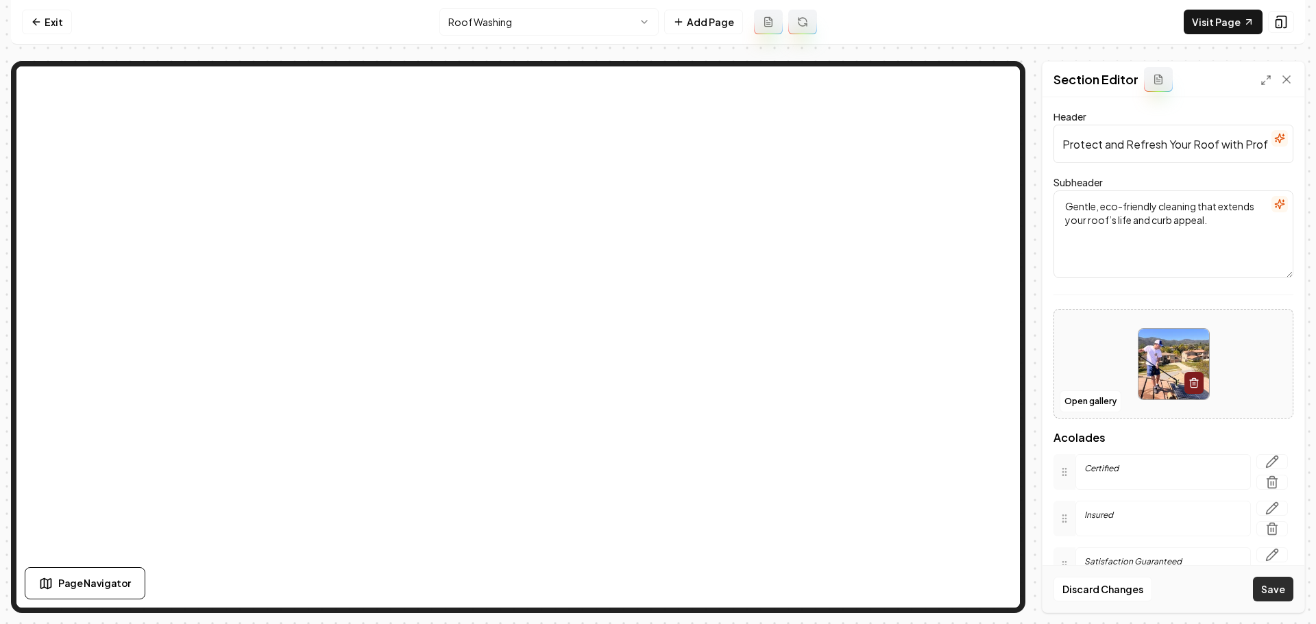
click at [1268, 596] on button "Save" at bounding box center [1273, 589] width 40 height 25
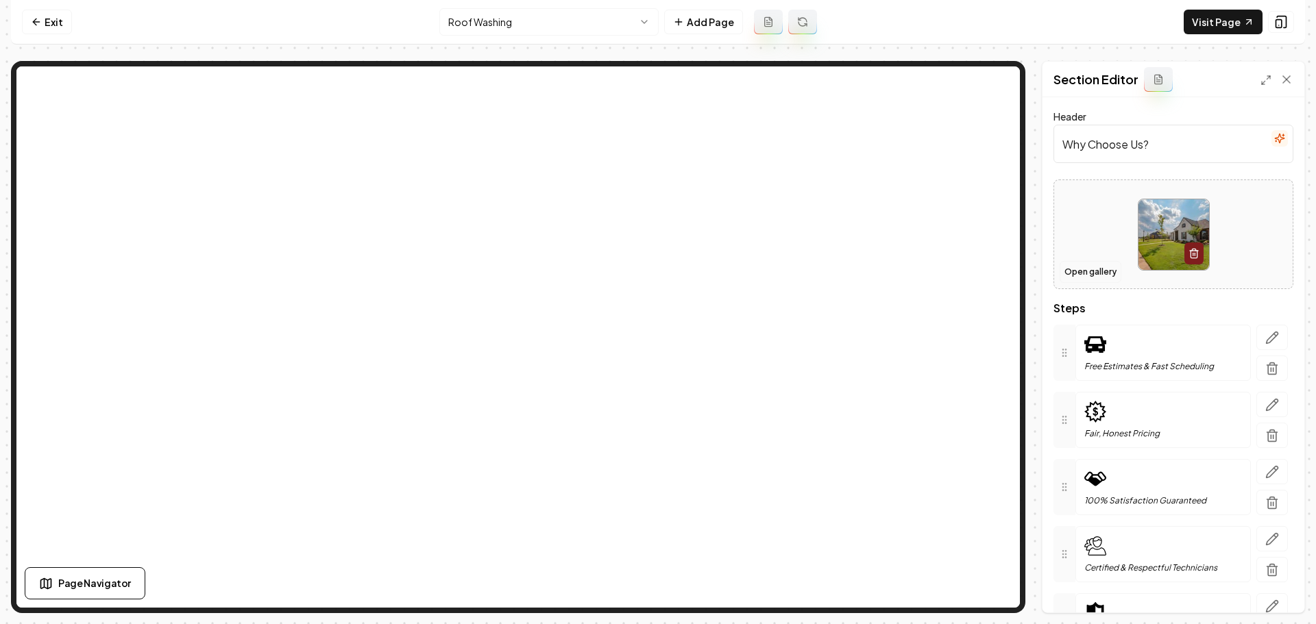
click at [1103, 269] on button "Open gallery" at bounding box center [1090, 272] width 62 height 22
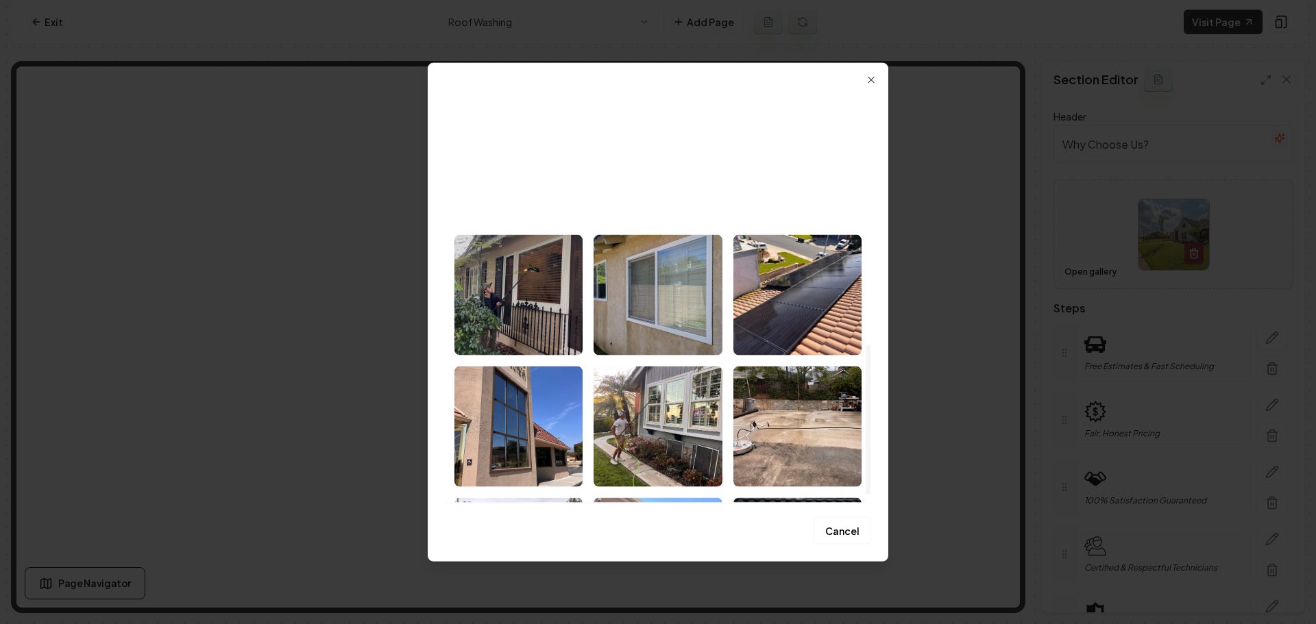
scroll to position [443, 0]
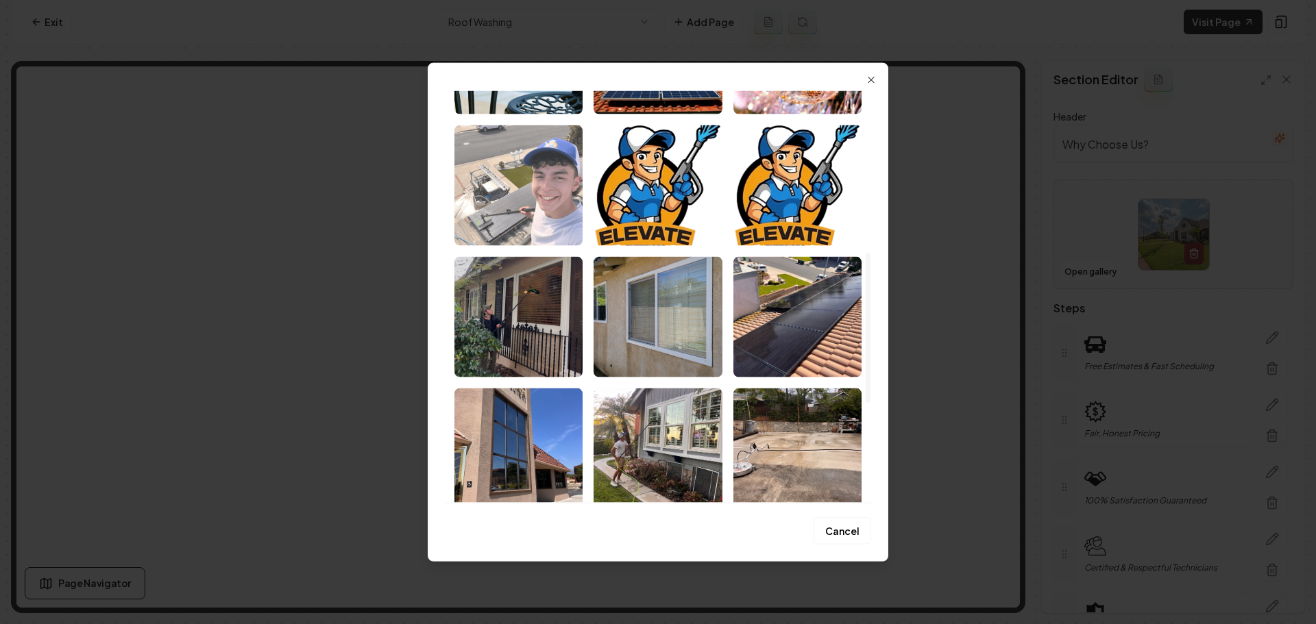
click at [533, 206] on img "Select image image_685dba16b13a1025372d5ccf.avif" at bounding box center [518, 185] width 128 height 121
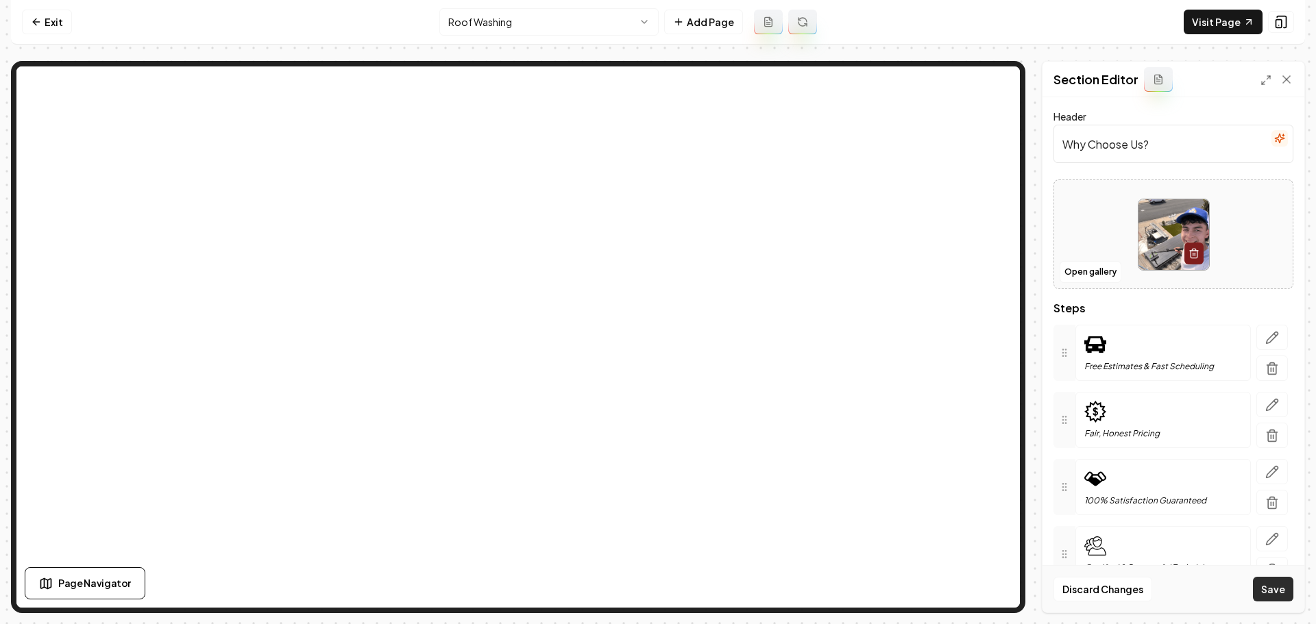
click at [1267, 593] on button "Save" at bounding box center [1273, 589] width 40 height 25
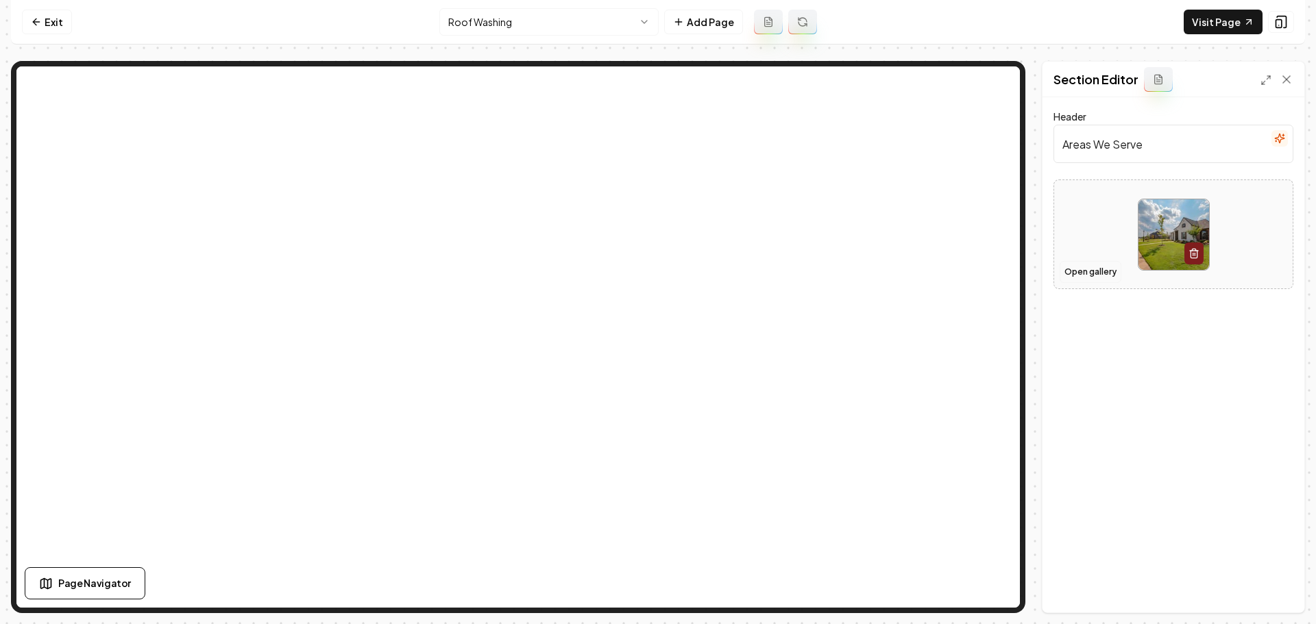
click at [1079, 276] on button "Open gallery" at bounding box center [1090, 272] width 62 height 22
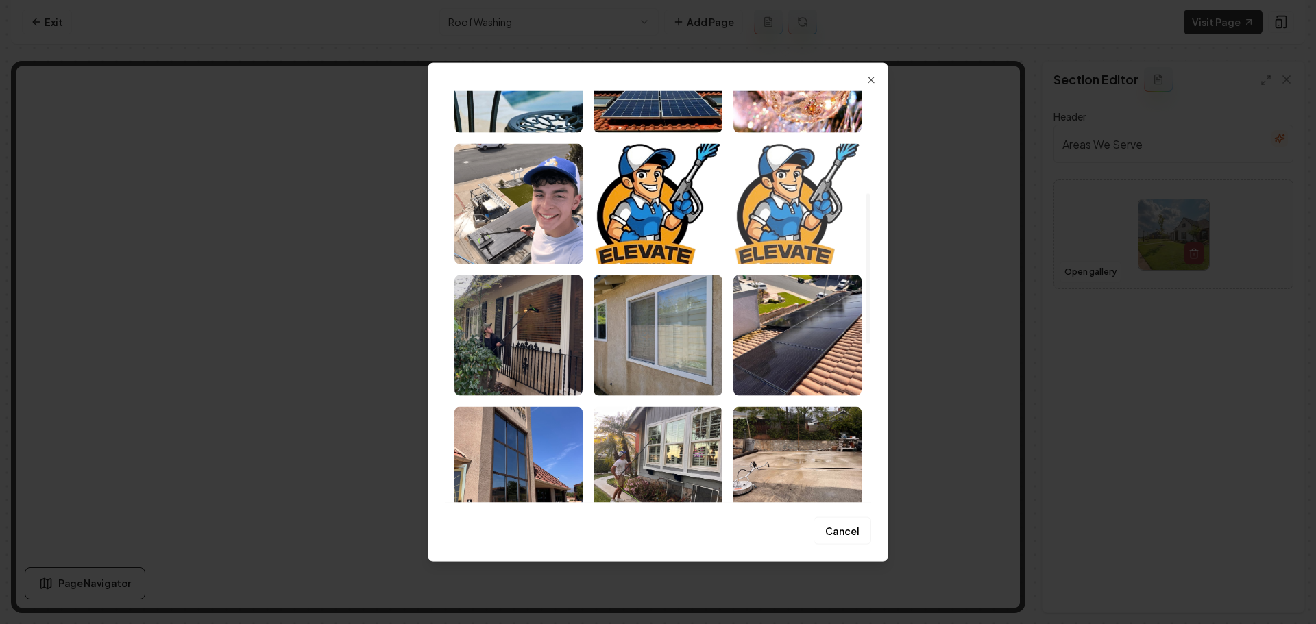
scroll to position [480, 0]
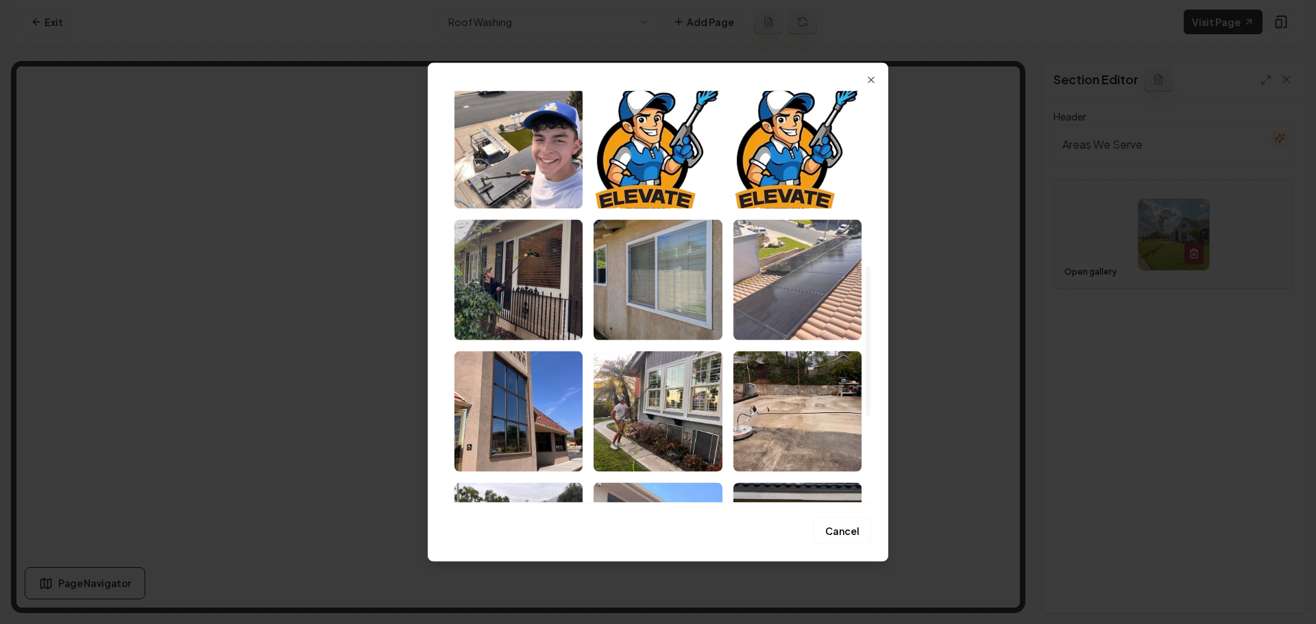
click at [805, 315] on img "Select image image_685db7bfb13a1025371e5abd.jpeg" at bounding box center [797, 279] width 128 height 121
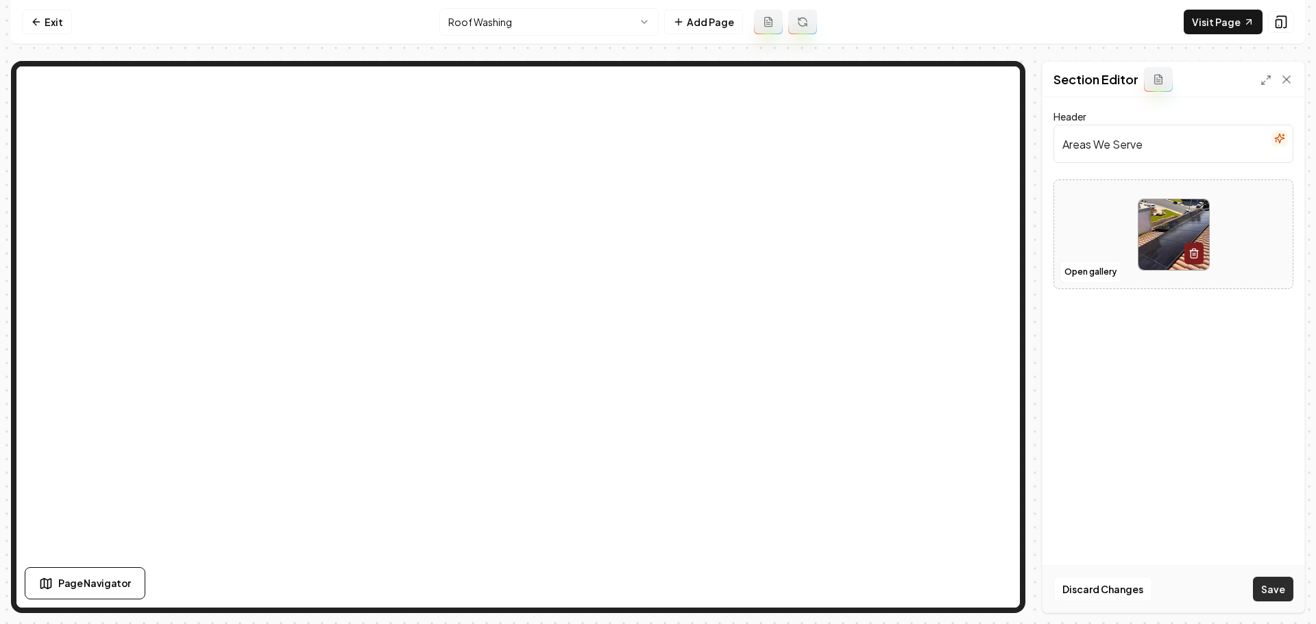
click at [1277, 593] on button "Save" at bounding box center [1273, 589] width 40 height 25
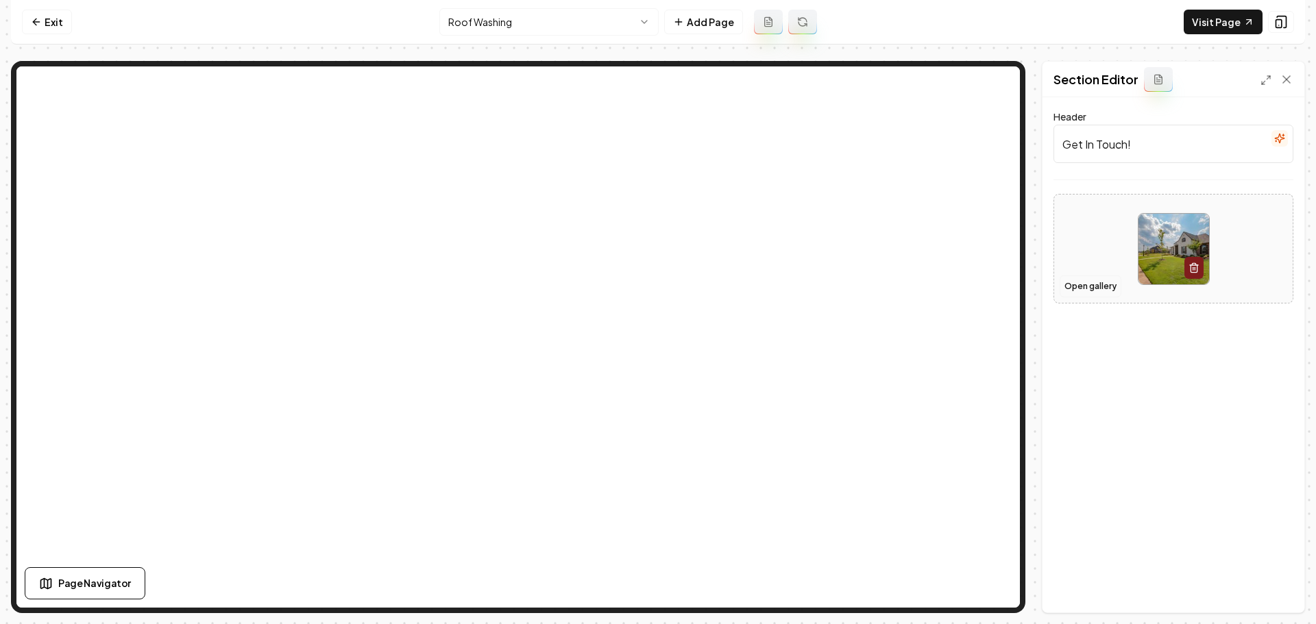
click at [1101, 285] on button "Open gallery" at bounding box center [1090, 286] width 62 height 22
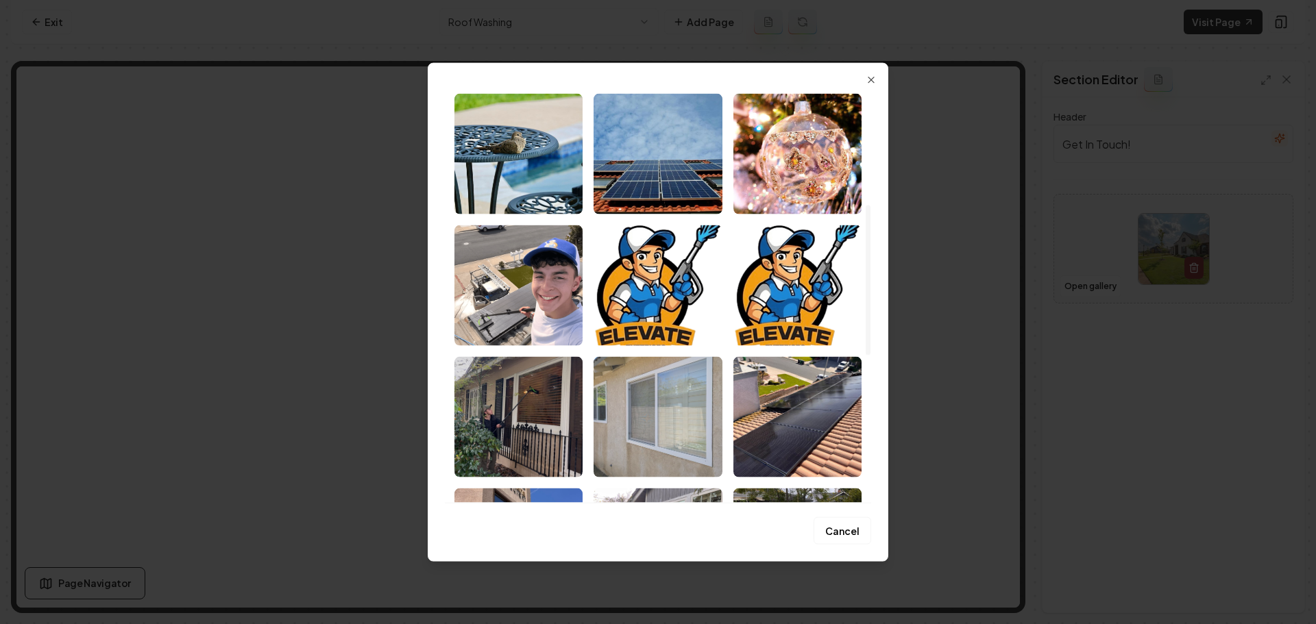
scroll to position [306, 0]
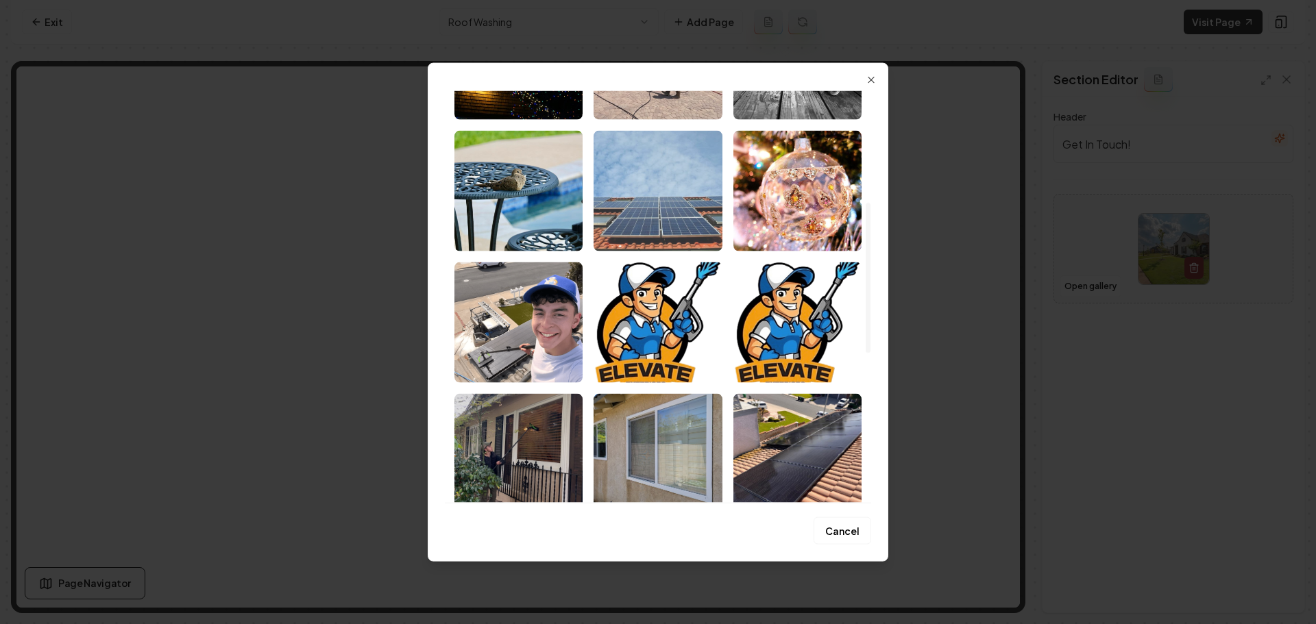
click at [678, 221] on img "Select image image_685ec90eb13a1025376f31e7.jpeg" at bounding box center [657, 190] width 128 height 121
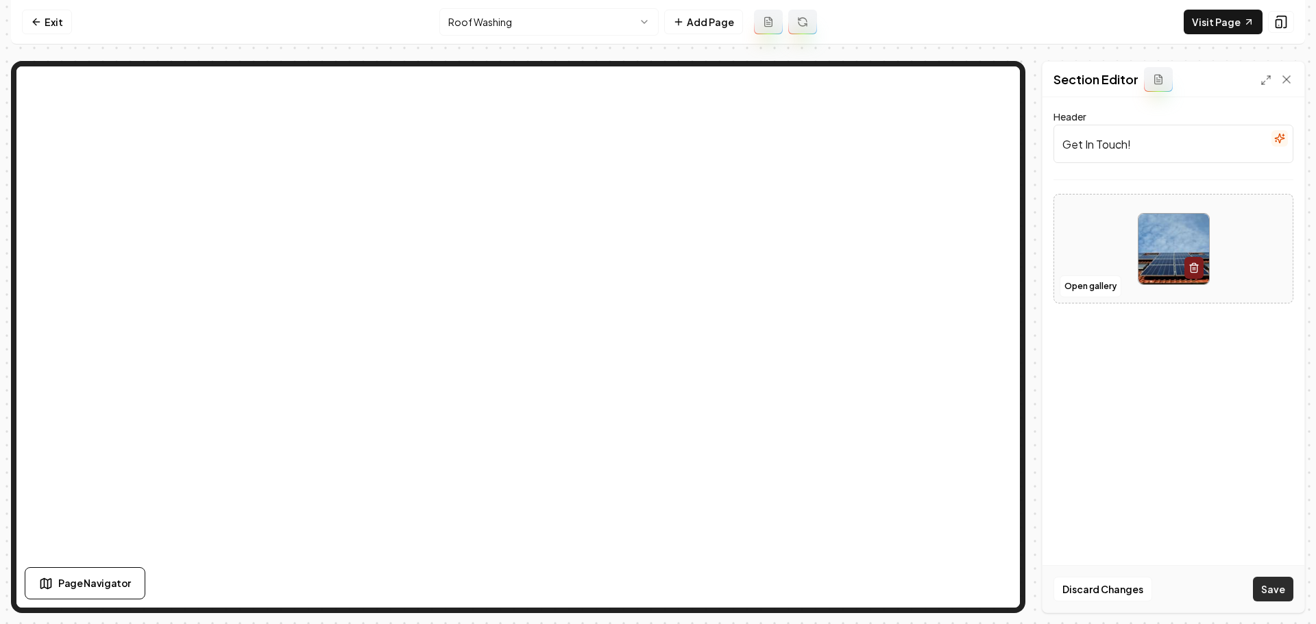
click at [1273, 598] on button "Save" at bounding box center [1273, 589] width 40 height 25
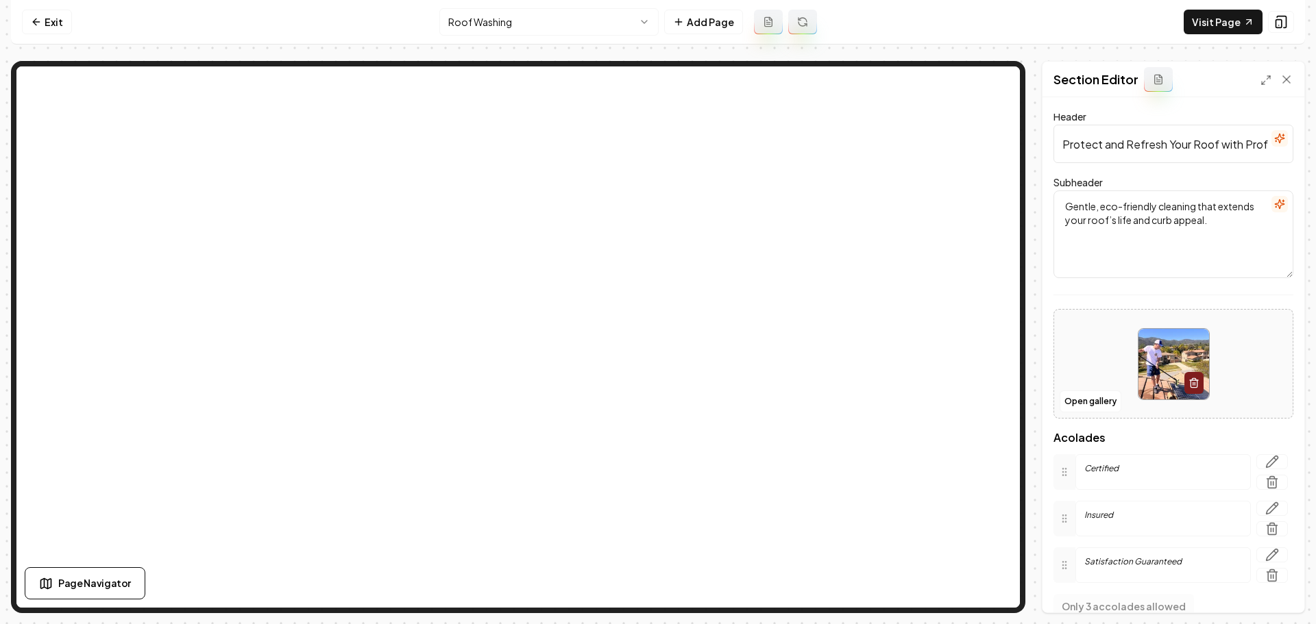
click at [1138, 369] on img at bounding box center [1173, 364] width 71 height 71
type input "**********"
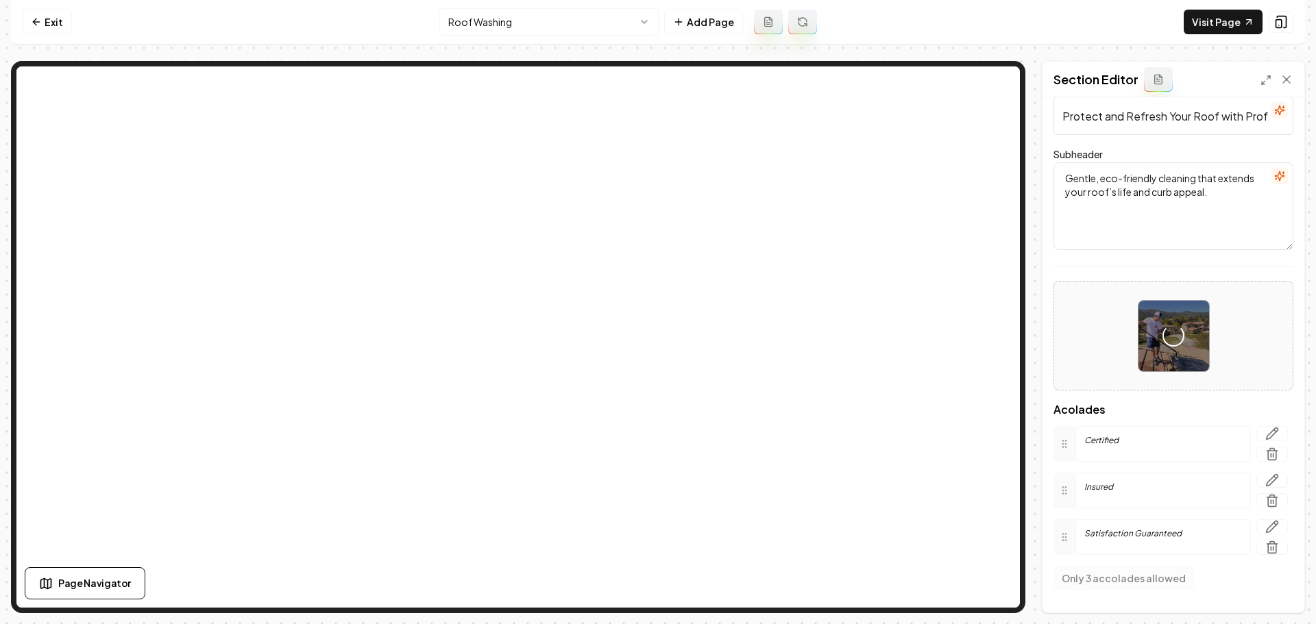
scroll to position [56, 0]
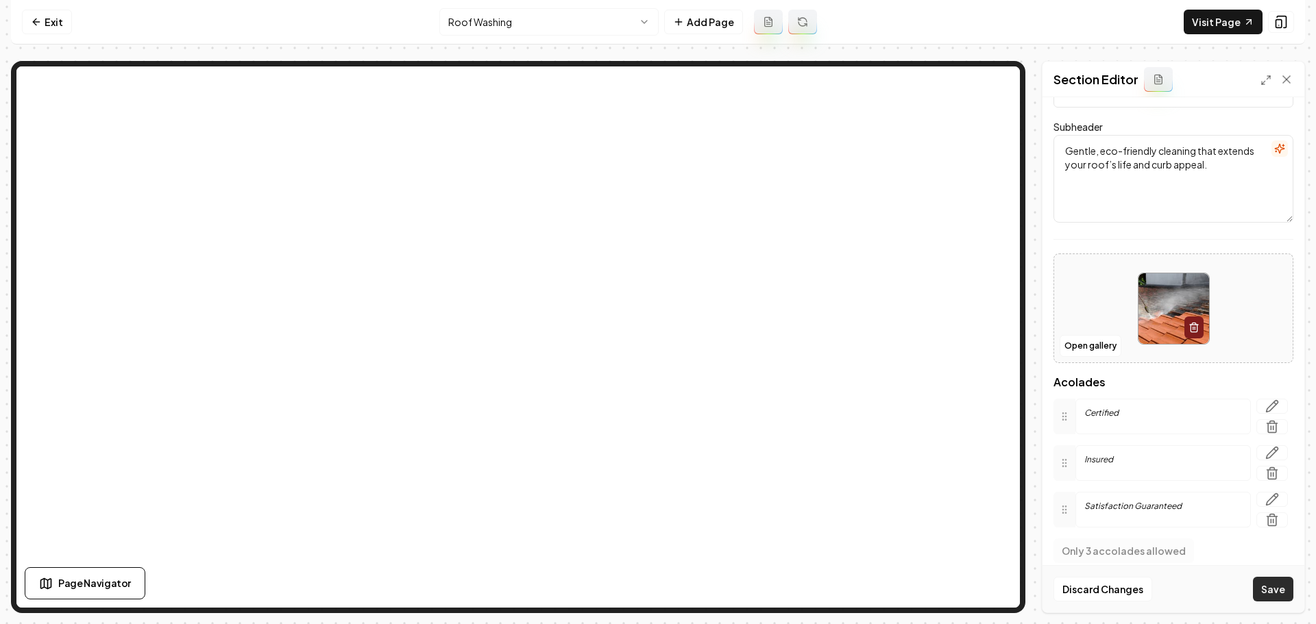
click at [1275, 594] on button "Save" at bounding box center [1273, 589] width 40 height 25
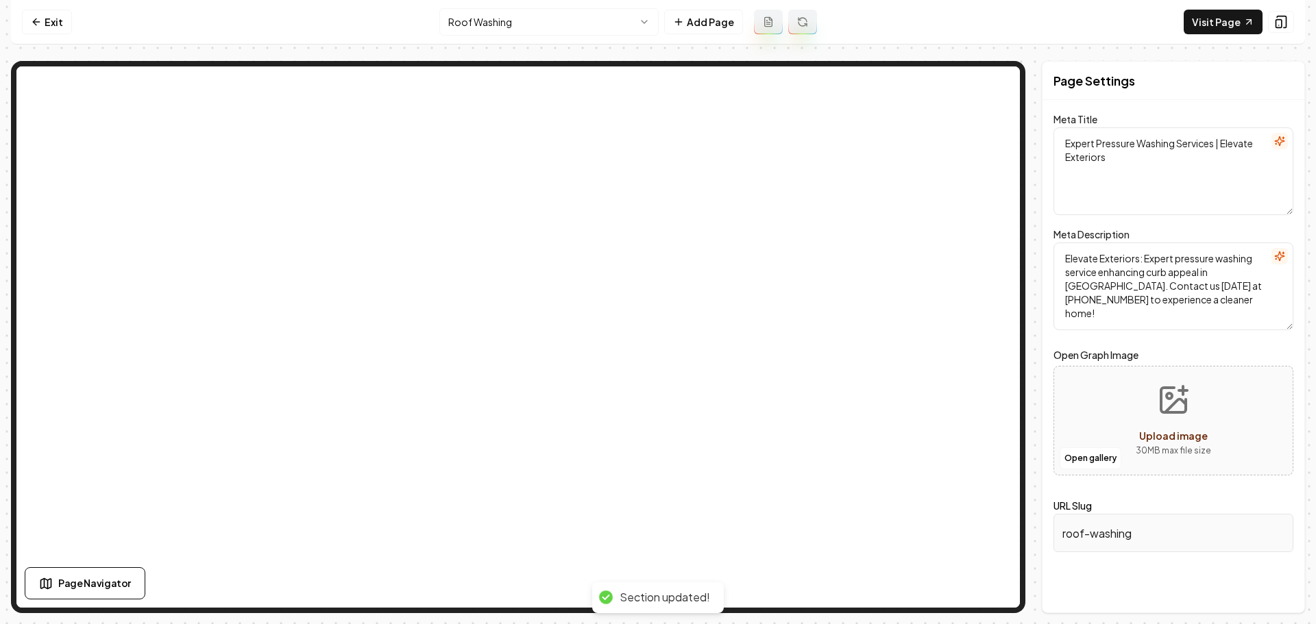
scroll to position [0, 0]
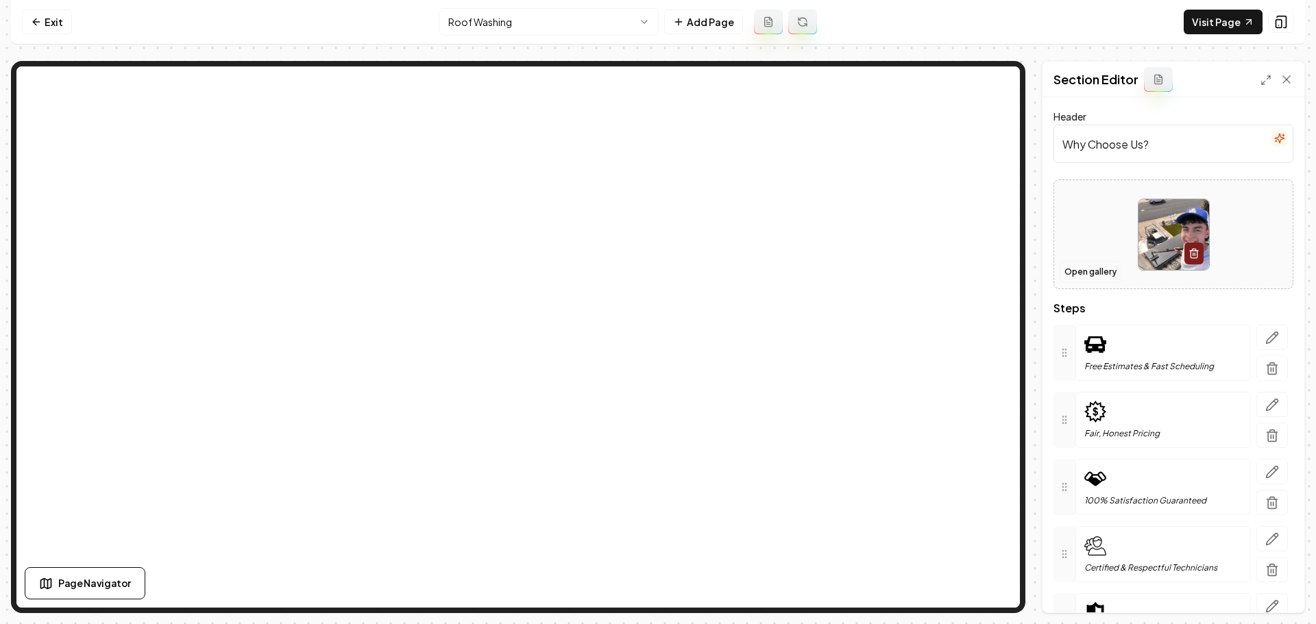
click at [1105, 269] on button "Open gallery" at bounding box center [1090, 272] width 62 height 22
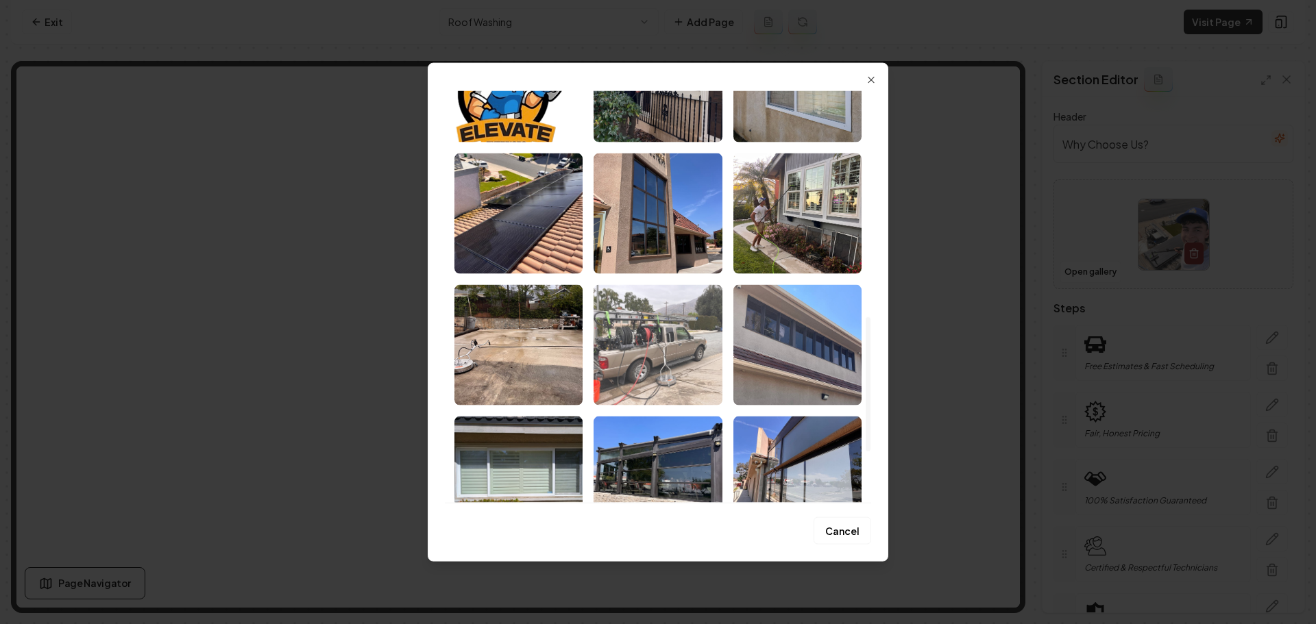
scroll to position [822, 0]
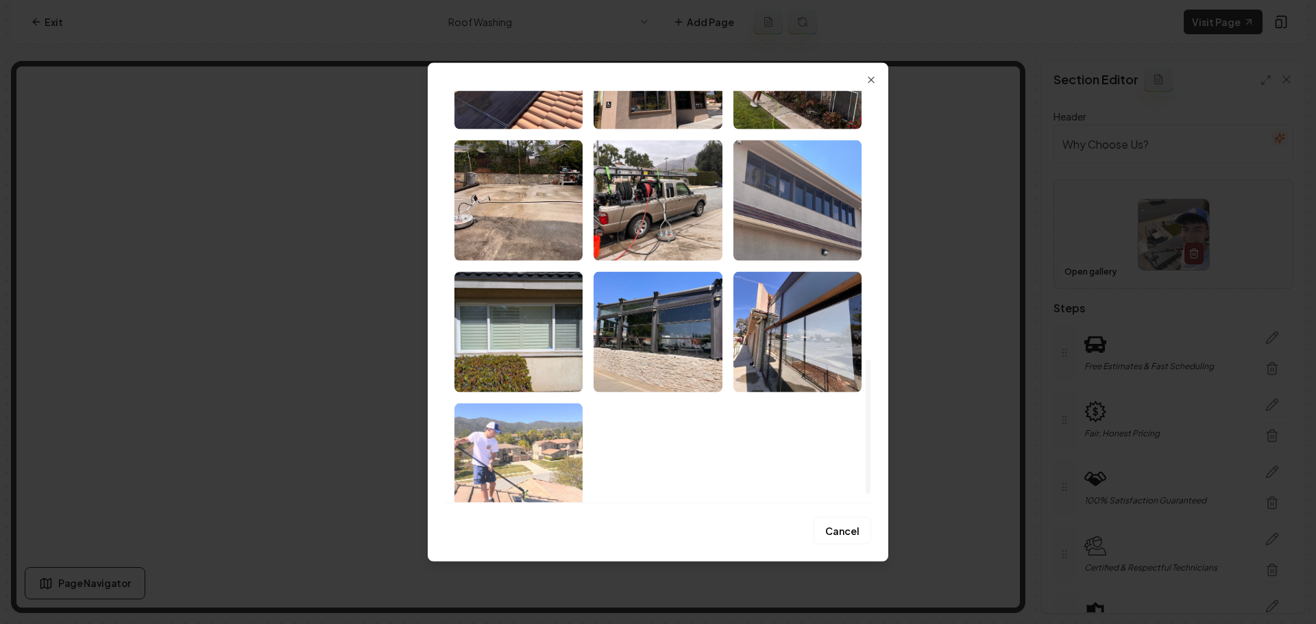
click at [547, 435] on img "Select image image_685db7beb13a1025371e58ba.jpeg" at bounding box center [518, 463] width 128 height 121
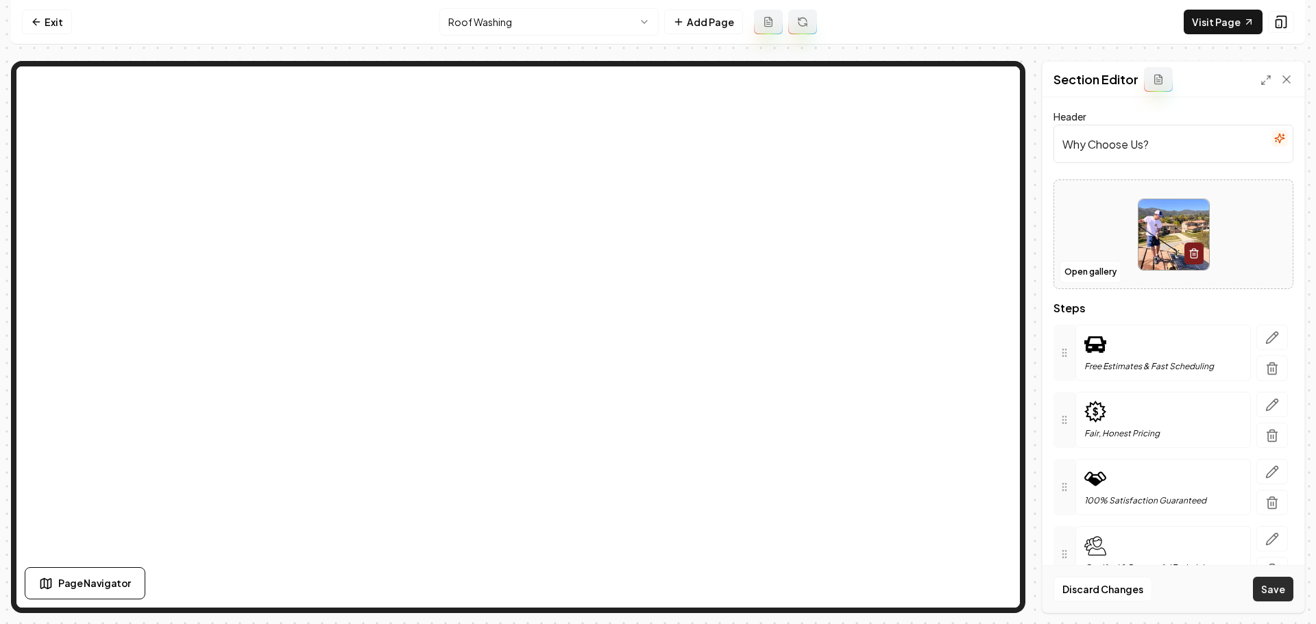
click at [1278, 596] on button "Save" at bounding box center [1273, 589] width 40 height 25
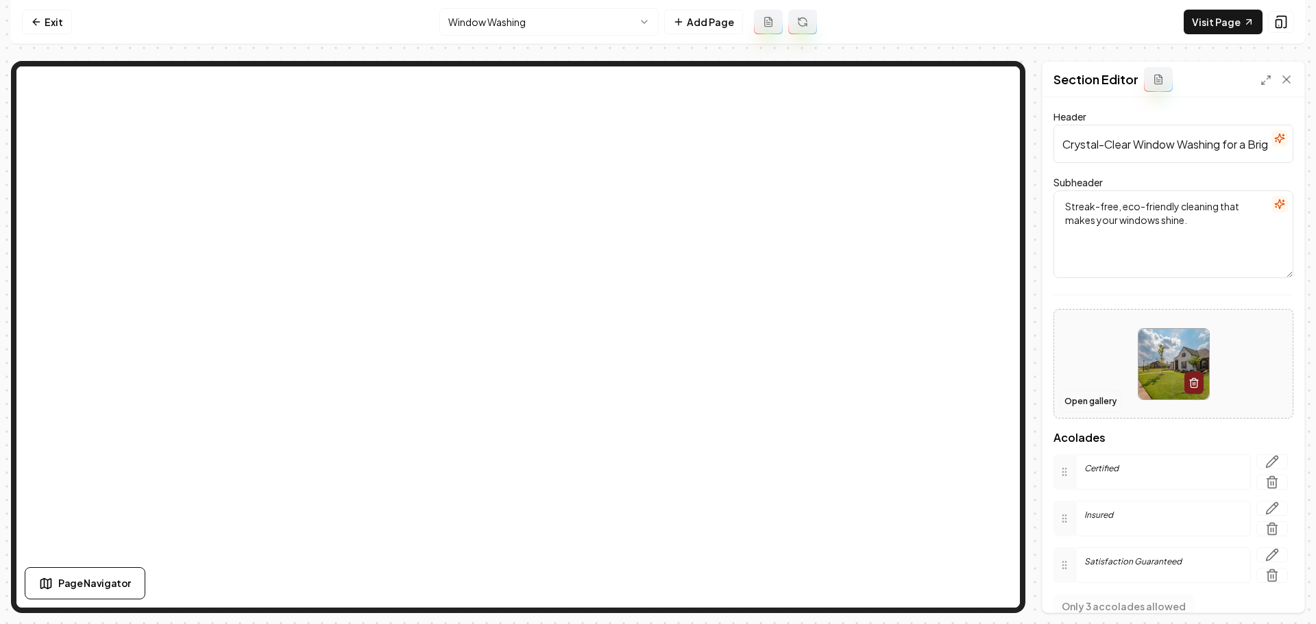
click at [1106, 401] on button "Open gallery" at bounding box center [1090, 402] width 62 height 22
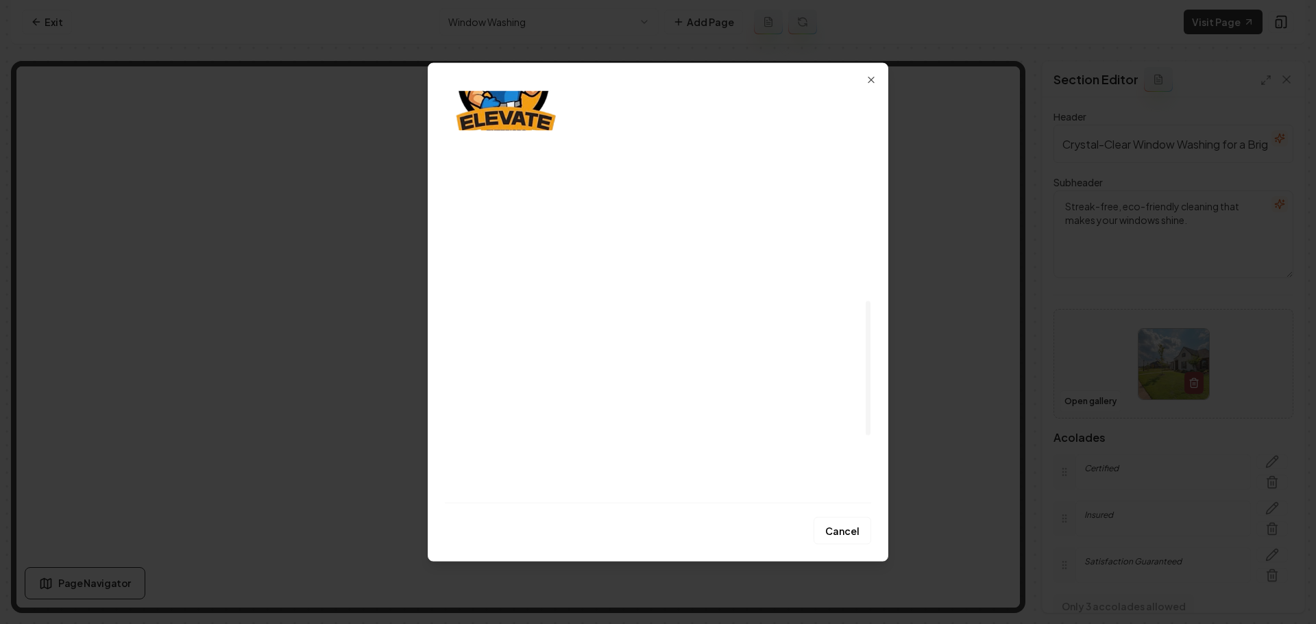
scroll to position [754, 0]
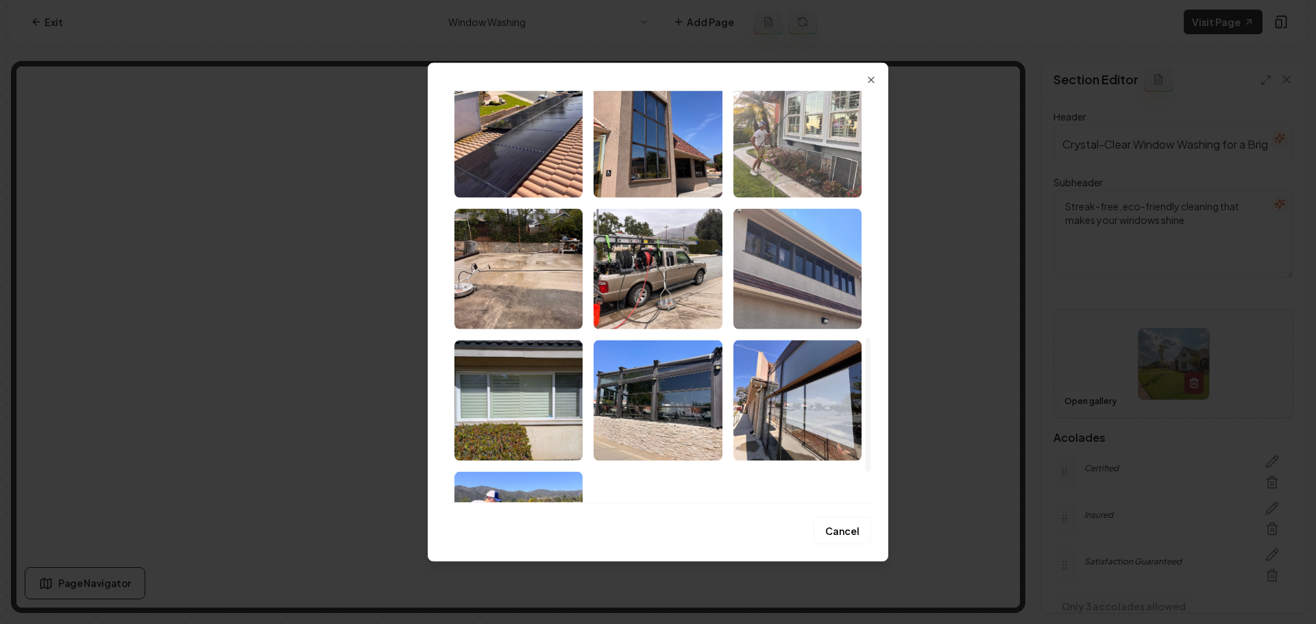
click at [804, 172] on img "Select image image_685db7bfb13a1025371e5bc1.jpeg" at bounding box center [797, 137] width 128 height 121
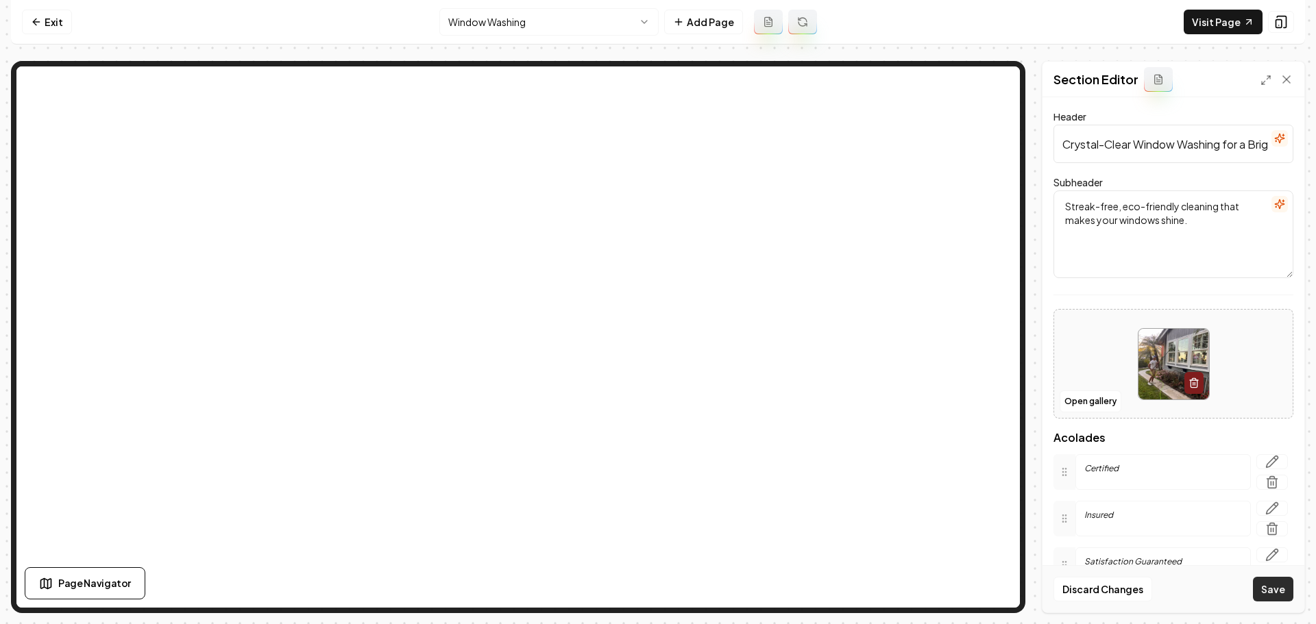
click at [1277, 585] on button "Save" at bounding box center [1273, 589] width 40 height 25
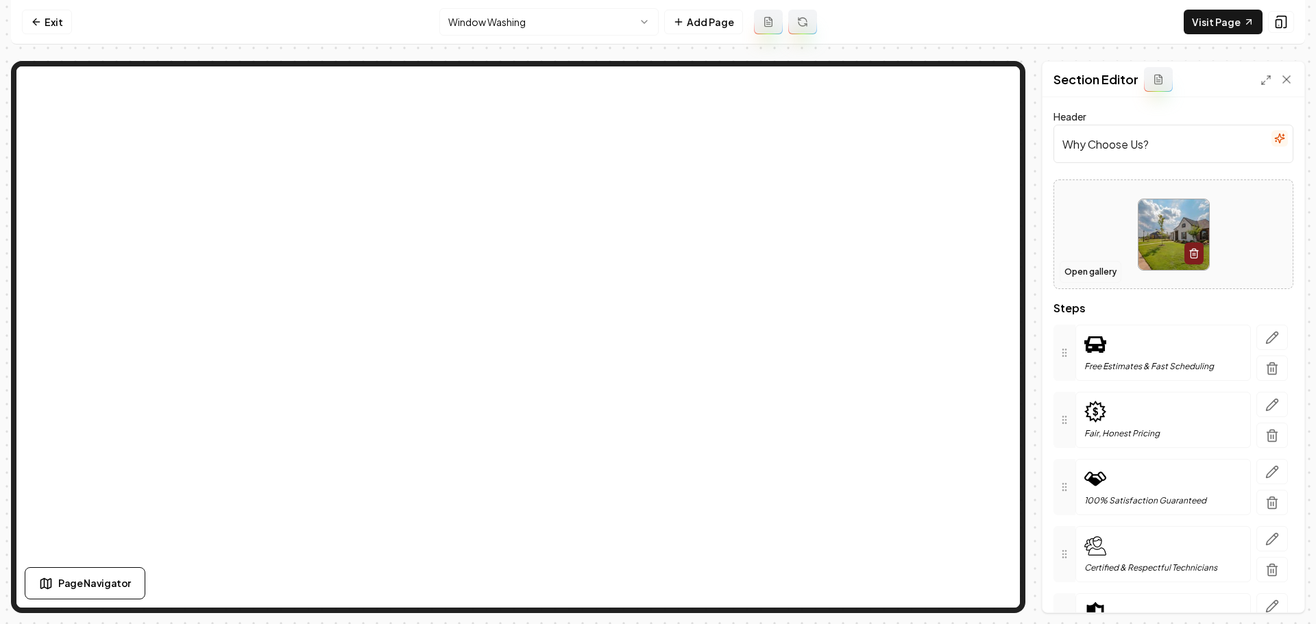
click at [1103, 269] on button "Open gallery" at bounding box center [1090, 272] width 62 height 22
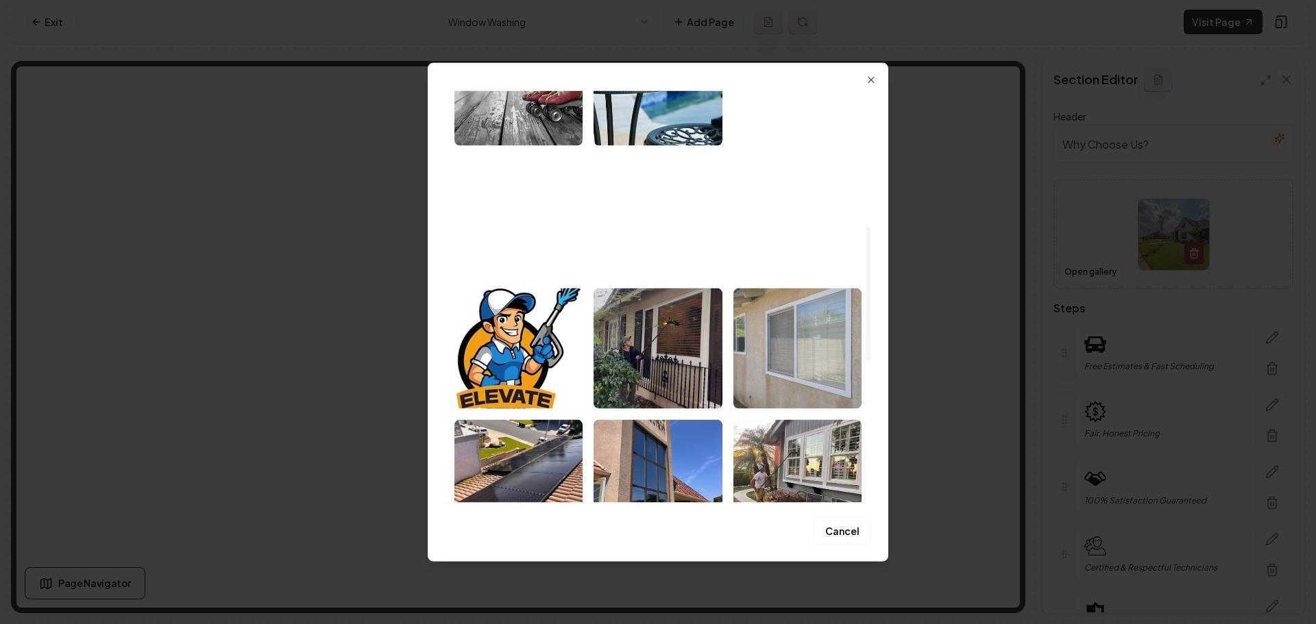
scroll to position [480, 0]
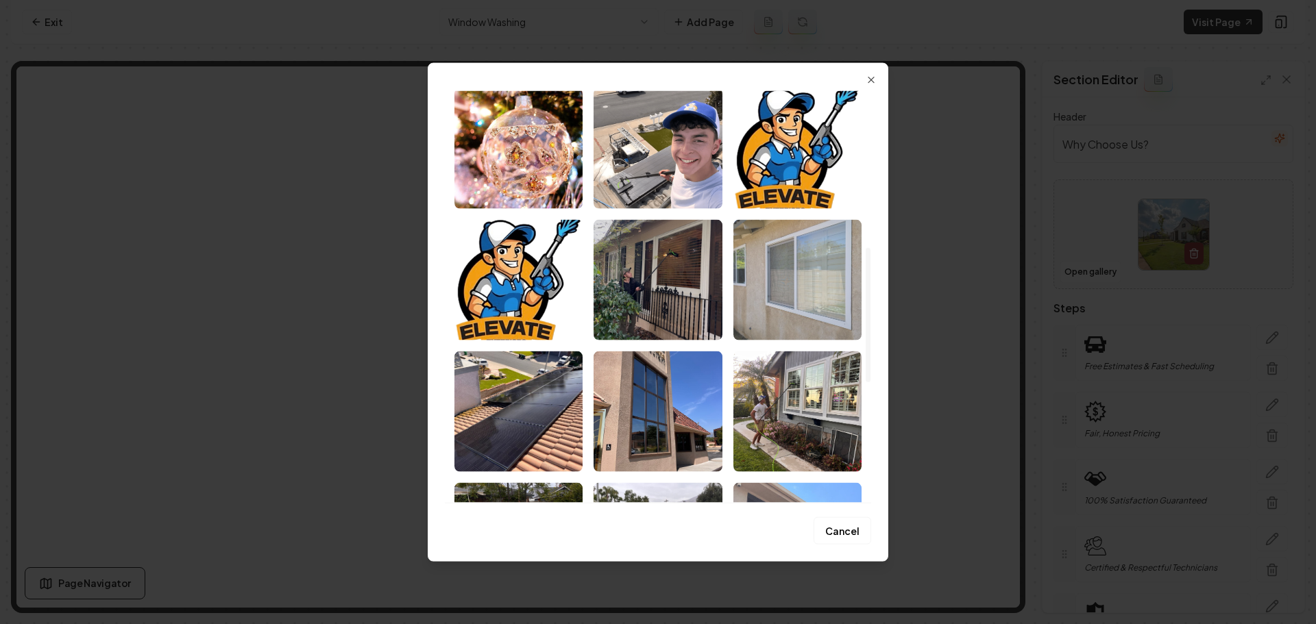
click at [792, 287] on img "Select image image_685db7beb13a1025371e5a05.jpeg" at bounding box center [797, 279] width 128 height 121
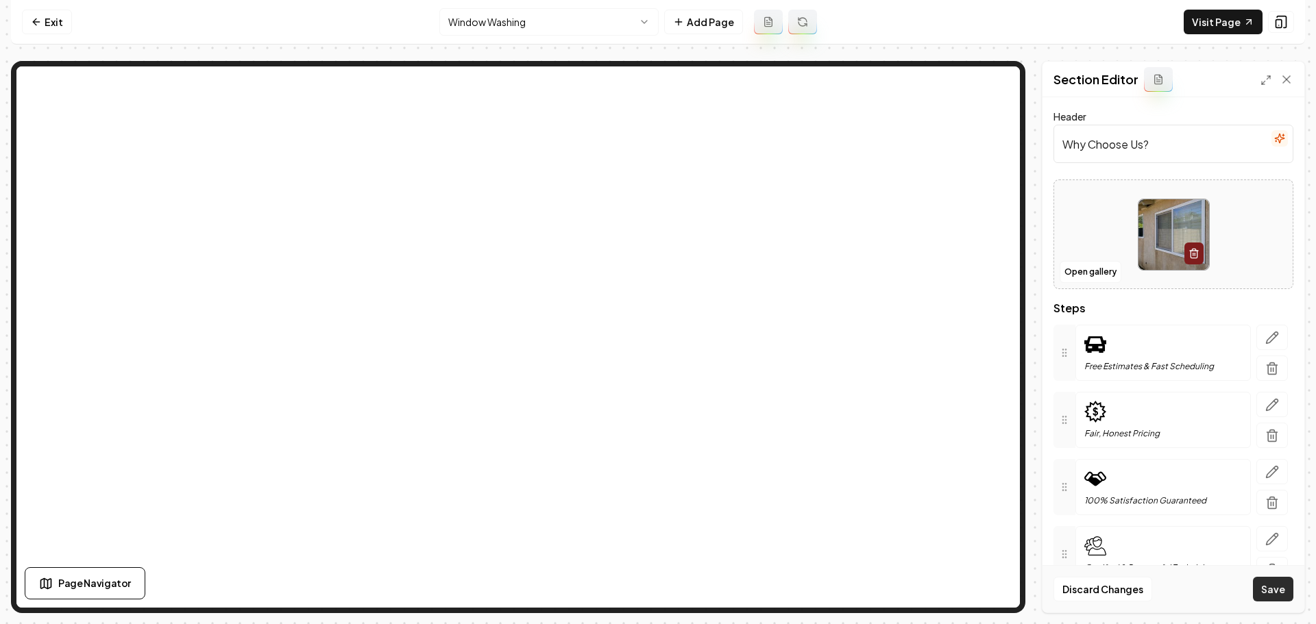
click at [1272, 591] on button "Save" at bounding box center [1273, 589] width 40 height 25
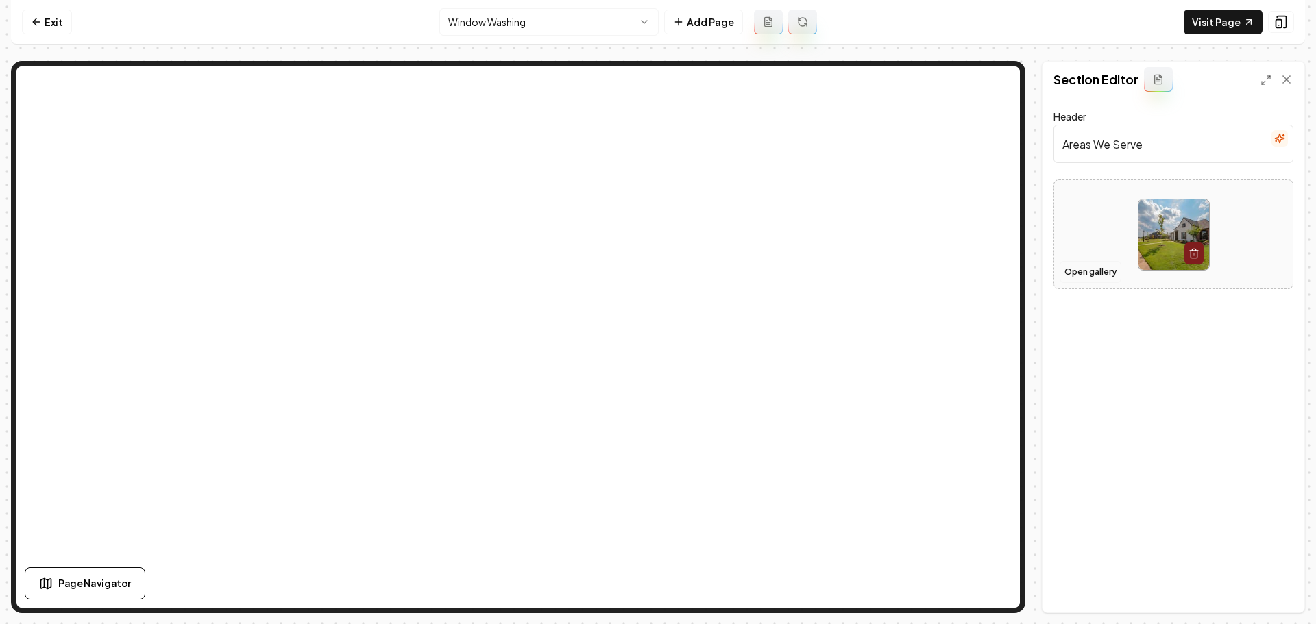
click at [1073, 267] on button "Open gallery" at bounding box center [1090, 272] width 62 height 22
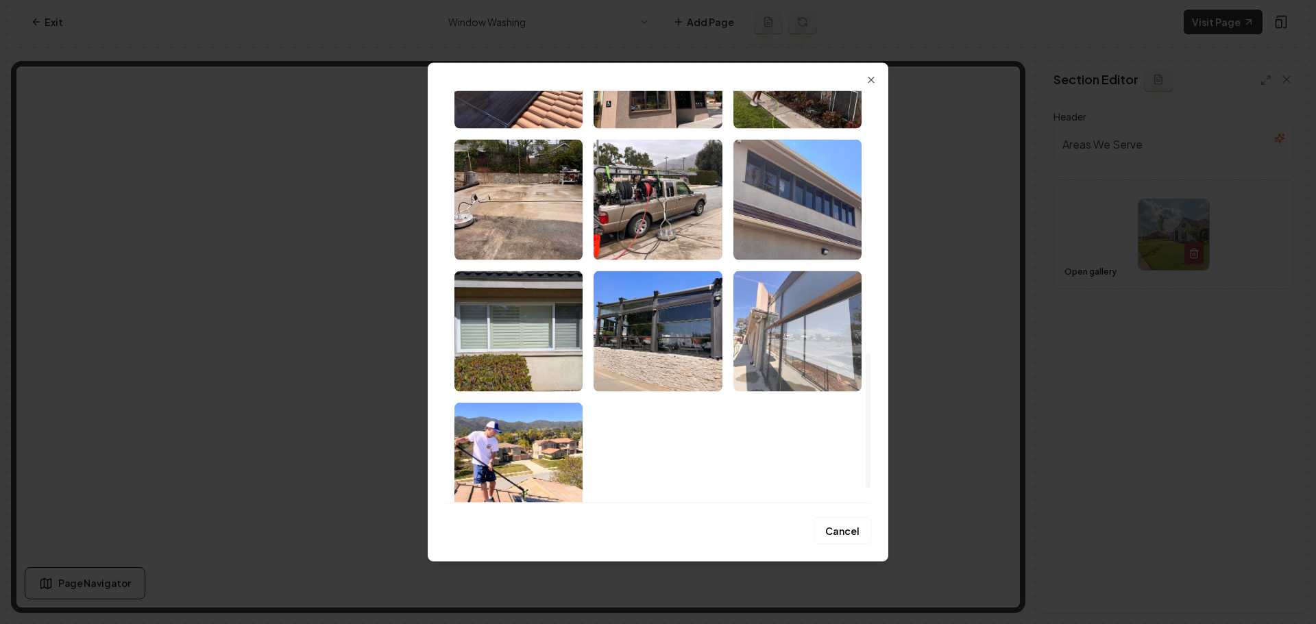
scroll to position [848, 0]
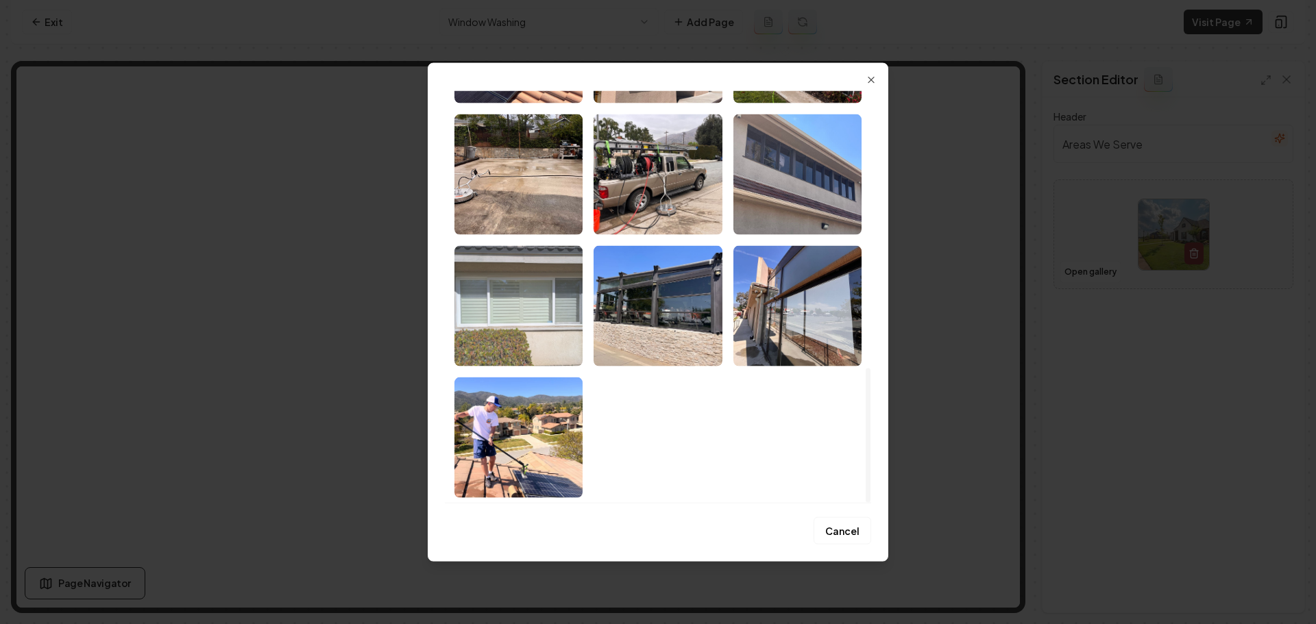
click at [493, 326] on img "Select image image_685db7beb13a1025371e59a0.jpeg" at bounding box center [518, 305] width 128 height 121
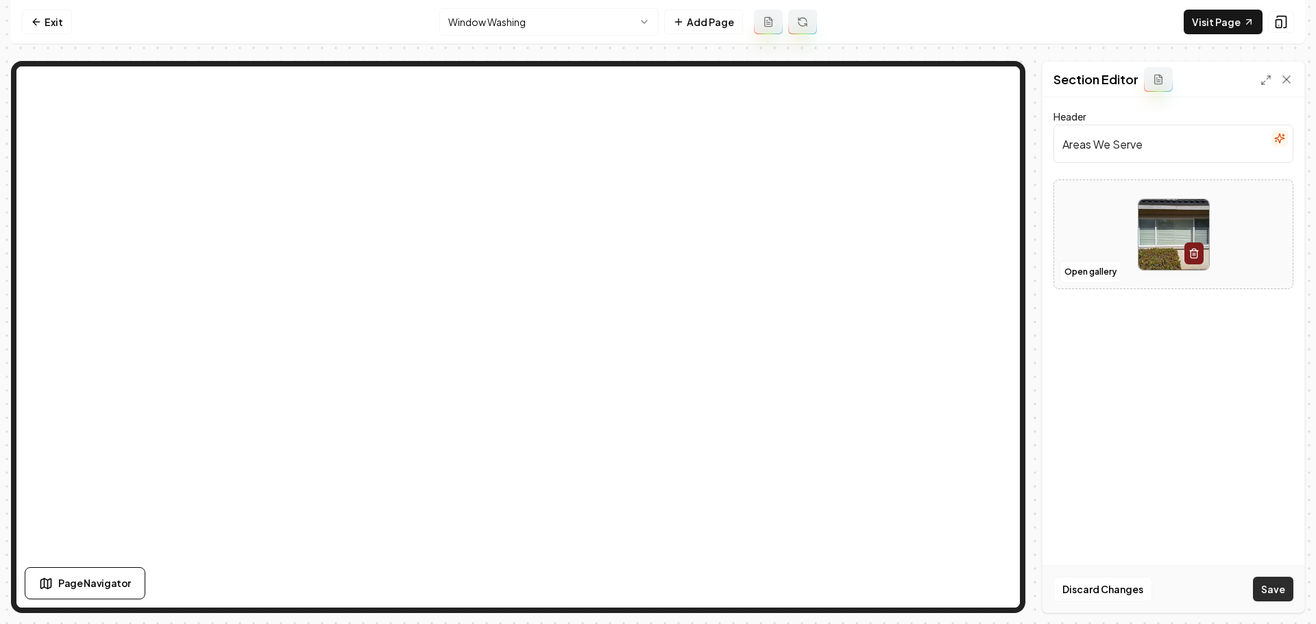
click at [1268, 595] on button "Save" at bounding box center [1273, 589] width 40 height 25
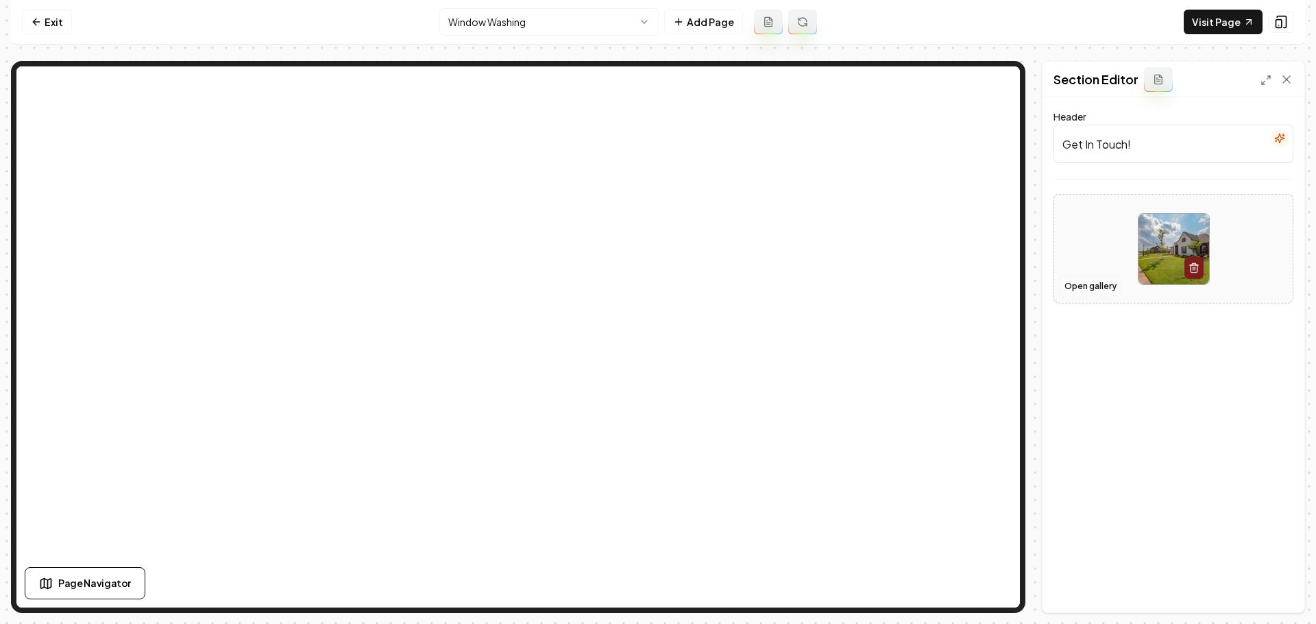
click at [1099, 285] on button "Open gallery" at bounding box center [1090, 286] width 62 height 22
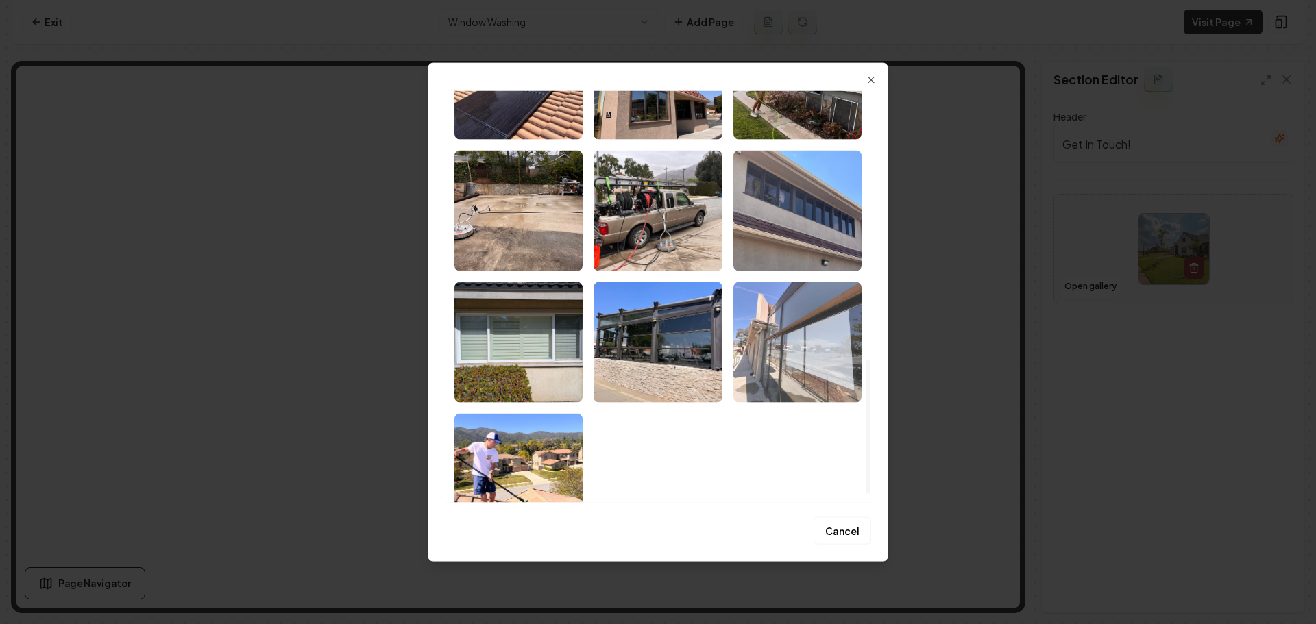
scroll to position [822, 0]
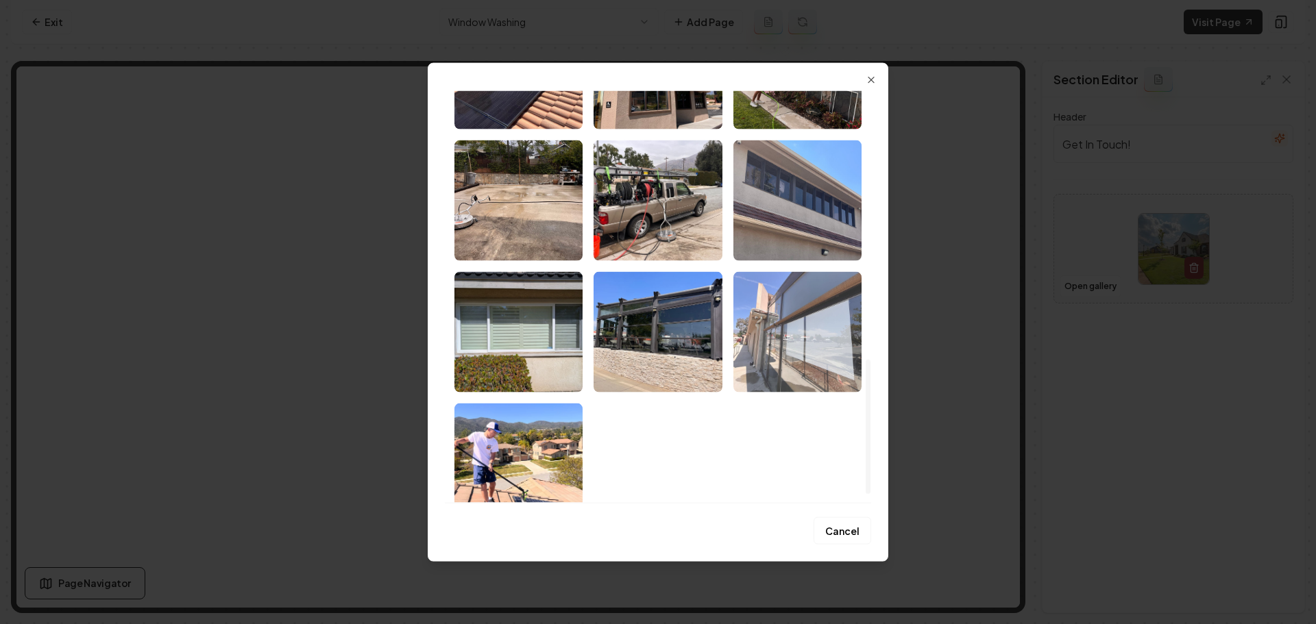
click at [799, 328] on img "Select image image_685db7bfb13a1025371e5b82.jpeg" at bounding box center [797, 331] width 128 height 121
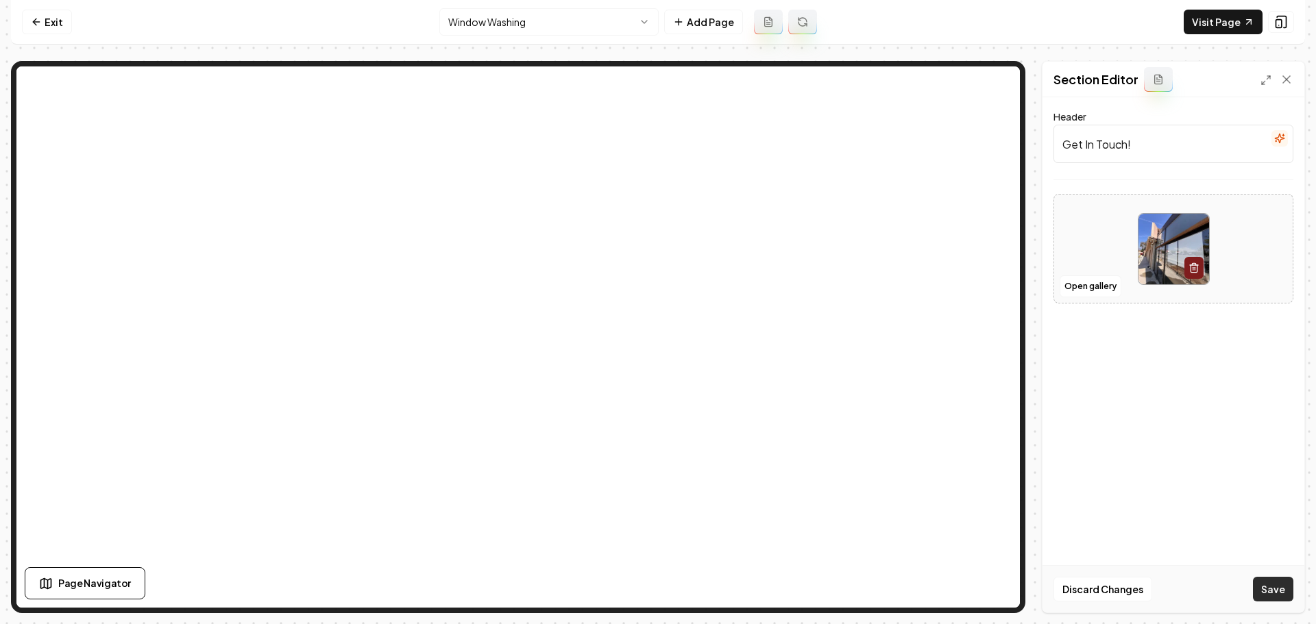
click at [1275, 591] on button "Save" at bounding box center [1273, 589] width 40 height 25
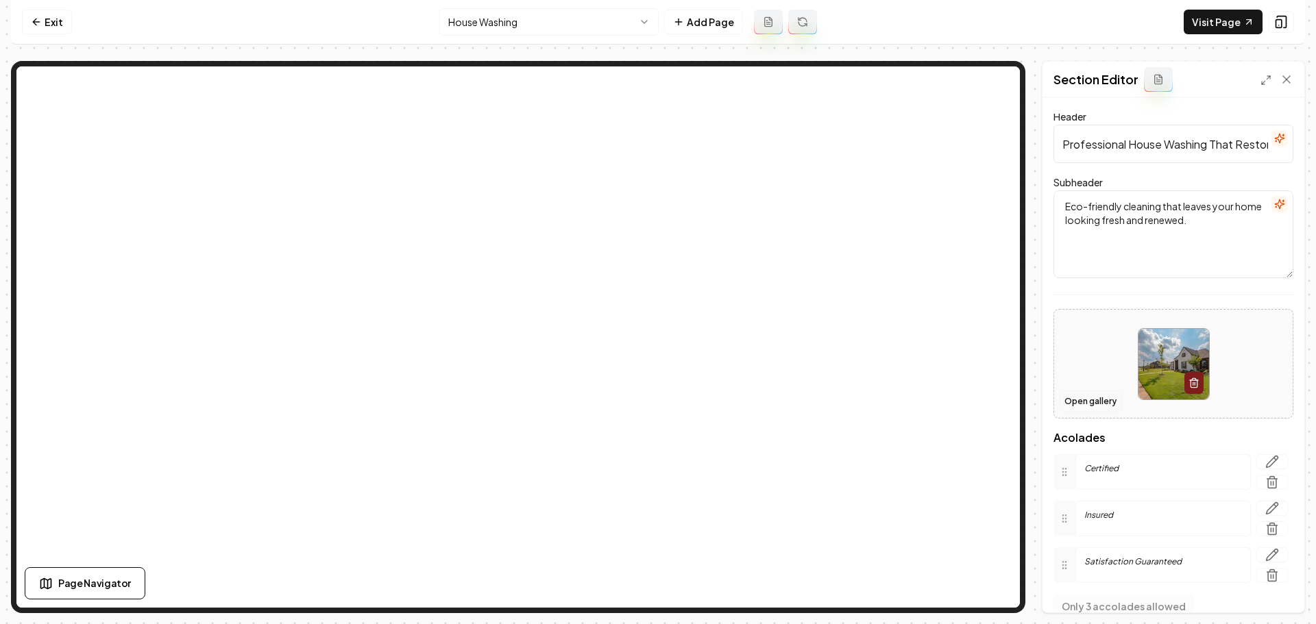
click at [1104, 399] on button "Open gallery" at bounding box center [1090, 402] width 62 height 22
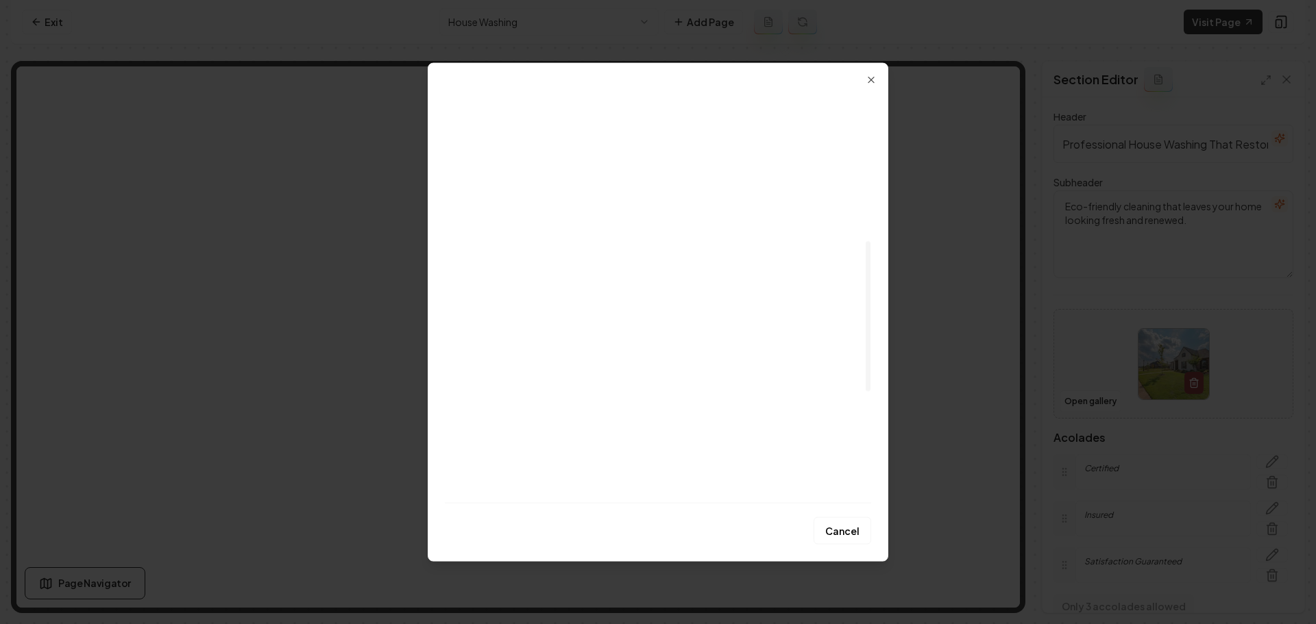
scroll to position [411, 0]
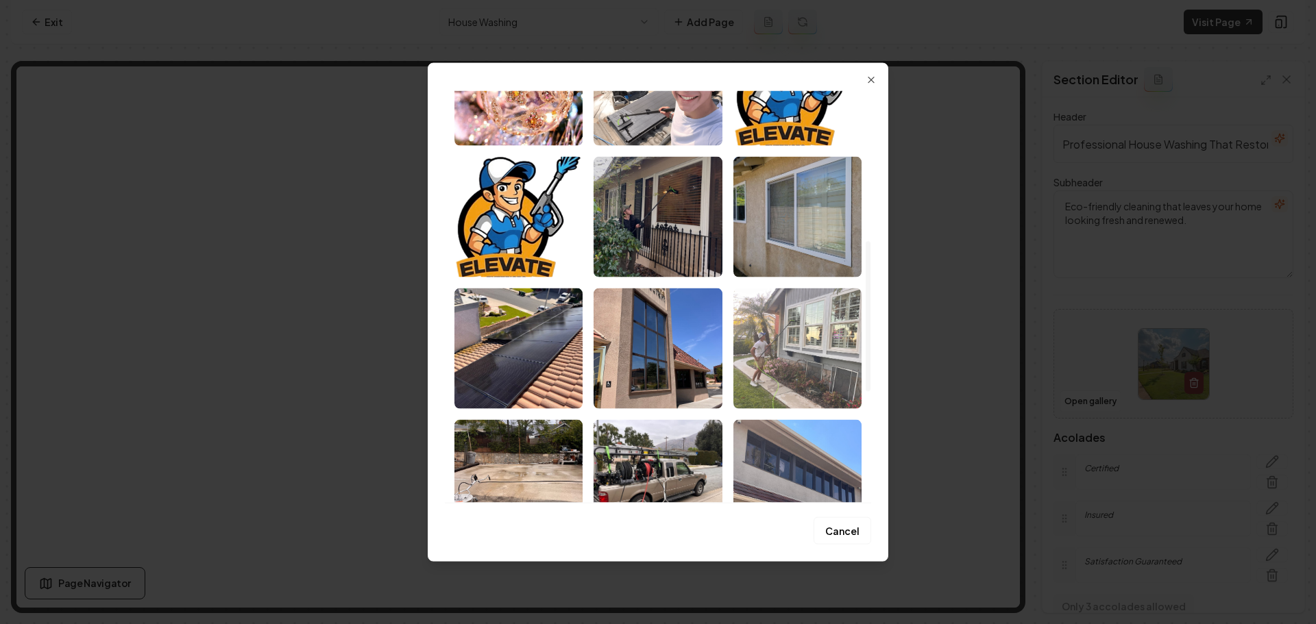
click at [809, 343] on img "Select image image_685db7bfb13a1025371e5bc1.jpeg" at bounding box center [797, 348] width 128 height 121
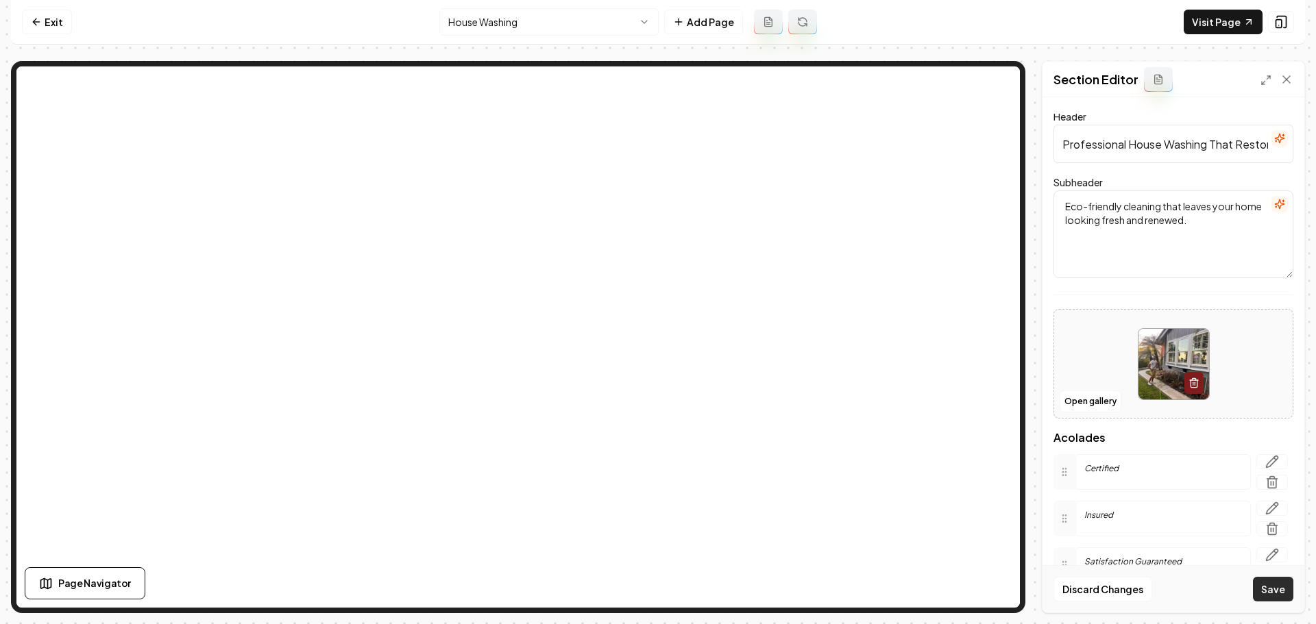
click at [1265, 594] on button "Save" at bounding box center [1273, 589] width 40 height 25
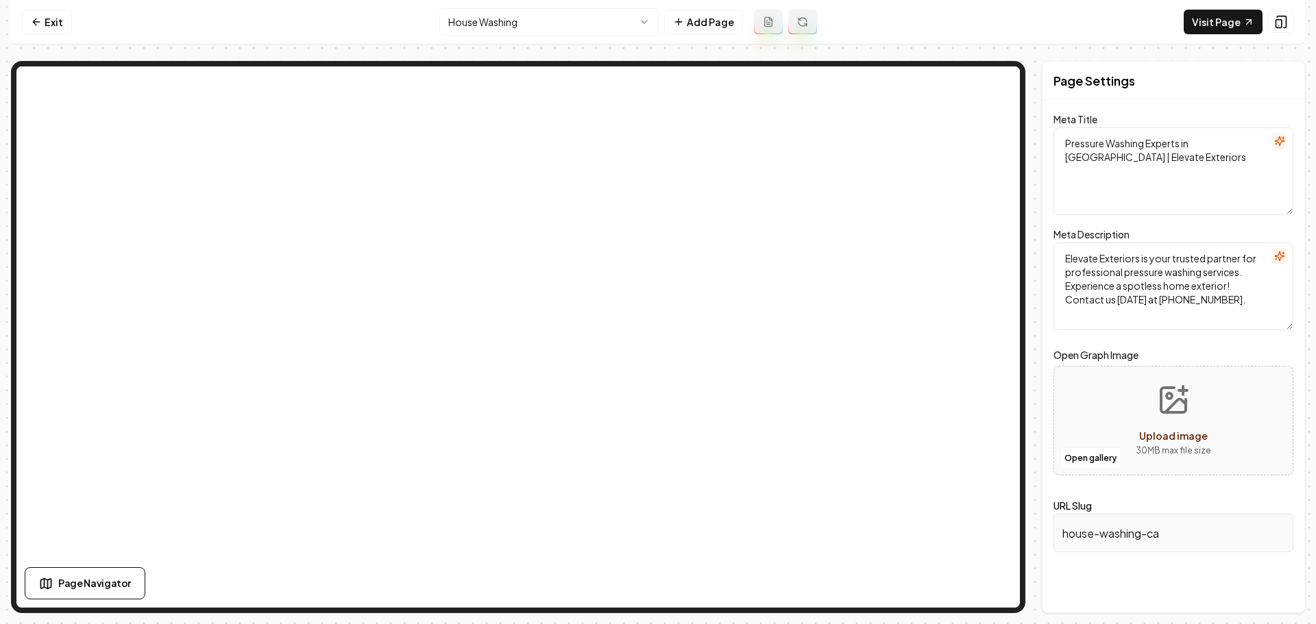
scroll to position [0, 0]
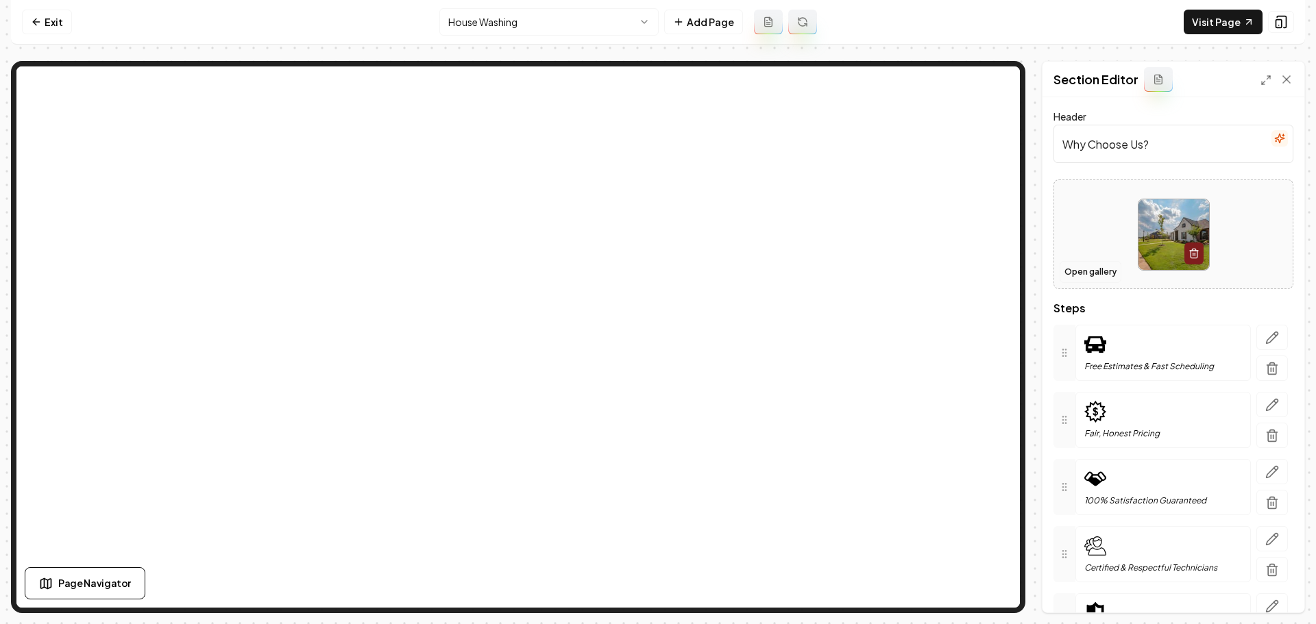
click at [1103, 277] on button "Open gallery" at bounding box center [1090, 272] width 62 height 22
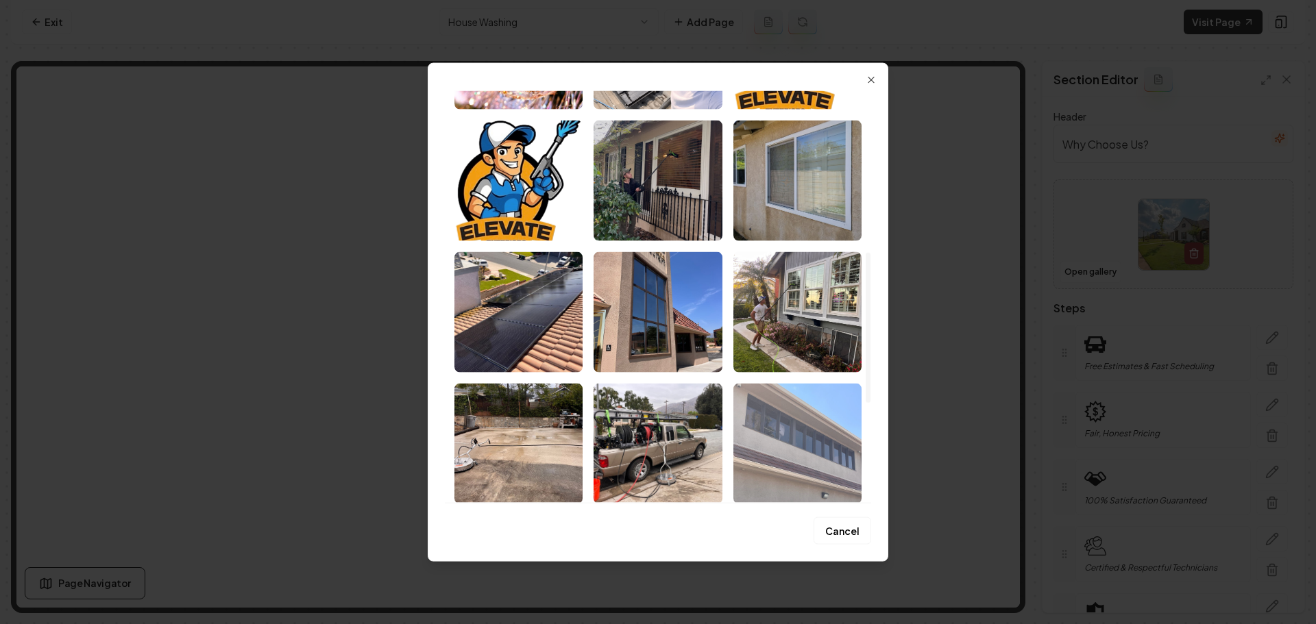
scroll to position [443, 0]
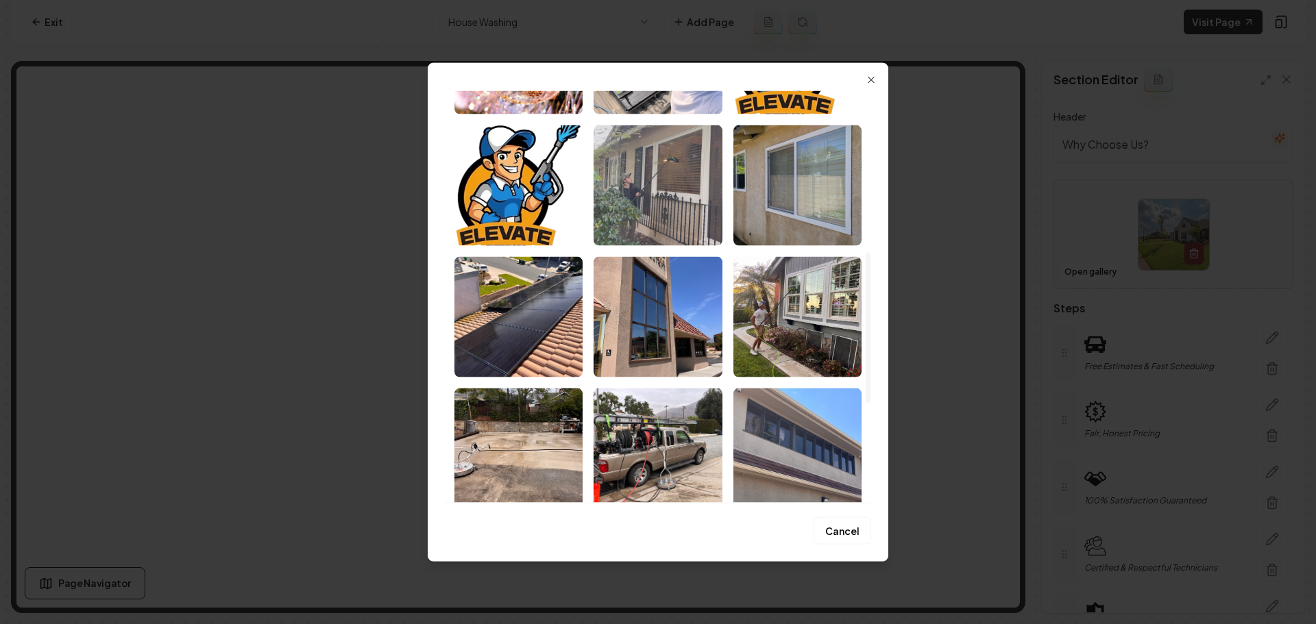
click at [678, 221] on img "Select image image_685db7beb13a1025371e58b0.jpeg" at bounding box center [657, 185] width 128 height 121
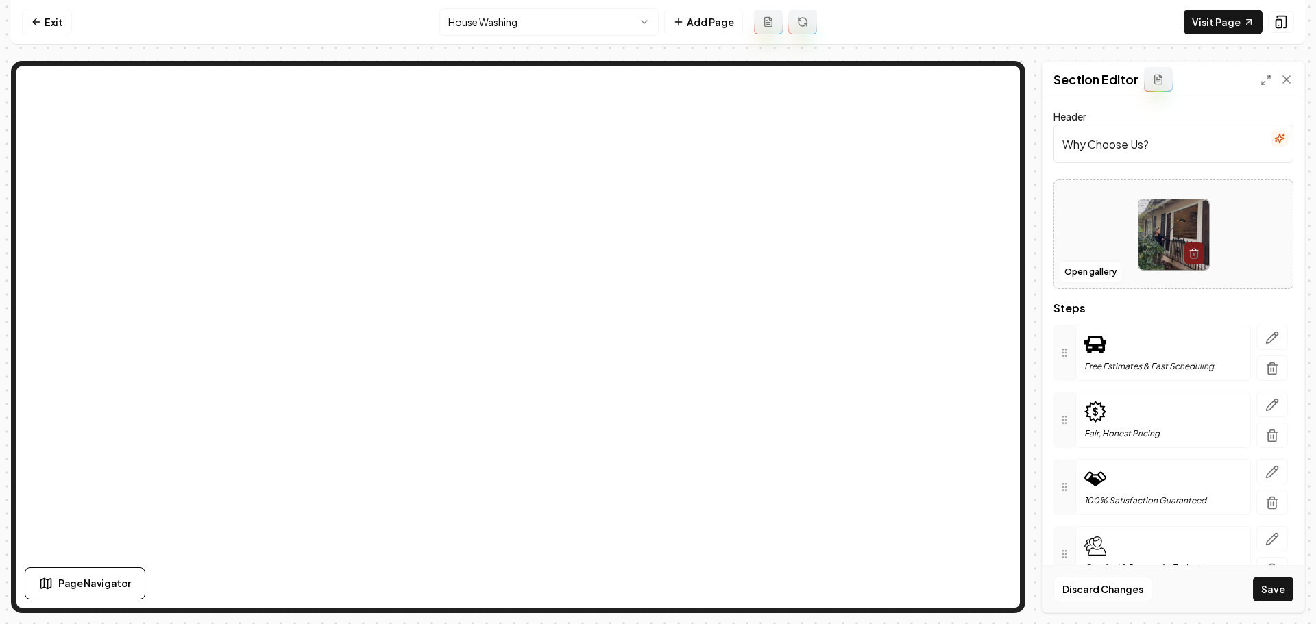
click at [1271, 595] on button "Save" at bounding box center [1273, 589] width 40 height 25
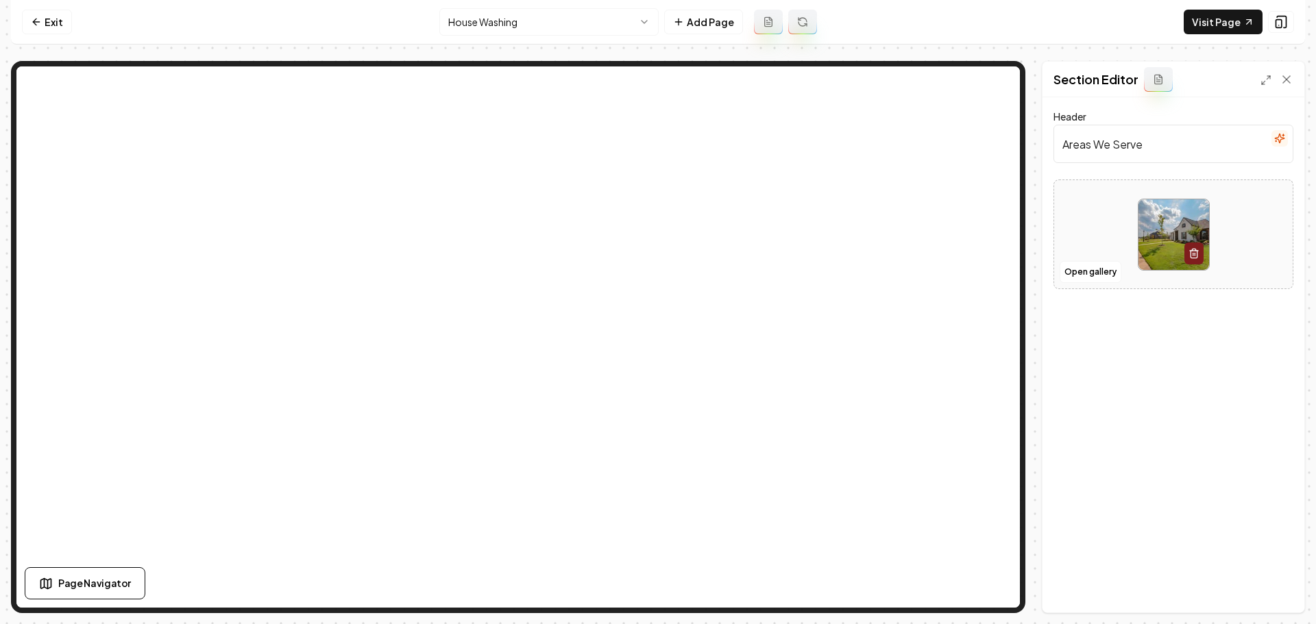
click at [1160, 238] on img at bounding box center [1173, 234] width 71 height 71
type input "**********"
click at [1279, 589] on button "Save" at bounding box center [1273, 589] width 40 height 25
click at [1143, 229] on img at bounding box center [1173, 249] width 71 height 71
type input "**********"
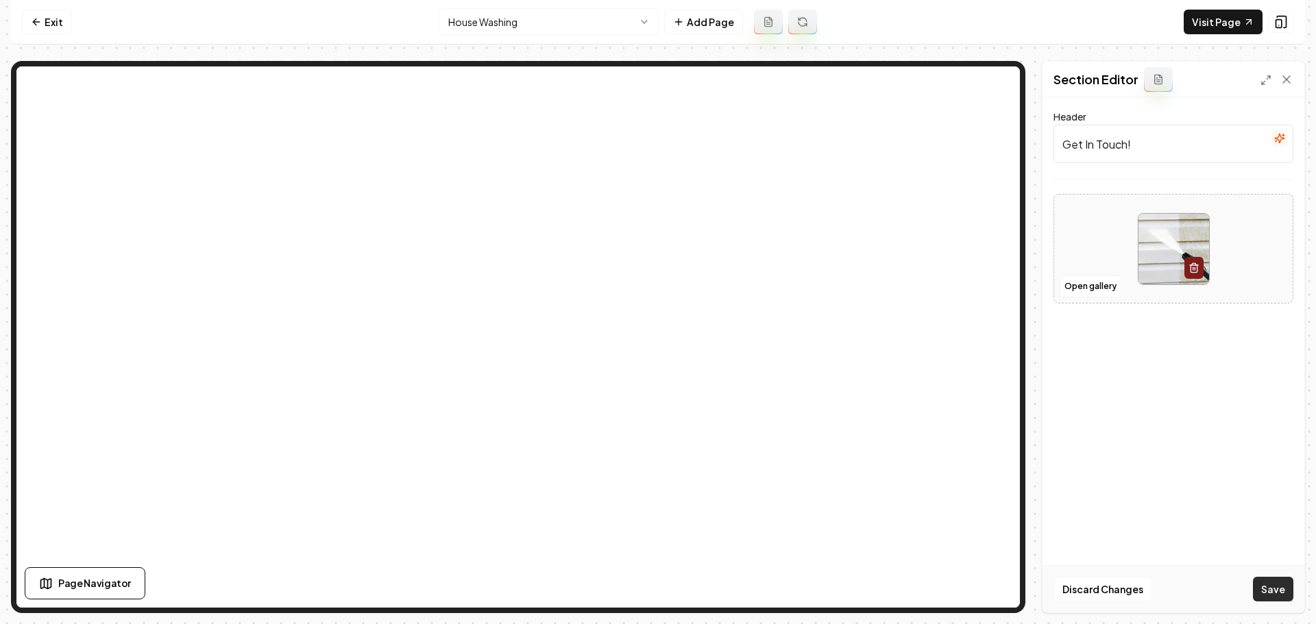
click at [1276, 590] on button "Save" at bounding box center [1273, 589] width 40 height 25
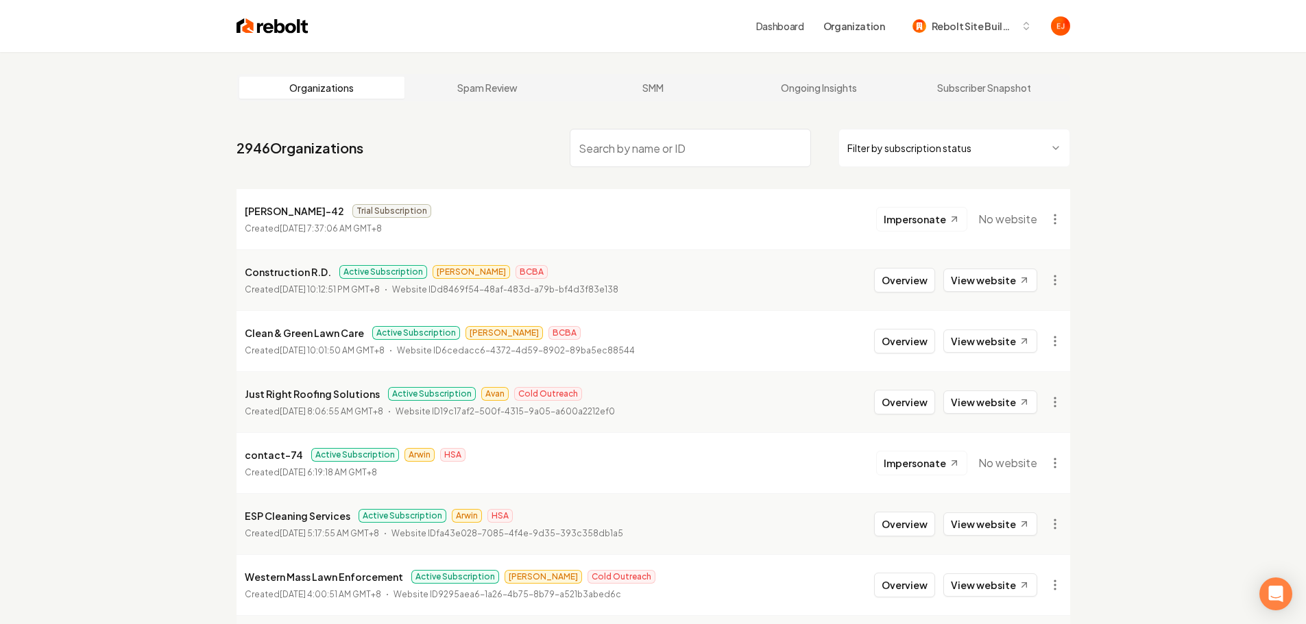
click at [654, 147] on input "search" at bounding box center [689, 148] width 241 height 38
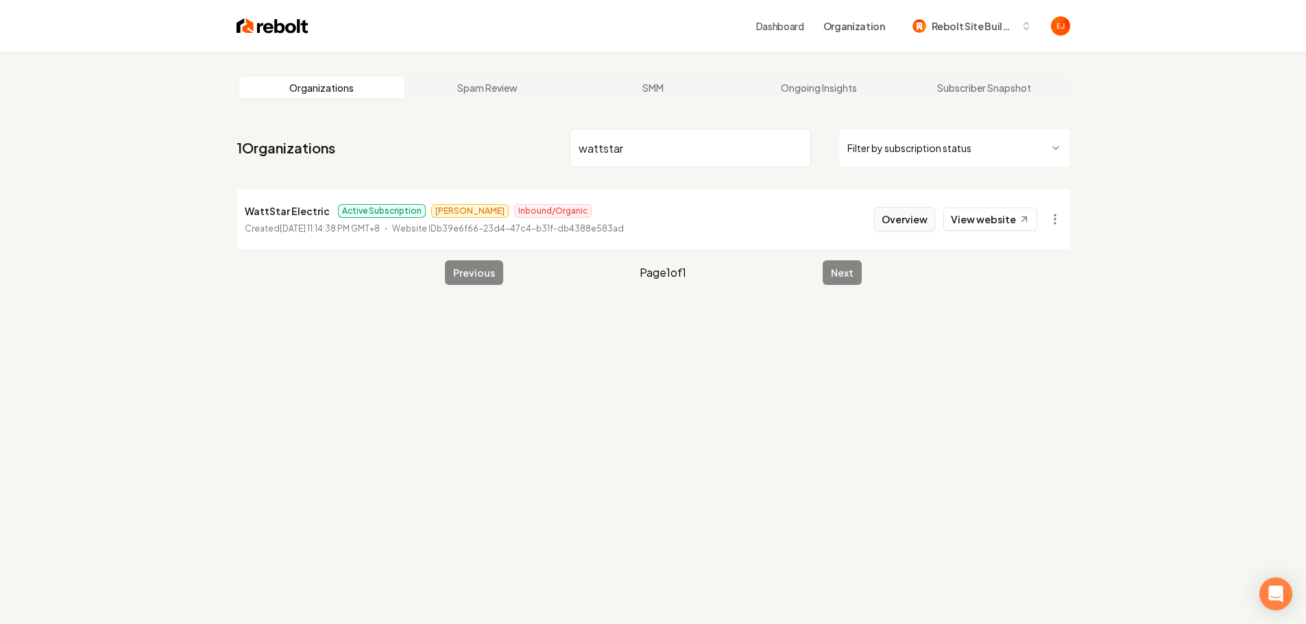
type input "wattstar"
click at [901, 221] on button "Overview" at bounding box center [904, 219] width 61 height 25
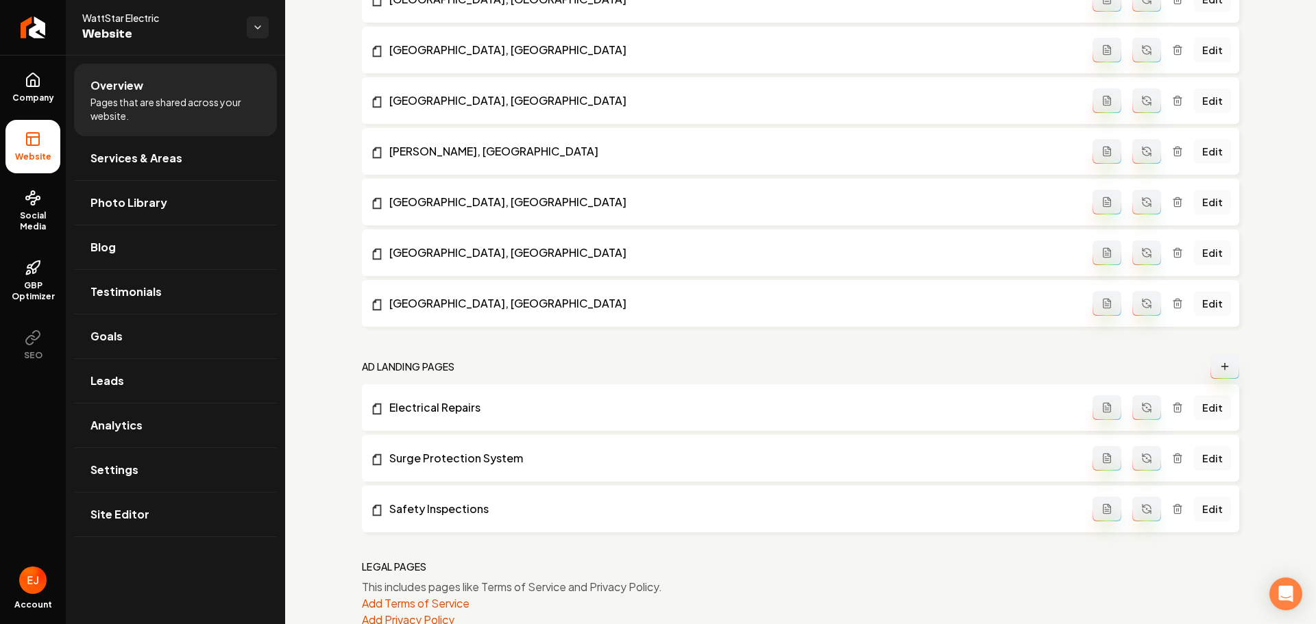
scroll to position [1632, 0]
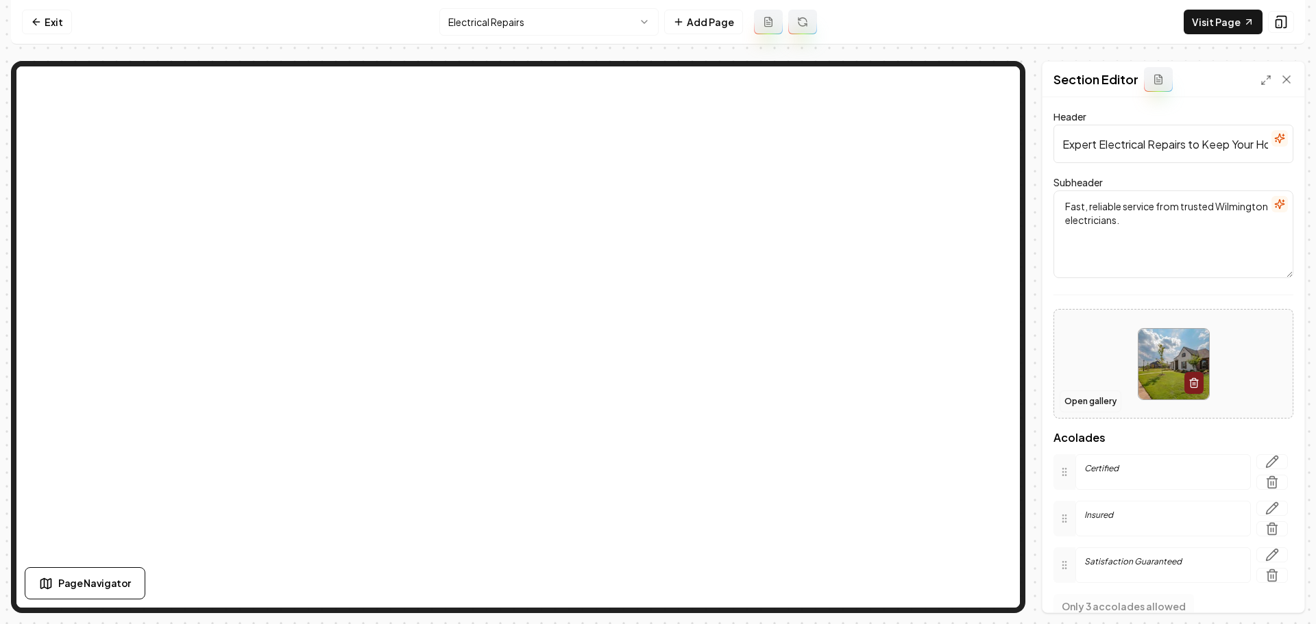
click at [1079, 403] on button "Open gallery" at bounding box center [1090, 402] width 62 height 22
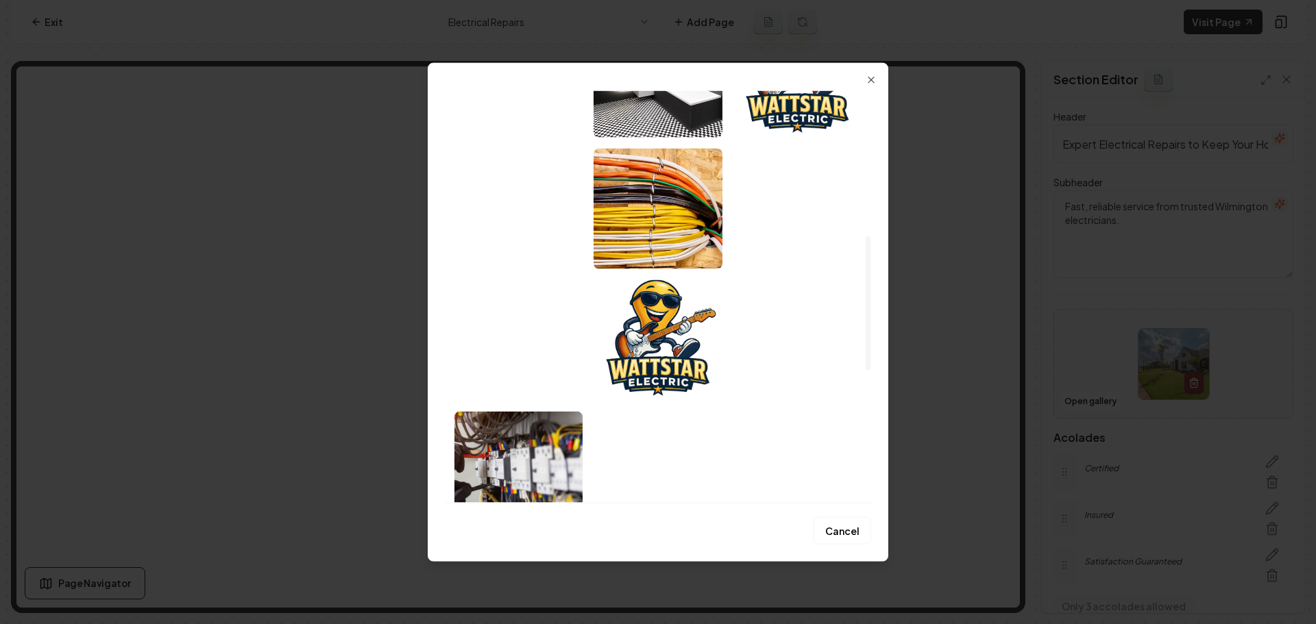
scroll to position [574, 0]
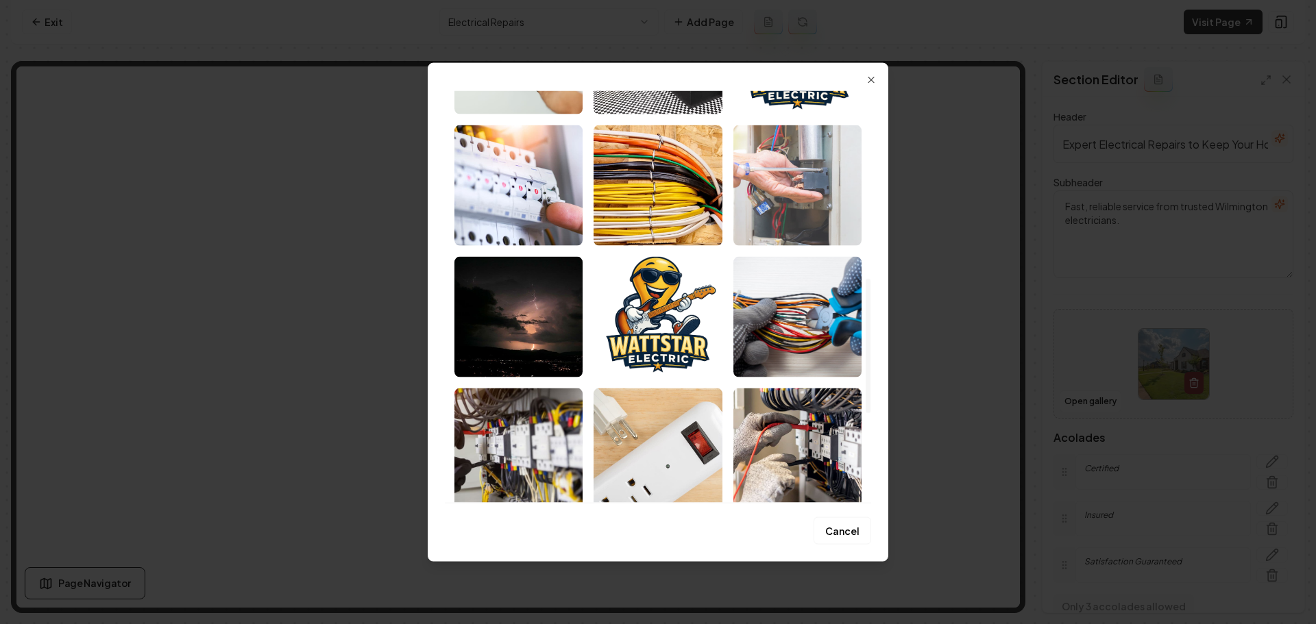
click at [800, 201] on img "Select image image_688cecad5c7cd75eb8daf55f.jpeg" at bounding box center [797, 185] width 128 height 121
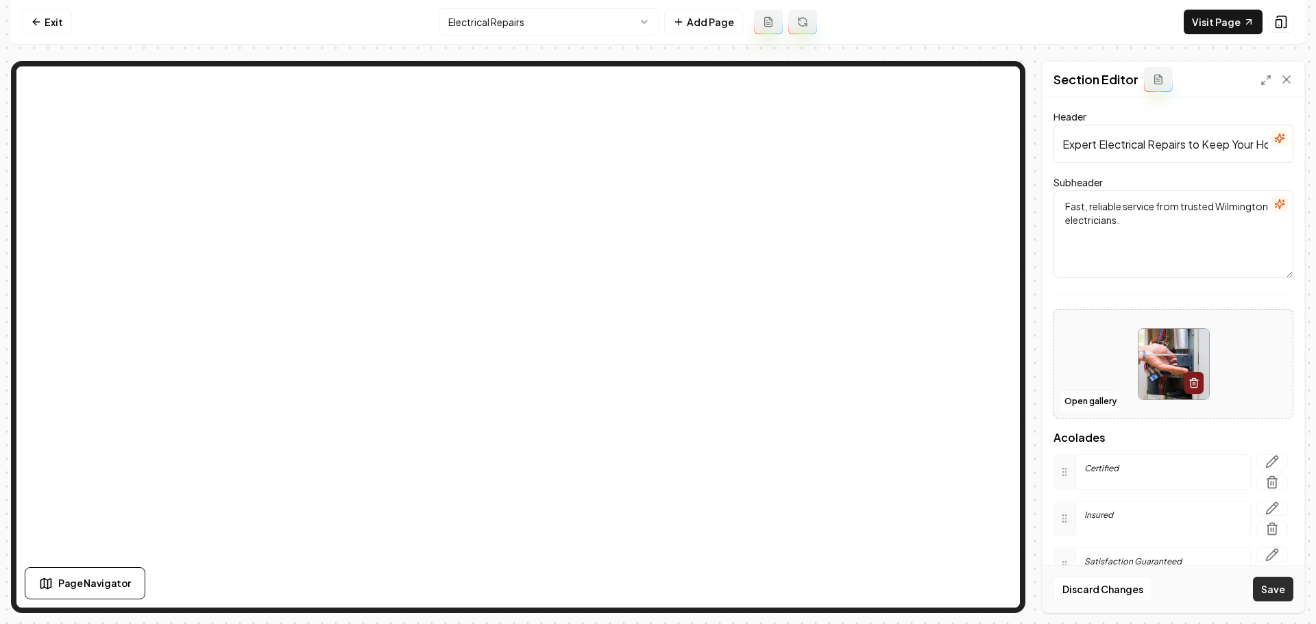
click at [1271, 589] on button "Save" at bounding box center [1273, 589] width 40 height 25
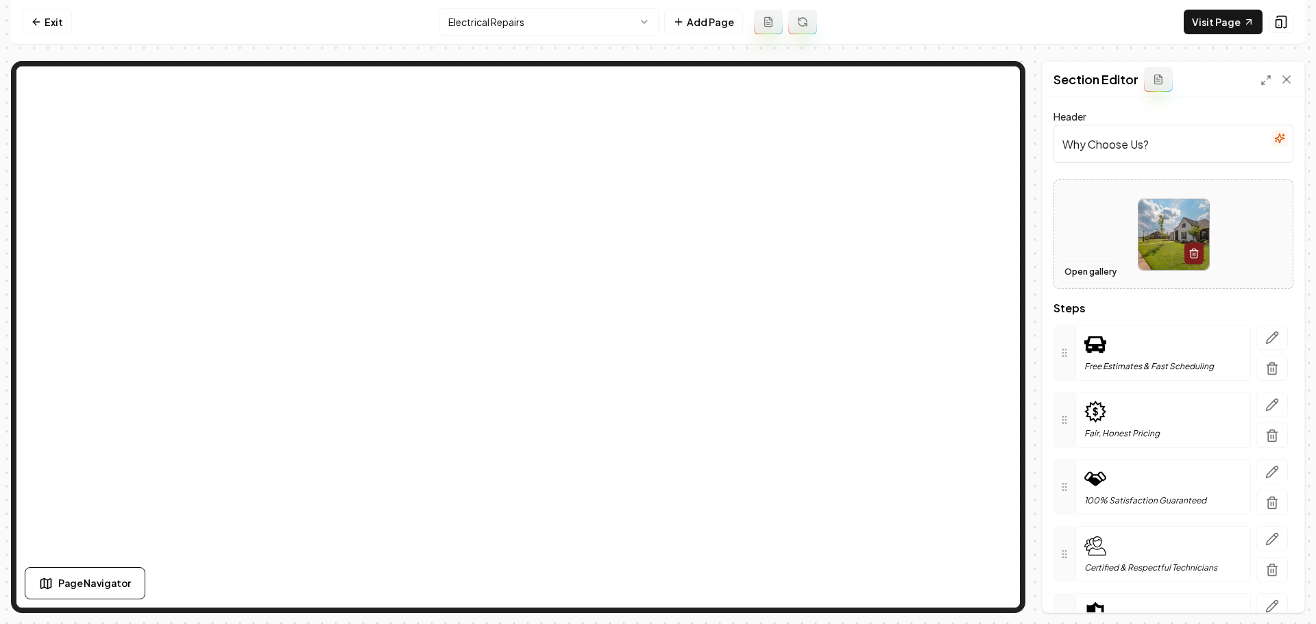
click at [1108, 268] on button "Open gallery" at bounding box center [1090, 272] width 62 height 22
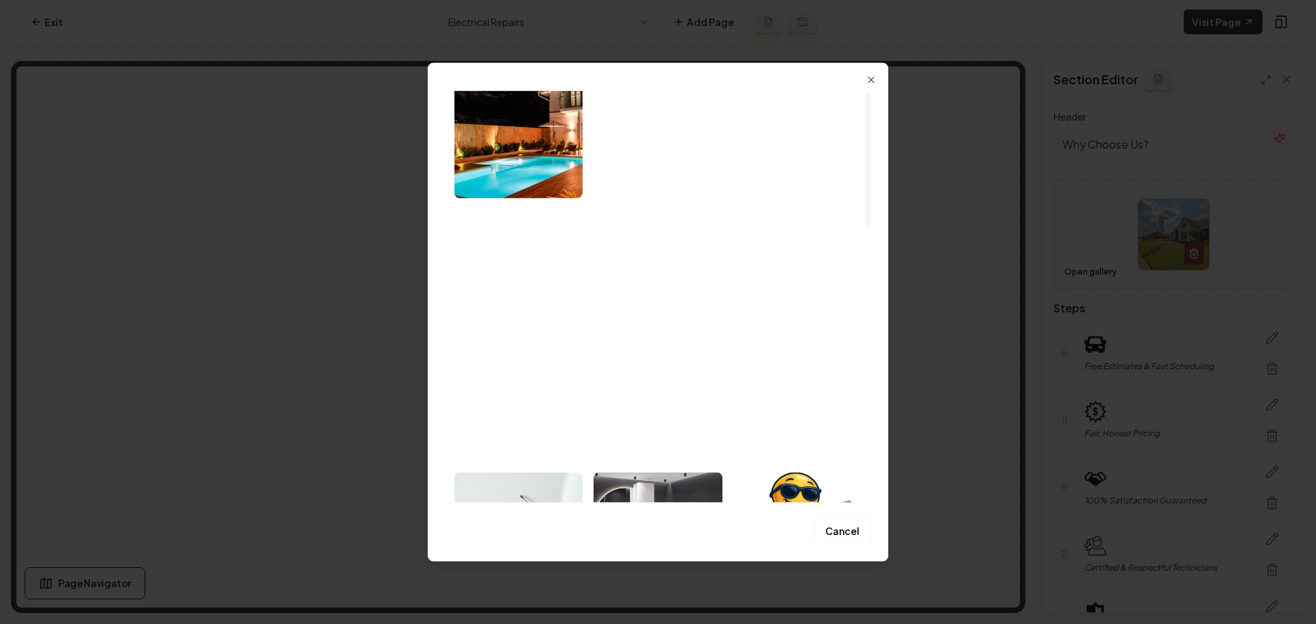
scroll to position [137, 0]
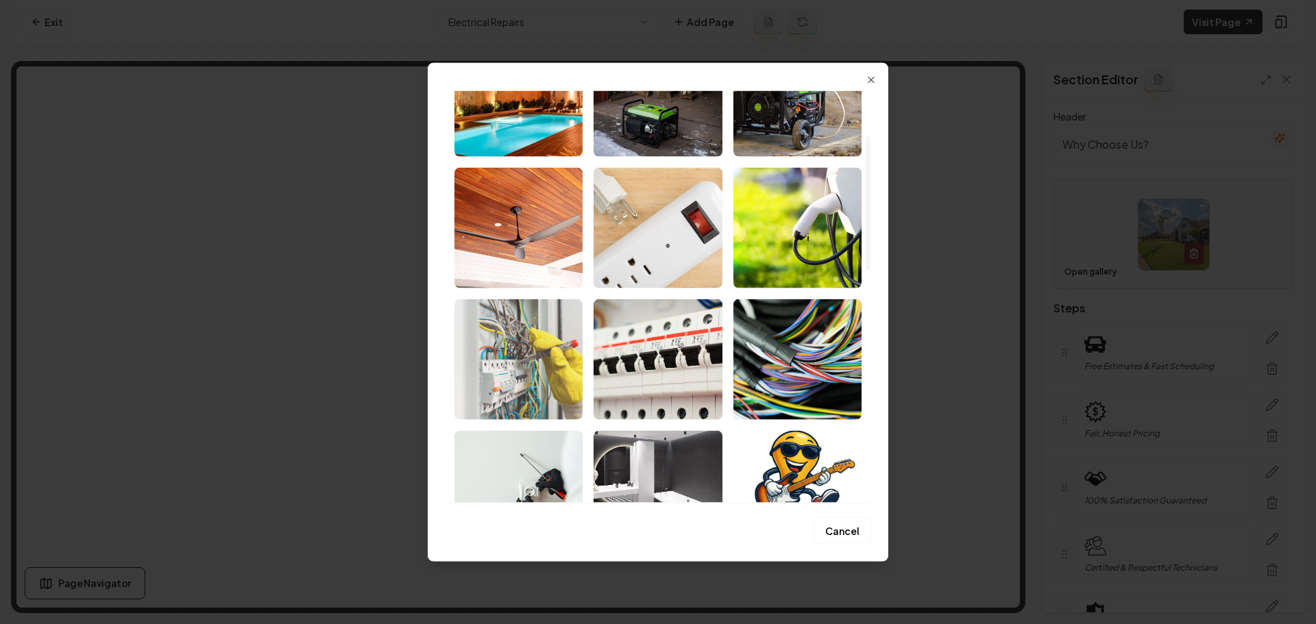
click at [516, 380] on img "Select image image_689258c05c7cd75eb889cdbd.jpeg" at bounding box center [518, 359] width 128 height 121
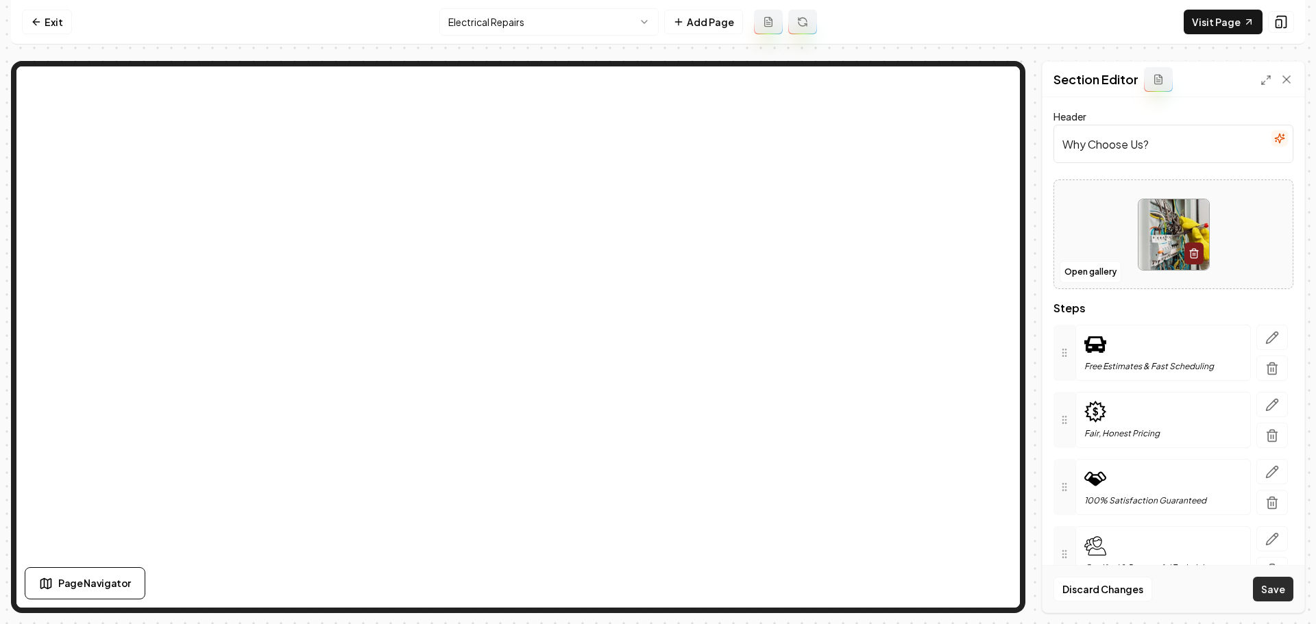
click at [1283, 596] on button "Save" at bounding box center [1273, 589] width 40 height 25
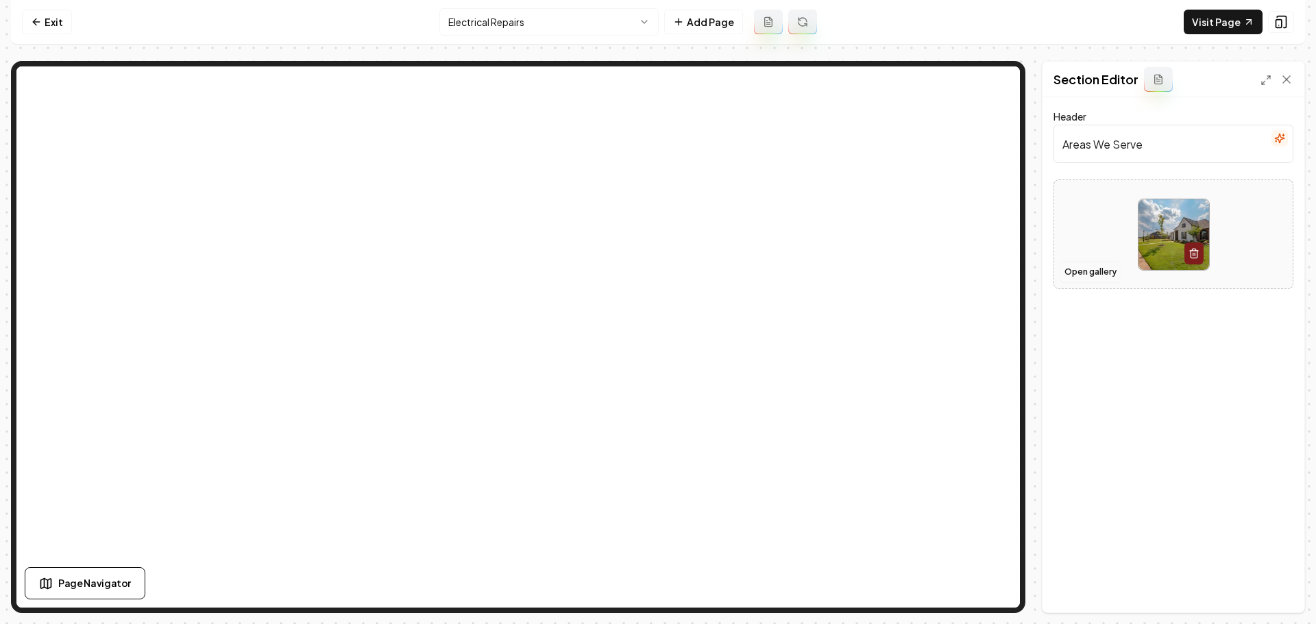
click at [1081, 272] on button "Open gallery" at bounding box center [1090, 272] width 62 height 22
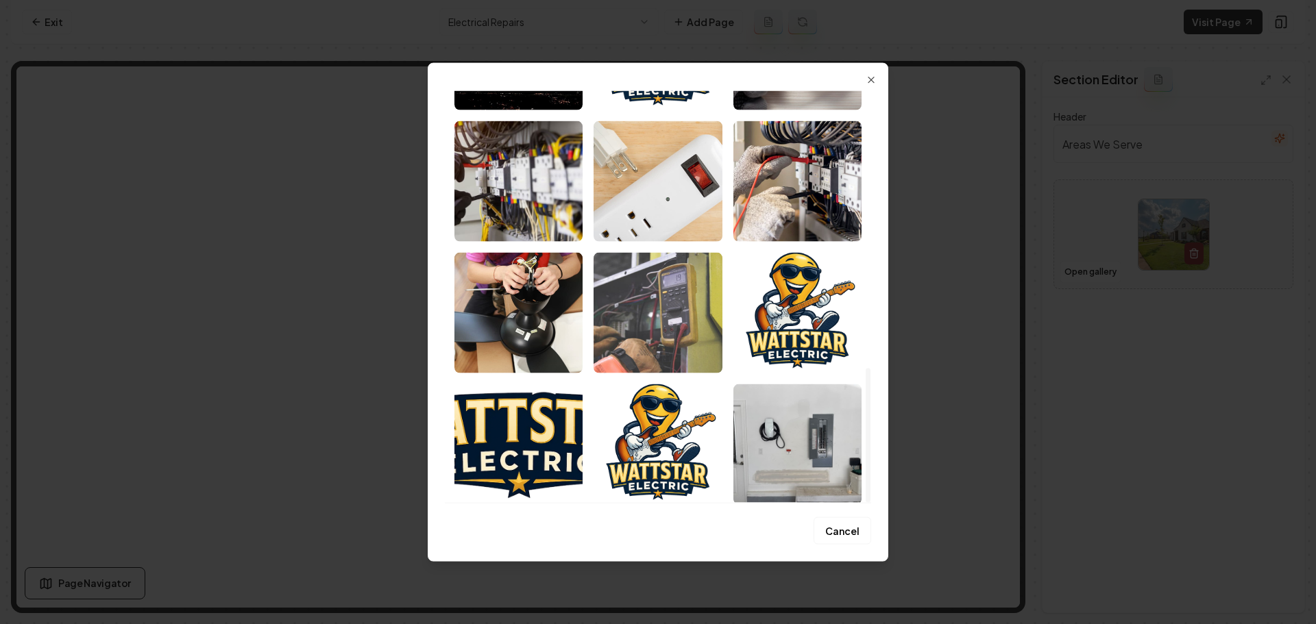
scroll to position [848, 0]
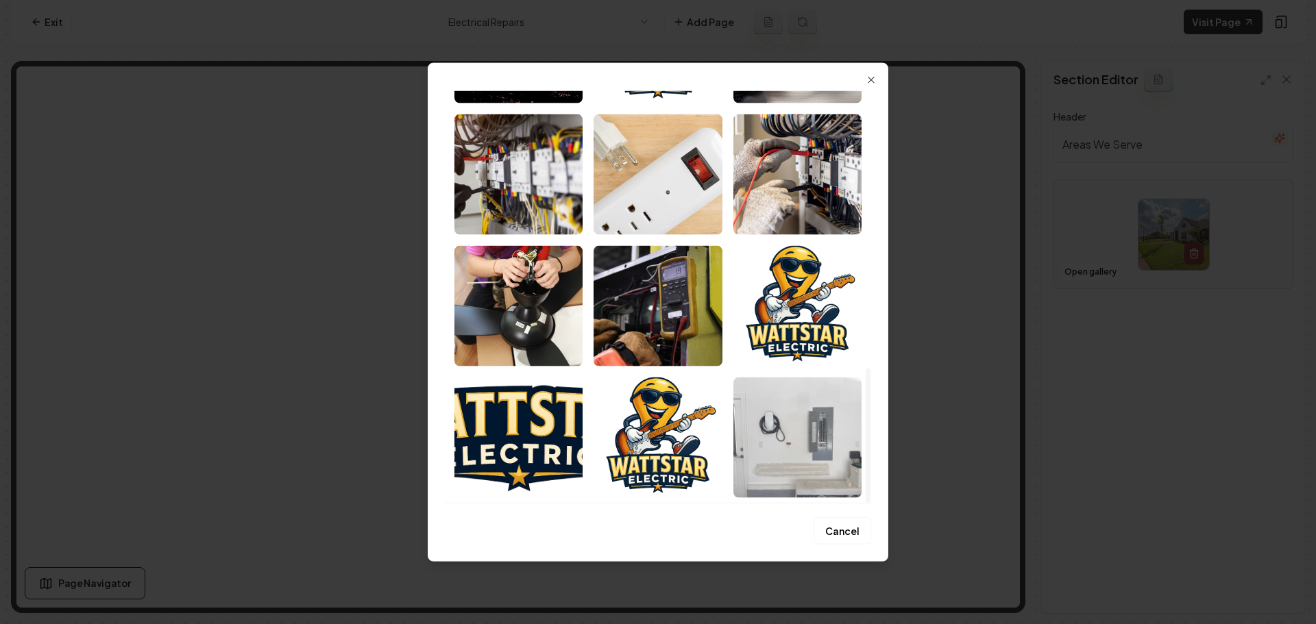
click at [805, 453] on img "Select image image_688cc2e95c7cd75eb8fd9aeb.jpeg" at bounding box center [797, 437] width 128 height 121
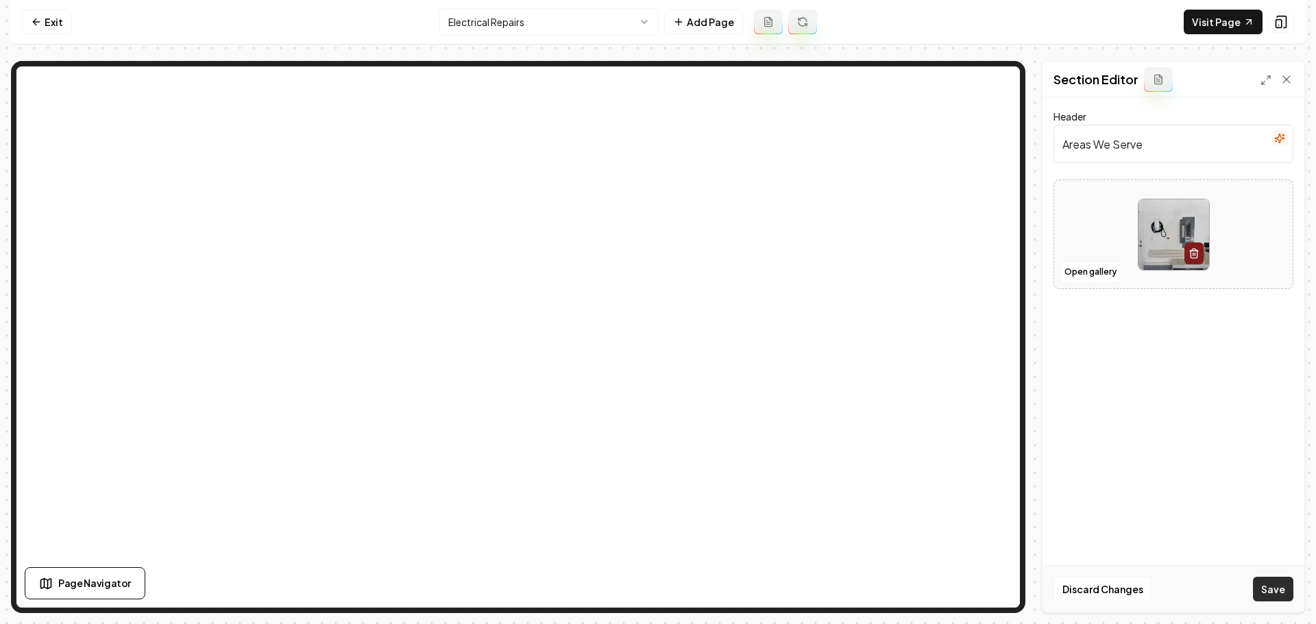
click at [1271, 589] on button "Save" at bounding box center [1273, 589] width 40 height 25
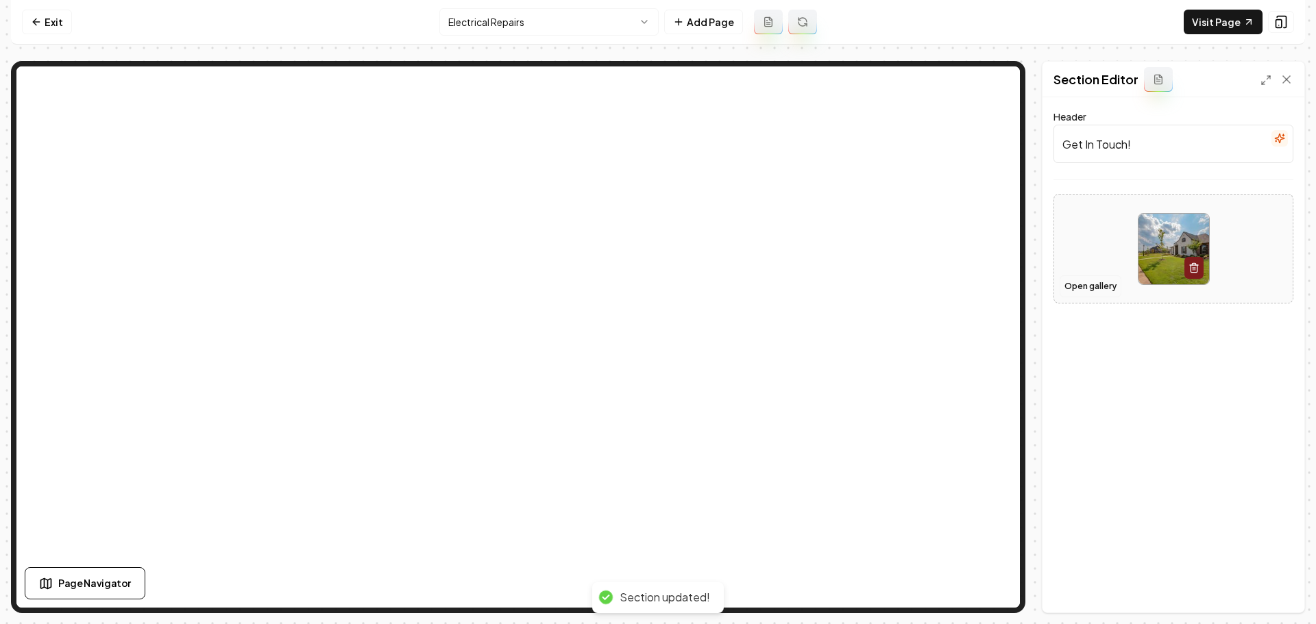
click at [1084, 290] on button "Open gallery" at bounding box center [1090, 286] width 62 height 22
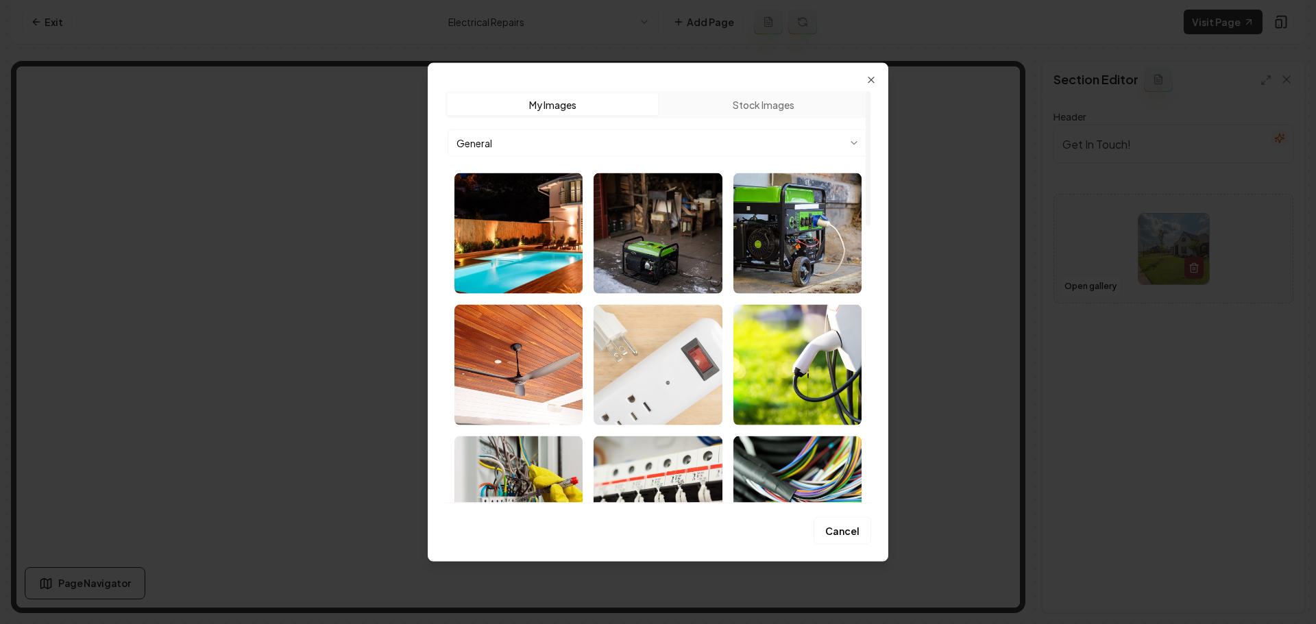
click at [709, 356] on img "Select image image_689258f55c7cd75eb88adc99.jpeg" at bounding box center [657, 364] width 128 height 121
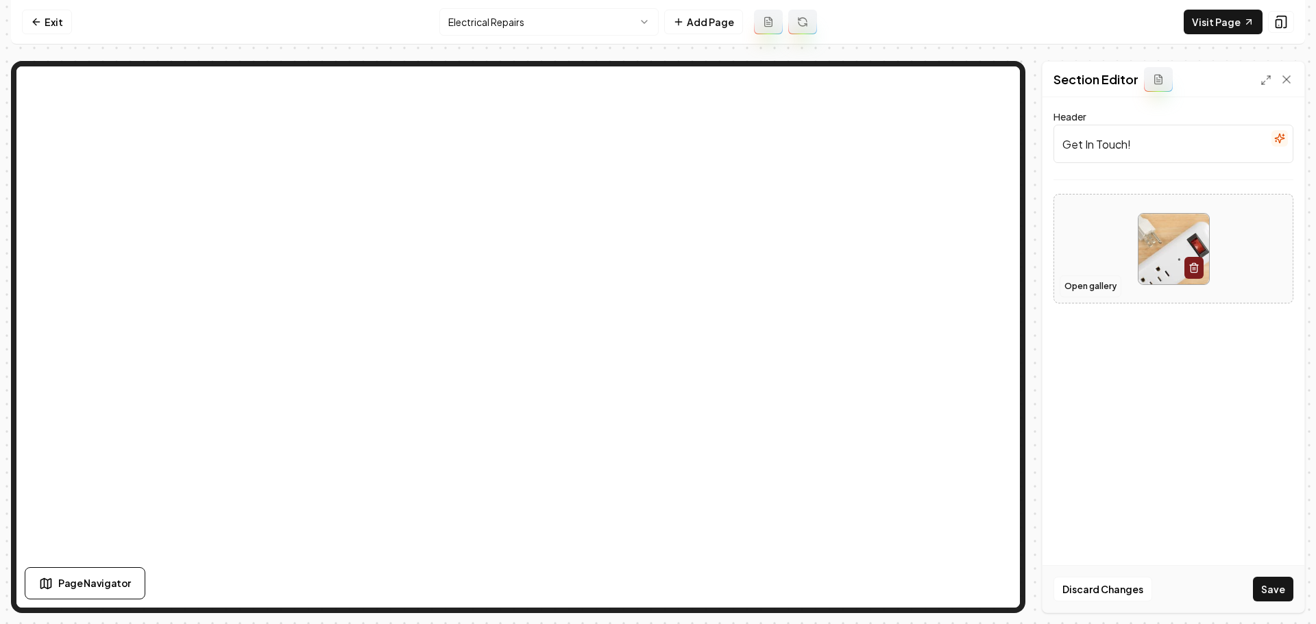
click at [1111, 286] on button "Open gallery" at bounding box center [1090, 286] width 62 height 22
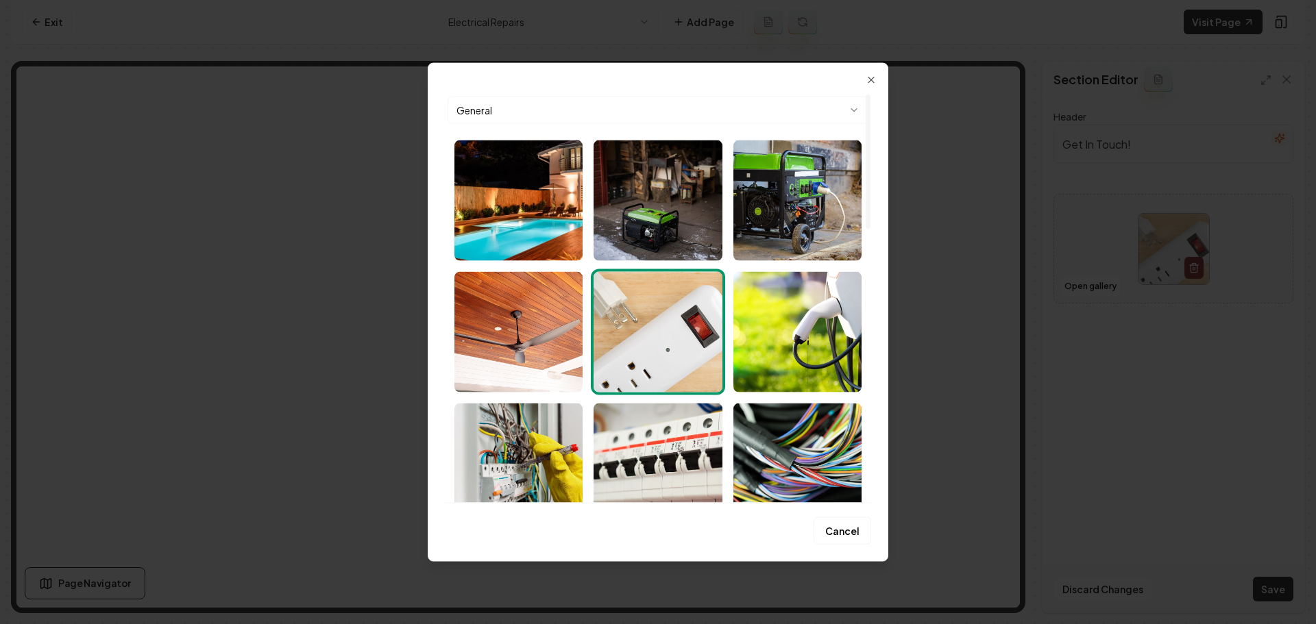
scroll to position [206, 0]
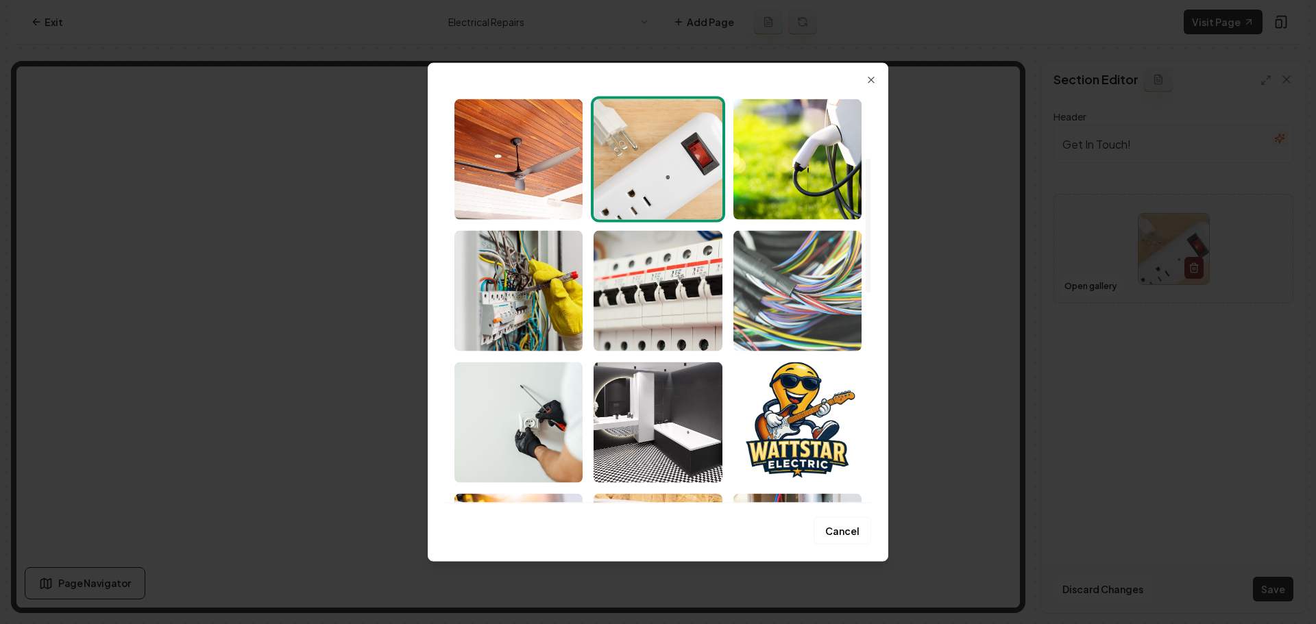
click at [789, 306] on img "Select image image_689258235c7cd75eb8860d1e.jpeg" at bounding box center [797, 290] width 128 height 121
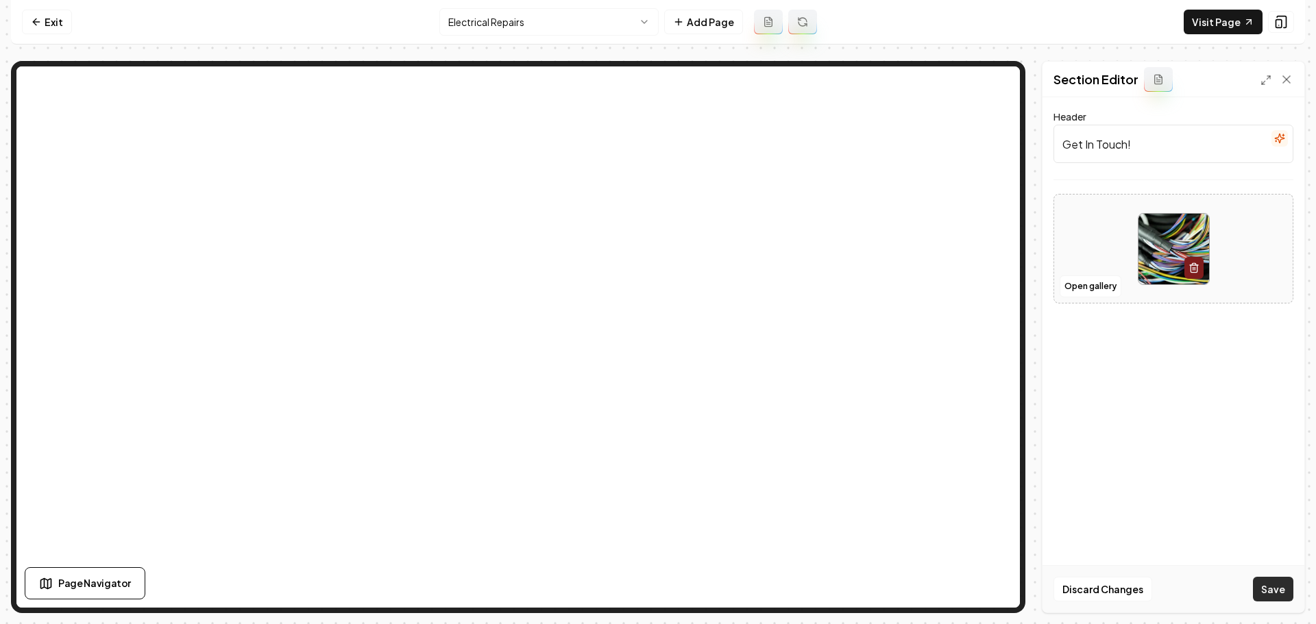
click at [1269, 589] on button "Save" at bounding box center [1273, 589] width 40 height 25
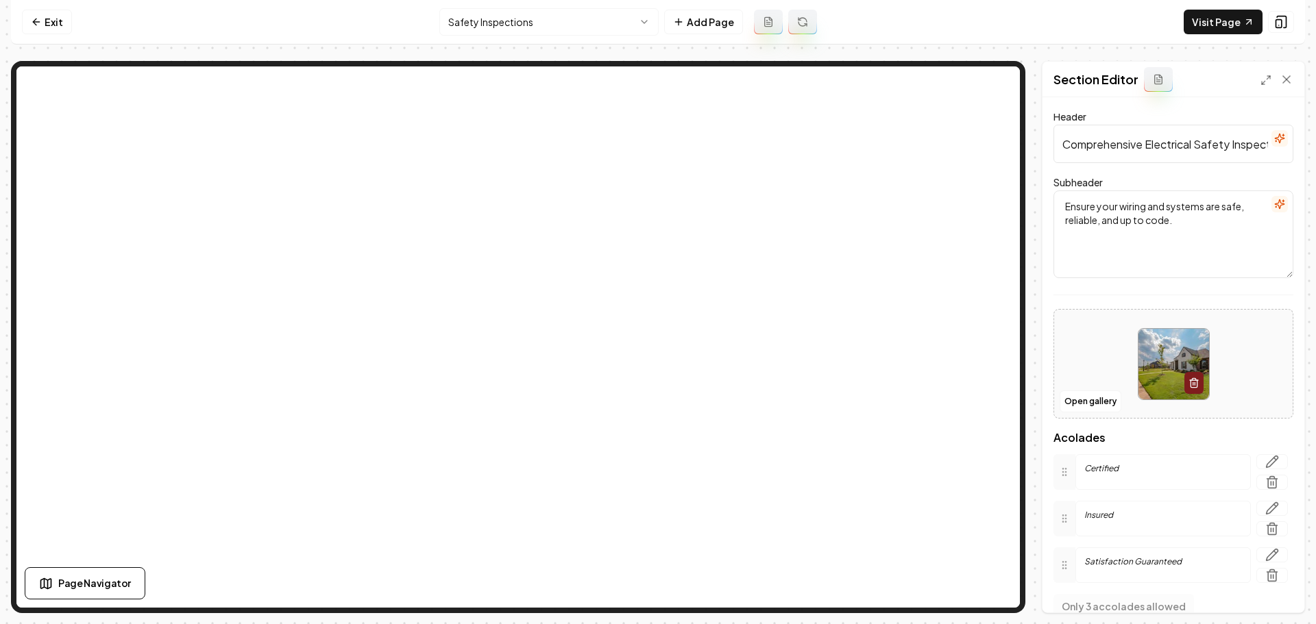
click at [1163, 386] on img at bounding box center [1173, 364] width 71 height 71
type input "**********"
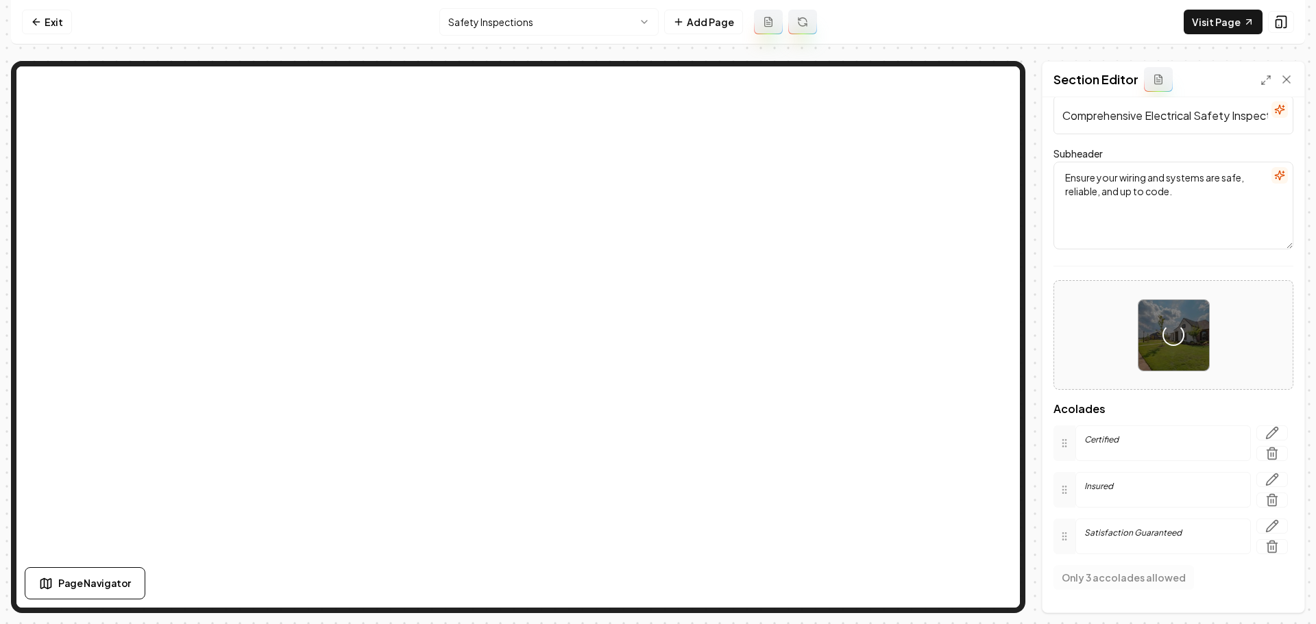
scroll to position [56, 0]
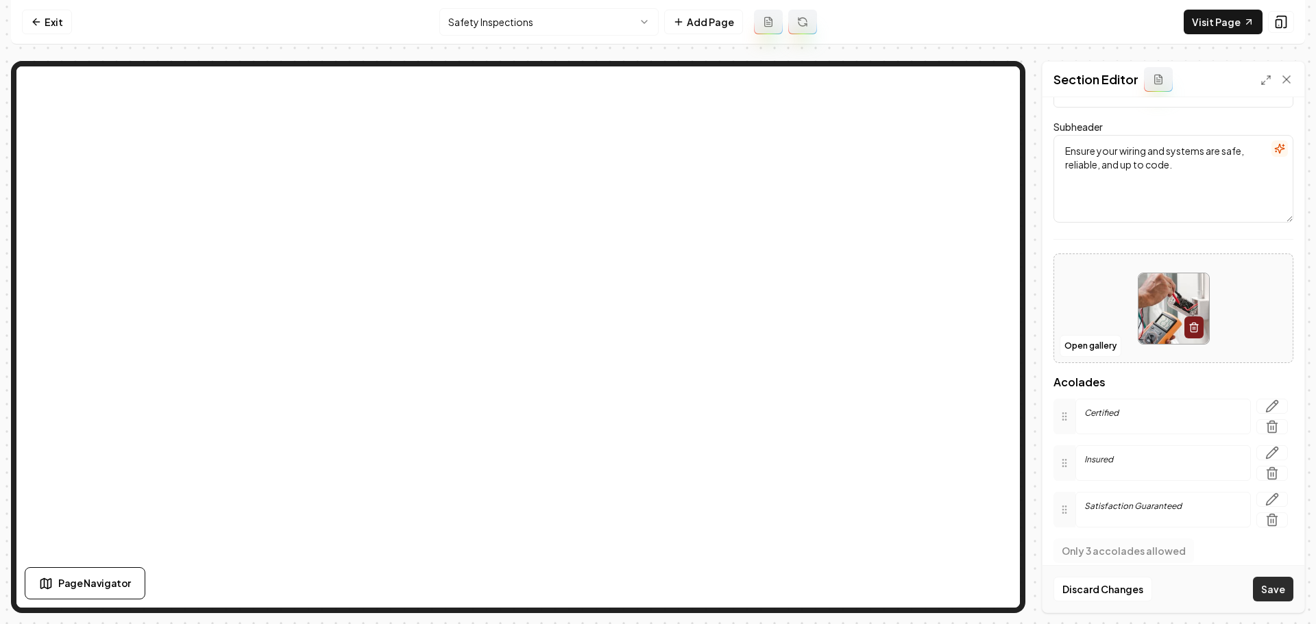
click at [1275, 598] on button "Save" at bounding box center [1273, 589] width 40 height 25
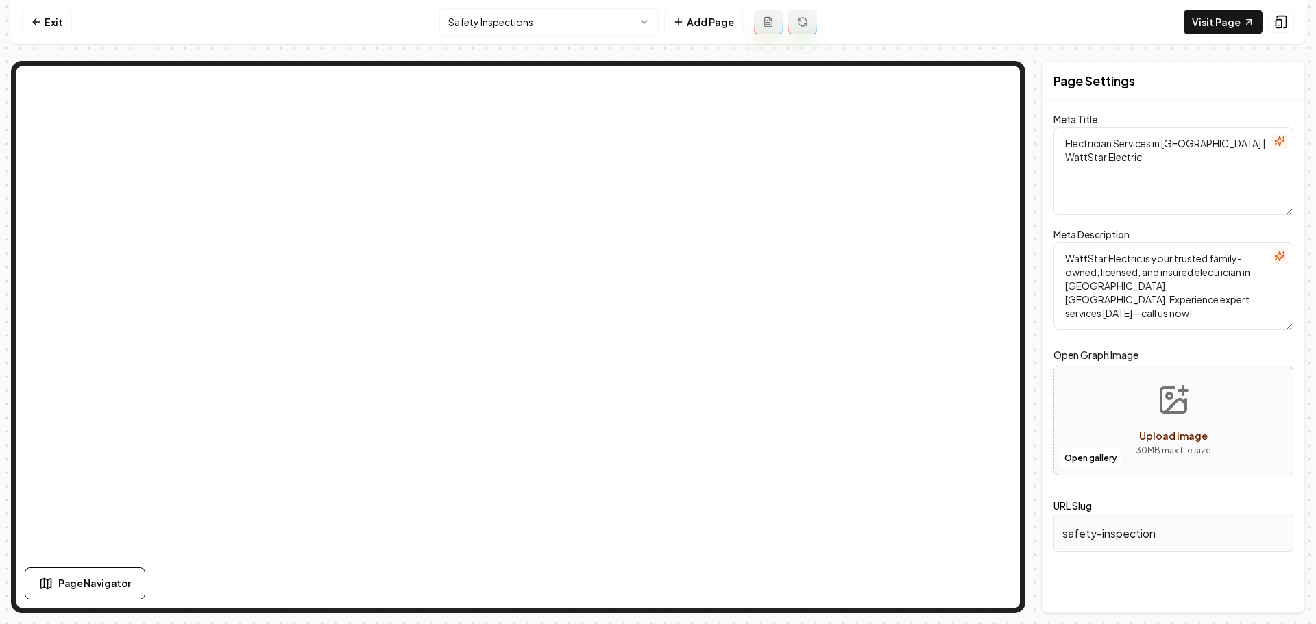
scroll to position [0, 0]
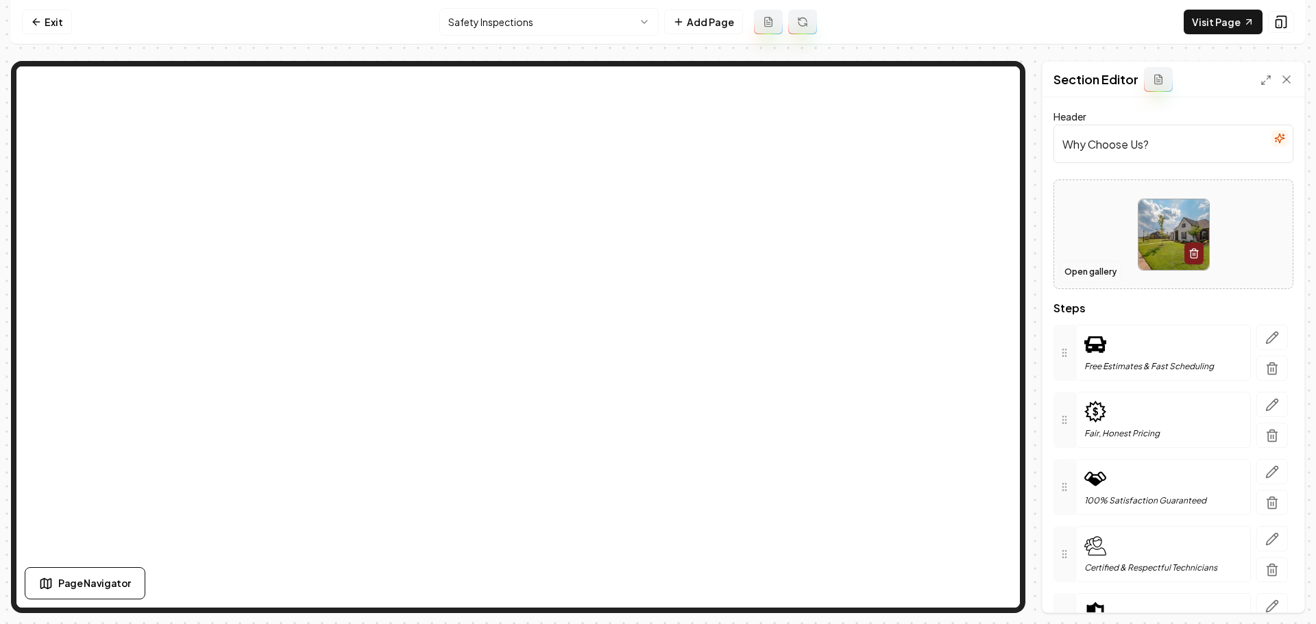
click at [1090, 273] on button "Open gallery" at bounding box center [1090, 272] width 62 height 22
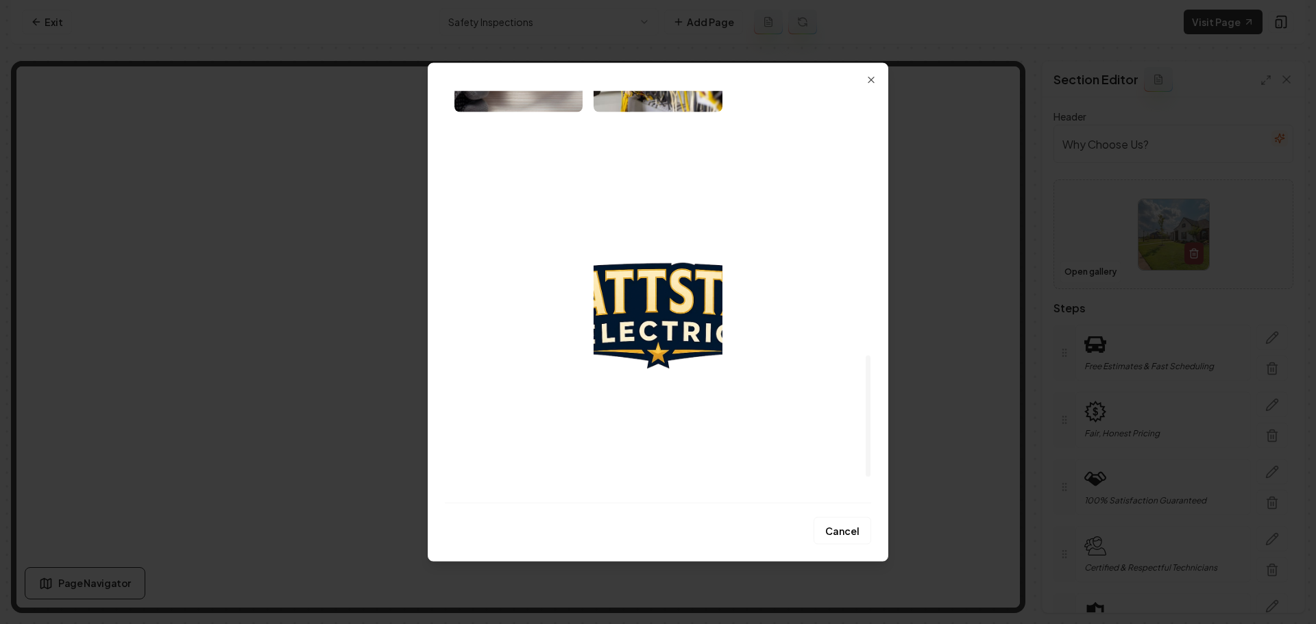
scroll to position [980, 0]
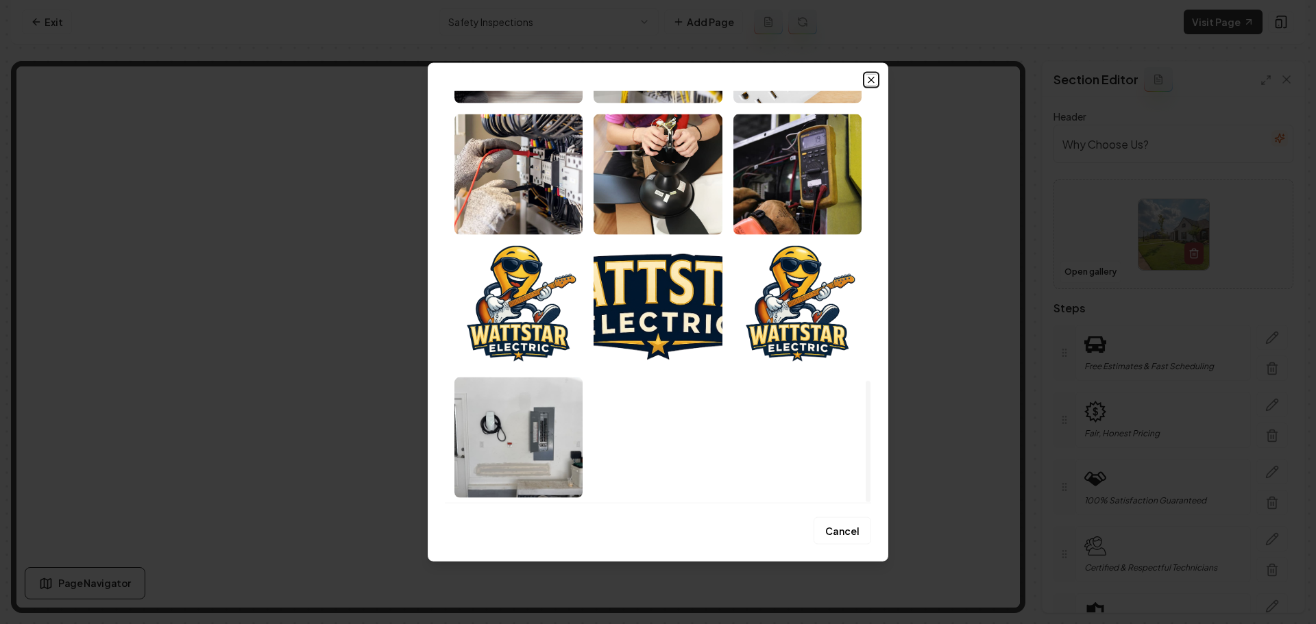
click at [868, 79] on icon "button" at bounding box center [871, 79] width 11 height 11
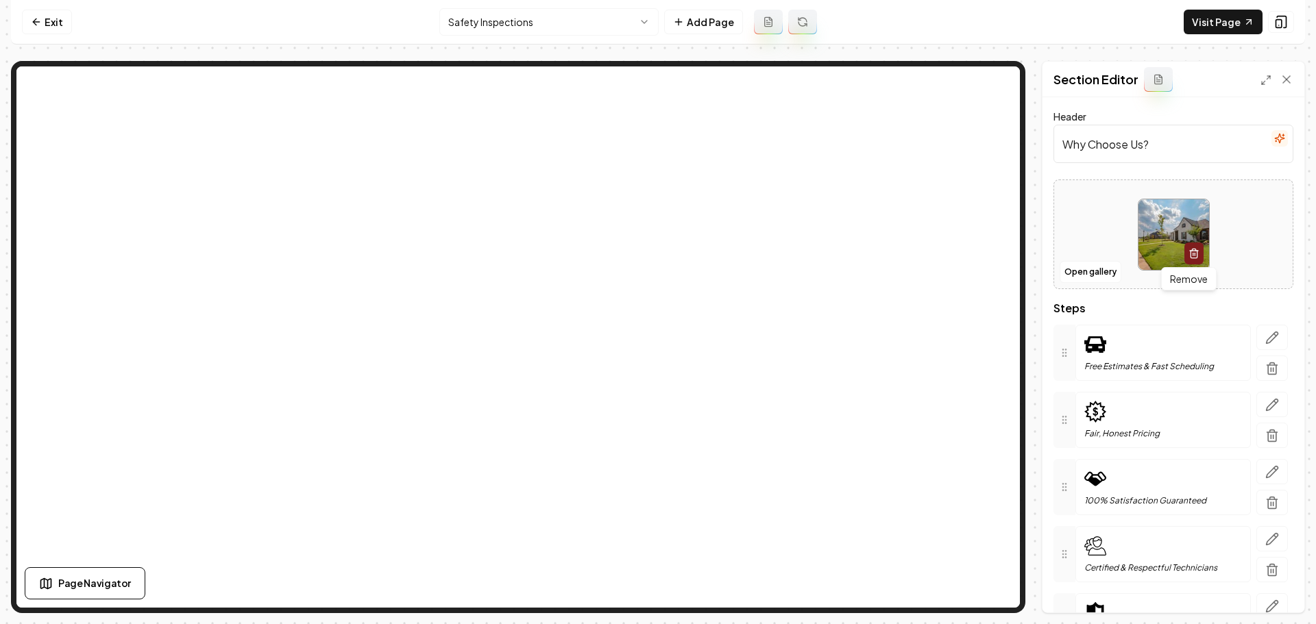
click at [1164, 249] on img at bounding box center [1173, 234] width 71 height 71
type input "**********"
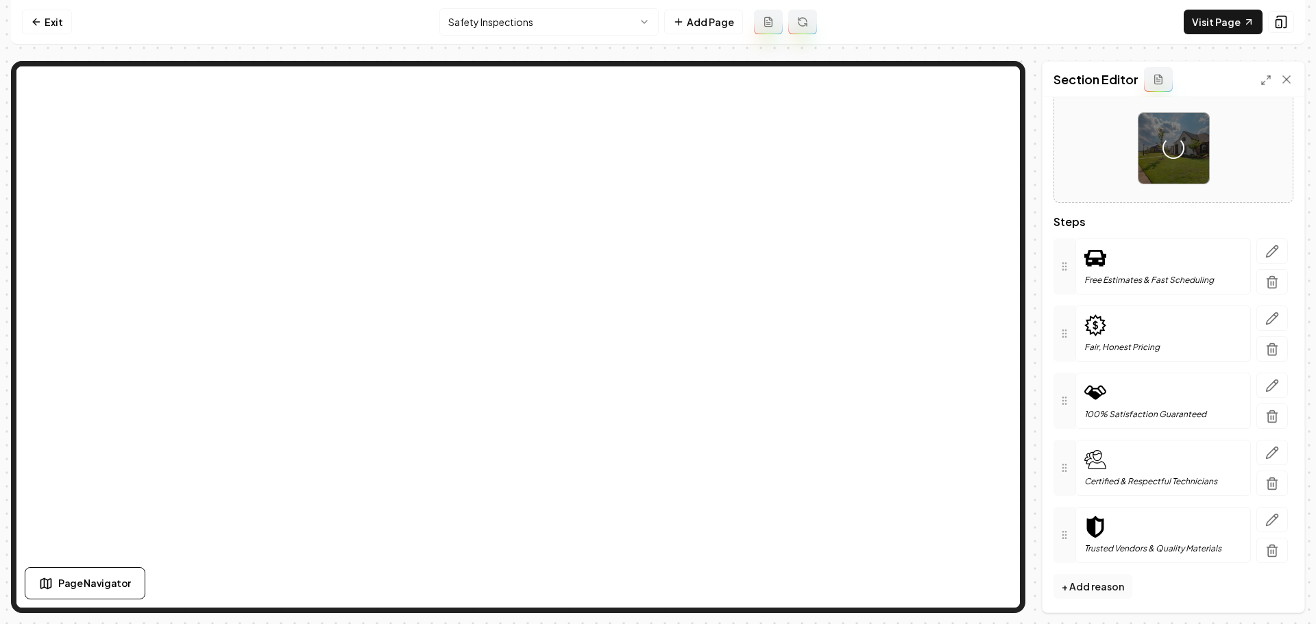
scroll to position [89, 0]
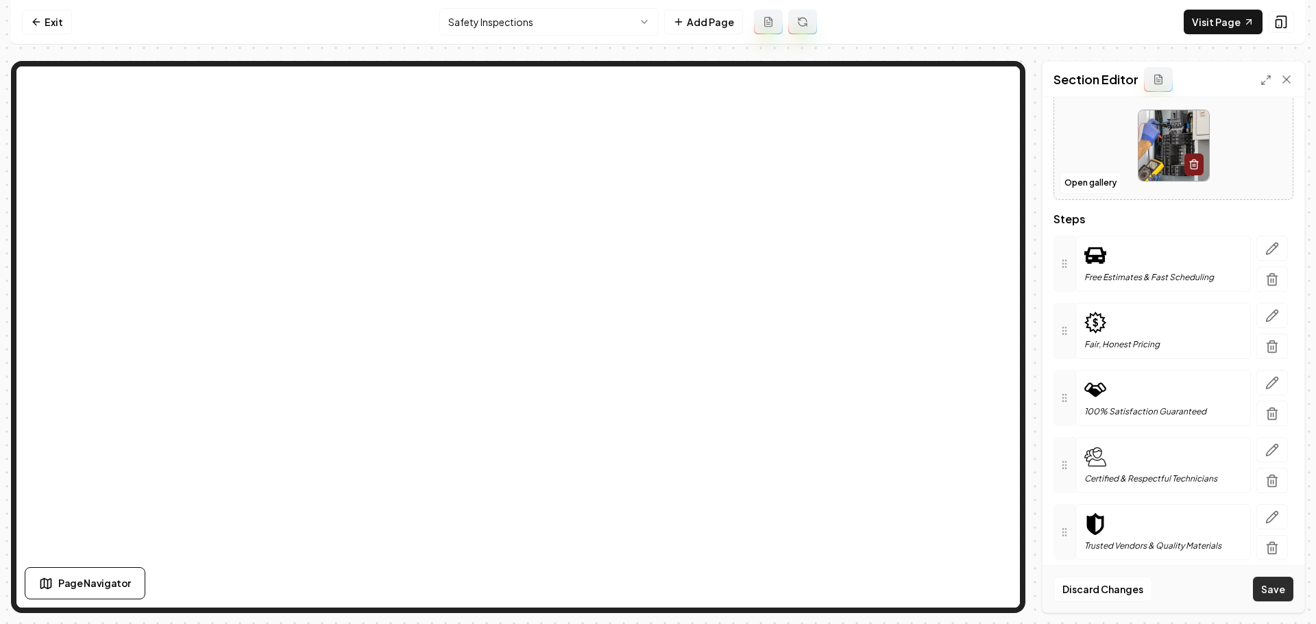
click at [1269, 588] on button "Save" at bounding box center [1273, 589] width 40 height 25
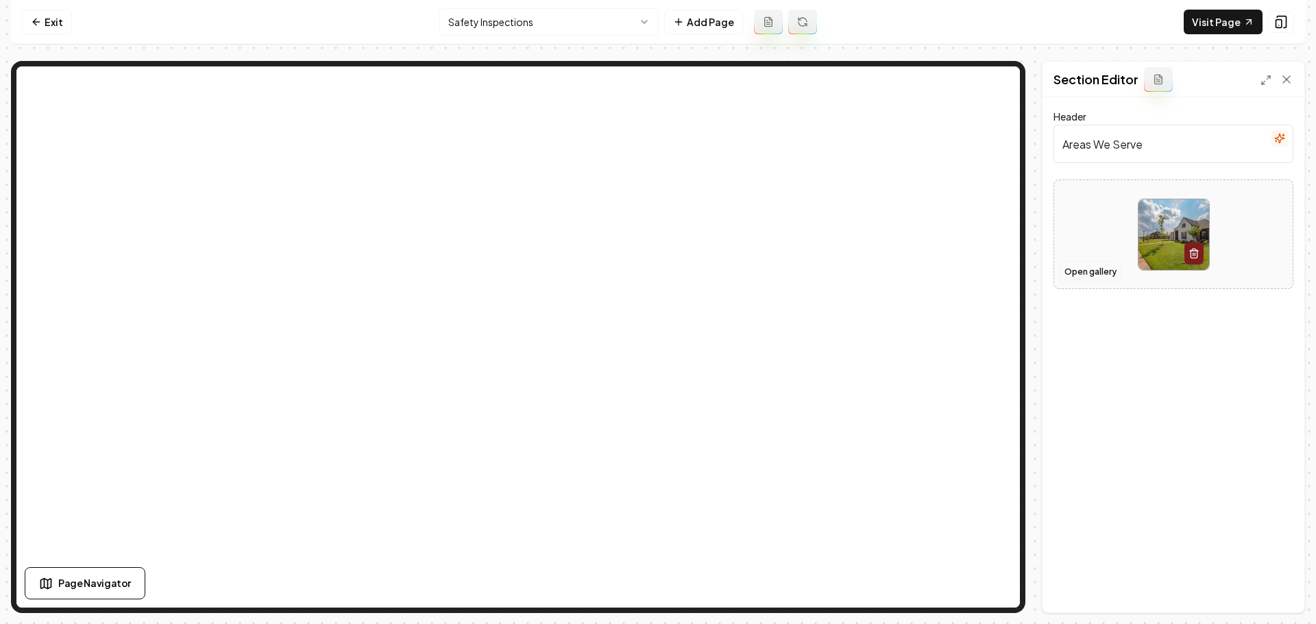
click at [1096, 272] on button "Open gallery" at bounding box center [1090, 272] width 62 height 22
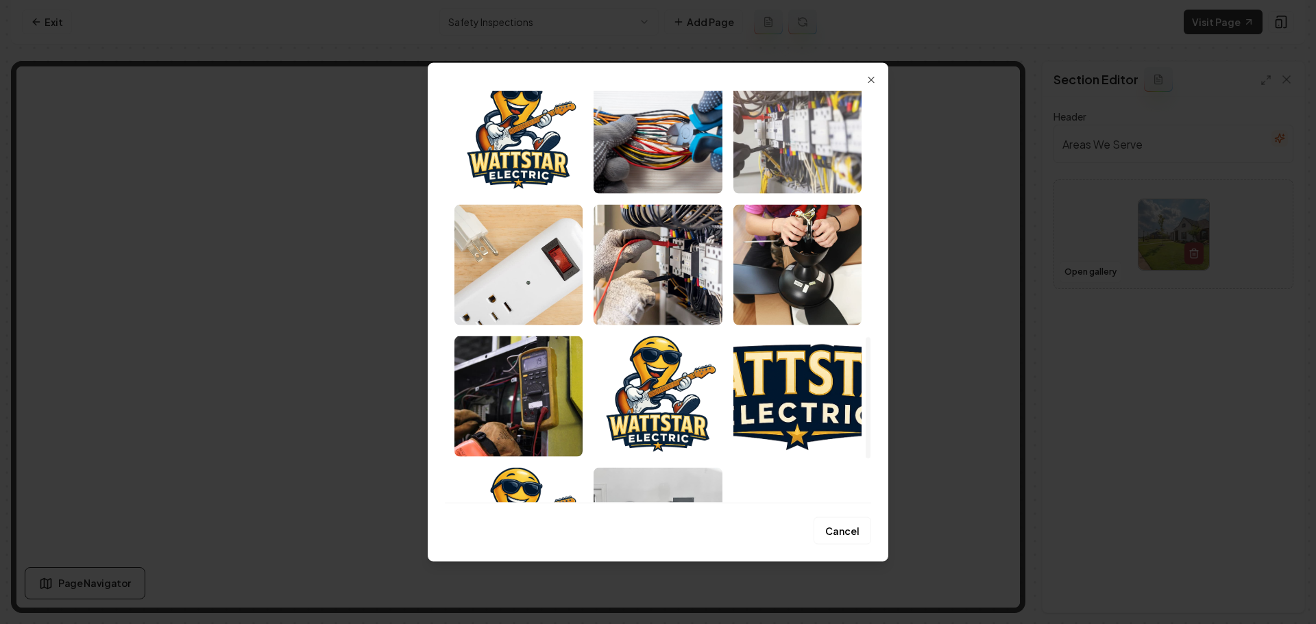
scroll to position [891, 0]
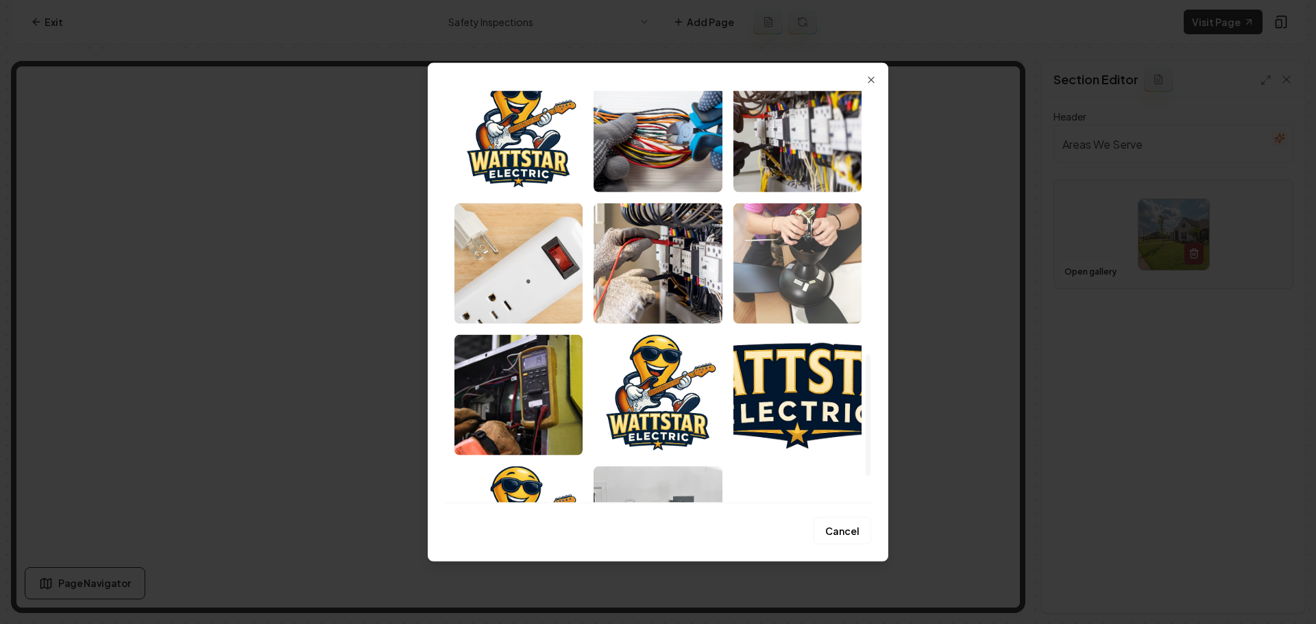
click at [812, 297] on img "Select image image_688cc5825c7cd75eb80a841a.jpeg" at bounding box center [797, 263] width 128 height 121
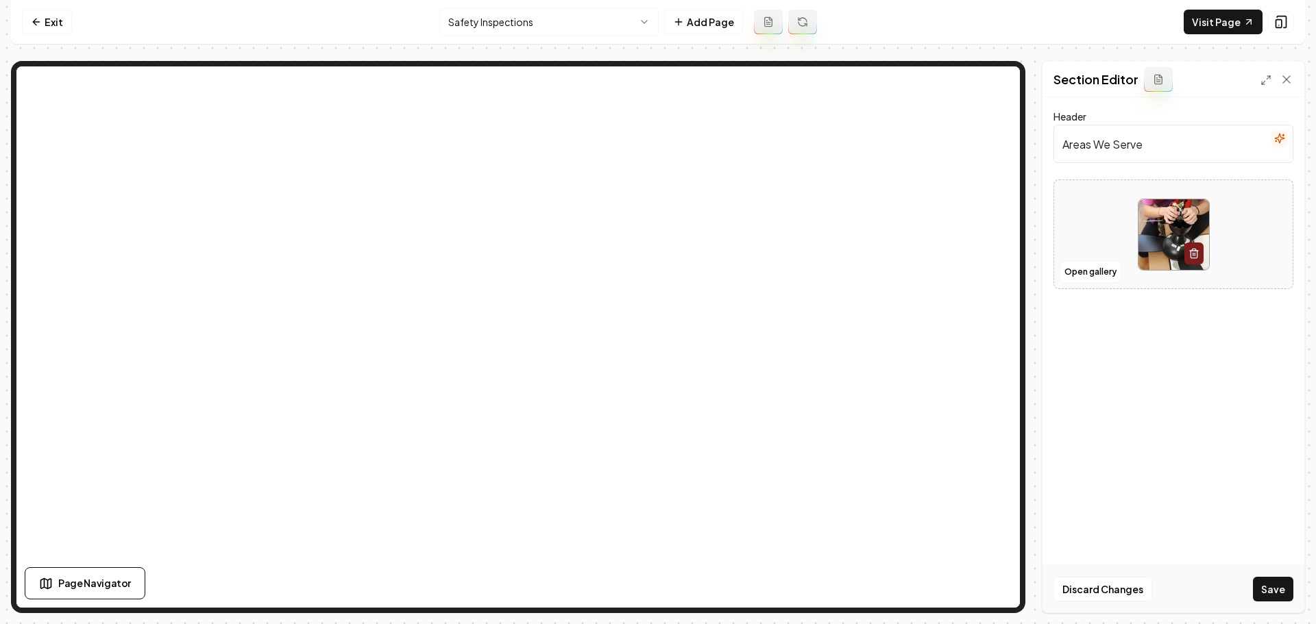
click at [1266, 591] on button "Save" at bounding box center [1273, 589] width 40 height 25
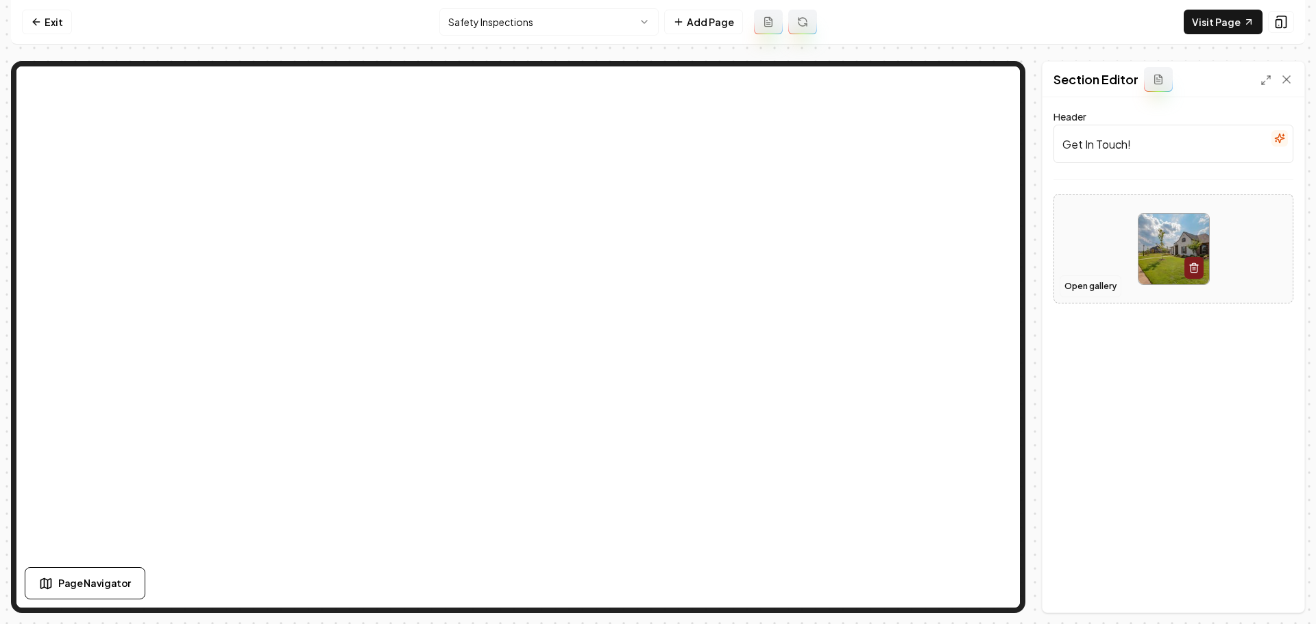
click at [1094, 284] on button "Open gallery" at bounding box center [1090, 286] width 62 height 22
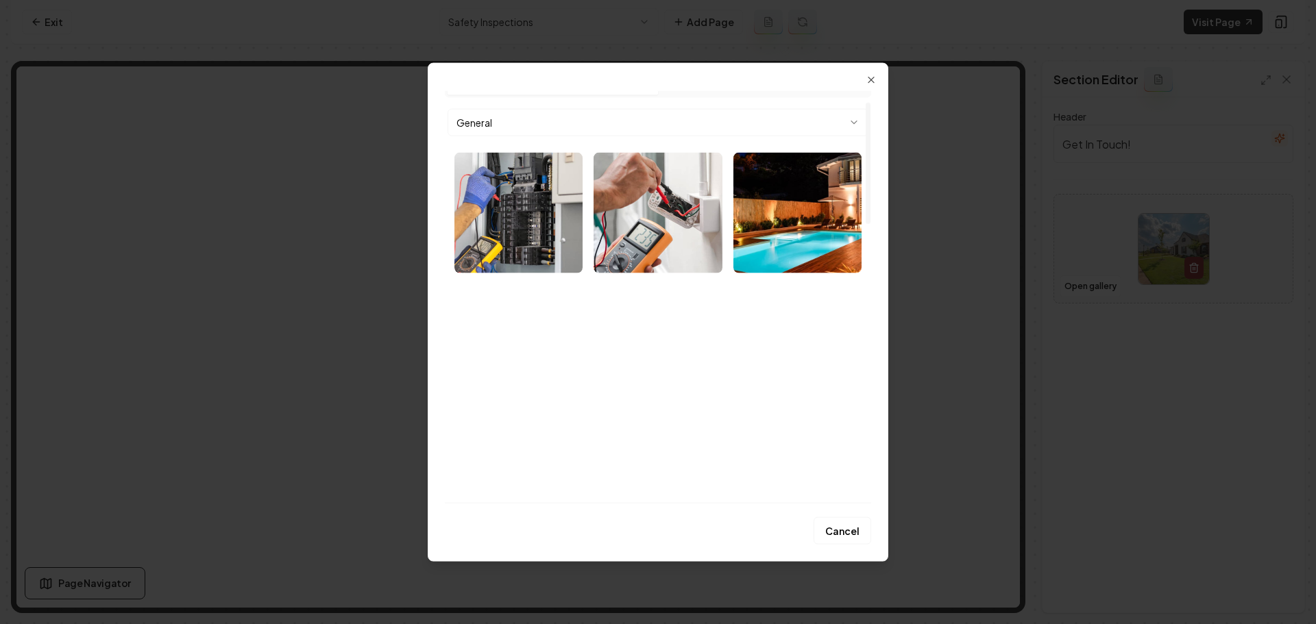
scroll to position [0, 0]
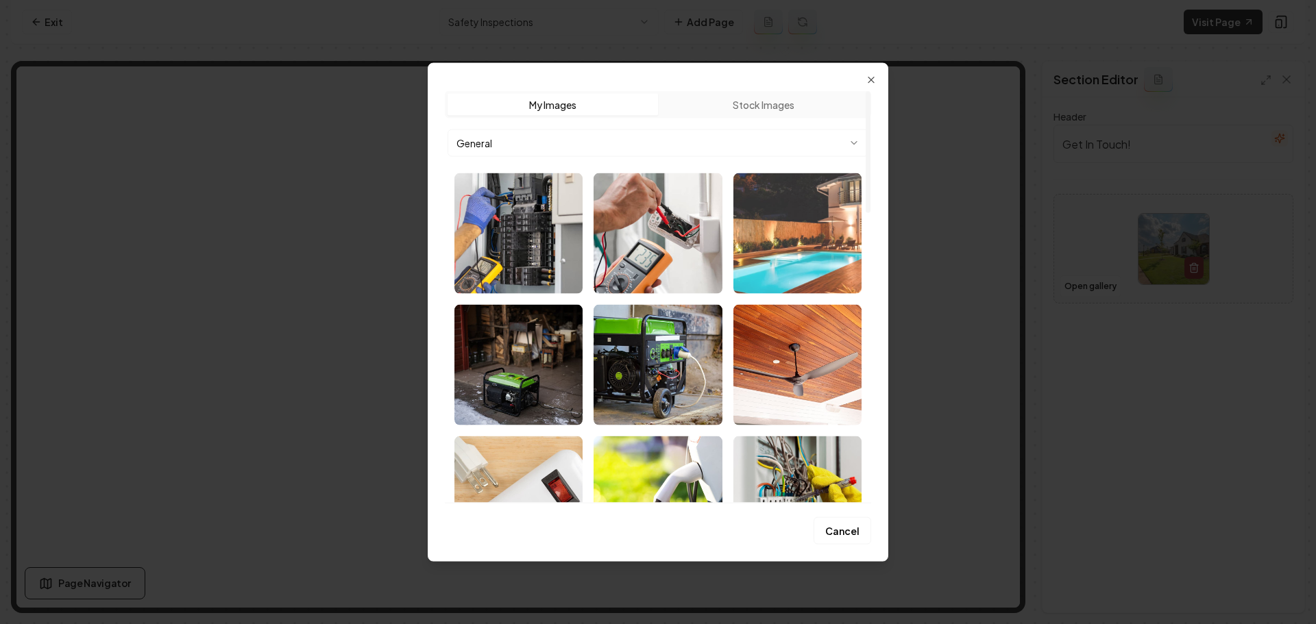
click at [803, 267] on img "Select image image_689259d95c7cd75eb88fddb5.jpeg" at bounding box center [797, 233] width 128 height 121
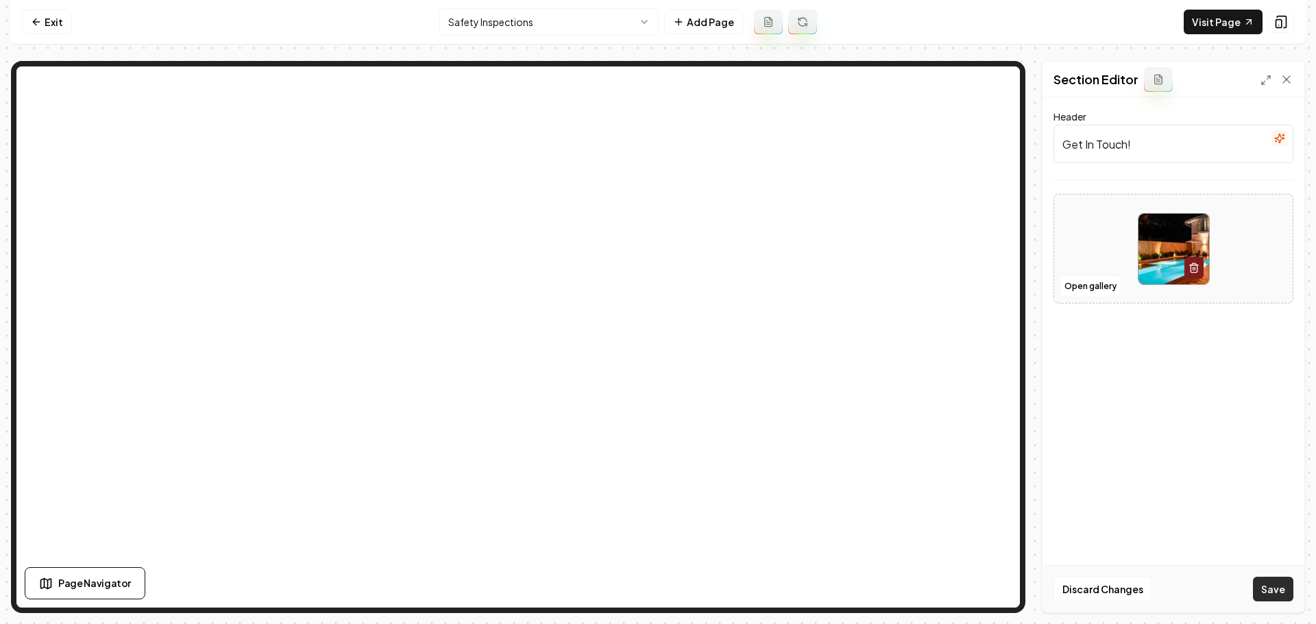
click at [1273, 591] on button "Save" at bounding box center [1273, 589] width 40 height 25
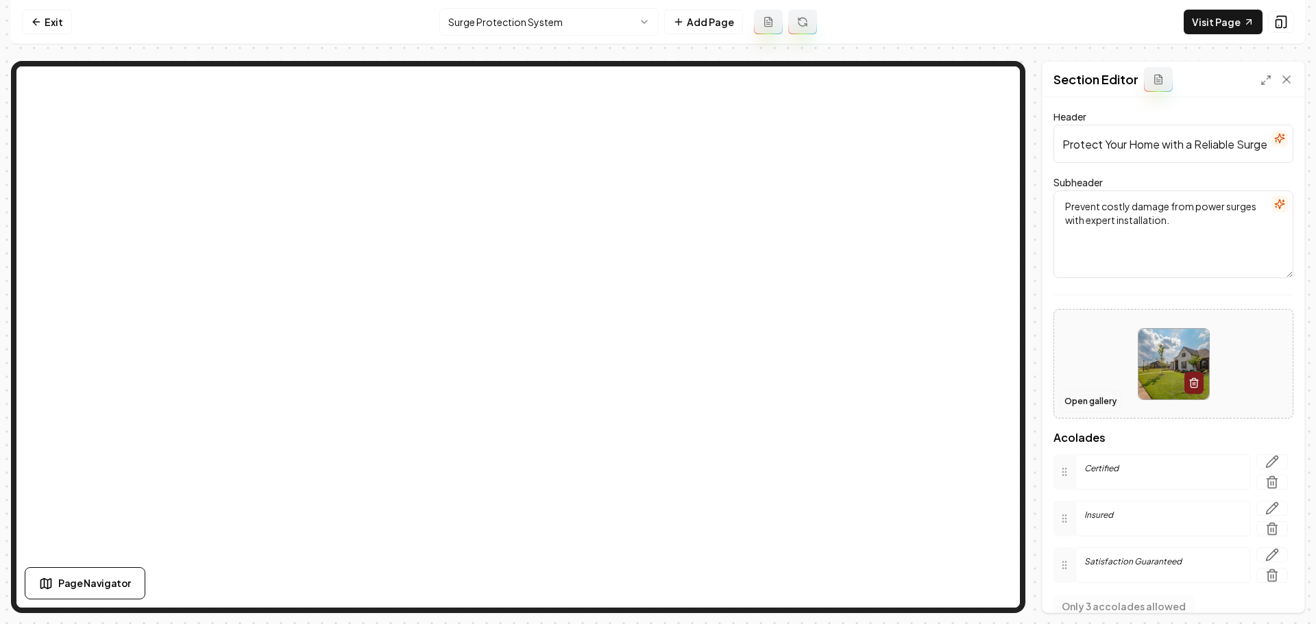
click at [1097, 402] on button "Open gallery" at bounding box center [1090, 402] width 62 height 22
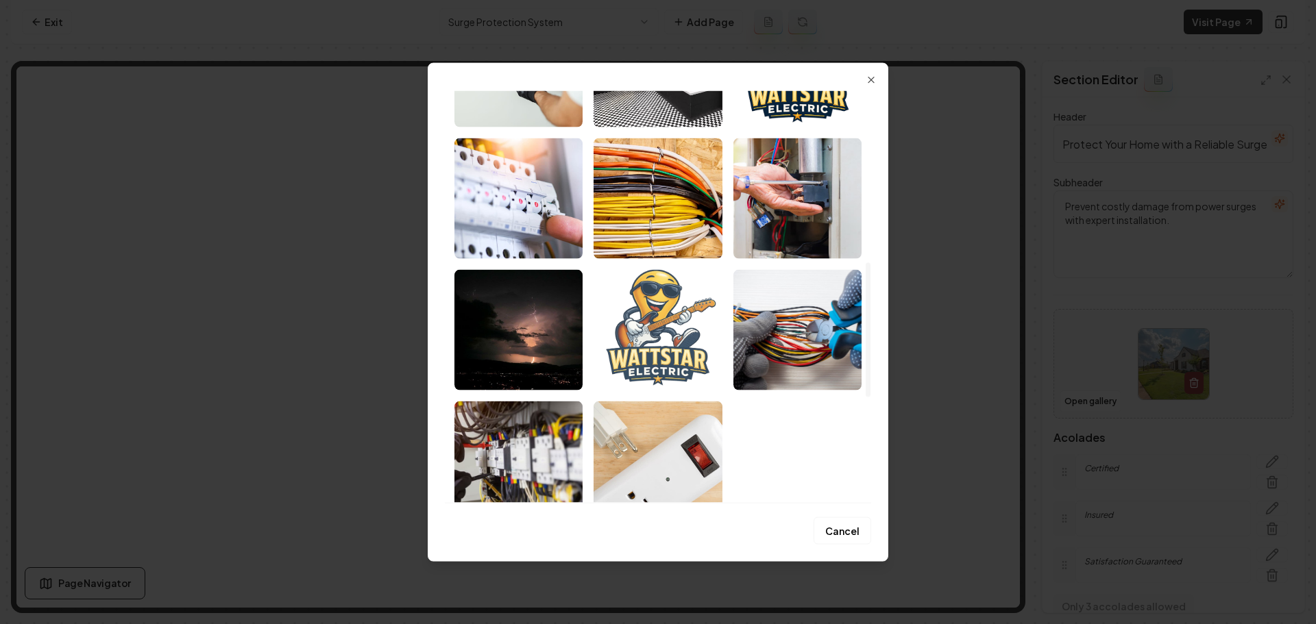
scroll to position [754, 0]
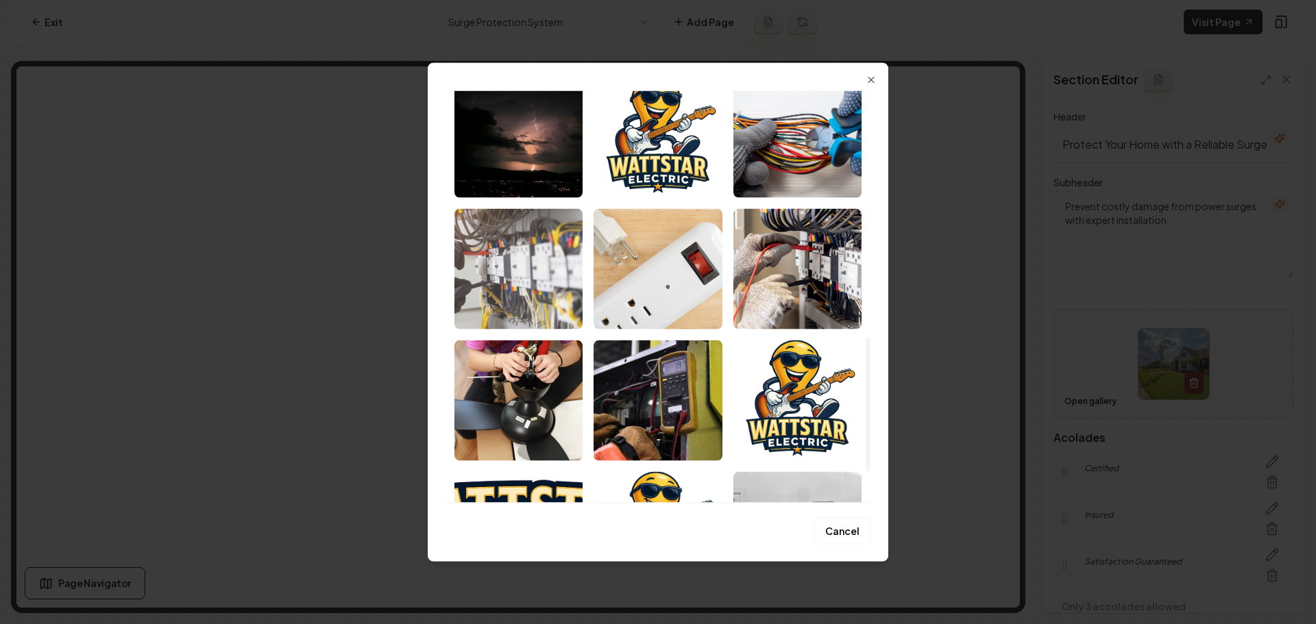
click at [537, 304] on img "Select image image_688cc70c5c7cd75eb811e801.jpeg" at bounding box center [518, 268] width 128 height 121
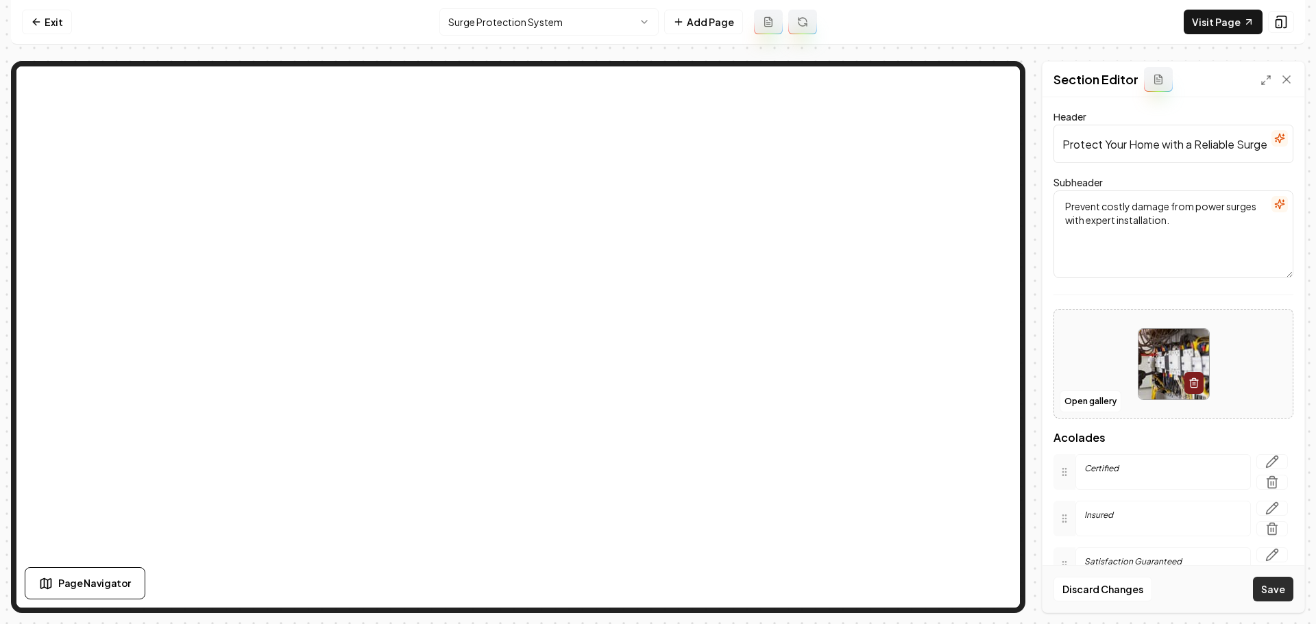
click at [1270, 590] on button "Save" at bounding box center [1273, 589] width 40 height 25
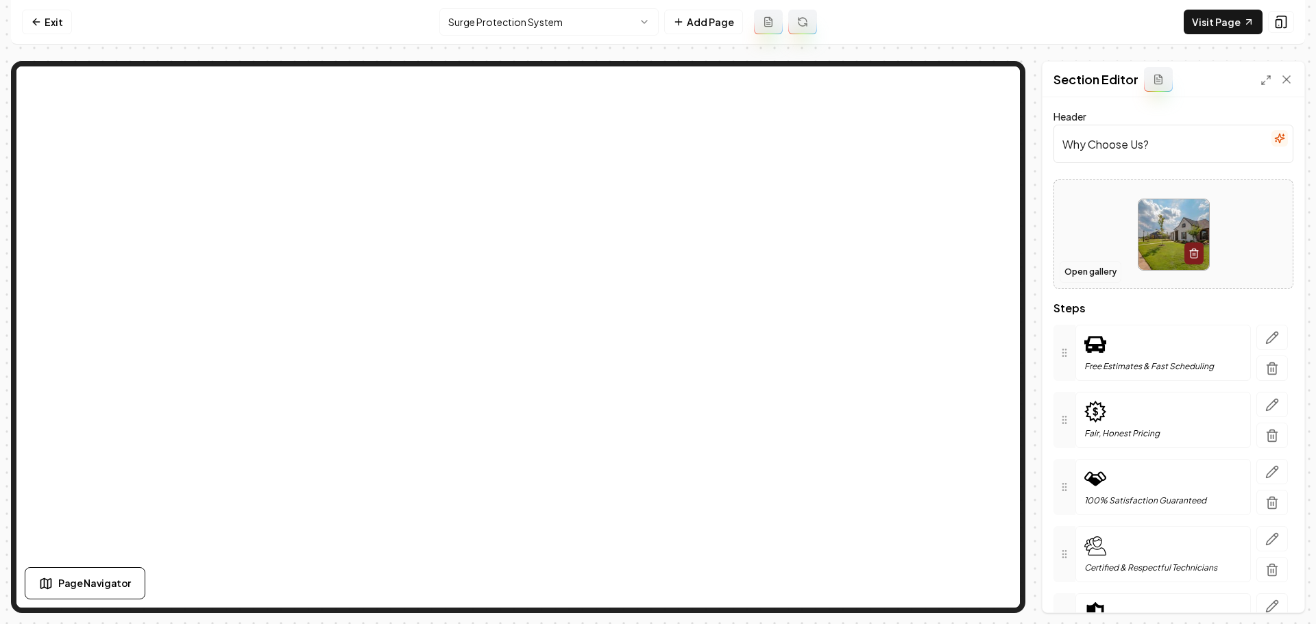
click at [1090, 271] on button "Open gallery" at bounding box center [1090, 272] width 62 height 22
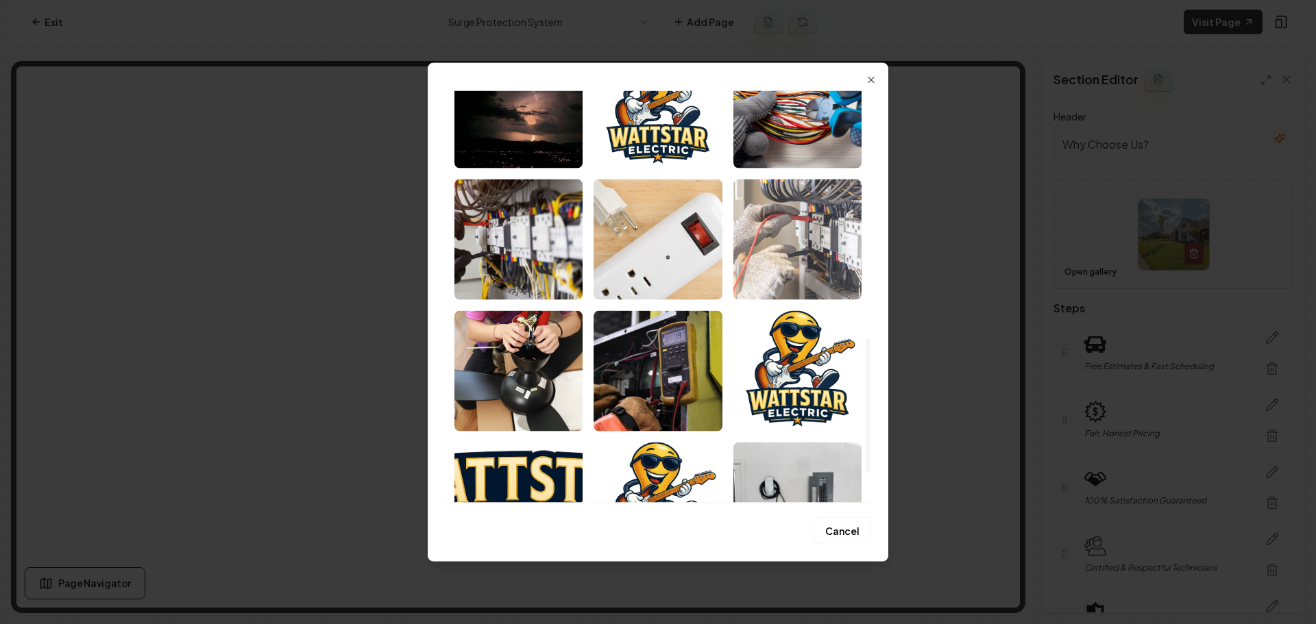
scroll to position [848, 0]
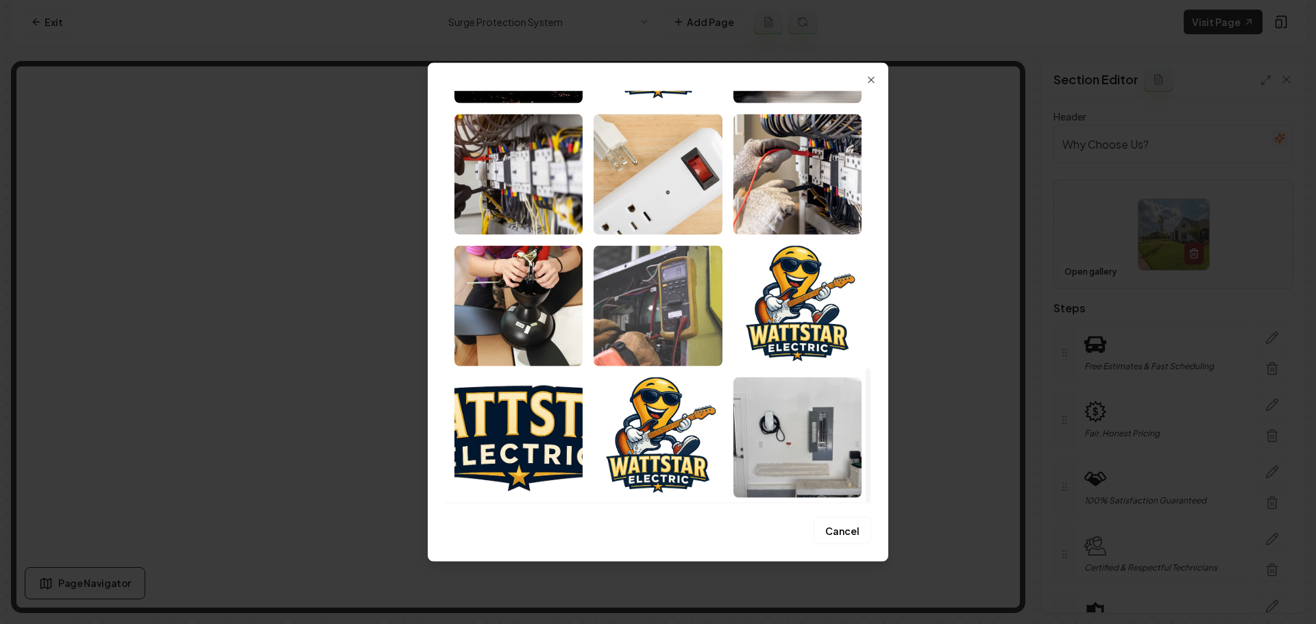
click at [697, 305] on img "Select image image_688cc5485c7cd75eb80955fa.webp" at bounding box center [657, 305] width 128 height 121
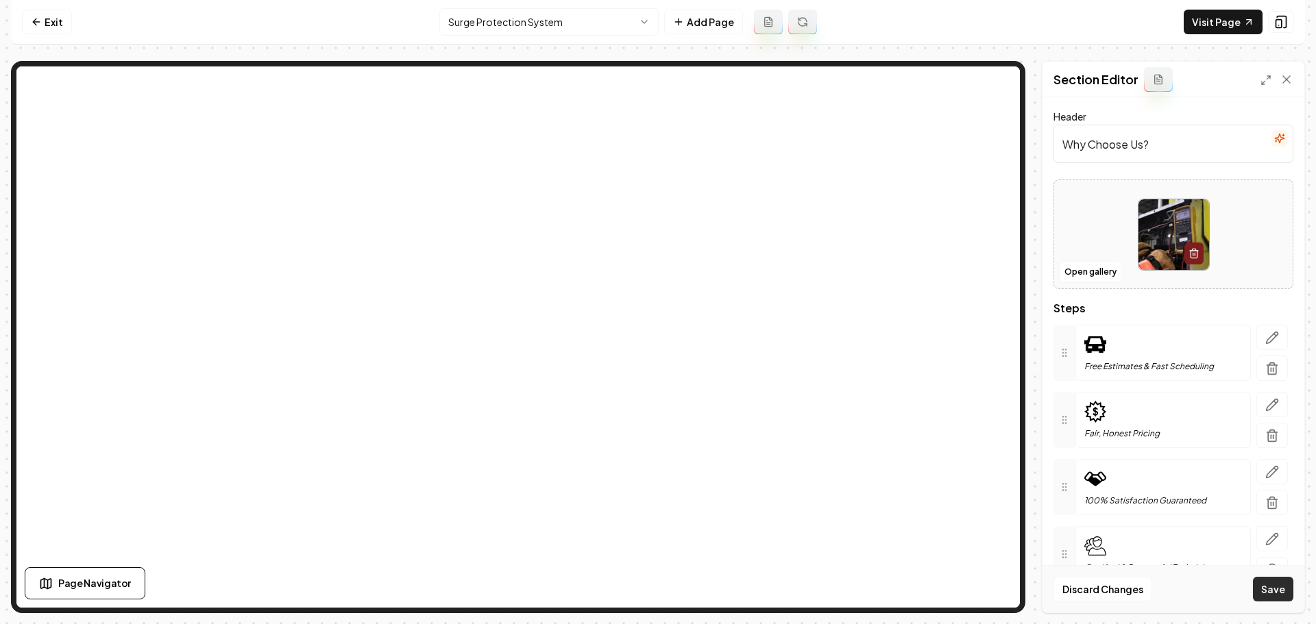
click at [1277, 595] on button "Save" at bounding box center [1273, 589] width 40 height 25
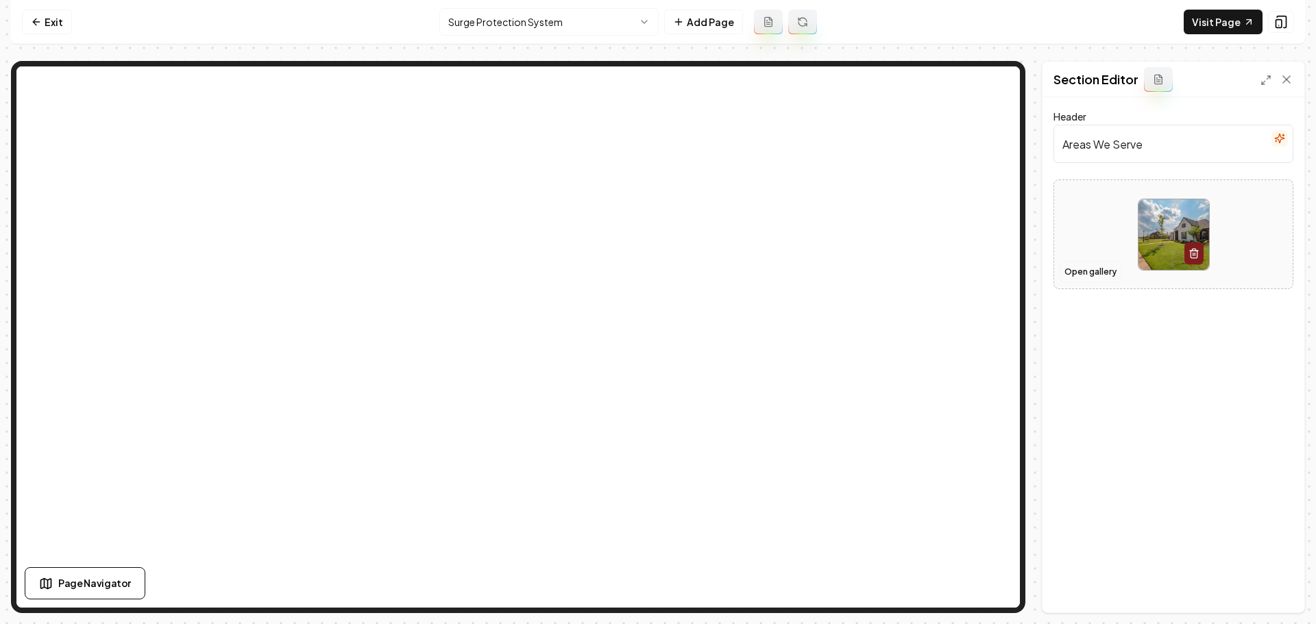
click at [1095, 271] on button "Open gallery" at bounding box center [1090, 272] width 62 height 22
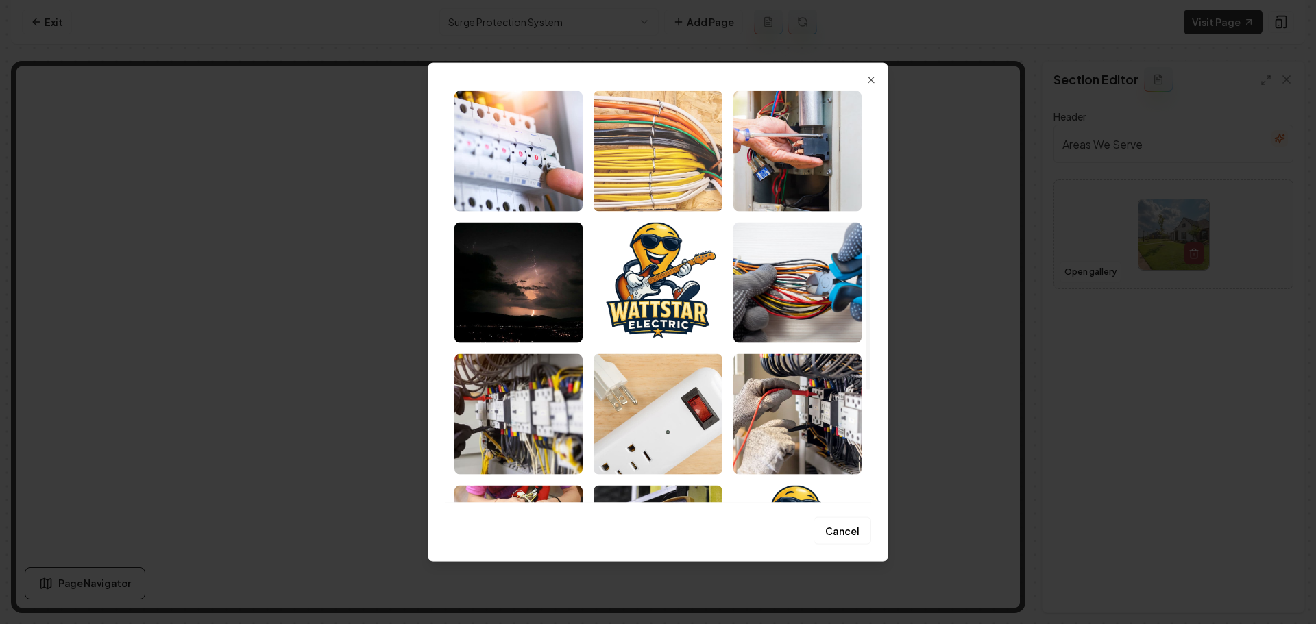
scroll to position [617, 0]
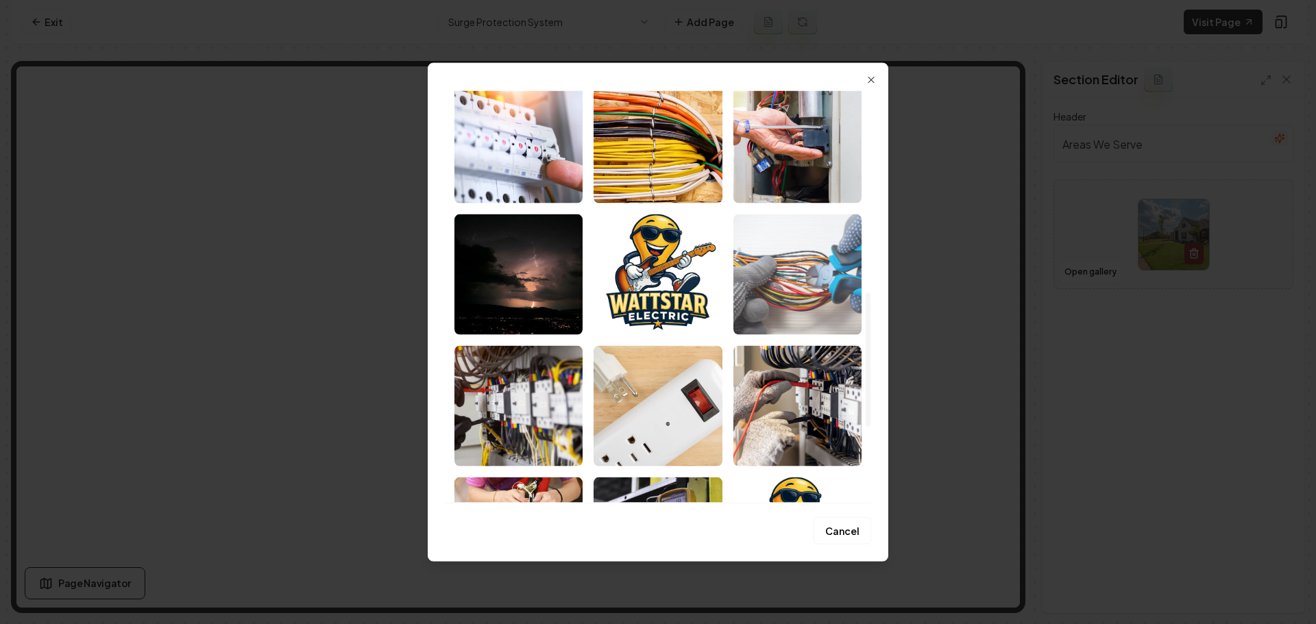
click at [770, 309] on img "Select image image_688cc7335c7cd75eb812961e.jpeg" at bounding box center [797, 274] width 128 height 121
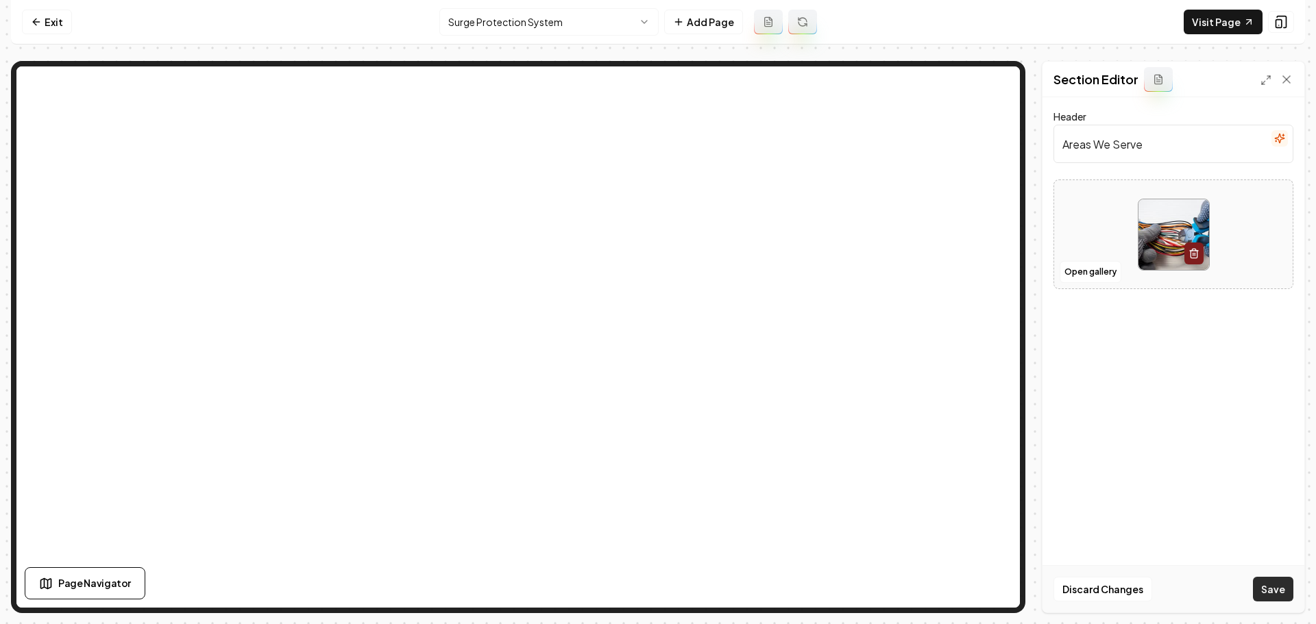
click at [1264, 593] on button "Save" at bounding box center [1273, 589] width 40 height 25
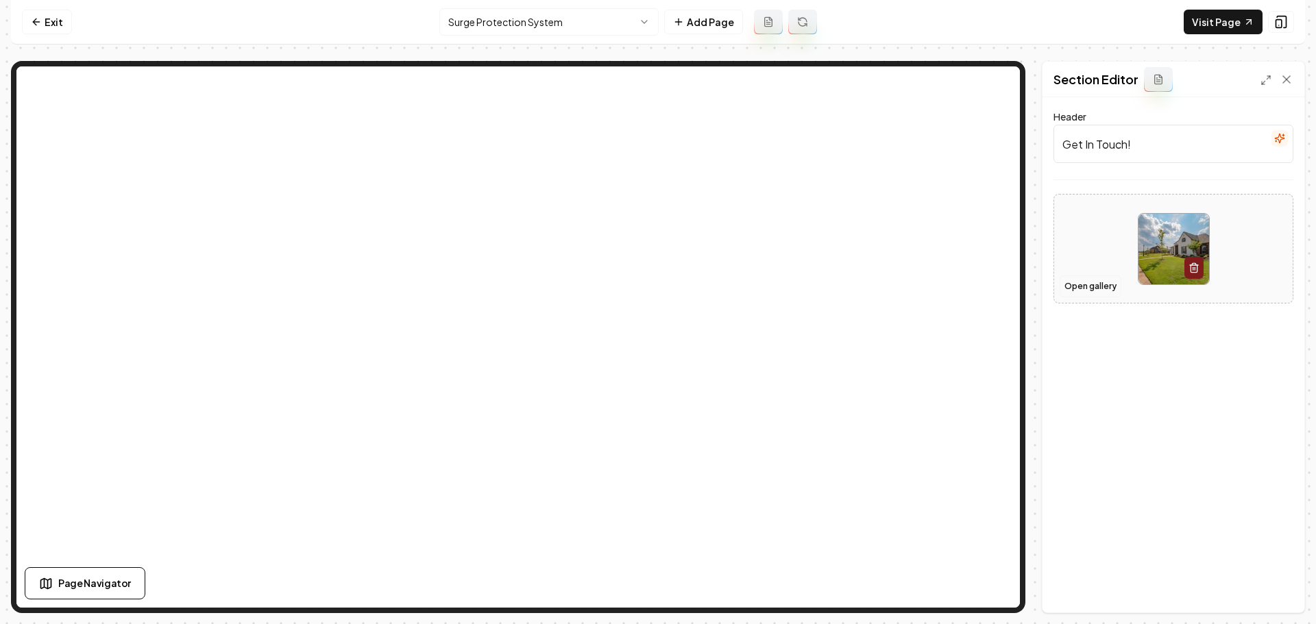
click at [1101, 291] on button "Open gallery" at bounding box center [1090, 286] width 62 height 22
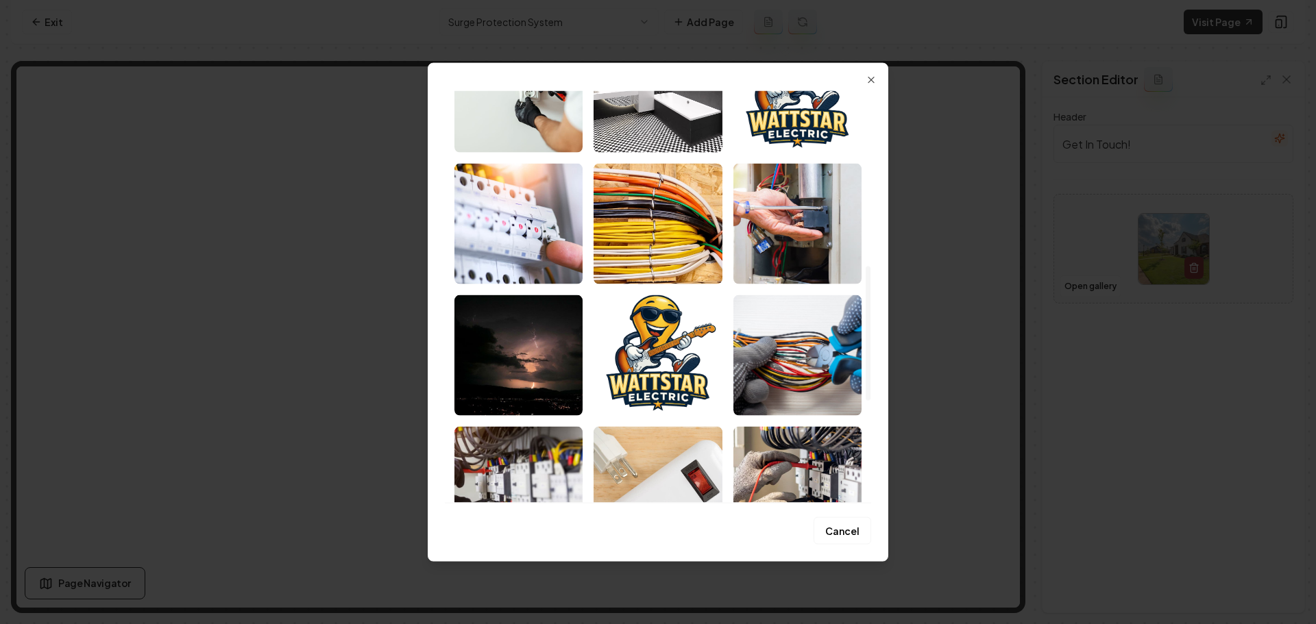
scroll to position [548, 0]
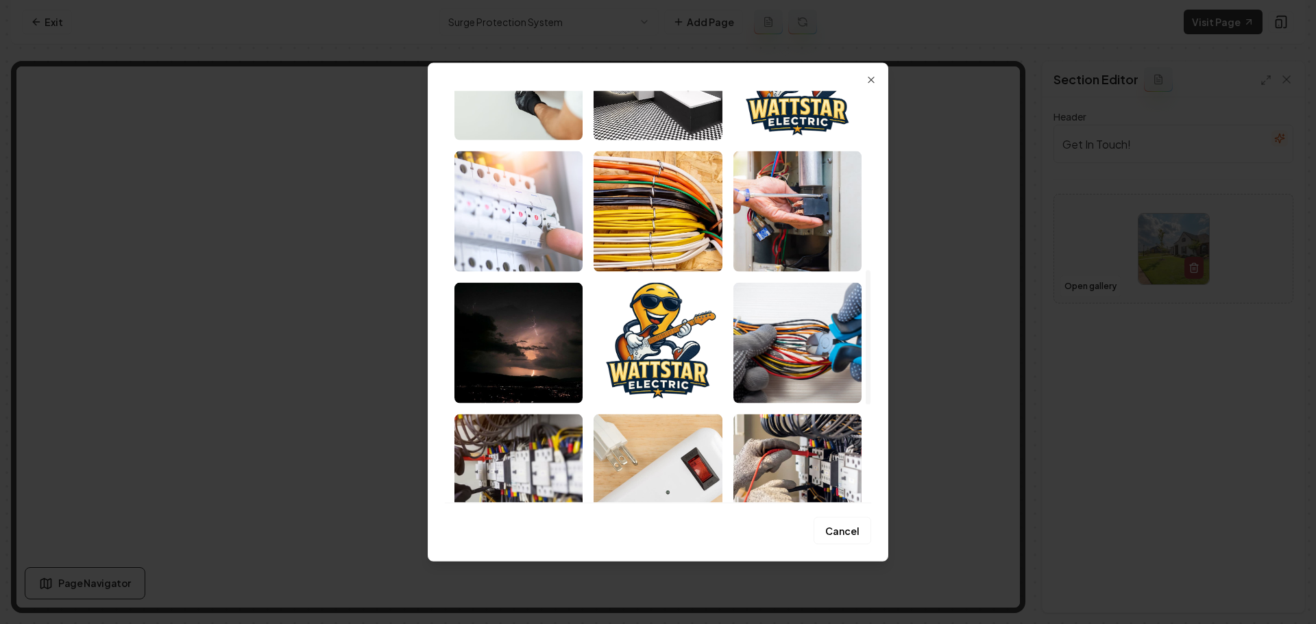
click at [562, 210] on img "Select image image_688ced0d5c7cd75eb8dc9229.jpeg" at bounding box center [518, 211] width 128 height 121
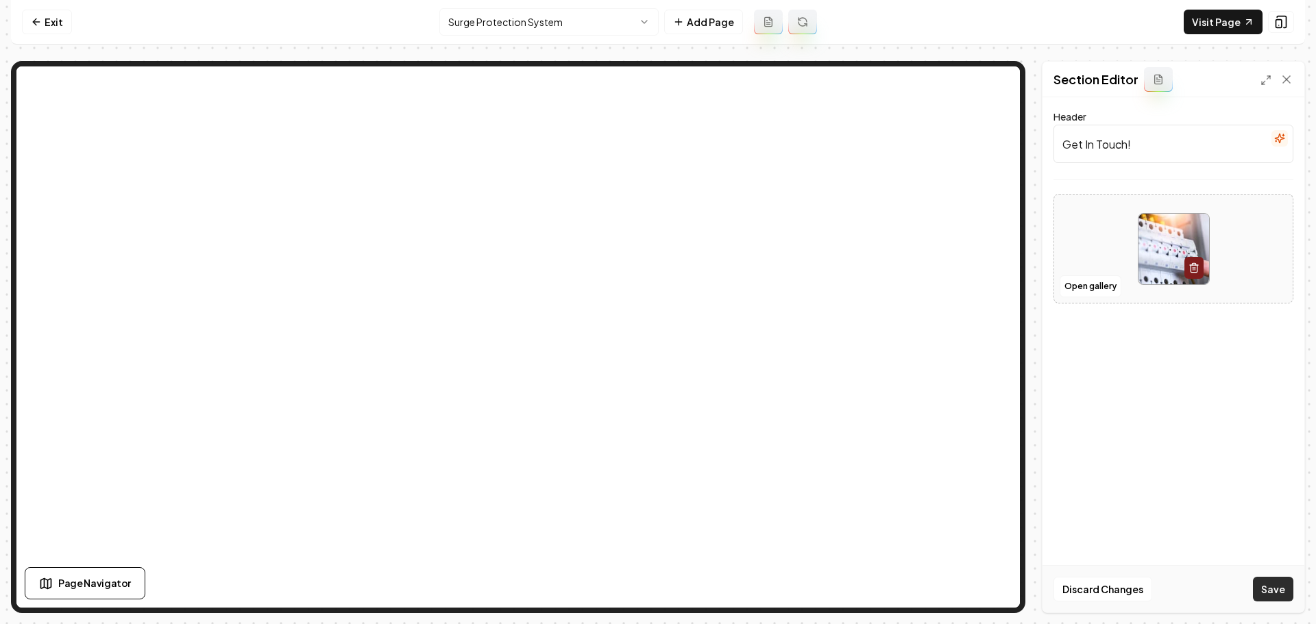
click at [1275, 594] on button "Save" at bounding box center [1273, 589] width 40 height 25
